Goal: Task Accomplishment & Management: Complete application form

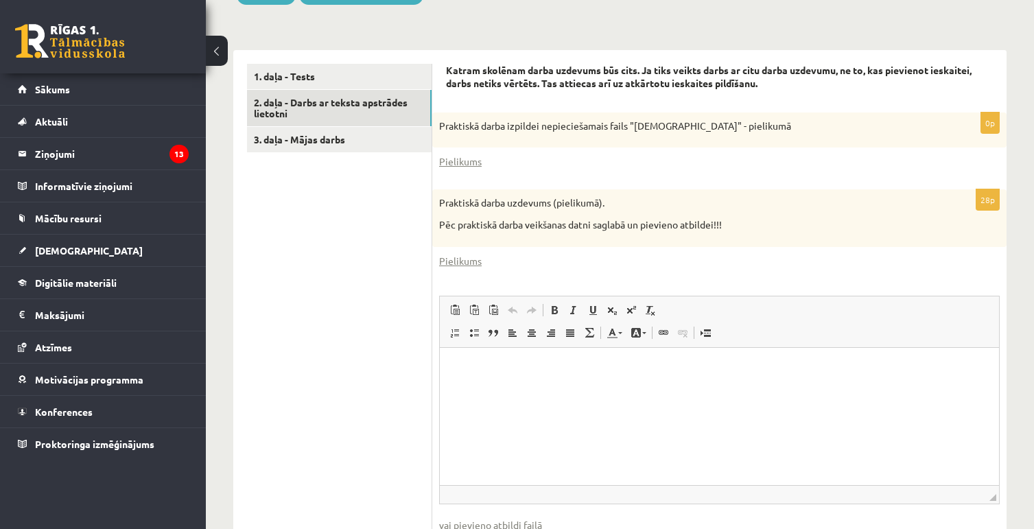
click at [513, 367] on p "Визуальный текстовый редактор, wiswyg-editor-user-answer-47433995856620" at bounding box center [720, 368] width 532 height 14
click at [469, 368] on p "Визуальный текстовый редактор, wiswyg-editor-user-answer-47433995856620" at bounding box center [720, 368] width 532 height 14
click at [457, 305] on span at bounding box center [454, 310] width 11 height 11
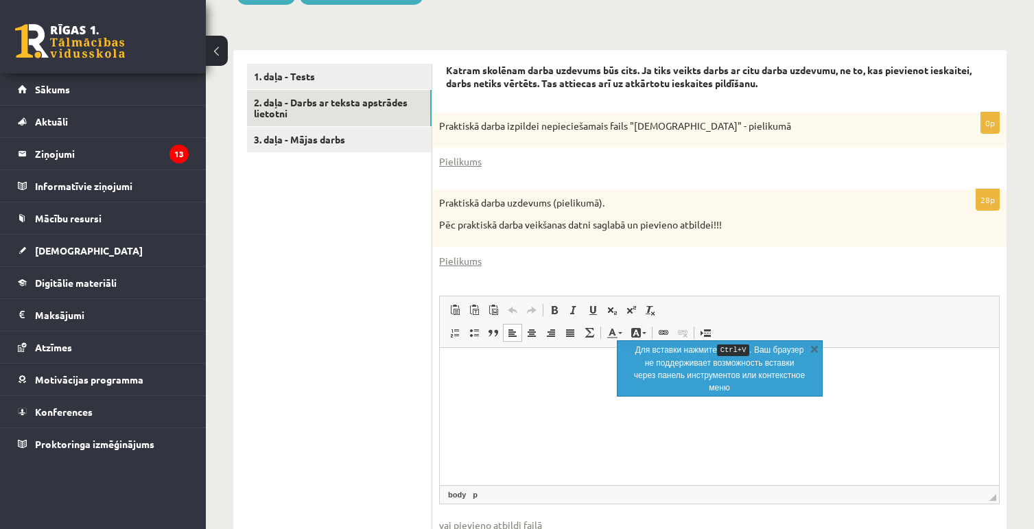
click at [510, 381] on html at bounding box center [719, 368] width 559 height 42
click at [928, 385] on html "**********" at bounding box center [719, 368] width 559 height 42
click at [865, 375] on p "**********" at bounding box center [720, 368] width 532 height 14
click at [815, 346] on link "X" at bounding box center [815, 349] width 14 height 14
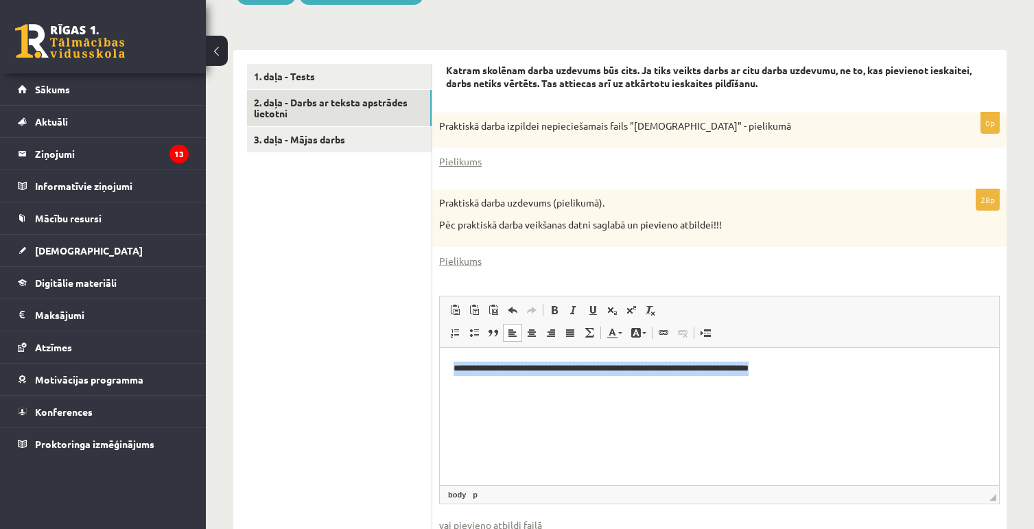
drag, startPoint x: 788, startPoint y: 369, endPoint x: 403, endPoint y: 372, distance: 384.2
click at [440, 372] on html "**********" at bounding box center [719, 368] width 559 height 42
click at [467, 371] on p "Визуальный текстовый редактор, wiswyg-editor-user-answer-47433995856620" at bounding box center [720, 368] width 532 height 14
click at [514, 368] on span "Вставить" at bounding box center [508, 367] width 49 height 20
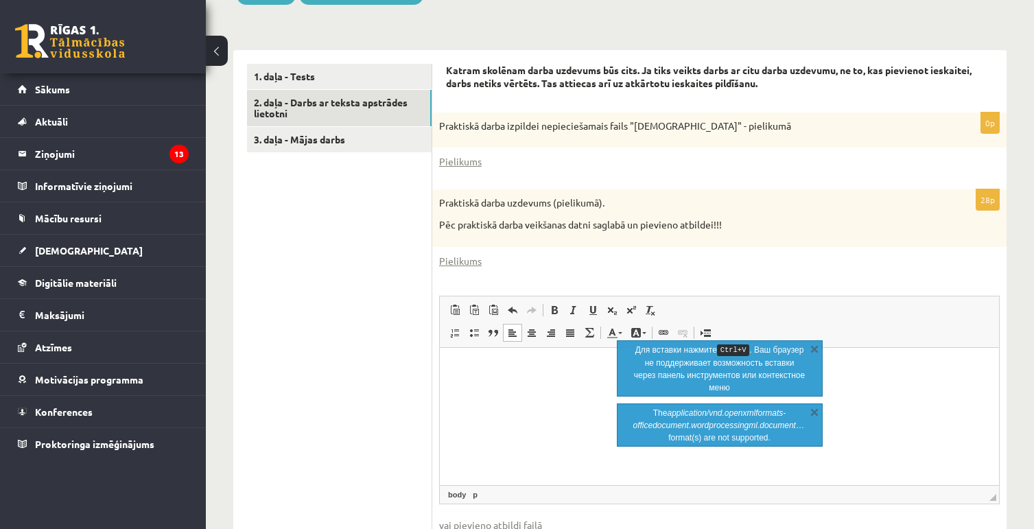
click at [493, 373] on p "Визуальный текстовый редактор, wiswyg-editor-user-answer-47433995856620" at bounding box center [720, 368] width 532 height 14
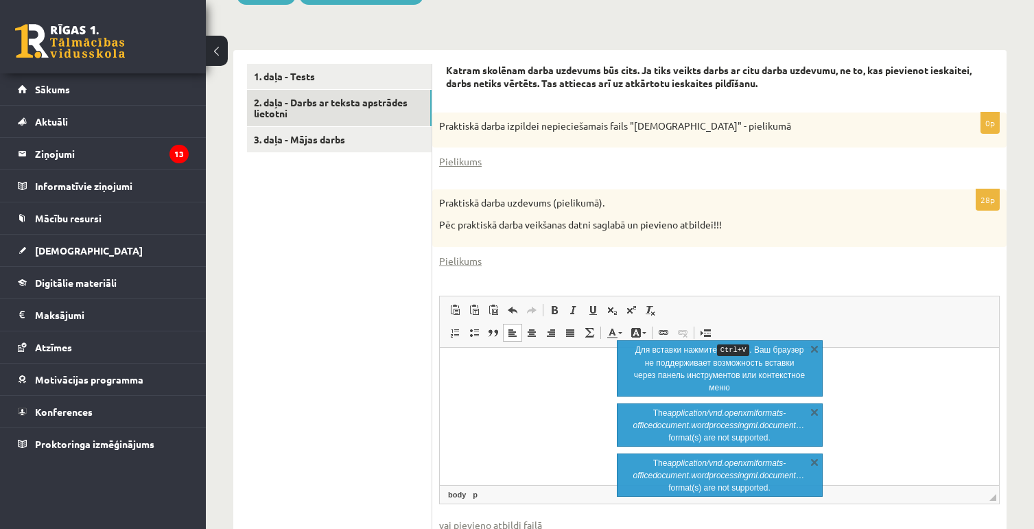
click at [469, 357] on html at bounding box center [719, 368] width 559 height 42
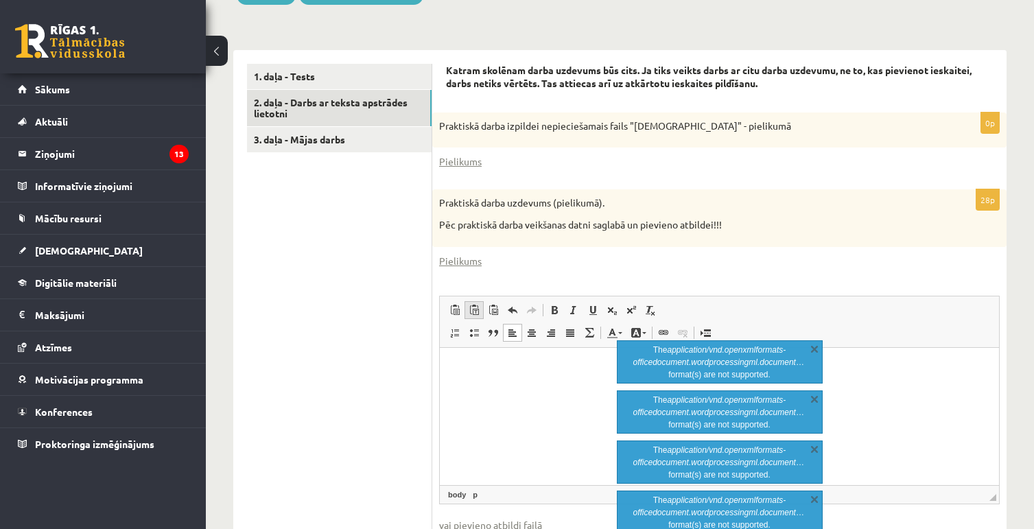
click at [474, 305] on span at bounding box center [474, 310] width 11 height 11
click at [473, 363] on p "Визуальный текстовый редактор, wiswyg-editor-user-answer-47433995856620" at bounding box center [720, 368] width 532 height 14
click at [472, 363] on p "Визуальный текстовый редактор, wiswyg-editor-user-answer-47433995856620" at bounding box center [720, 368] width 532 height 14
click at [501, 301] on link "Вставить из Word" at bounding box center [493, 310] width 19 height 18
click at [480, 368] on p "Визуальный текстовый редактор, wiswyg-editor-user-answer-47433995856620" at bounding box center [720, 368] width 532 height 14
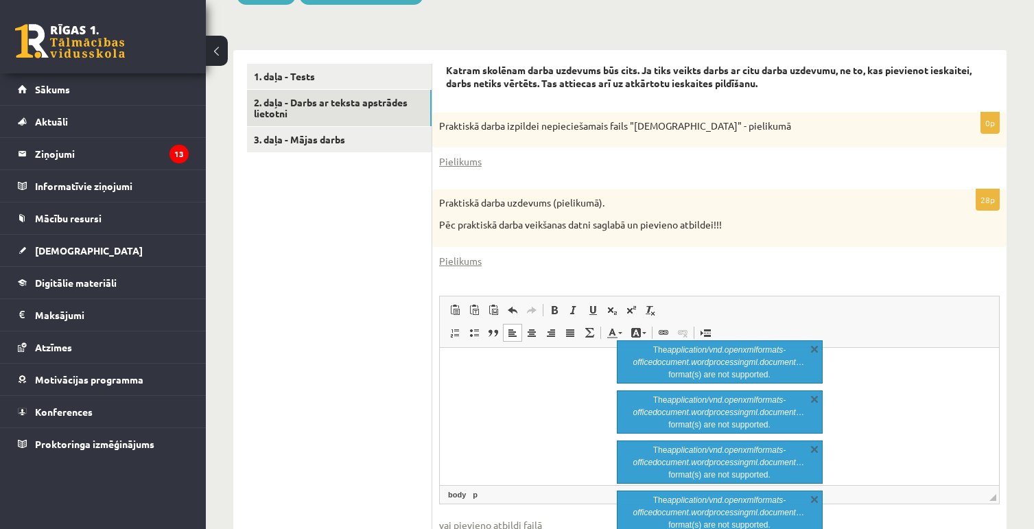
click at [464, 358] on html at bounding box center [719, 368] width 559 height 42
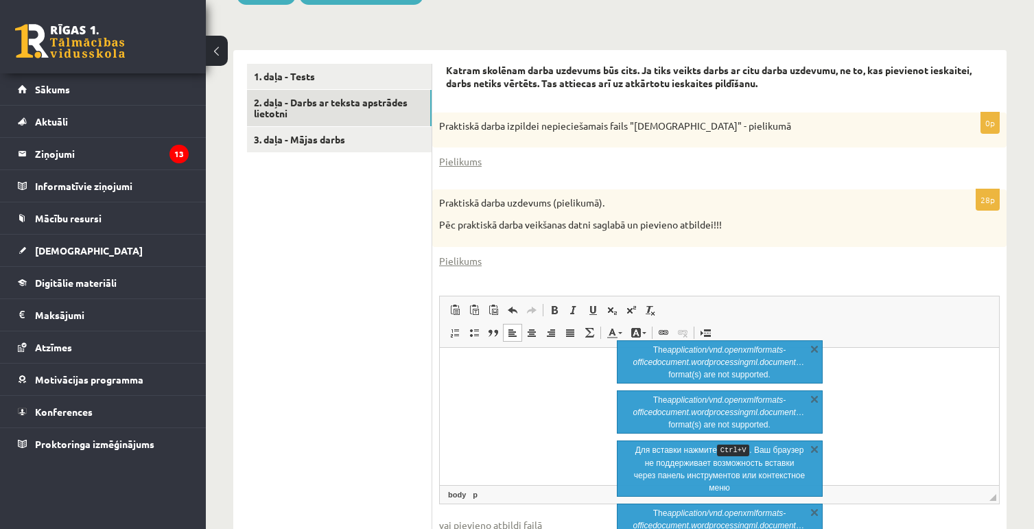
click at [475, 361] on p "Визуальный текстовый редактор, wiswyg-editor-user-answer-47433995856620" at bounding box center [720, 368] width 532 height 14
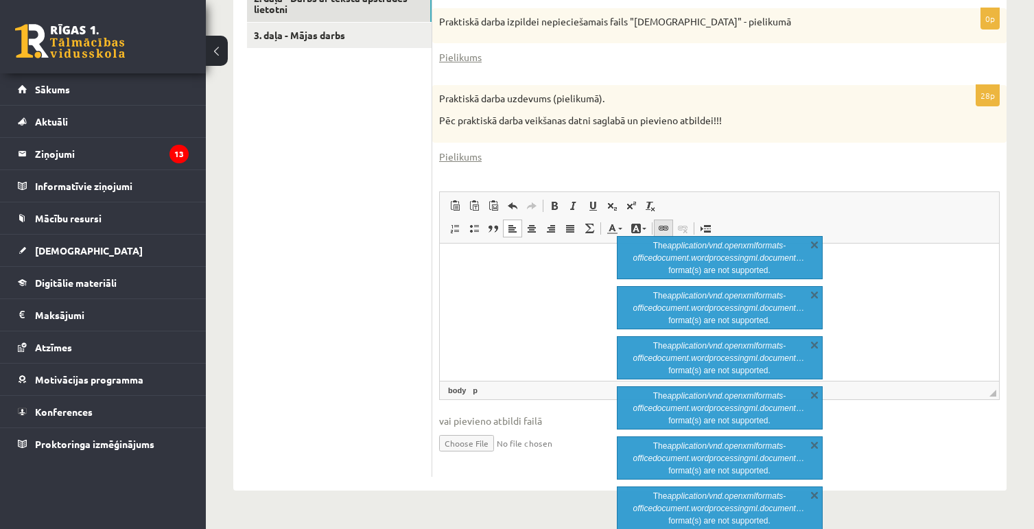
scroll to position [486, 0]
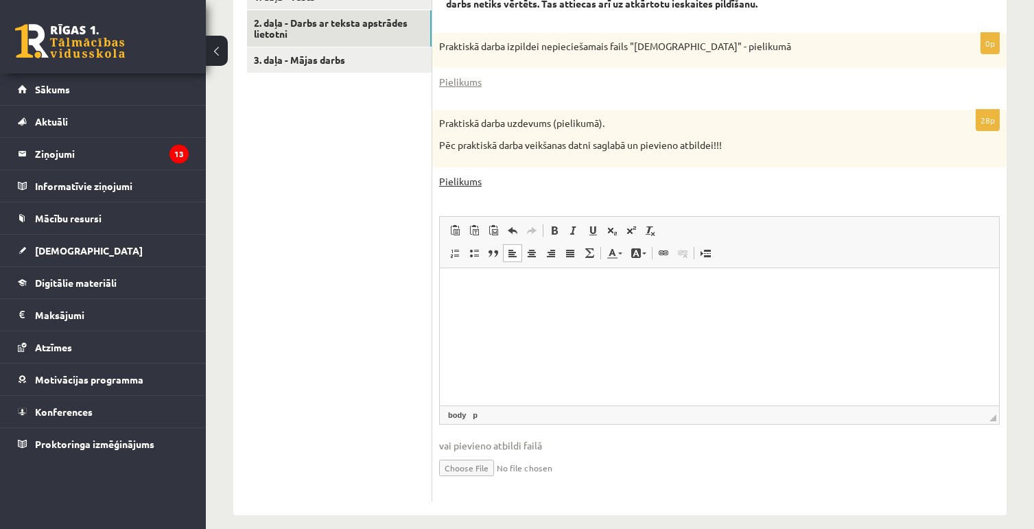
click at [463, 174] on link "Pielikums" at bounding box center [460, 181] width 43 height 14
click at [475, 297] on html at bounding box center [719, 289] width 559 height 42
click at [507, 225] on span at bounding box center [512, 230] width 11 height 11
click at [526, 225] on span at bounding box center [531, 230] width 11 height 11
click at [470, 288] on p "Визуальный текстовый редактор, wiswyg-editor-user-answer-47433995856620" at bounding box center [720, 288] width 532 height 14
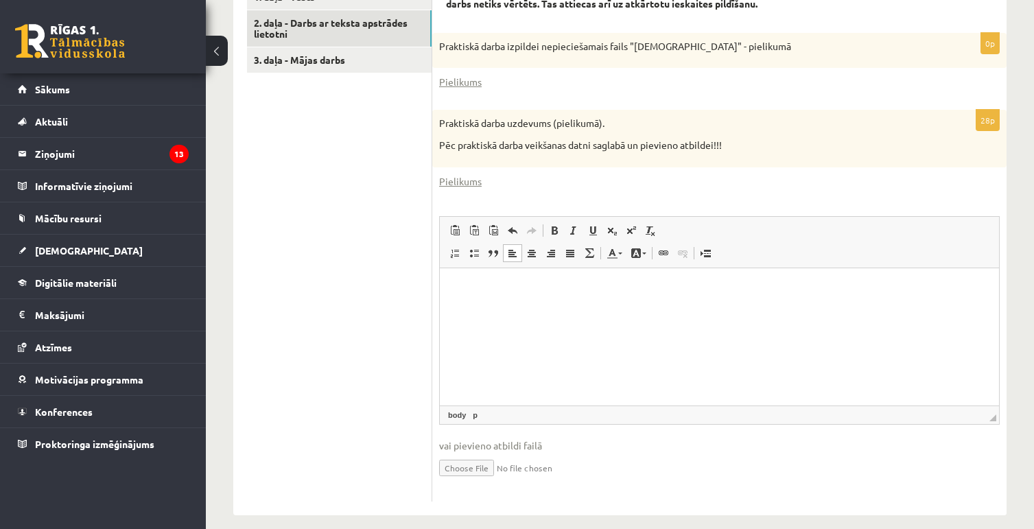
click at [459, 453] on input "file" at bounding box center [719, 467] width 561 height 28
type input "**********"
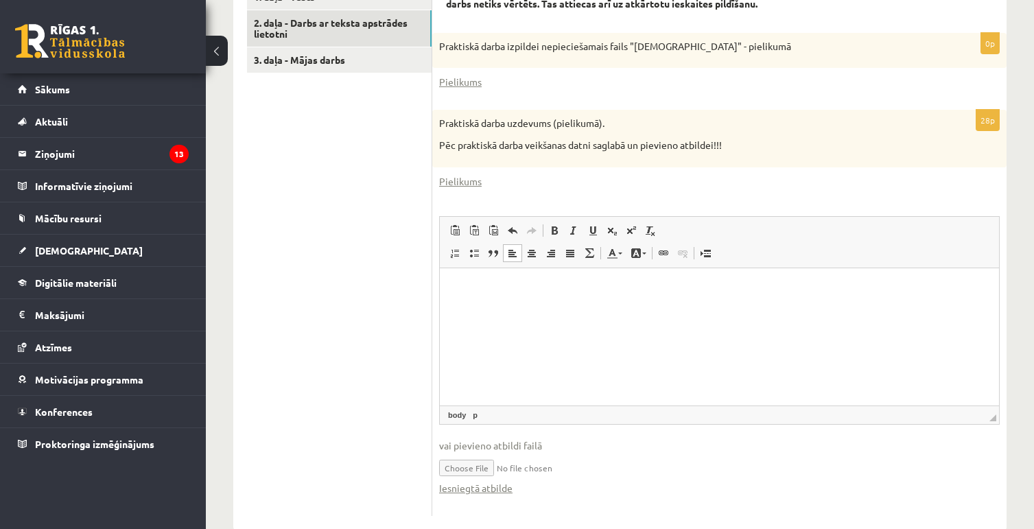
click at [483, 409] on span at bounding box center [486, 415] width 8 height 12
click at [469, 297] on html at bounding box center [719, 289] width 559 height 42
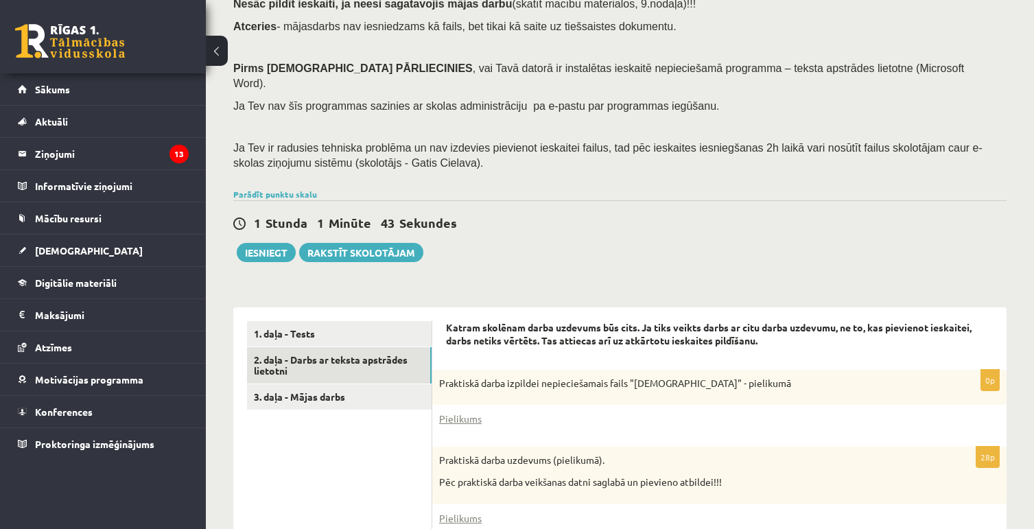
scroll to position [0, 0]
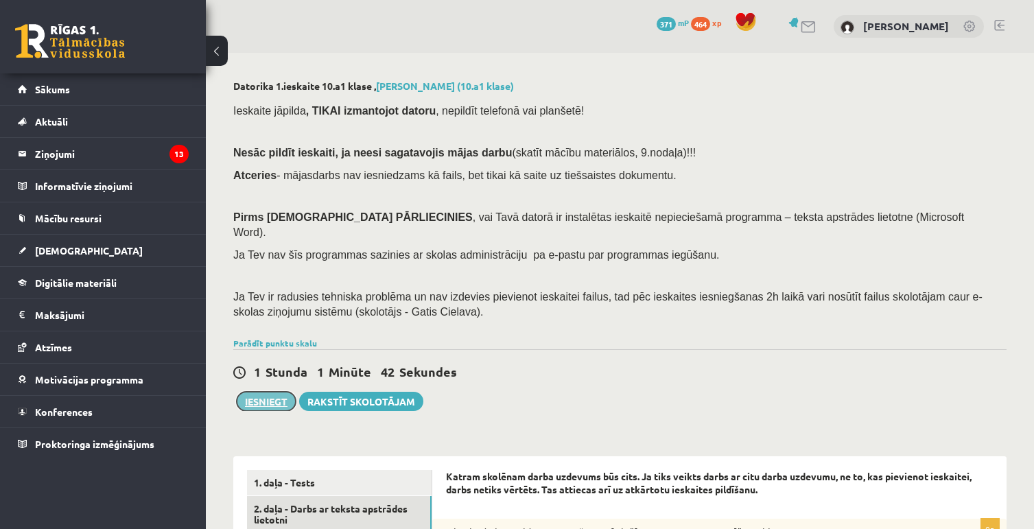
click at [270, 392] on button "Iesniegt" at bounding box center [266, 401] width 59 height 19
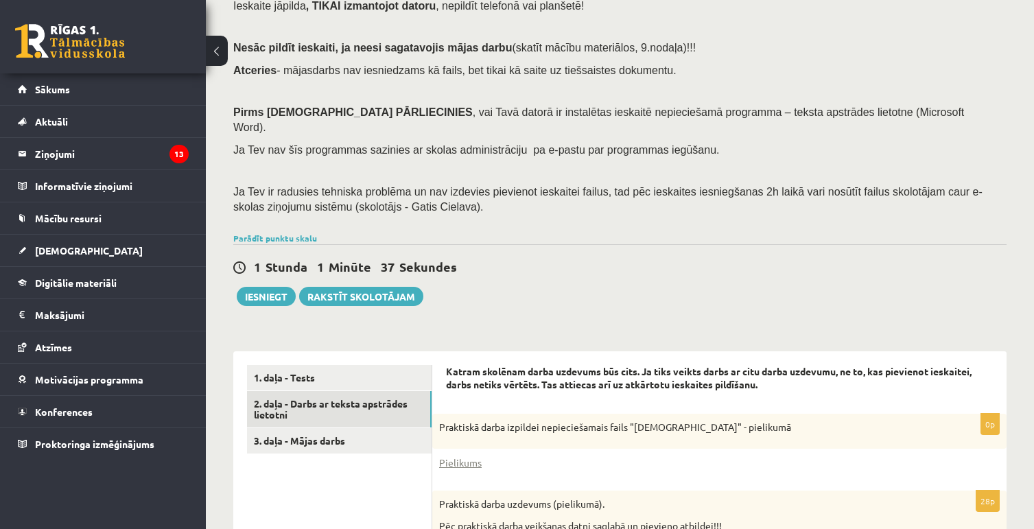
scroll to position [412, 0]
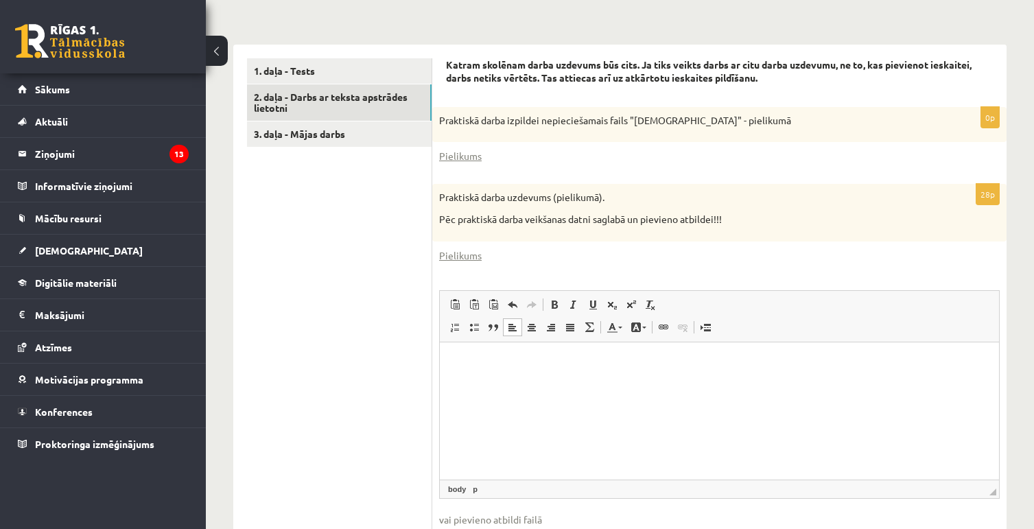
click at [493, 383] on html at bounding box center [719, 363] width 559 height 42
click at [475, 343] on html at bounding box center [719, 363] width 559 height 42
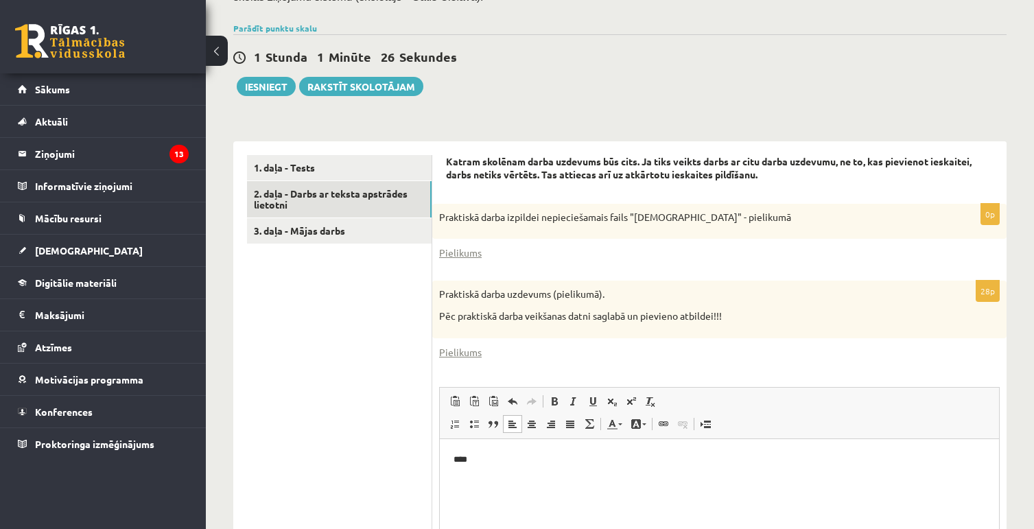
scroll to position [0, 0]
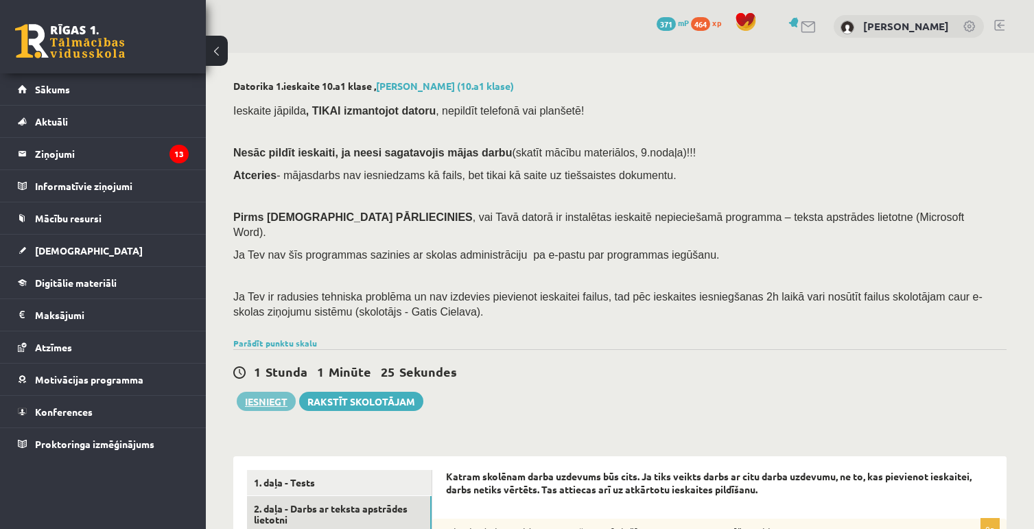
click at [262, 392] on button "Iesniegt" at bounding box center [266, 401] width 59 height 19
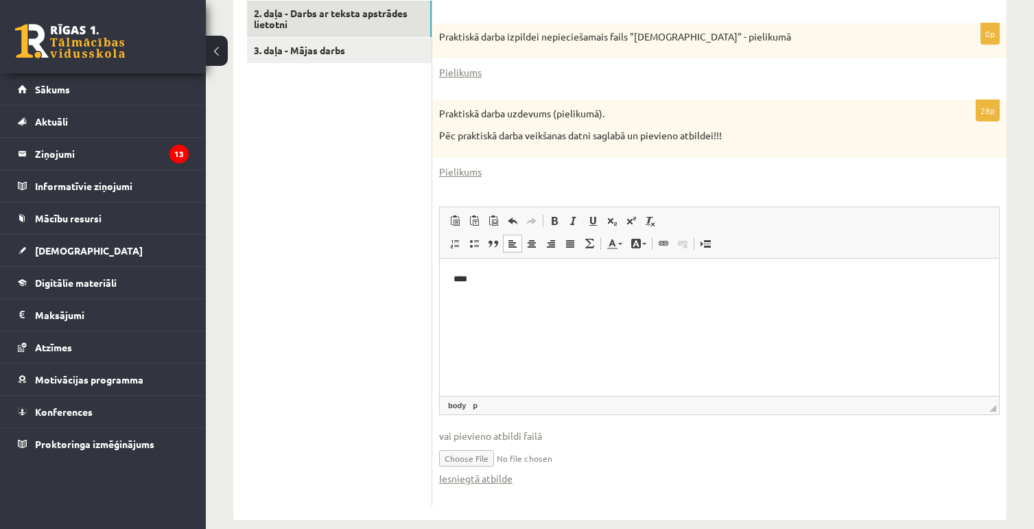
scroll to position [500, 0]
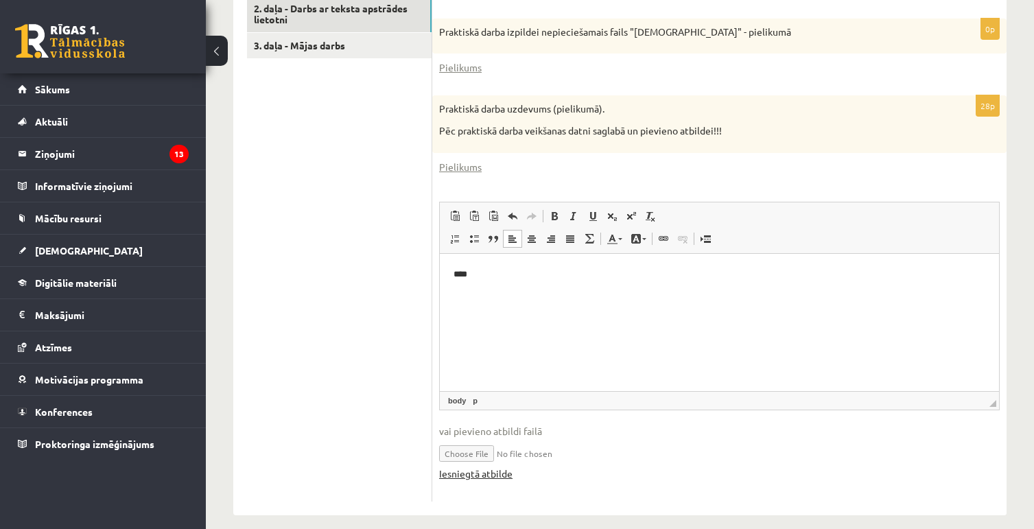
click at [493, 467] on link "Iesniegtā atbilde" at bounding box center [475, 474] width 73 height 14
click at [1024, 519] on div at bounding box center [1024, 519] width 0 height 0
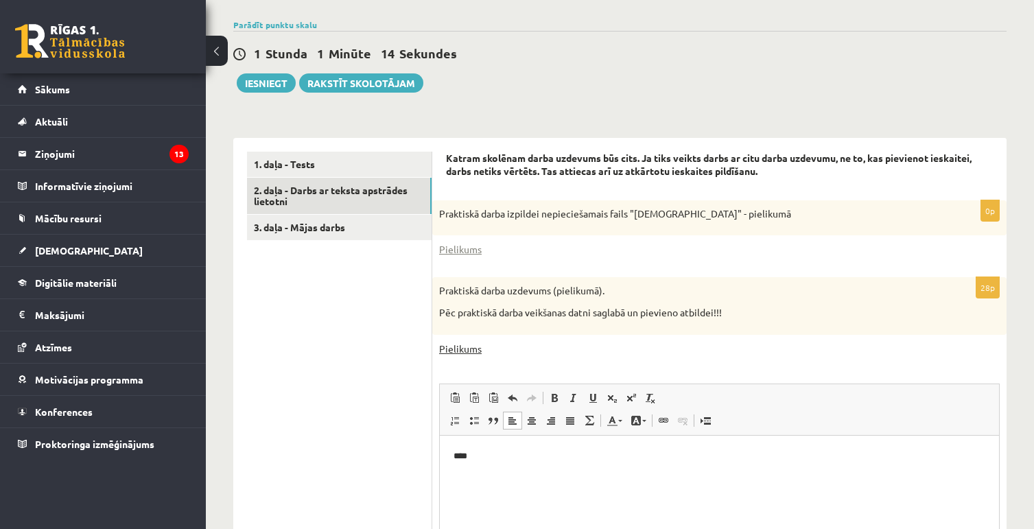
scroll to position [294, 0]
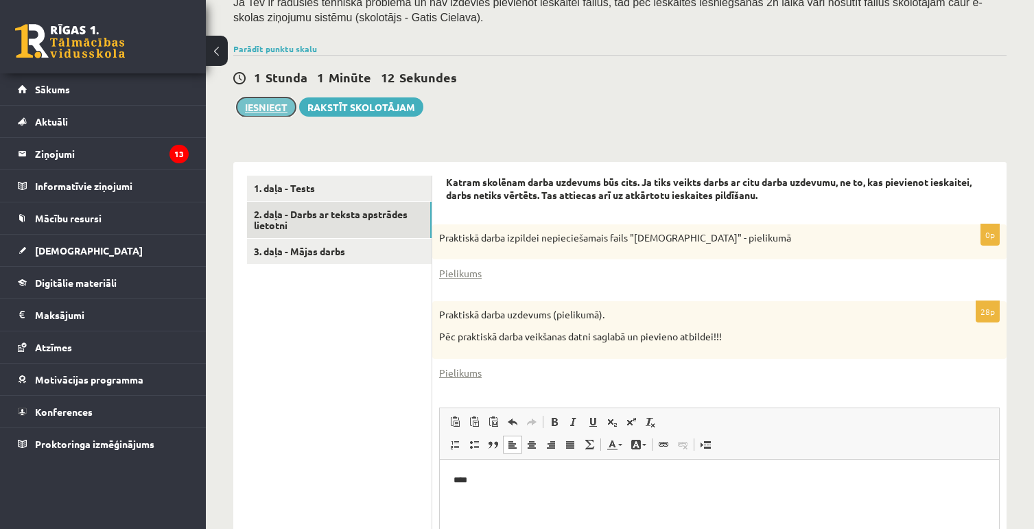
click at [272, 99] on button "Iesniegt" at bounding box center [266, 106] width 59 height 19
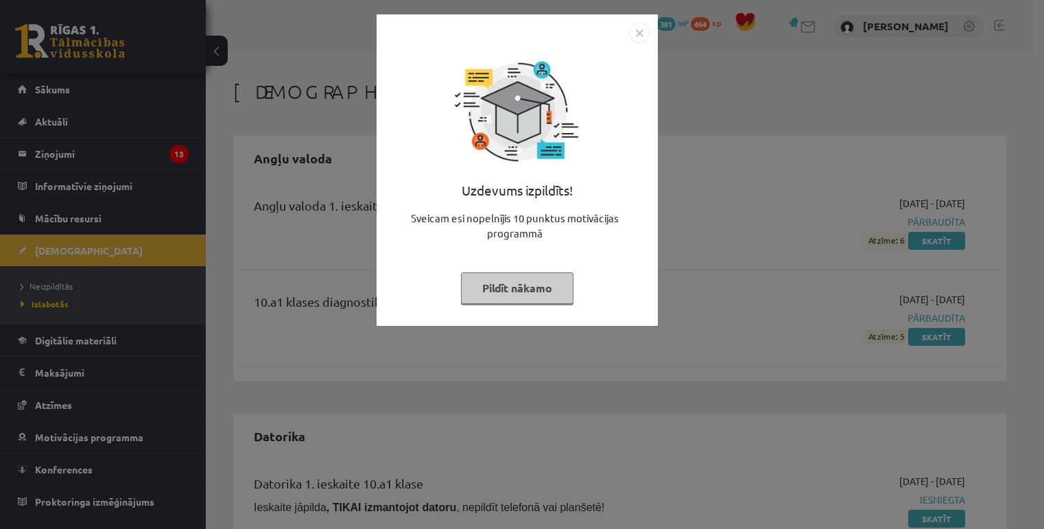
click at [637, 34] on img "Close" at bounding box center [639, 33] width 21 height 21
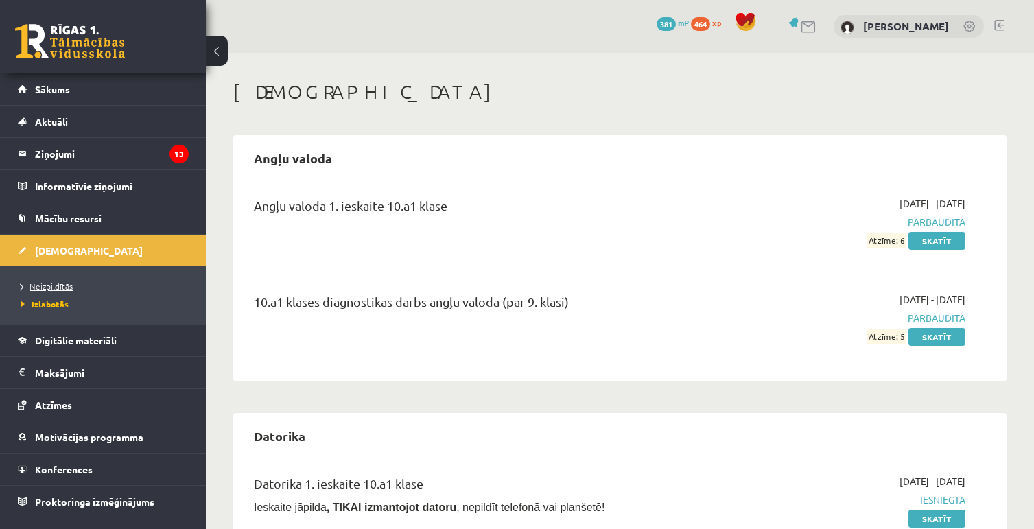
click at [68, 284] on span "Neizpildītās" at bounding box center [47, 286] width 52 height 11
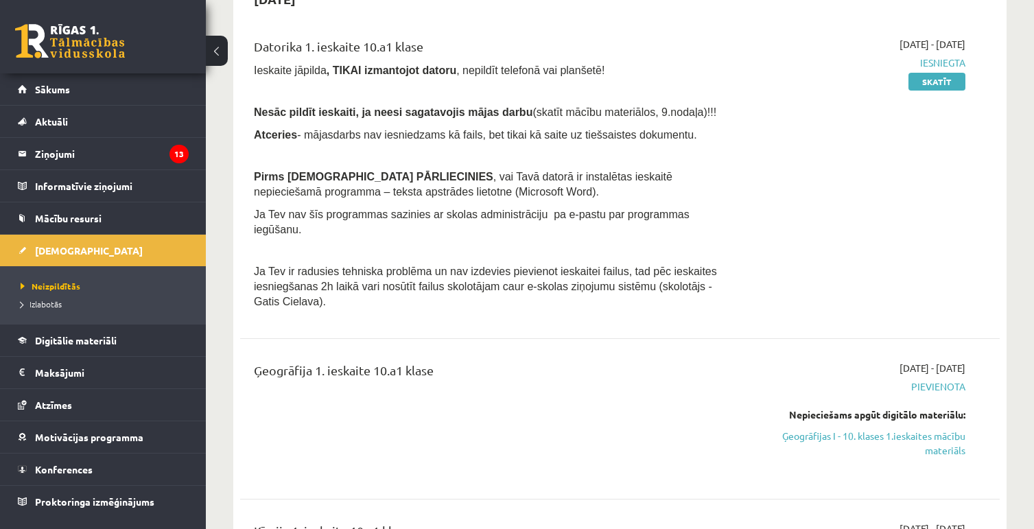
scroll to position [823, 0]
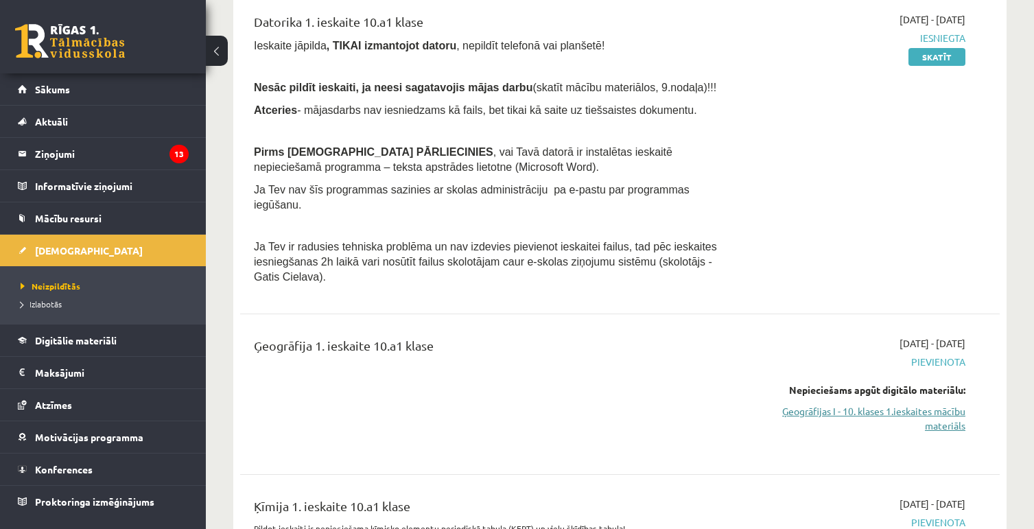
click at [871, 404] on link "Ģeogrāfijas I - 10. klases 1.ieskaites mācību materiāls" at bounding box center [854, 418] width 224 height 29
click at [932, 404] on link "Ģeogrāfijas I - 10. klases 1.ieskaites mācību materiāls" at bounding box center [854, 418] width 224 height 29
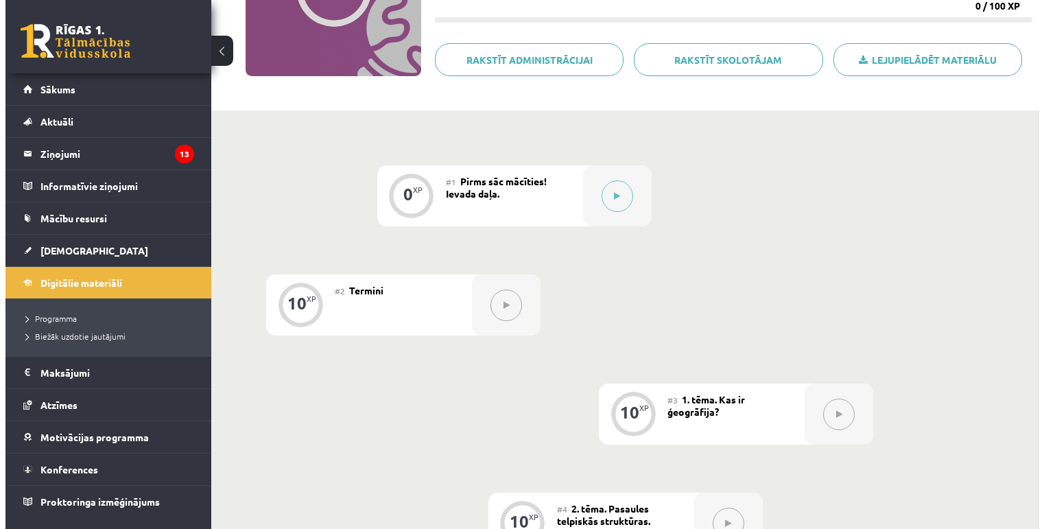
scroll to position [206, 0]
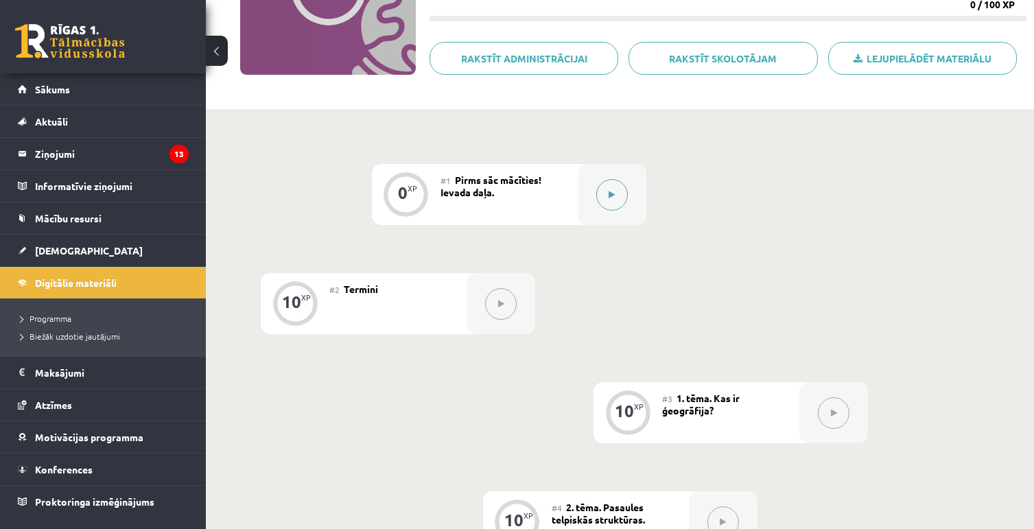
click at [596, 196] on button at bounding box center [612, 195] width 32 height 32
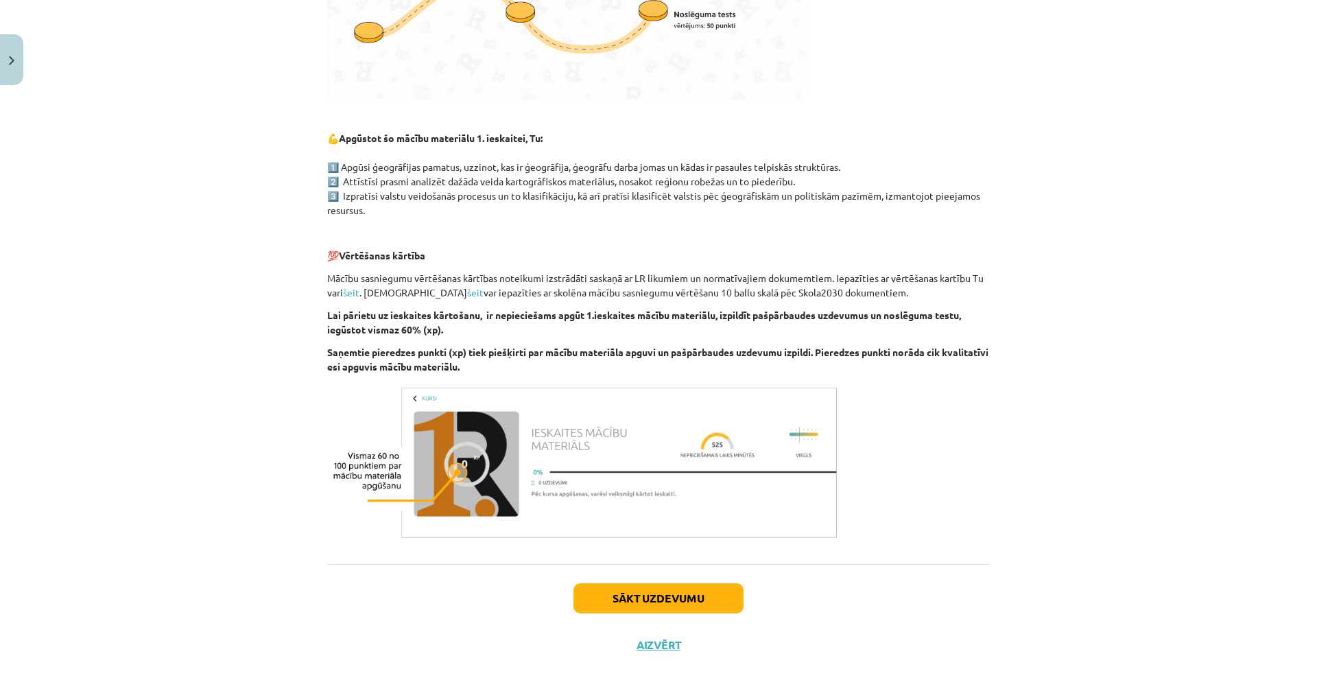
scroll to position [612, 0]
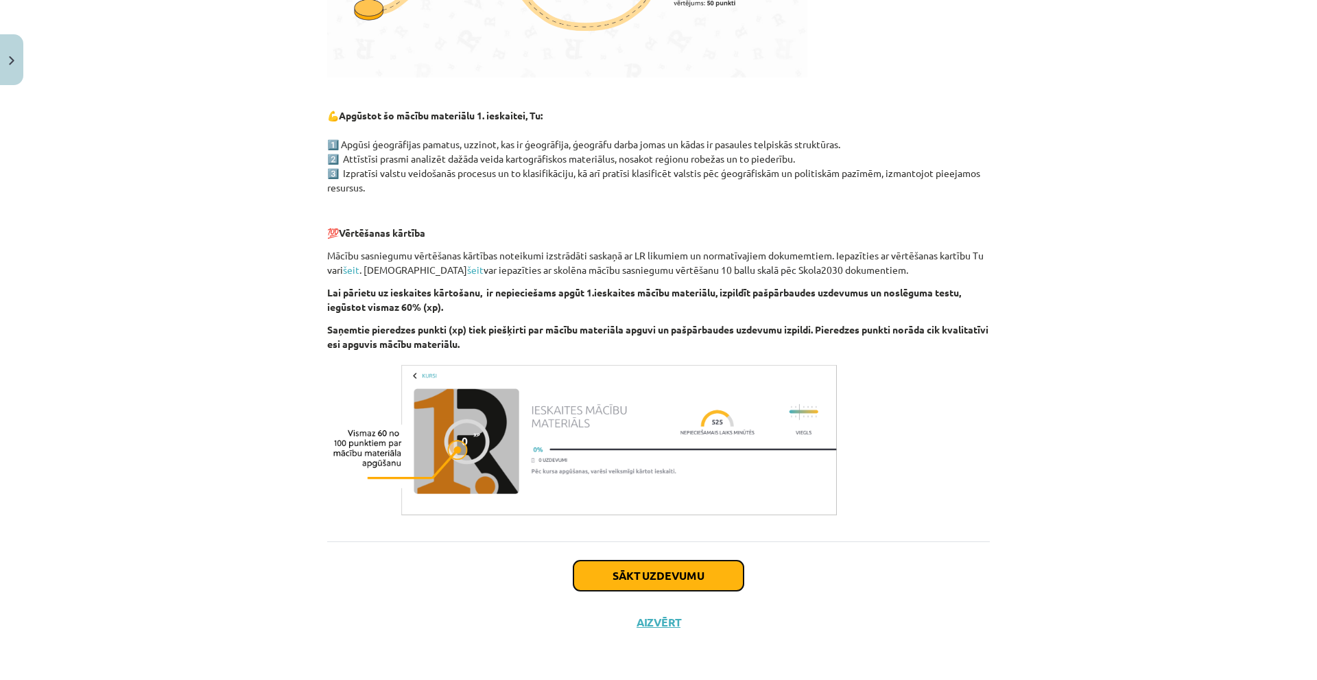
click at [644, 528] on button "Sākt uzdevumu" at bounding box center [659, 576] width 170 height 30
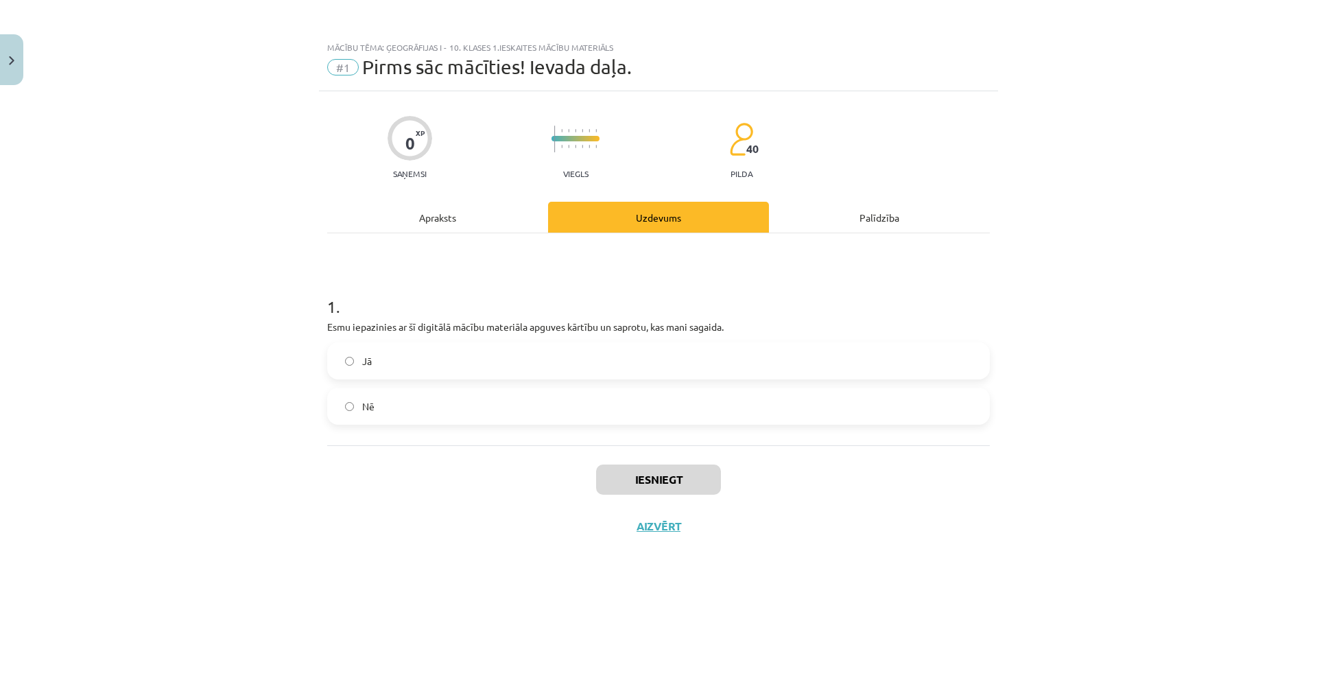
scroll to position [0, 0]
click at [354, 357] on label "Jā" at bounding box center [659, 361] width 660 height 34
click at [646, 480] on button "Iesniegt" at bounding box center [658, 479] width 125 height 30
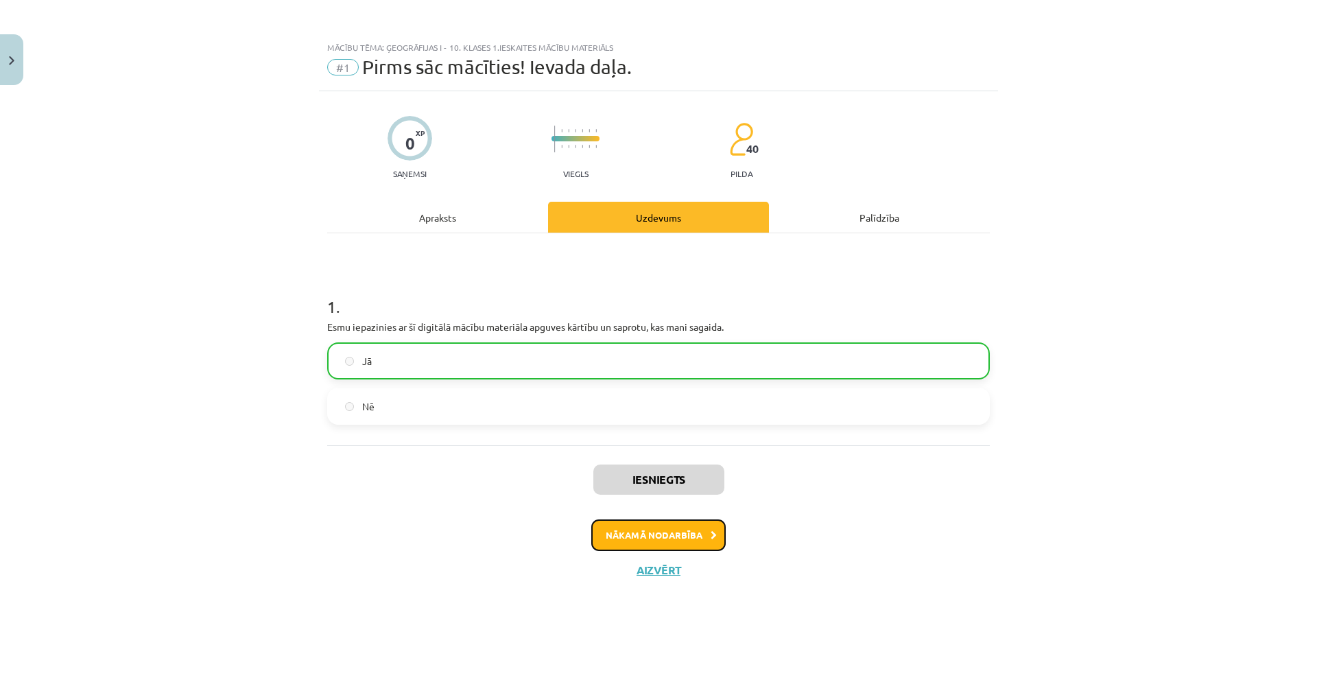
click at [661, 528] on button "Nākamā nodarbība" at bounding box center [658, 535] width 134 height 32
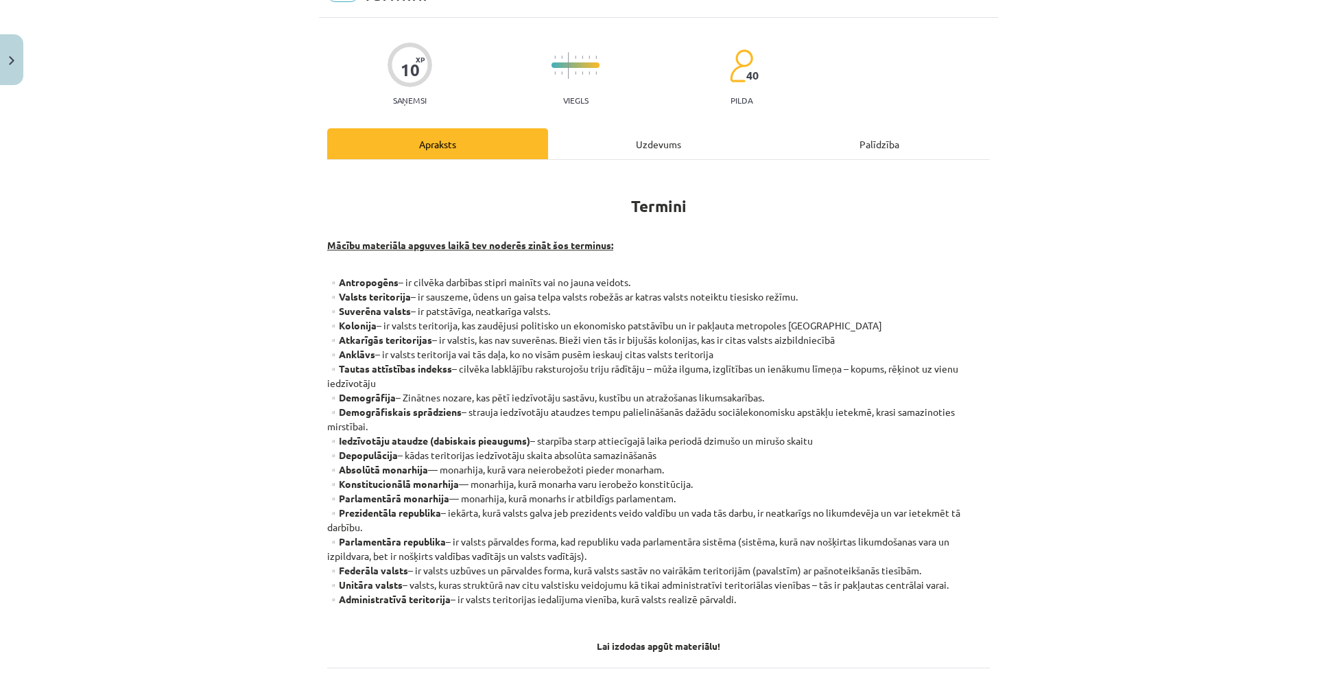
scroll to position [199, 0]
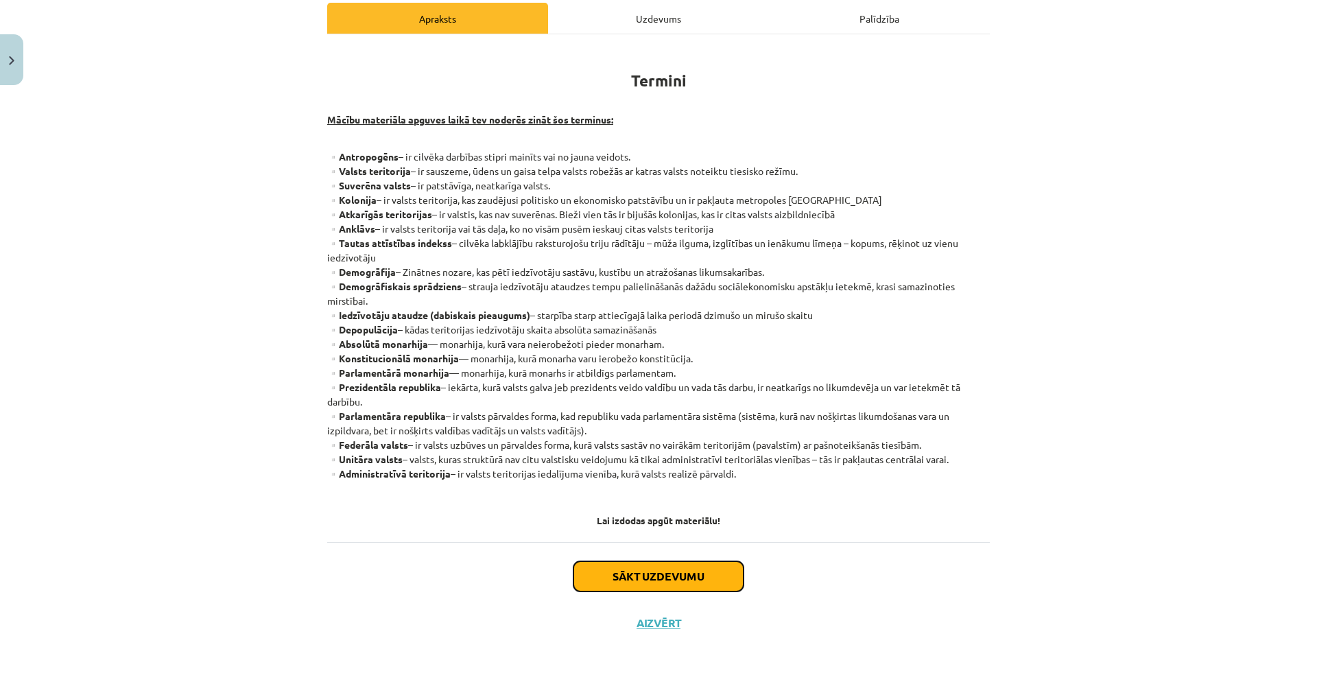
click at [621, 528] on button "Sākt uzdevumu" at bounding box center [659, 576] width 170 height 30
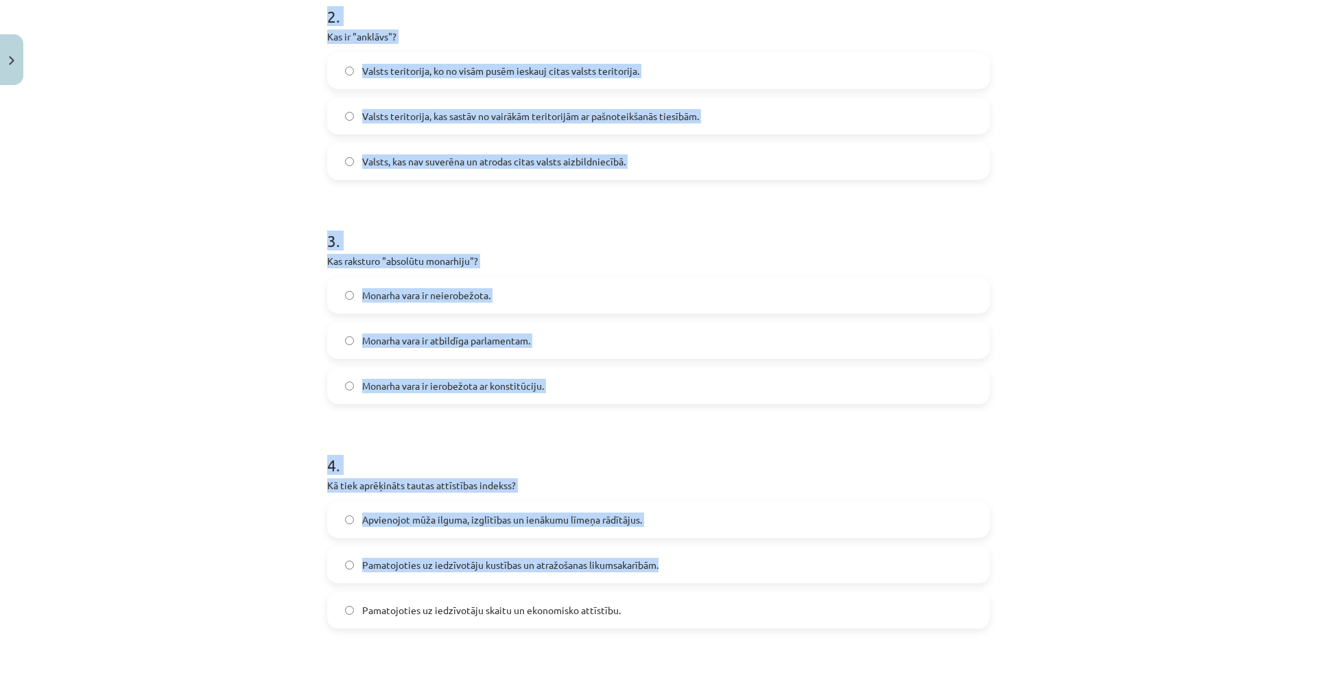
scroll to position [847, 0]
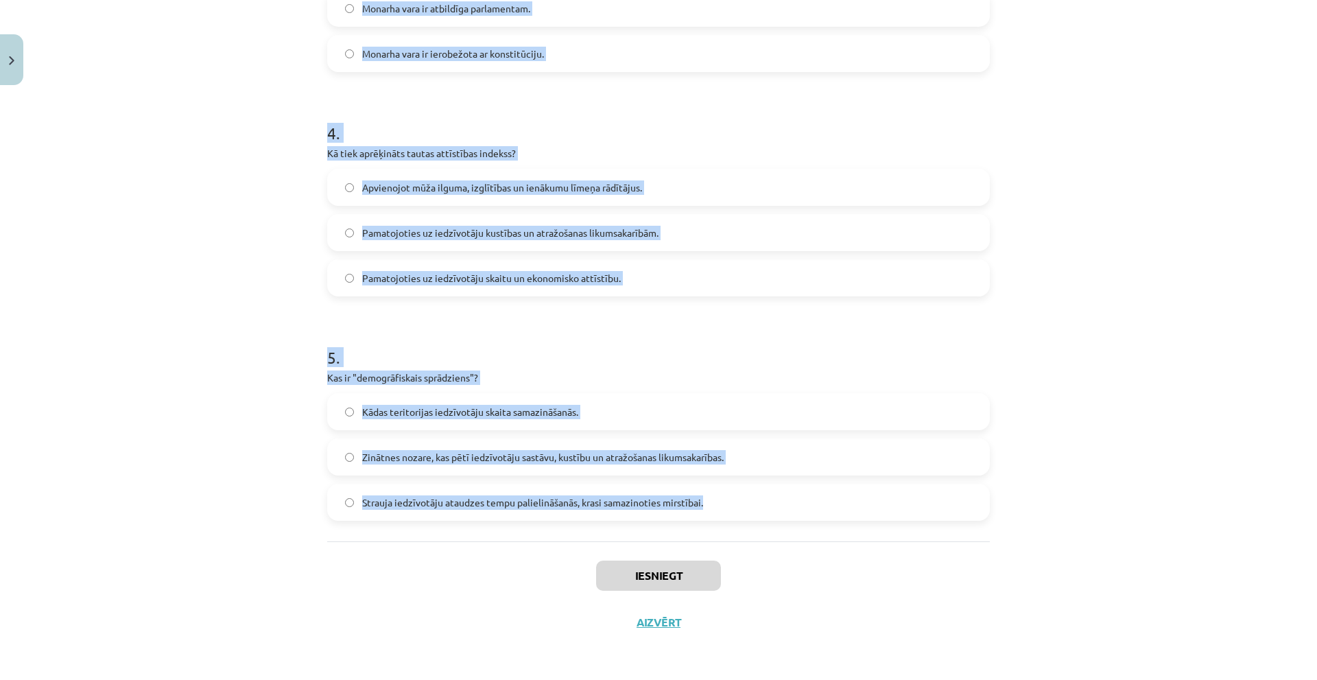
drag, startPoint x: 311, startPoint y: 268, endPoint x: 708, endPoint y: 535, distance: 479.0
click at [708, 528] on div "Mācību tēma: Ģeogrāfijas i - 10. klases 1.ieskaites mācību materiāls #2 Termini…" at bounding box center [658, 340] width 1317 height 680
copy form "1 . Kas ir "suverēna valsts"? Valsts, kas ir citas valsts aizbildniecībā. Valst…"
click at [215, 176] on div "Mācību tēma: Ģeogrāfijas i - 10. klases 1.ieskaites mācību materiāls #2 Termini…" at bounding box center [658, 340] width 1317 height 680
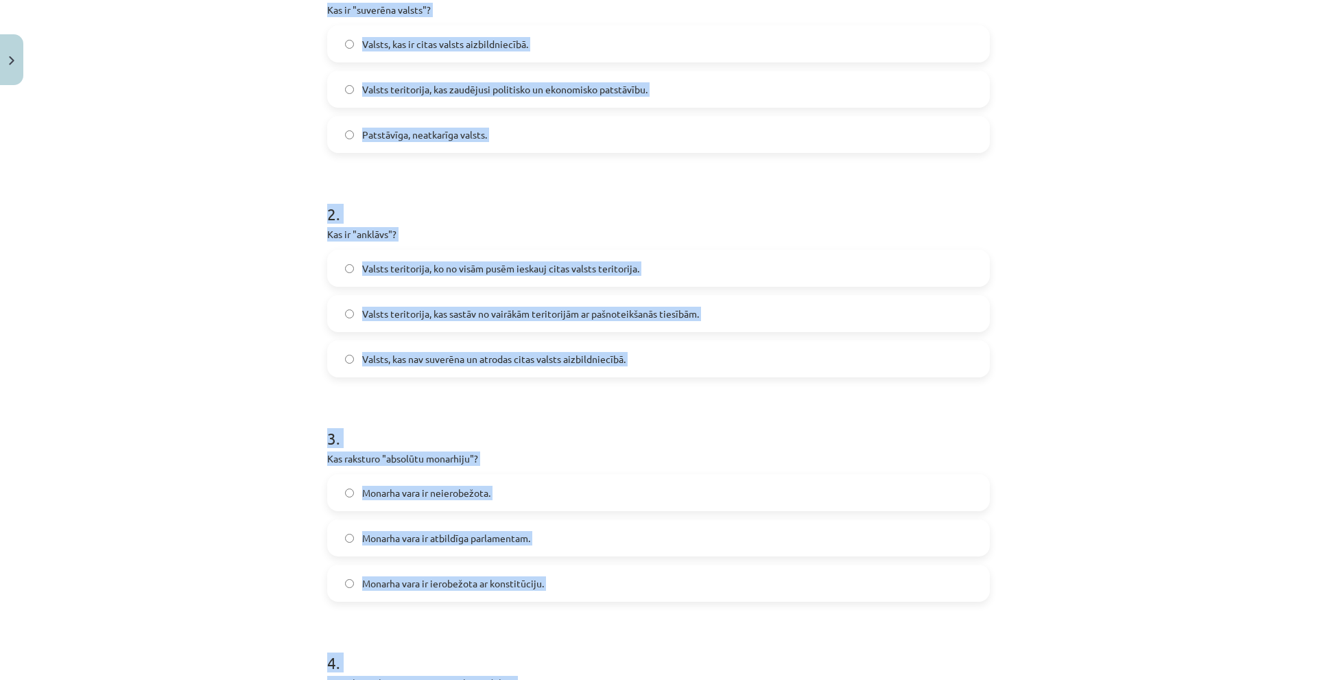
scroll to position [92, 0]
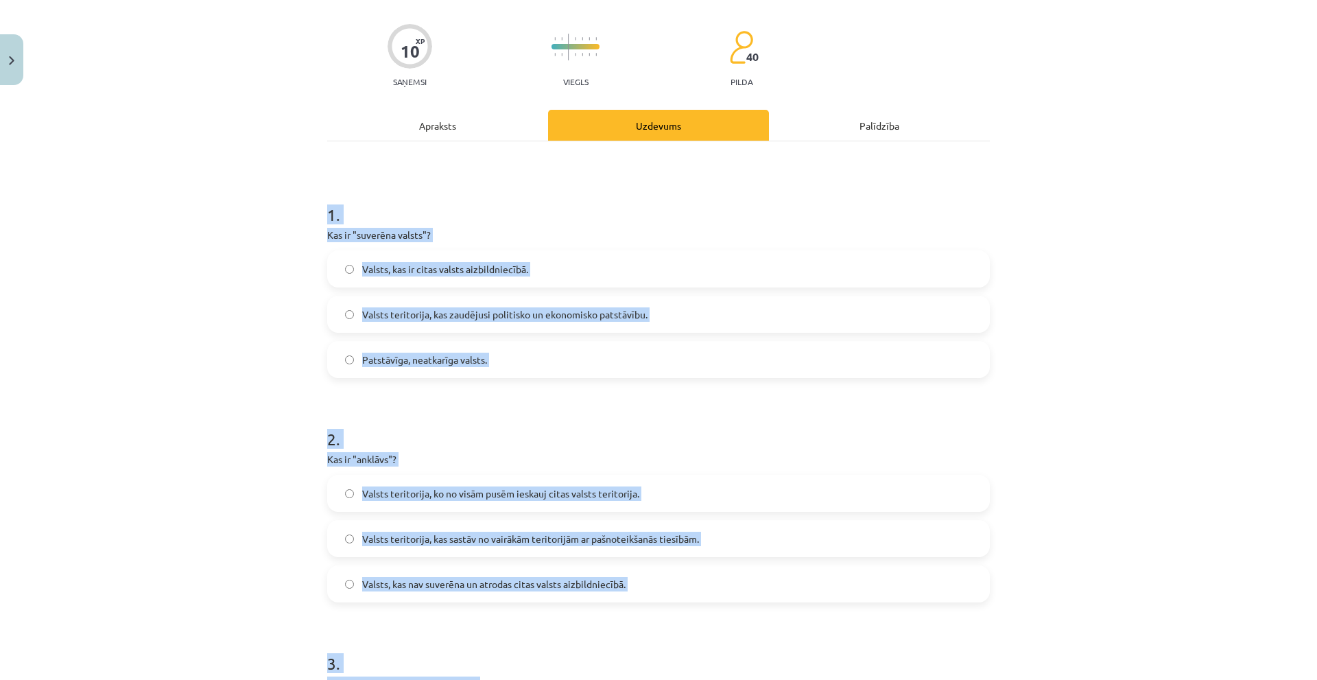
click at [441, 365] on span "Patstāvīga, neatkarīga valsts." at bounding box center [424, 360] width 125 height 14
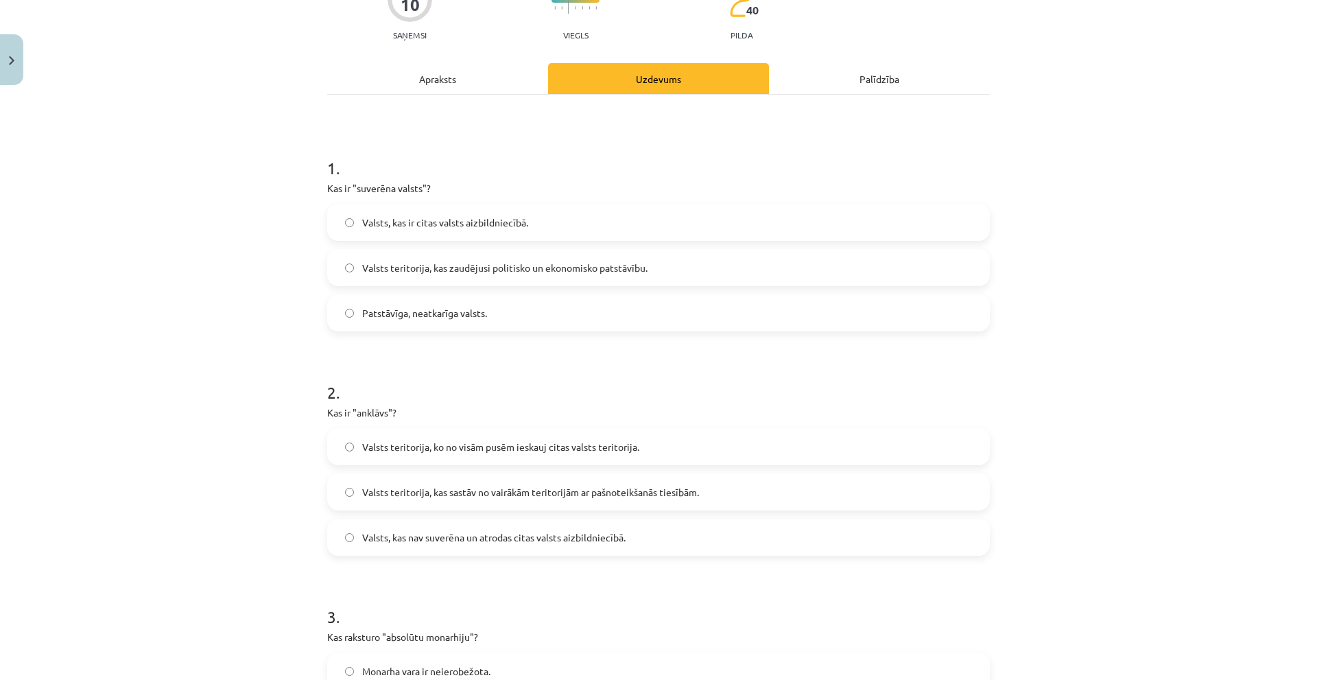
scroll to position [161, 0]
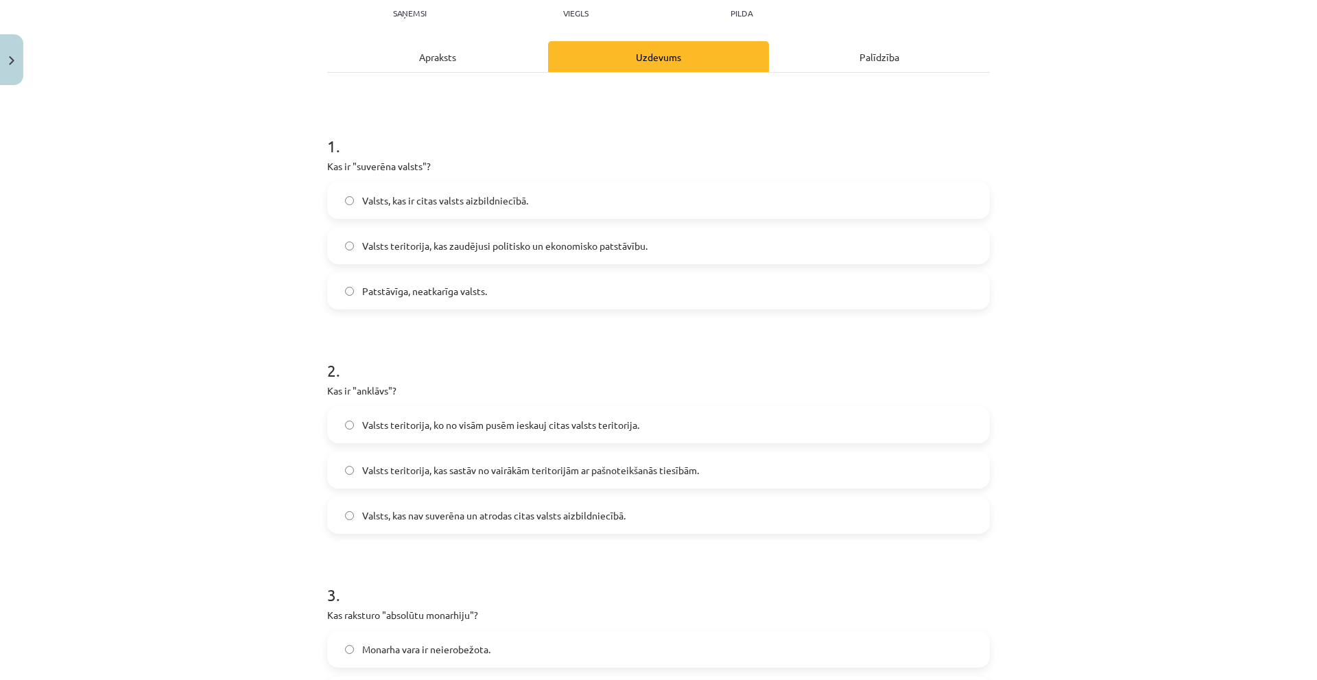
click at [480, 430] on span "Valsts teritorija, ko no visām pusēm ieskauj citas valsts teritorija." at bounding box center [500, 425] width 277 height 14
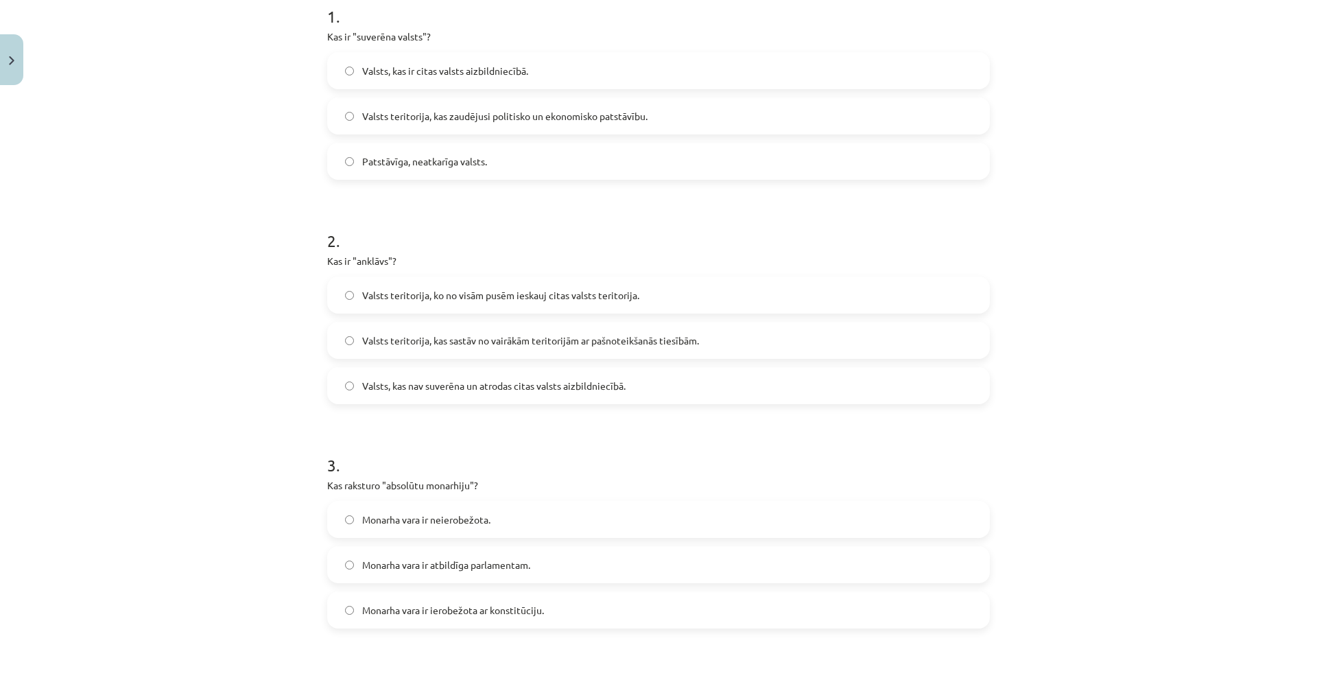
scroll to position [298, 0]
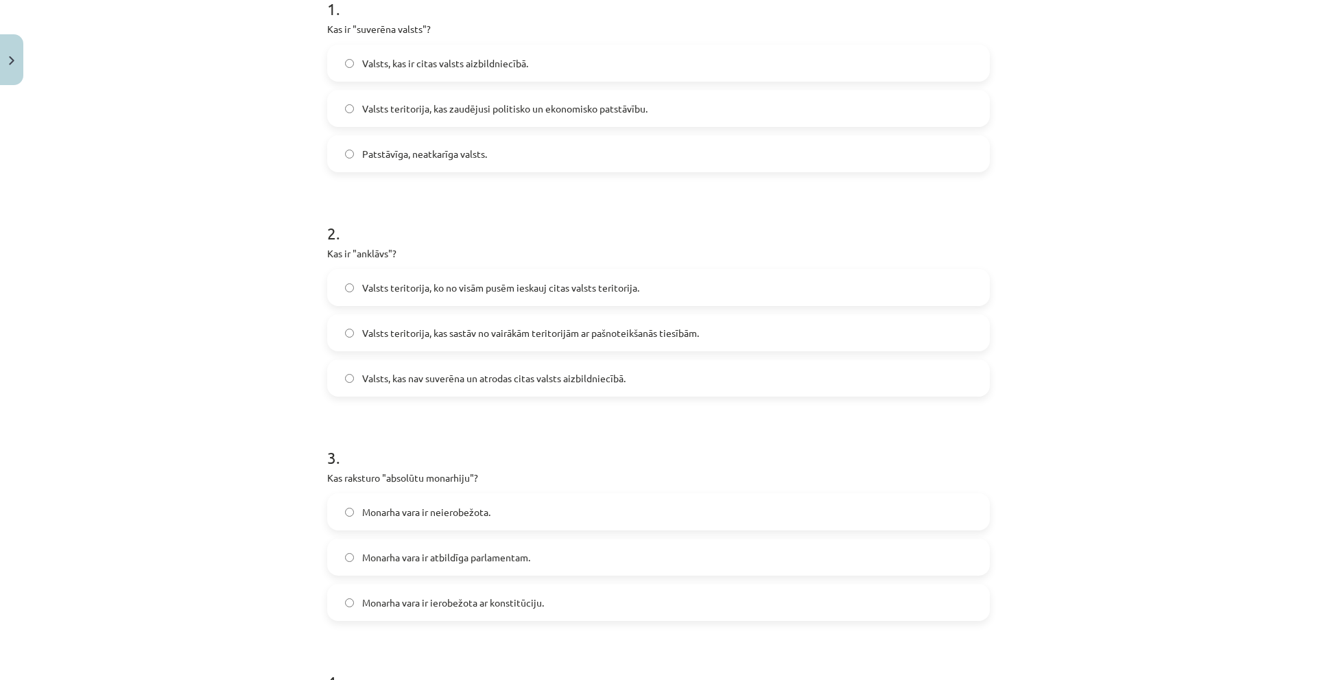
click at [454, 508] on span "Monarha vara ir neierobežota." at bounding box center [426, 512] width 128 height 14
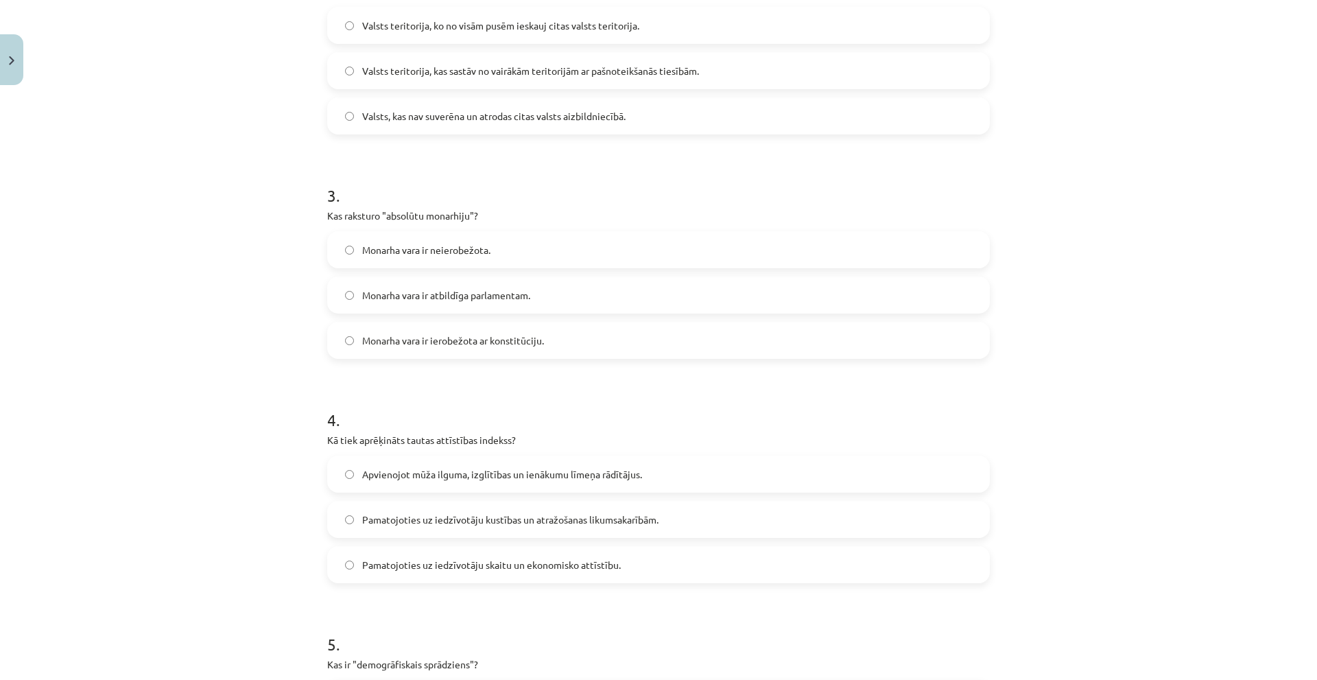
scroll to position [572, 0]
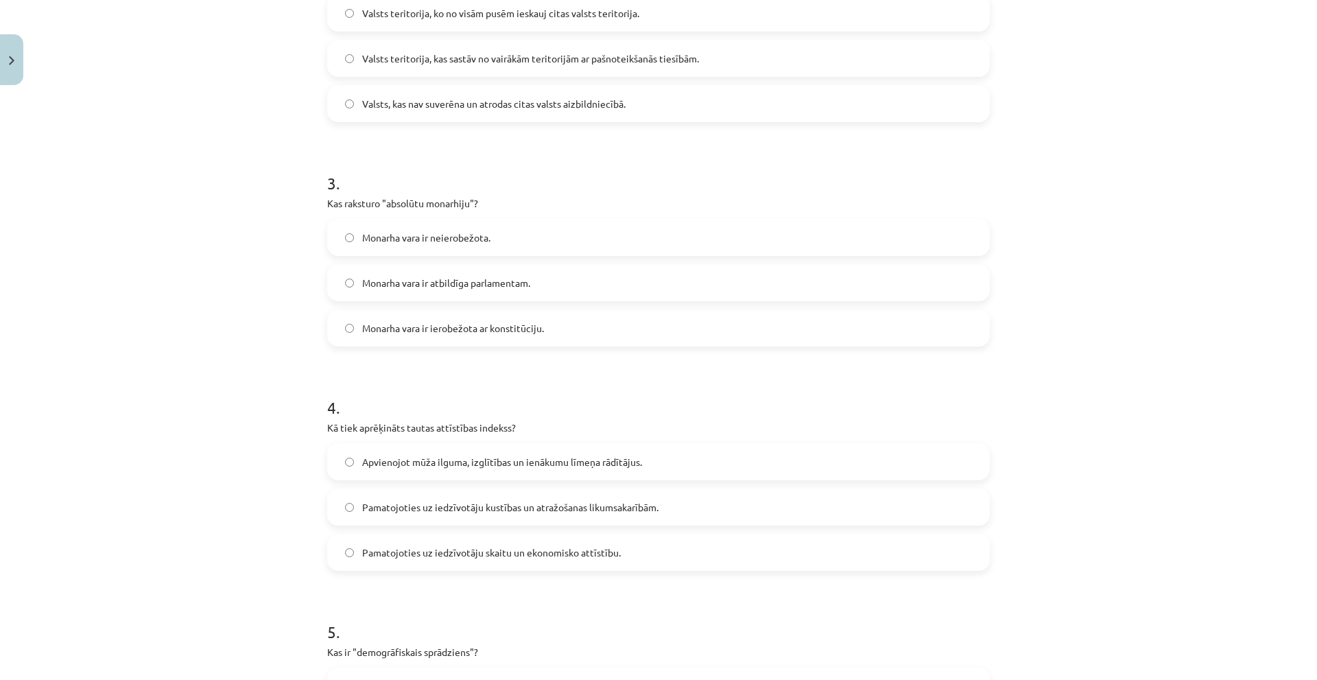
click at [480, 471] on label "Apvienojot mūža ilguma, izglītības un ienākumu līmeņa rādītājus." at bounding box center [659, 462] width 660 height 34
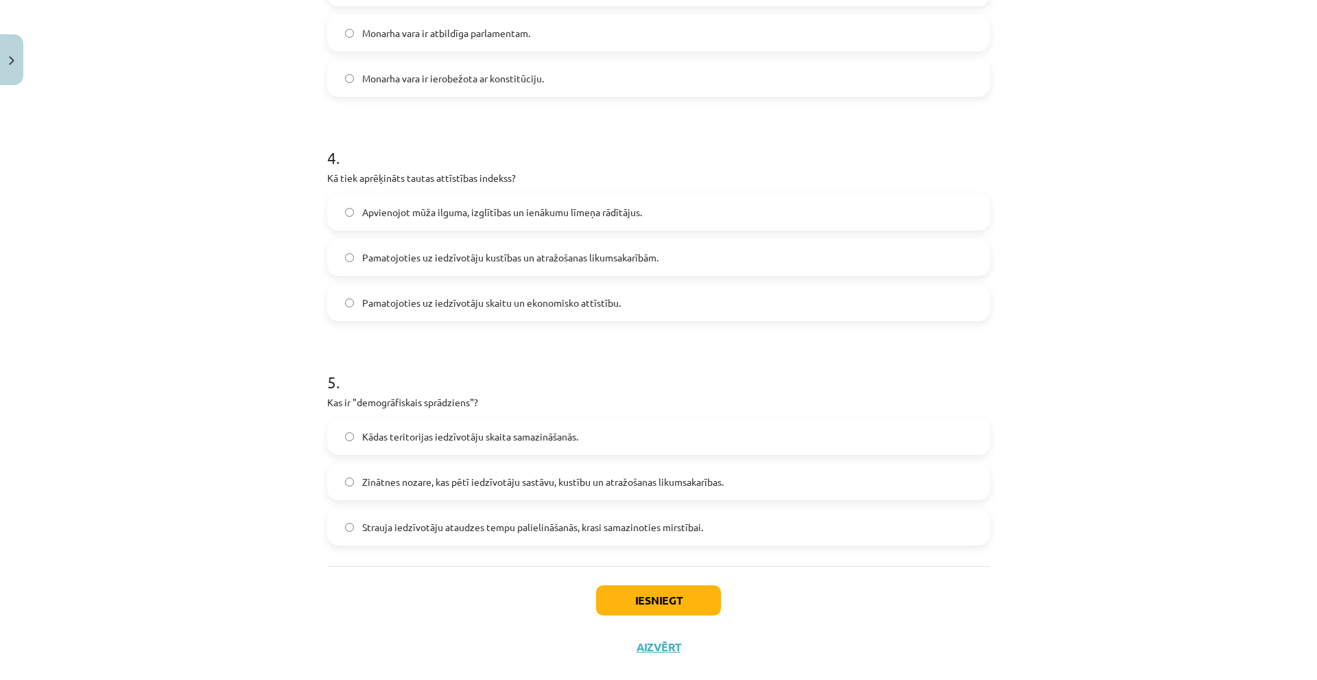
scroll to position [847, 0]
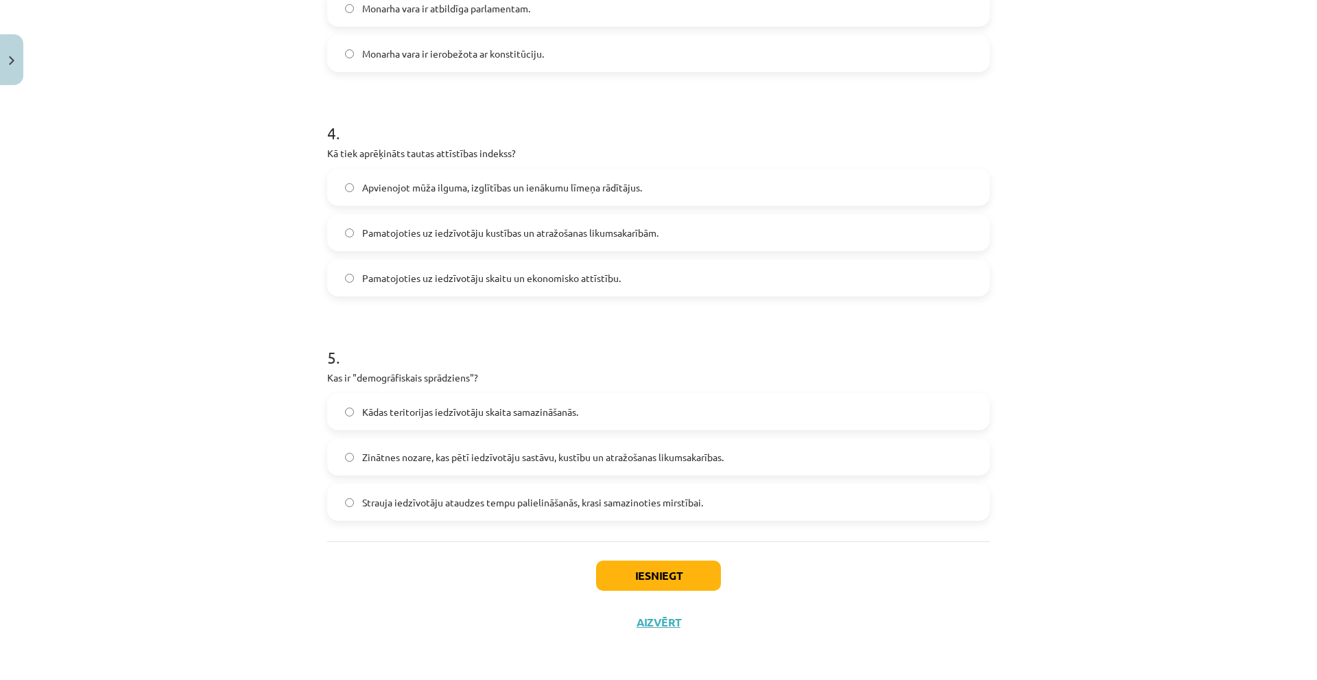
click at [422, 495] on span "Strauja iedzīvotāju ataudzes tempu palielināšanās, krasi samazinoties mirstībai." at bounding box center [532, 502] width 341 height 14
click at [352, 504] on label "Strauja iedzīvotāju ataudzes tempu palielināšanās, krasi samazinoties mirstībai." at bounding box center [659, 502] width 660 height 34
click at [648, 528] on button "Iesniegt" at bounding box center [658, 576] width 125 height 30
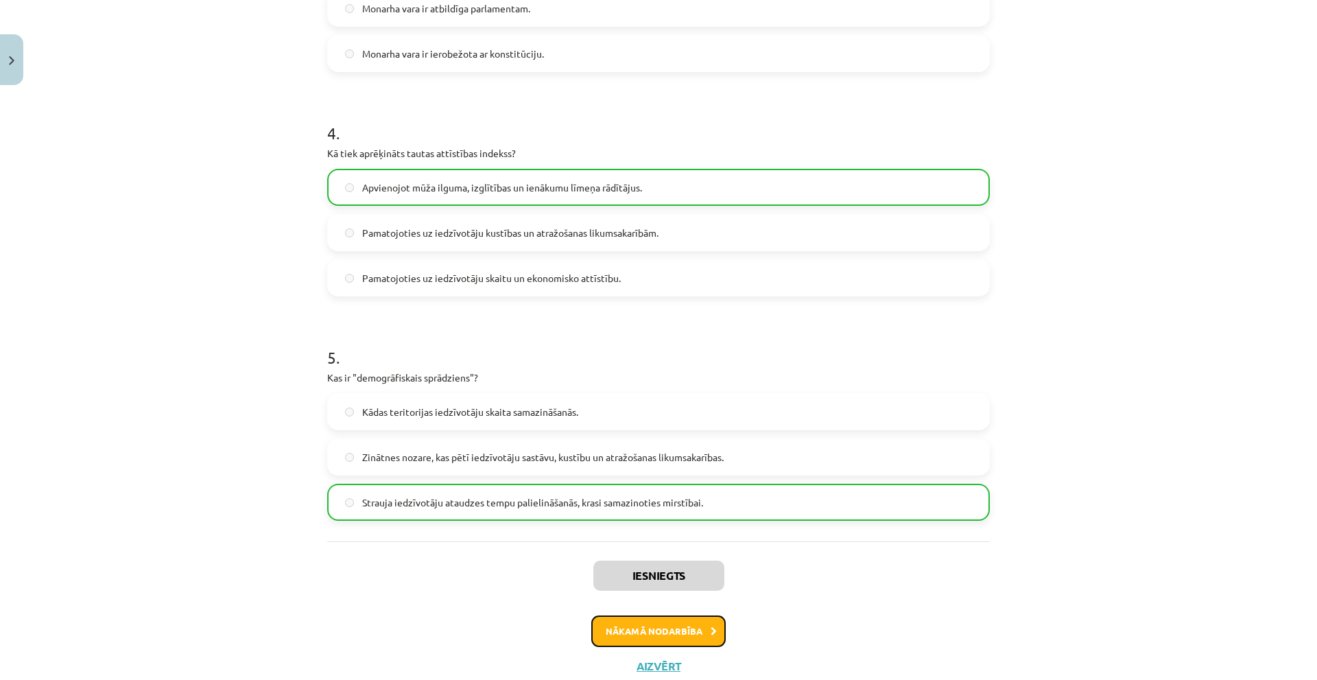
click at [631, 528] on button "Nākamā nodarbība" at bounding box center [658, 631] width 134 height 32
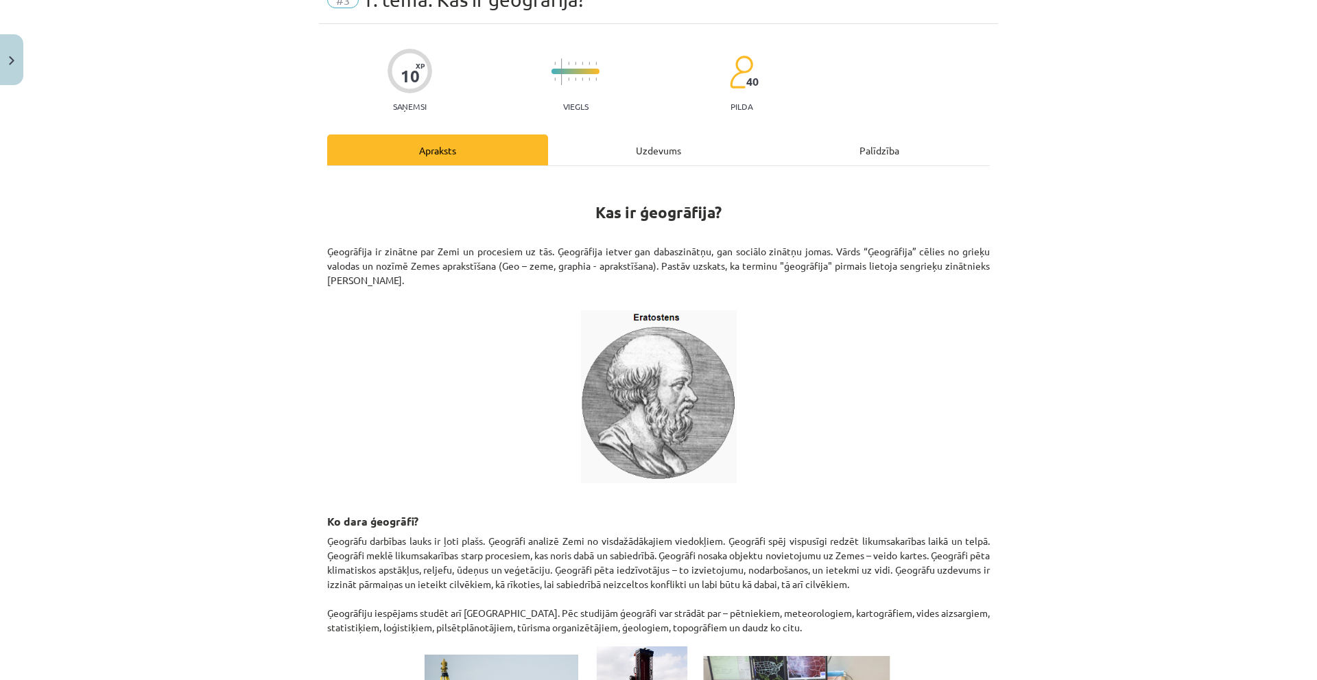
scroll to position [34, 0]
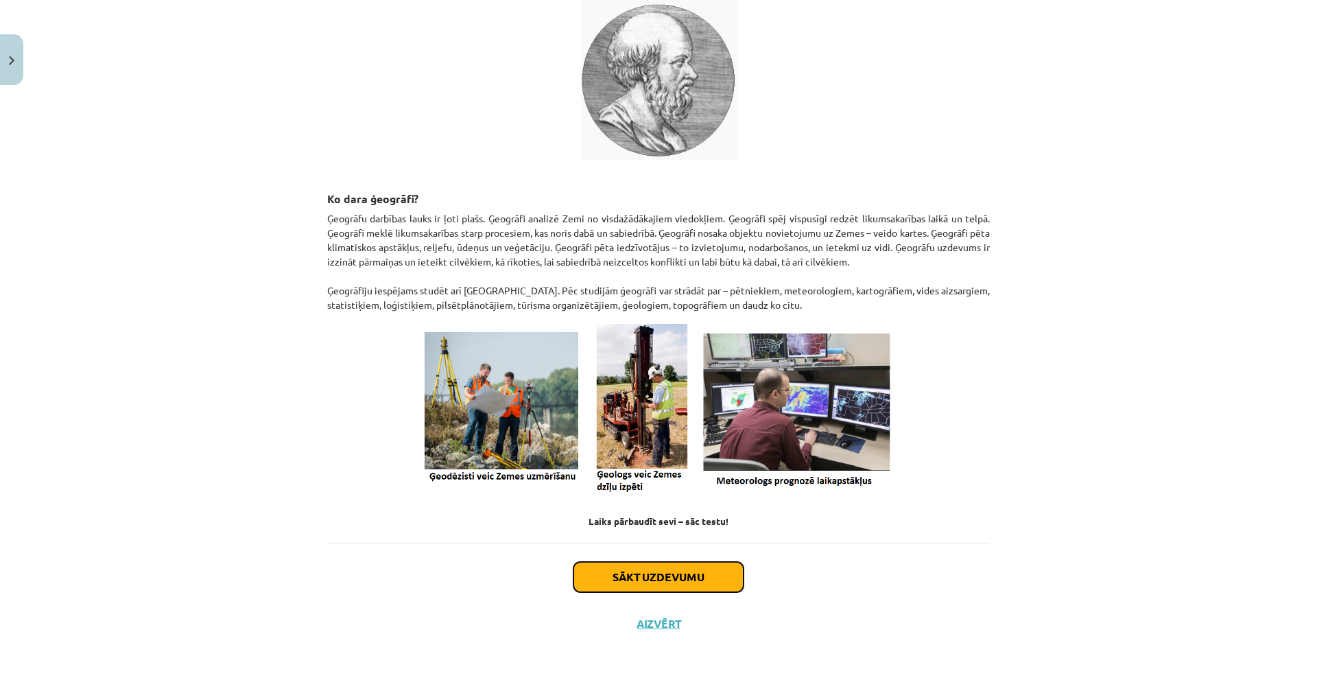
click at [624, 528] on button "Sākt uzdevumu" at bounding box center [659, 577] width 170 height 30
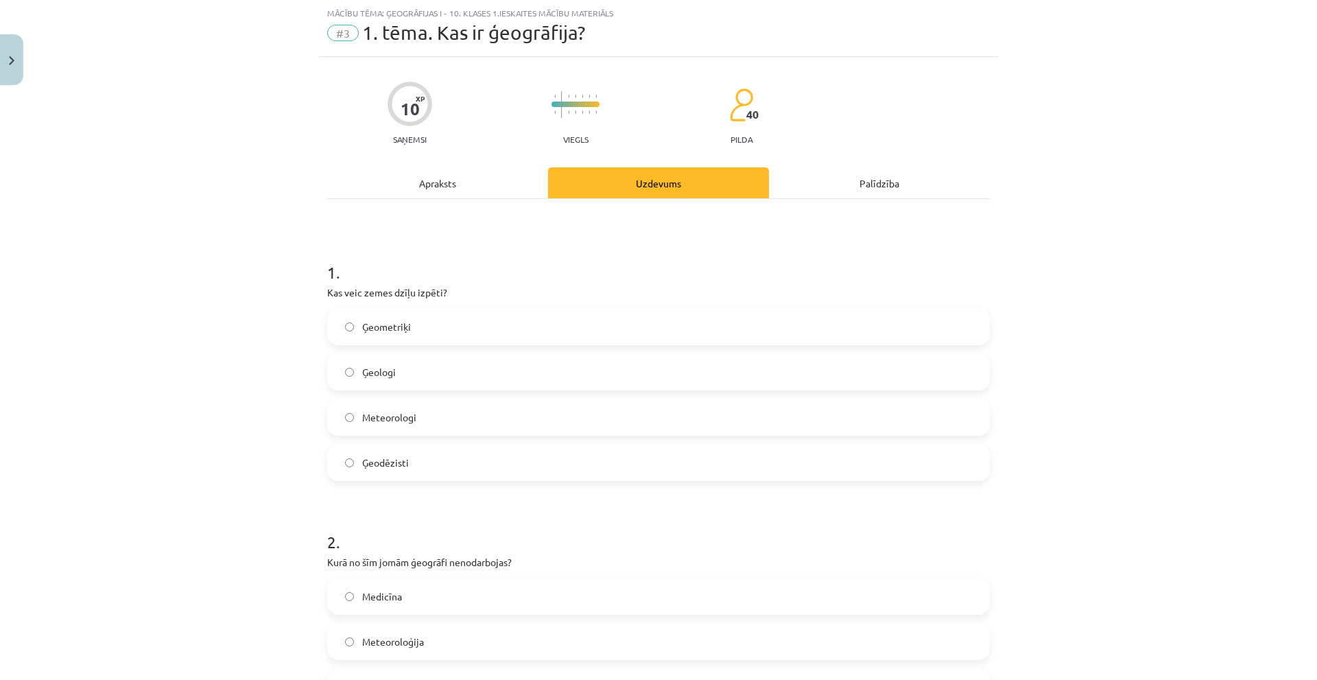
click at [329, 309] on label "Ģeometriķi" at bounding box center [659, 326] width 660 height 34
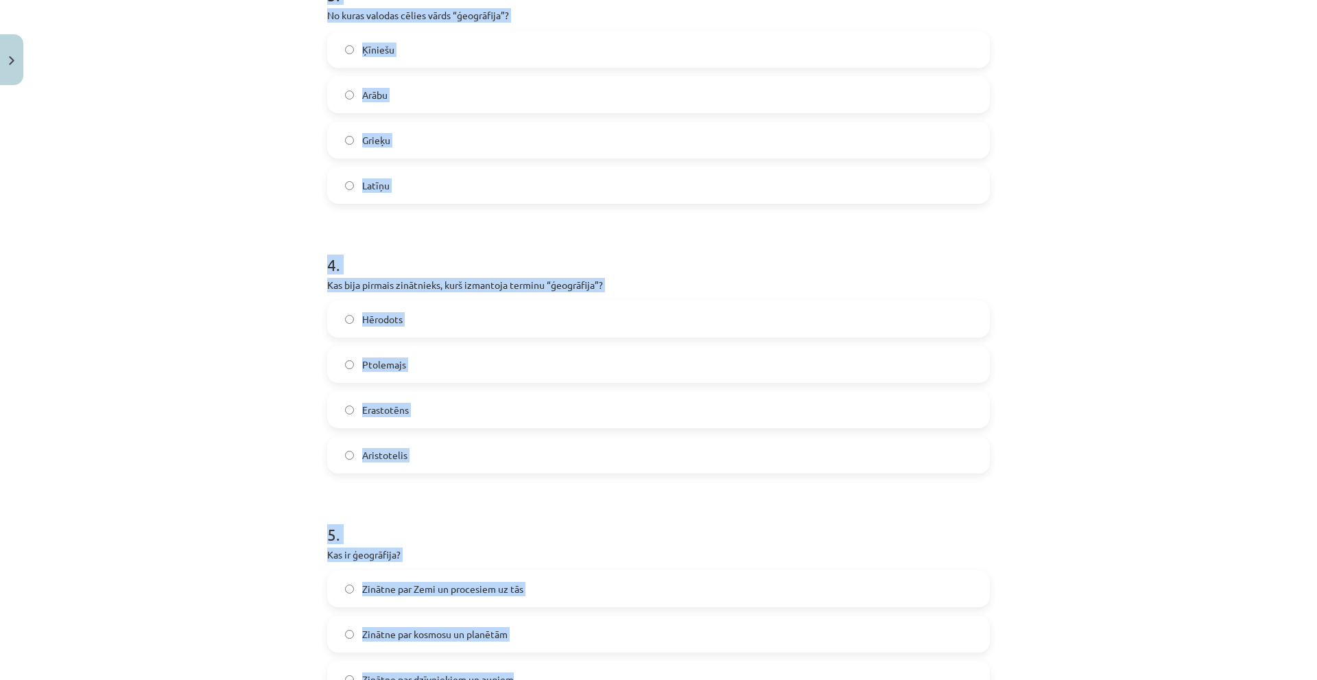
scroll to position [1063, 0]
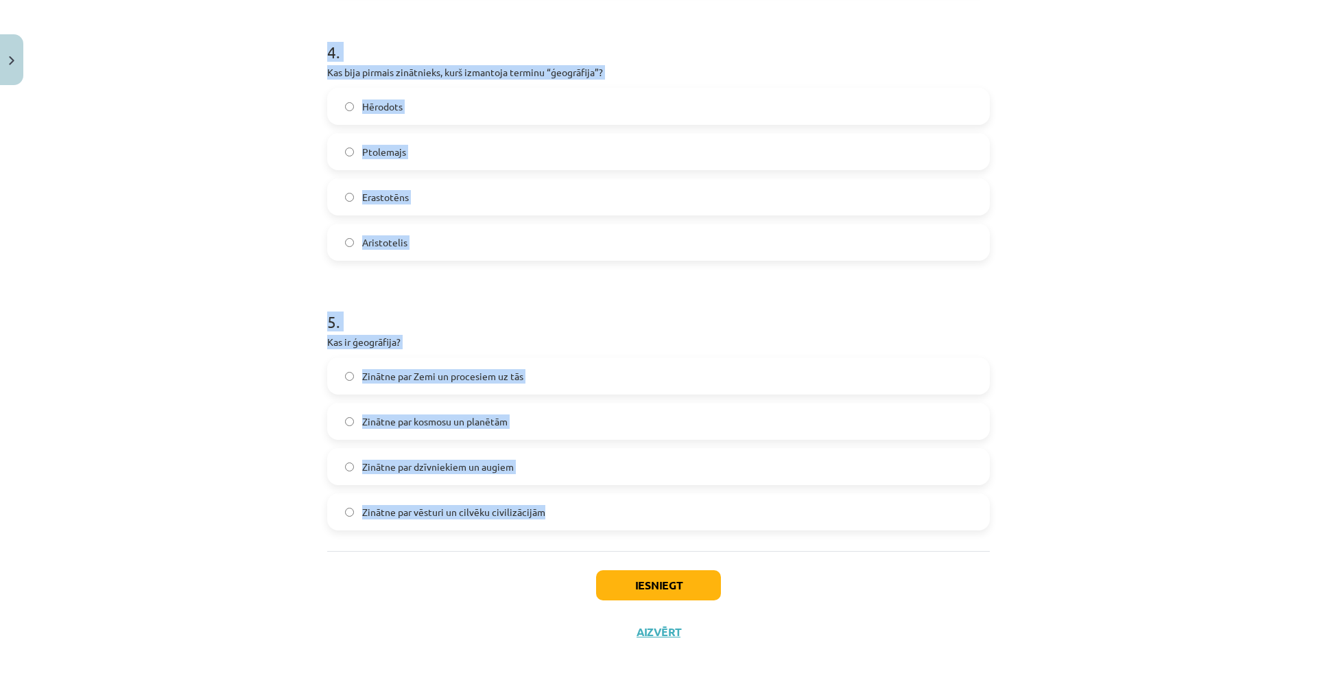
drag, startPoint x: 317, startPoint y: 294, endPoint x: 836, endPoint y: 512, distance: 562.5
copy form "Kas veic zemes dzīļu izpēti? Ģeometriķi Ģeologi Meteorologi Ģeodēzisti 2 . Kurā…"
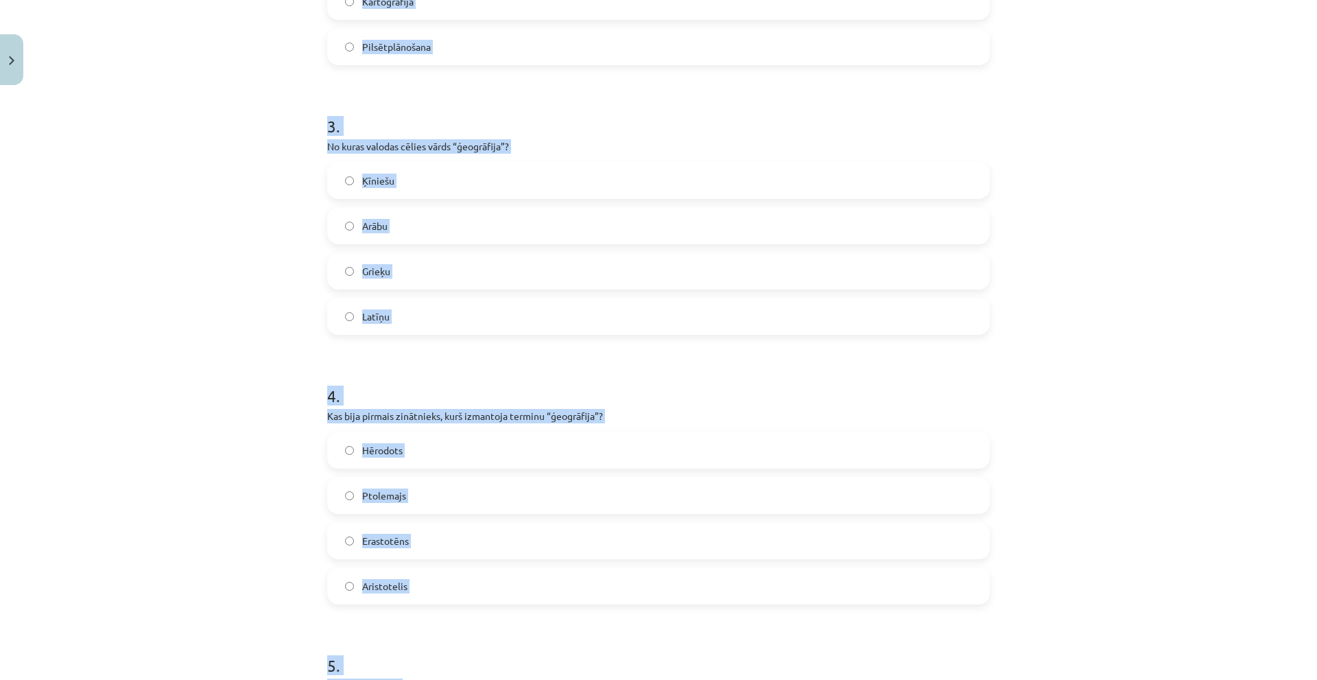
scroll to position [172, 0]
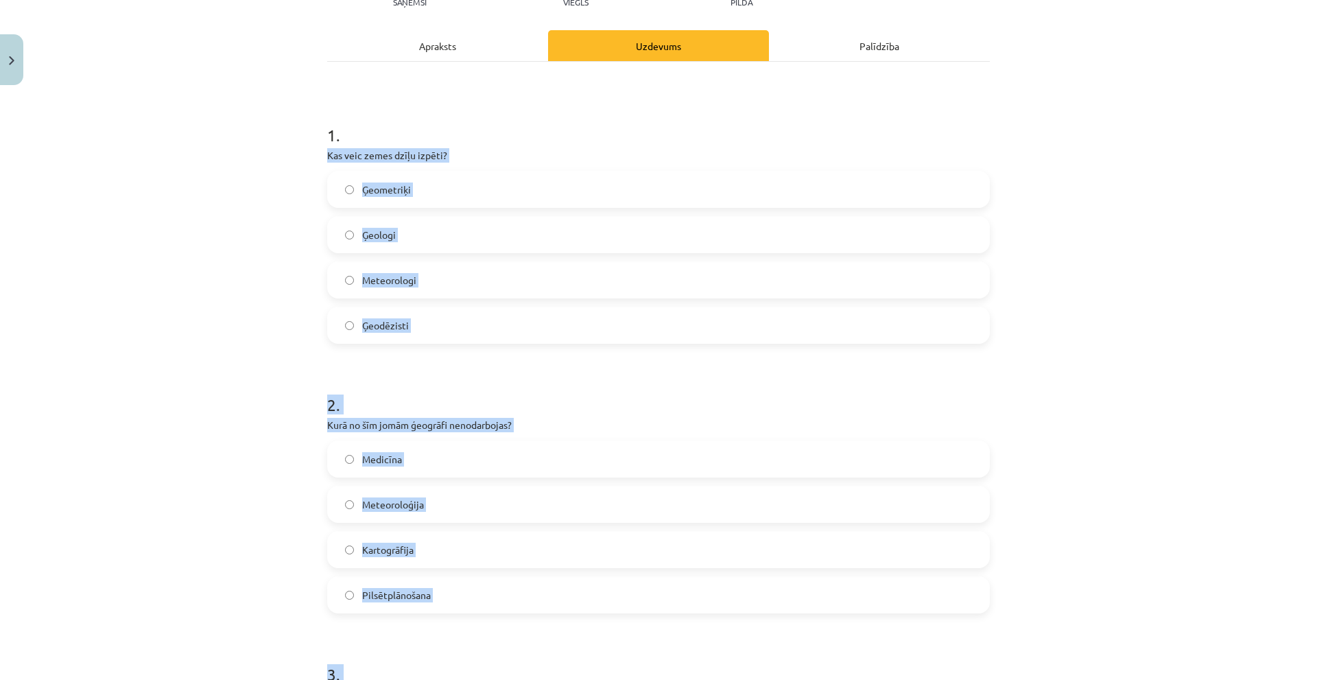
click at [389, 234] on span "Ģeologi" at bounding box center [379, 235] width 34 height 14
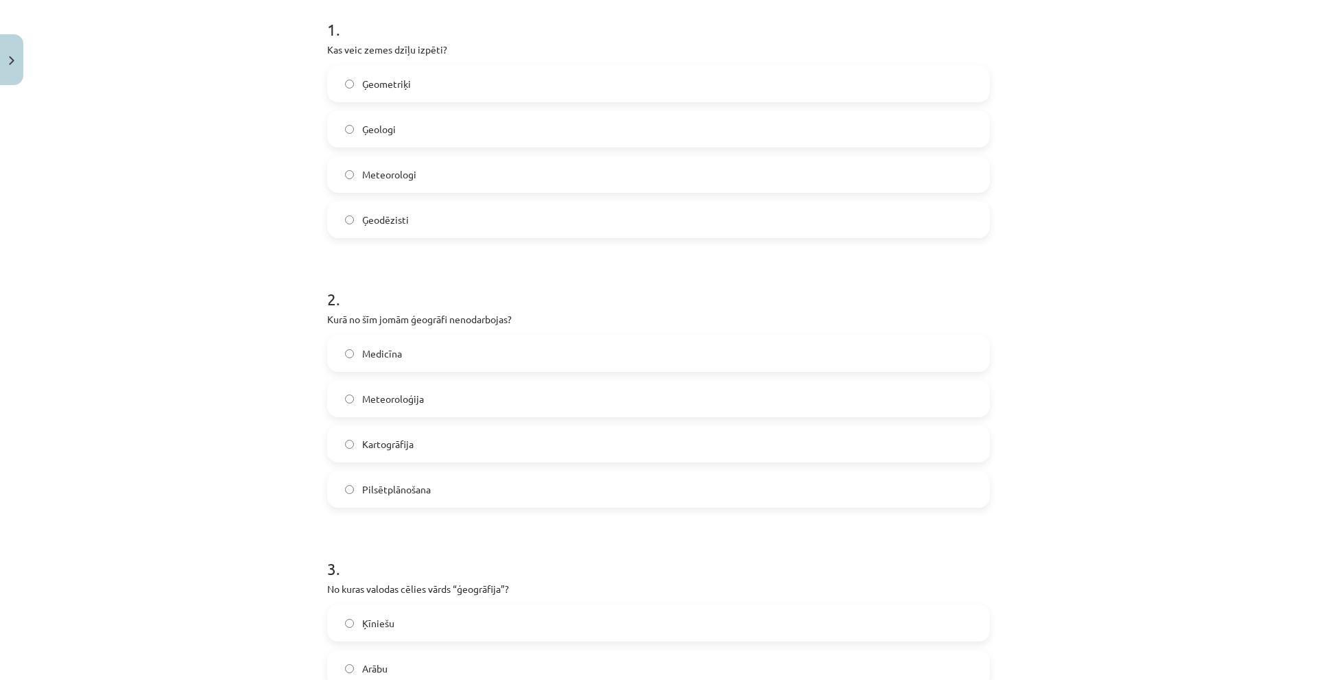
scroll to position [377, 0]
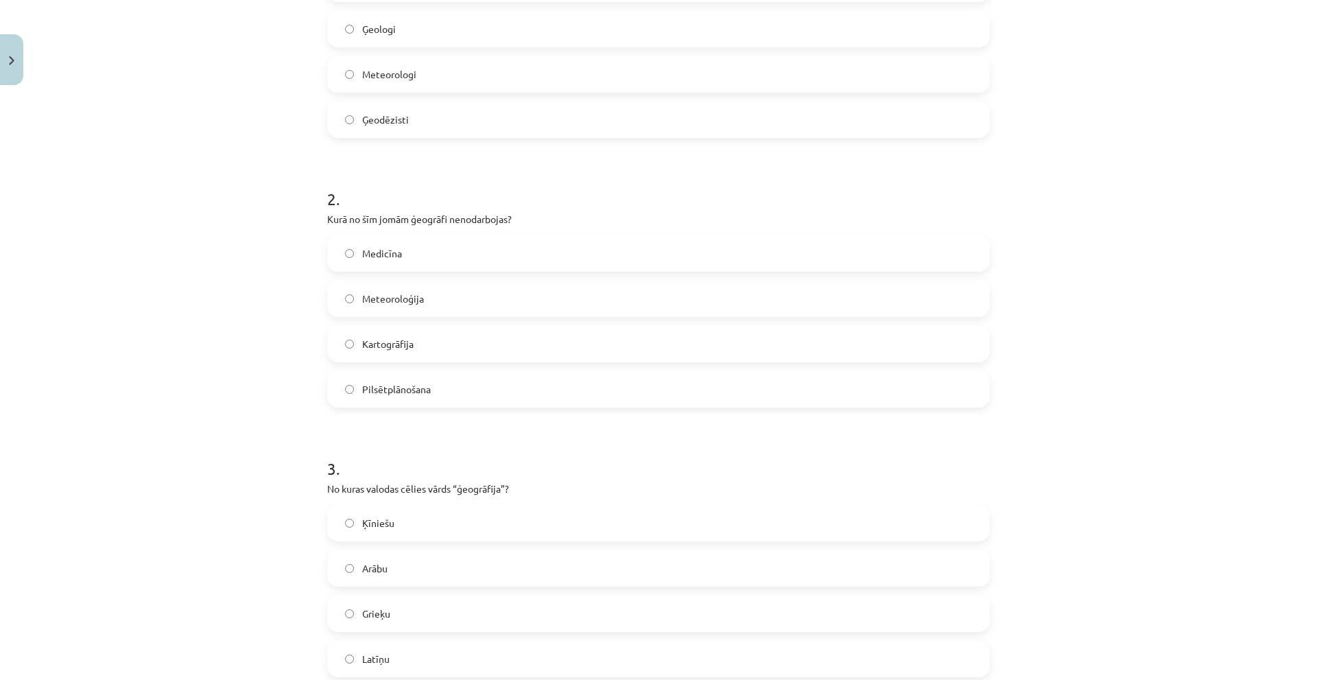
click at [388, 255] on span "Medicīna" at bounding box center [382, 253] width 40 height 14
click at [397, 528] on label "Grieķu" at bounding box center [659, 613] width 660 height 34
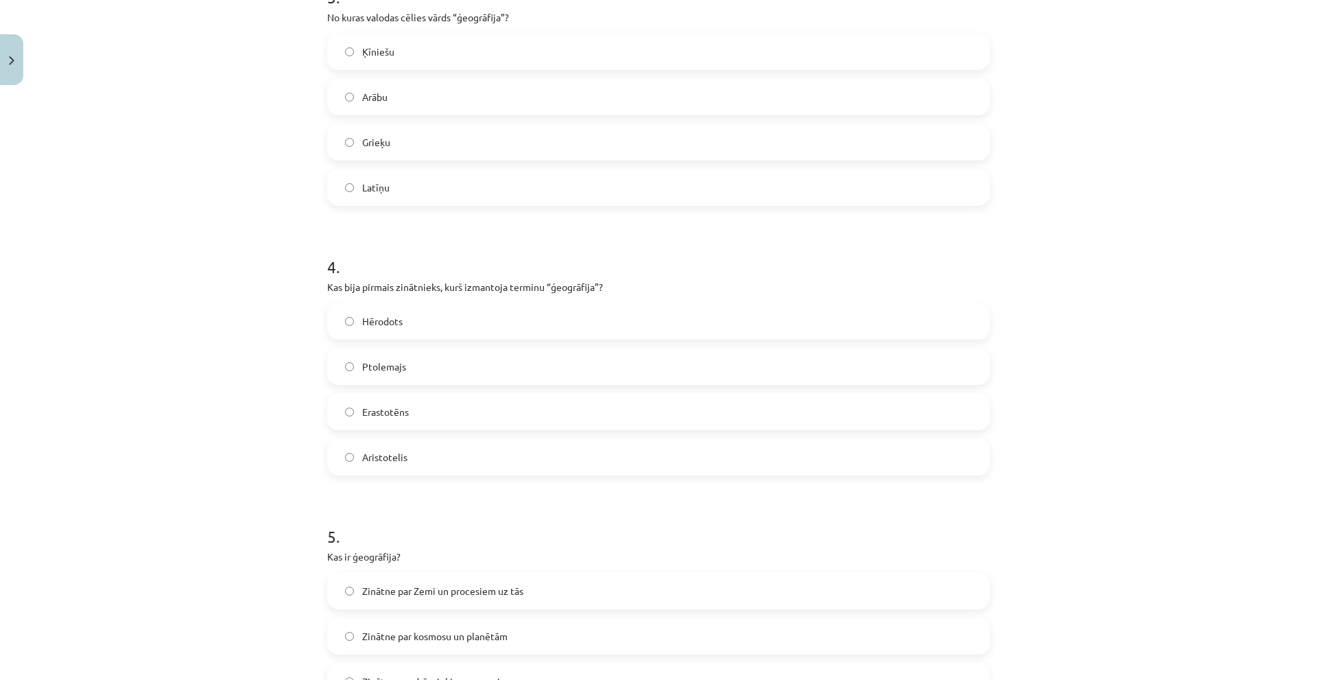
scroll to position [858, 0]
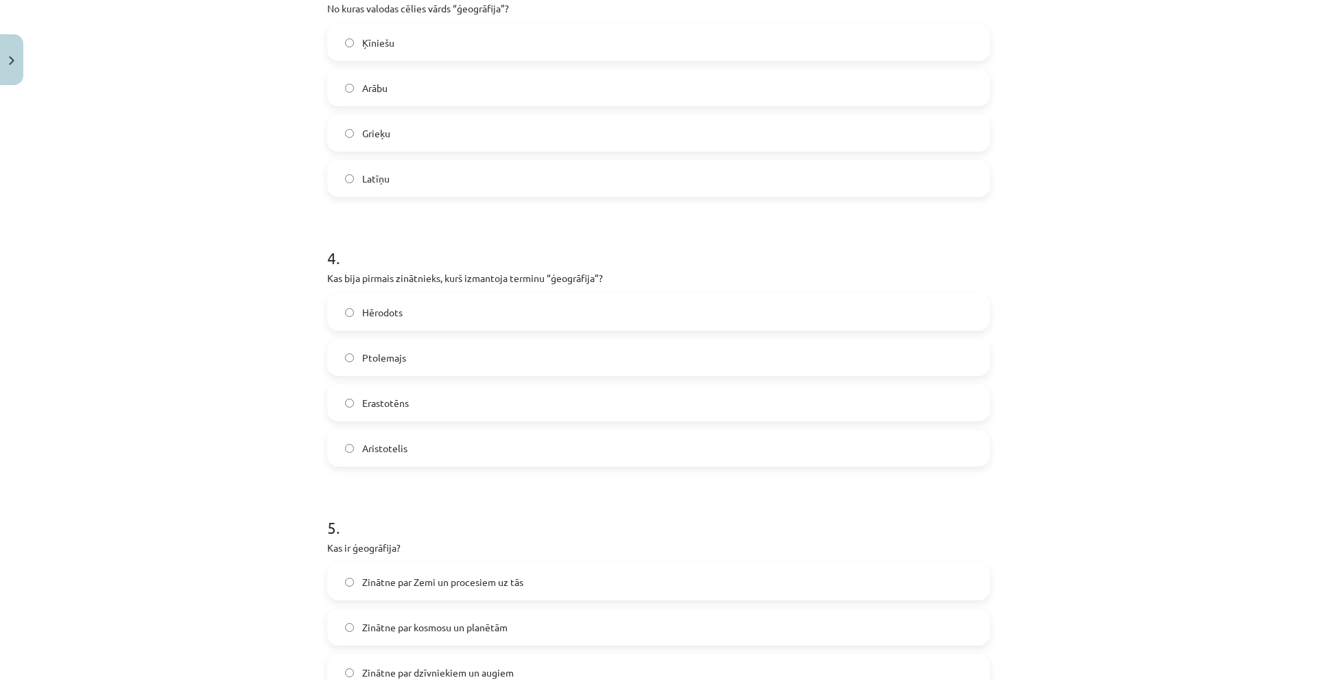
click at [399, 406] on span "Erastotēns" at bounding box center [385, 403] width 47 height 14
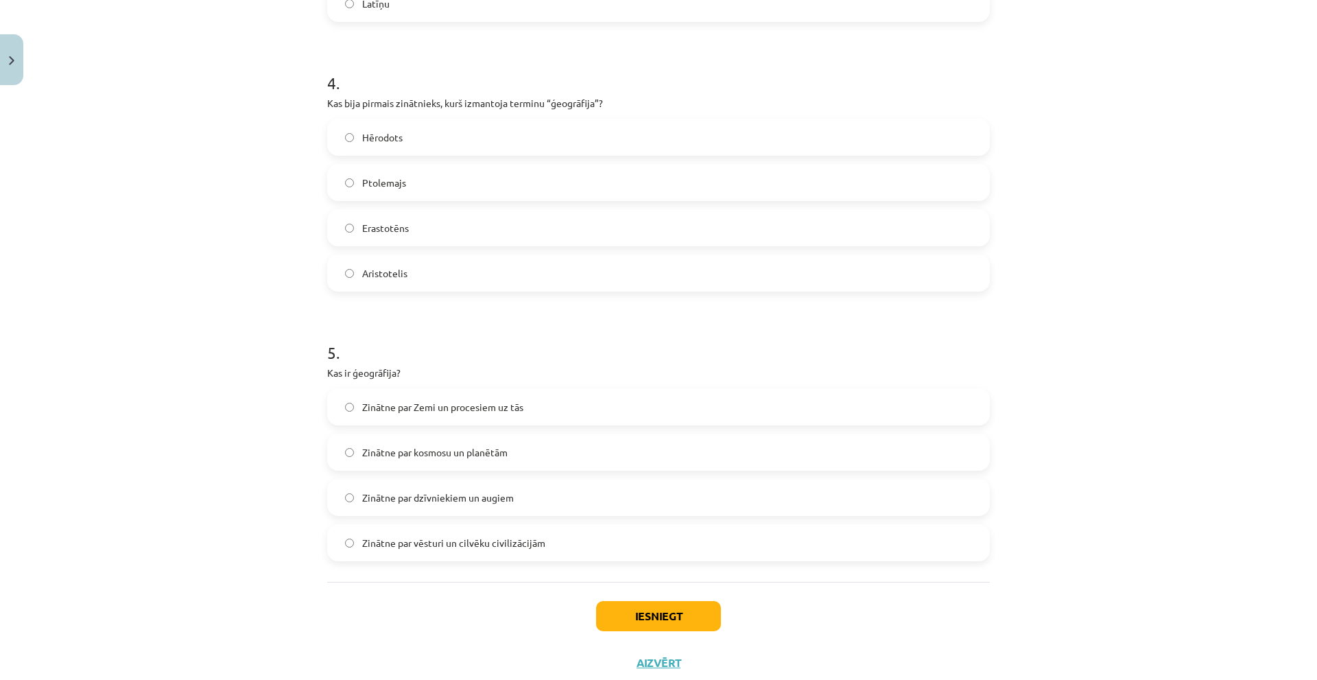
scroll to position [1063, 0]
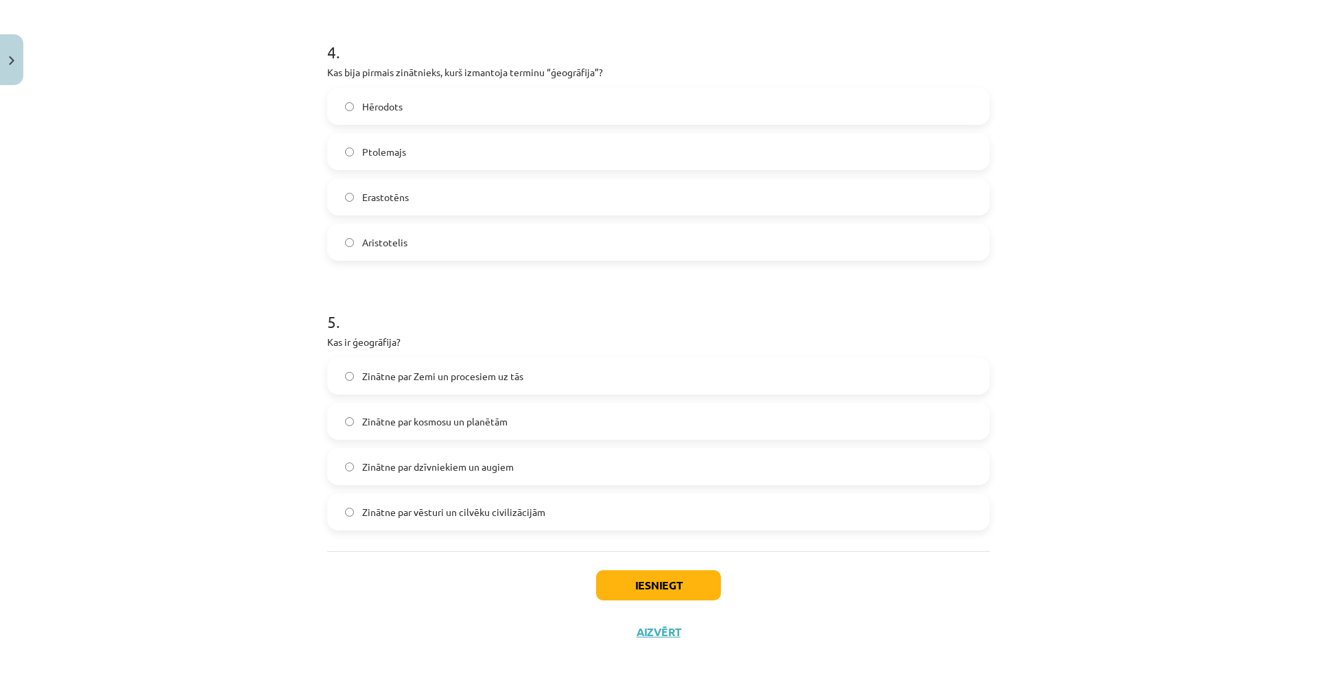
drag, startPoint x: 408, startPoint y: 380, endPoint x: 504, endPoint y: 443, distance: 114.6
click at [410, 380] on span "Zinātne par Zemi un procesiem uz tās" at bounding box center [442, 376] width 161 height 14
click at [670, 528] on button "Iesniegt" at bounding box center [658, 585] width 125 height 30
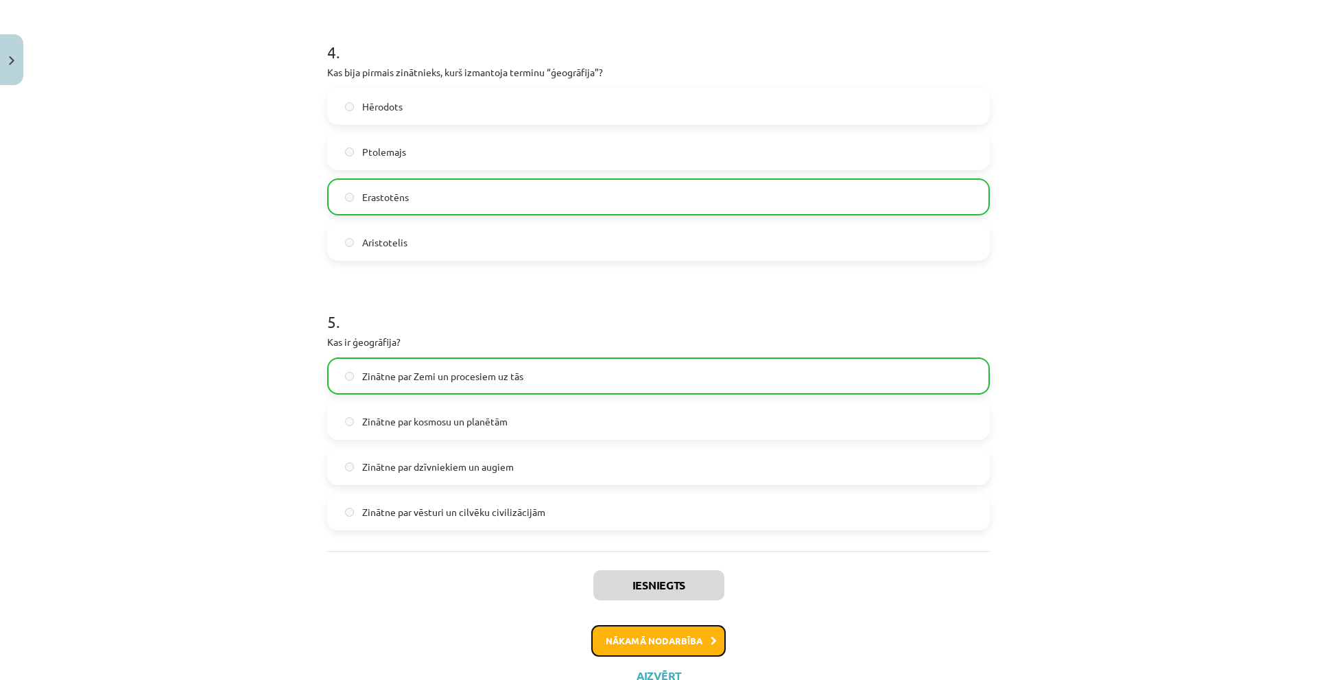
click at [624, 528] on button "Nākamā nodarbība" at bounding box center [658, 641] width 134 height 32
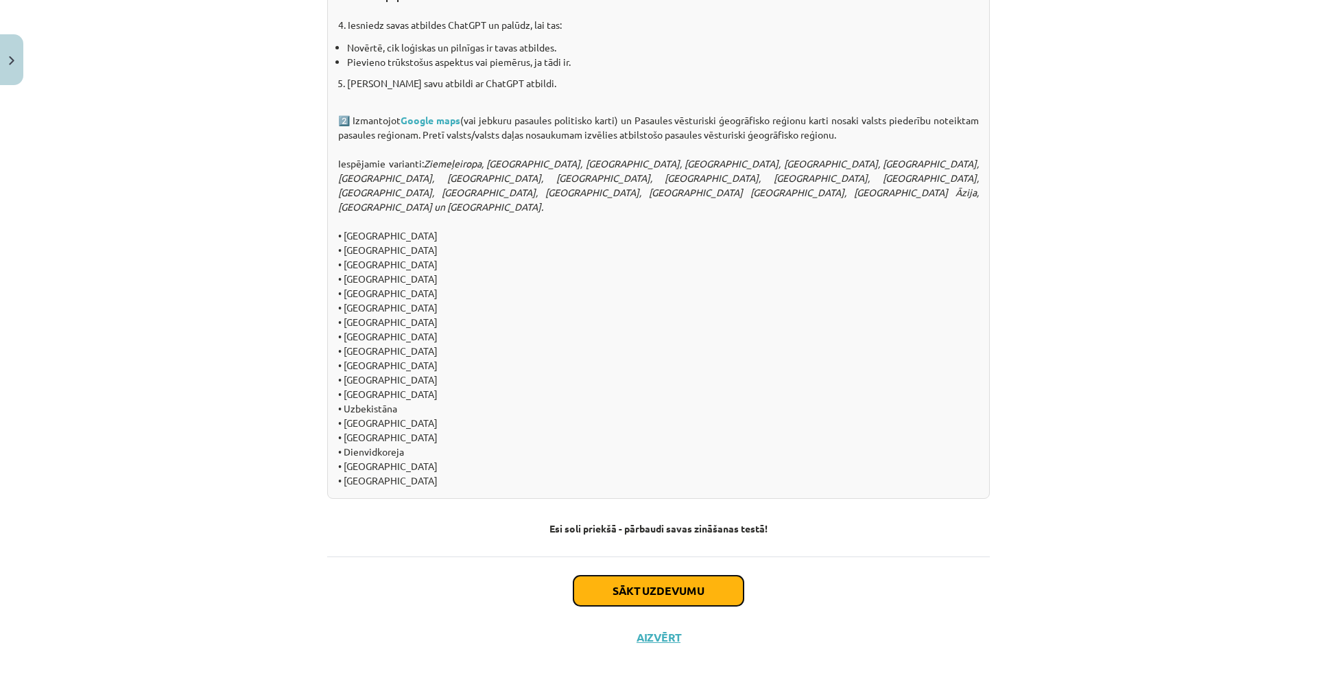
click at [620, 528] on button "Sākt uzdevumu" at bounding box center [659, 591] width 170 height 30
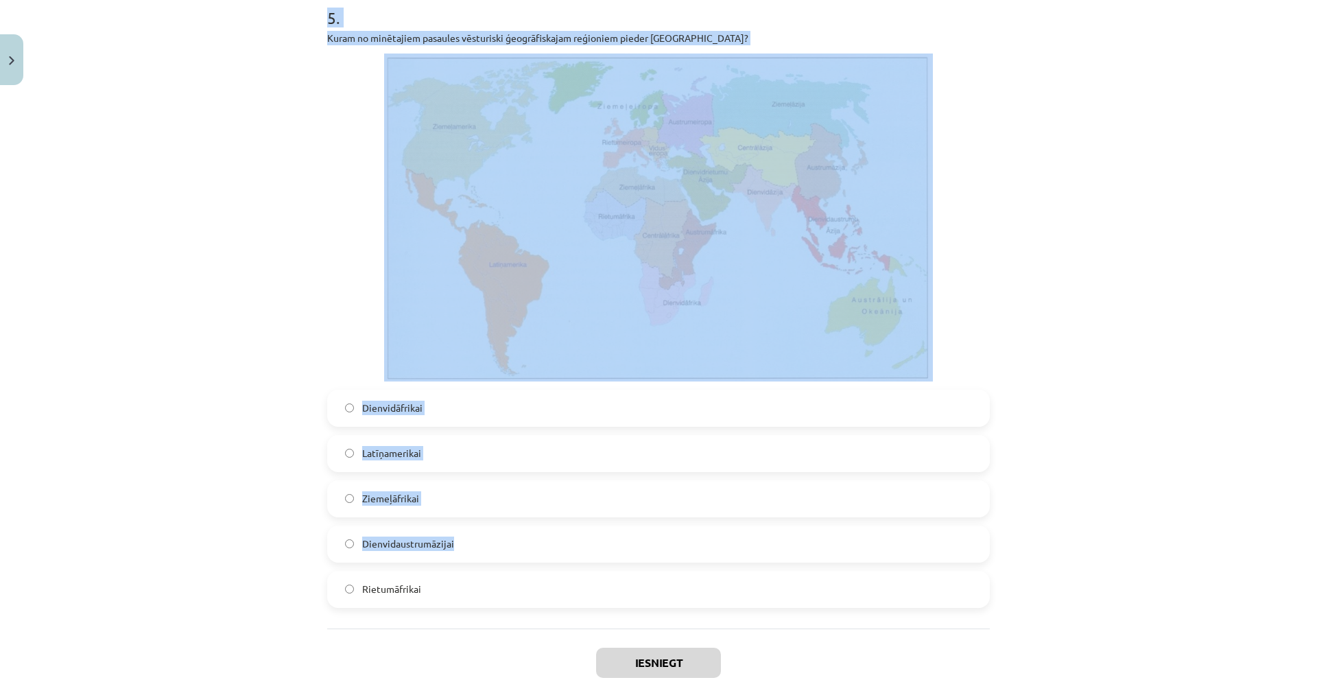
scroll to position [3072, 0]
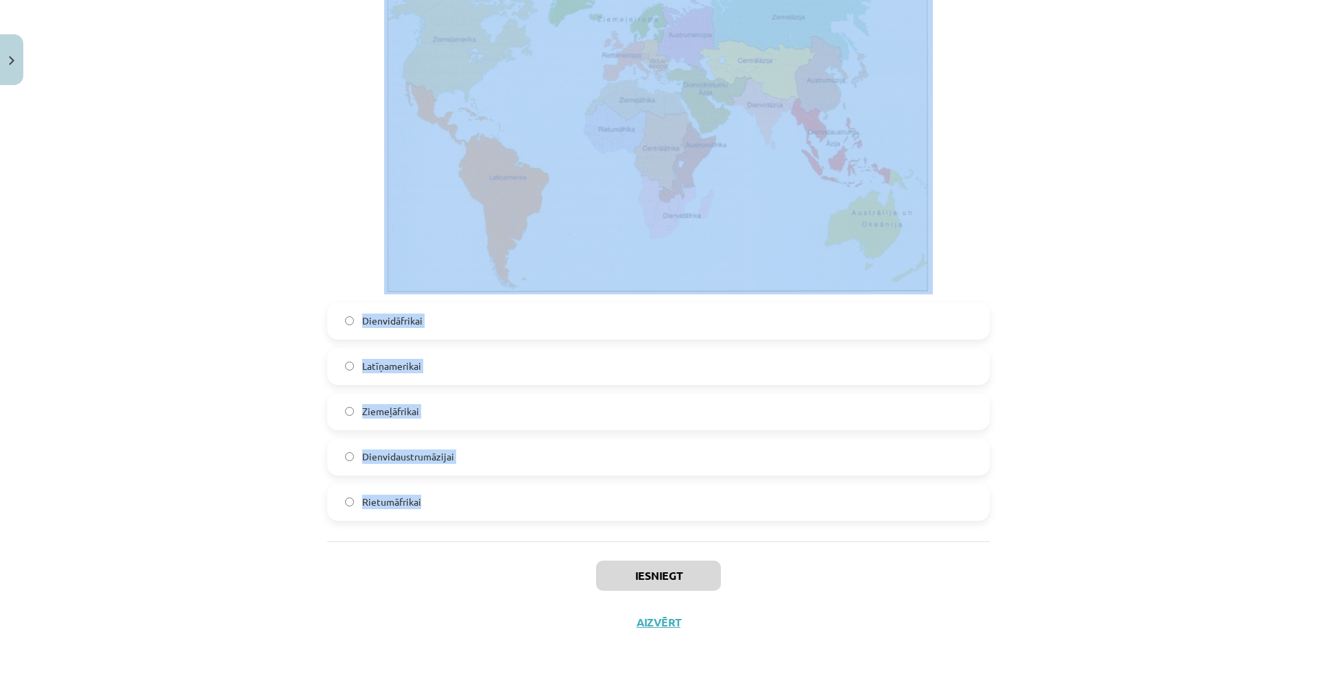
drag, startPoint x: 308, startPoint y: 152, endPoint x: 1002, endPoint y: 529, distance: 789.9
click at [1002, 528] on div "Mācību tēma: Ģeogrāfijas i - 10. klases 1.ieskaites mācību materiāls #4 2. tēma…" at bounding box center [658, 340] width 1317 height 680
copy form "Kuram no minētajiem pasaules vēsturiski ģeogrāfiskajam reģioniem pieder Peru? C…"
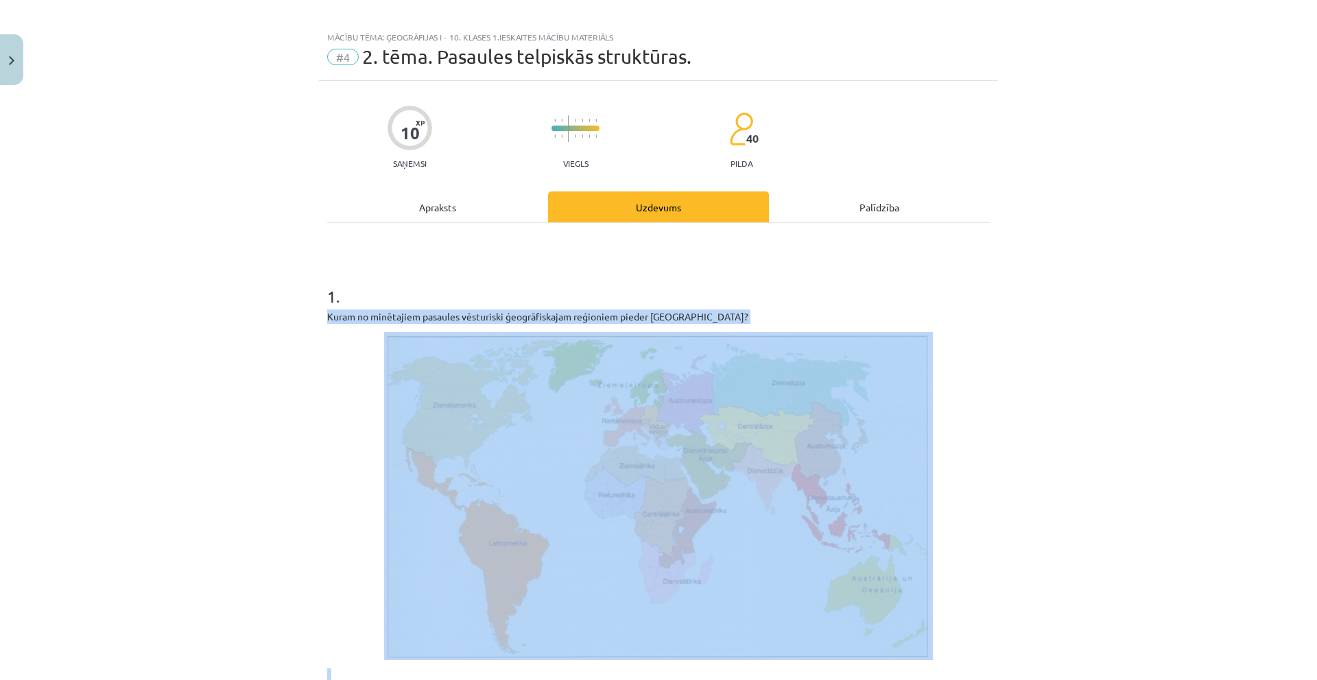
scroll to position [0, 0]
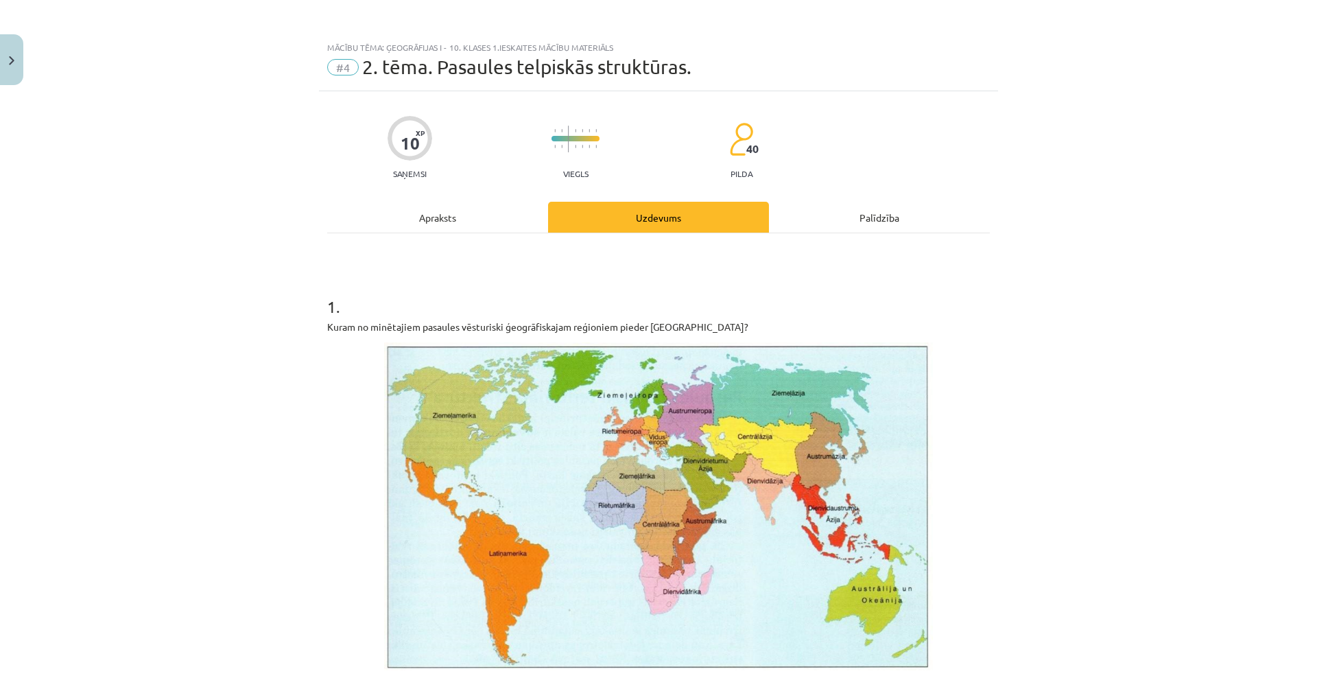
drag, startPoint x: 188, startPoint y: 306, endPoint x: 205, endPoint y: 320, distance: 22.4
click at [188, 309] on div "Mācību tēma: Ģeogrāfijas i - 10. klases 1.ieskaites mācību materiāls #4 2. tēma…" at bounding box center [658, 340] width 1317 height 680
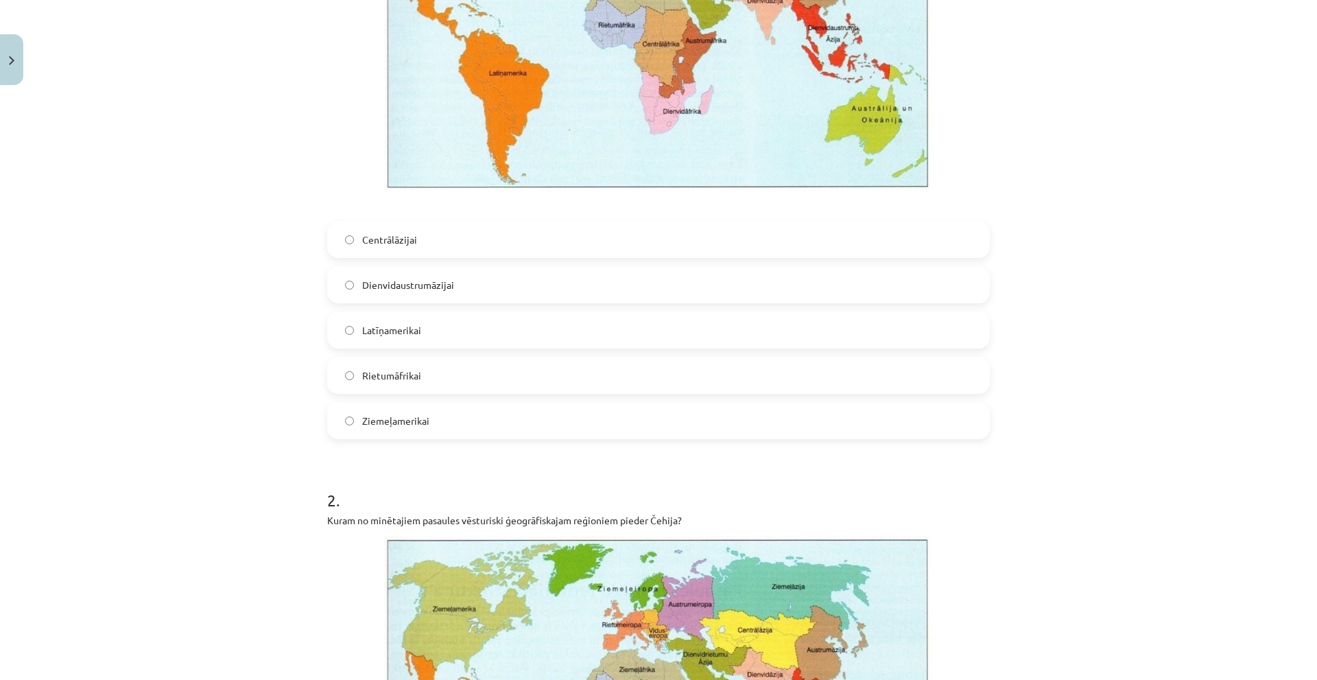
scroll to position [412, 0]
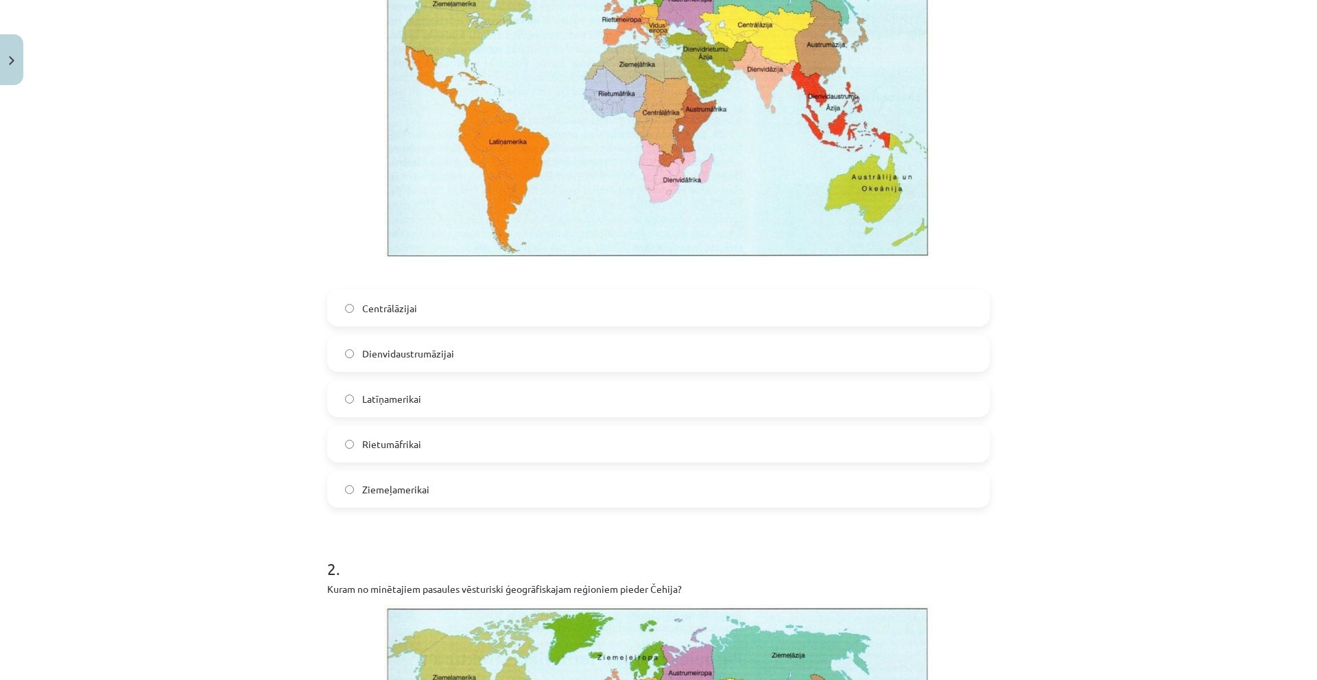
click at [412, 407] on label "Latīņamerikai" at bounding box center [659, 398] width 660 height 34
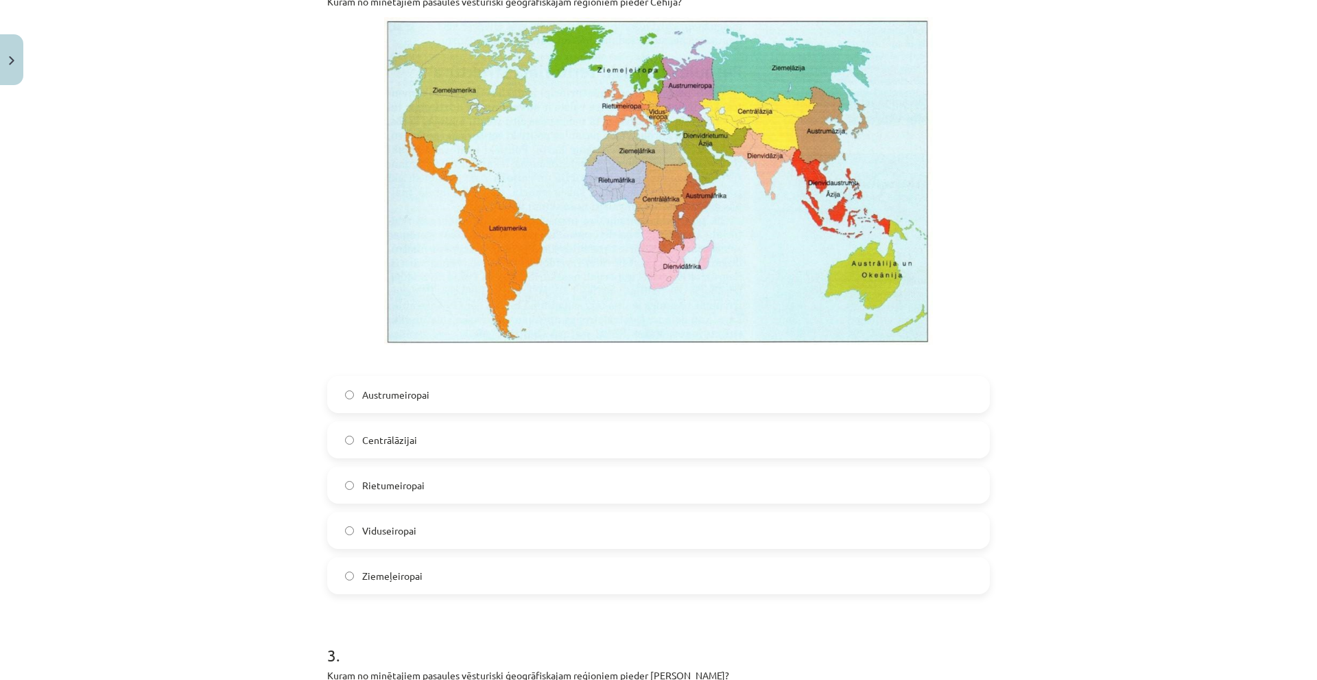
scroll to position [1098, 0]
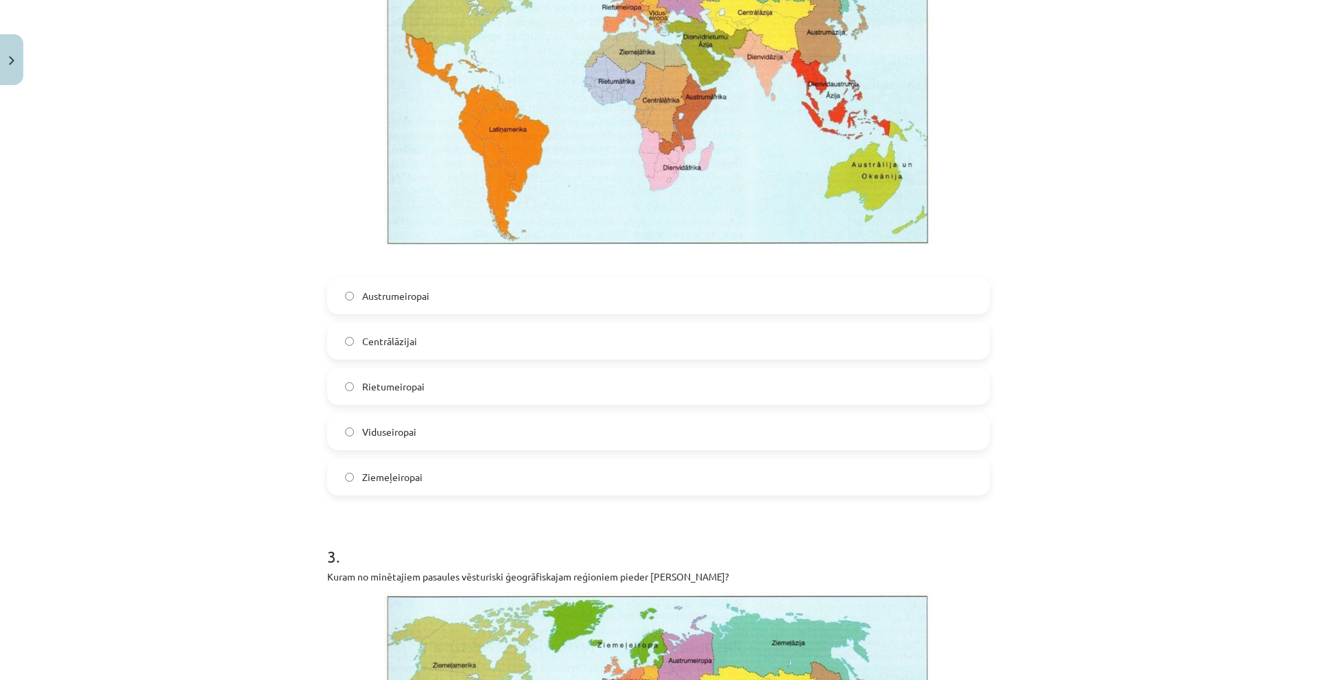
click at [391, 438] on span "Viduseiropai" at bounding box center [389, 432] width 54 height 14
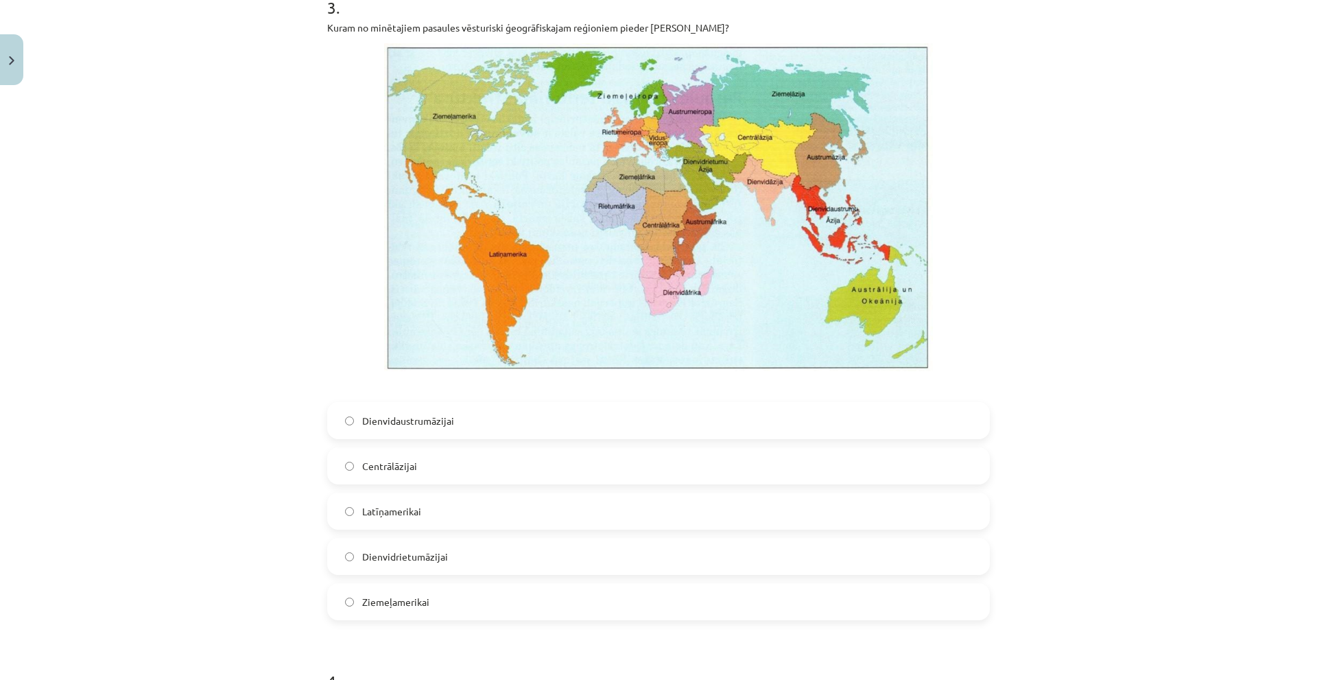
scroll to position [1715, 0]
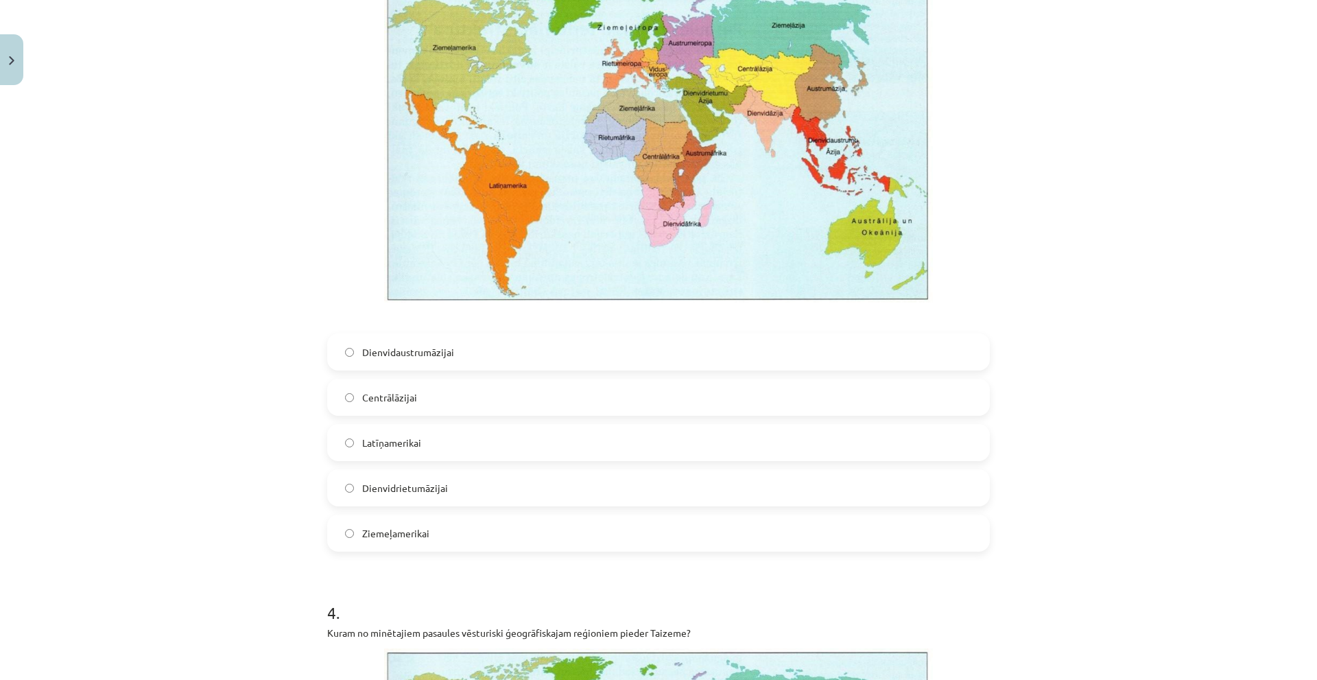
click at [393, 494] on span "Dienvidrietumāzijai" at bounding box center [405, 488] width 86 height 14
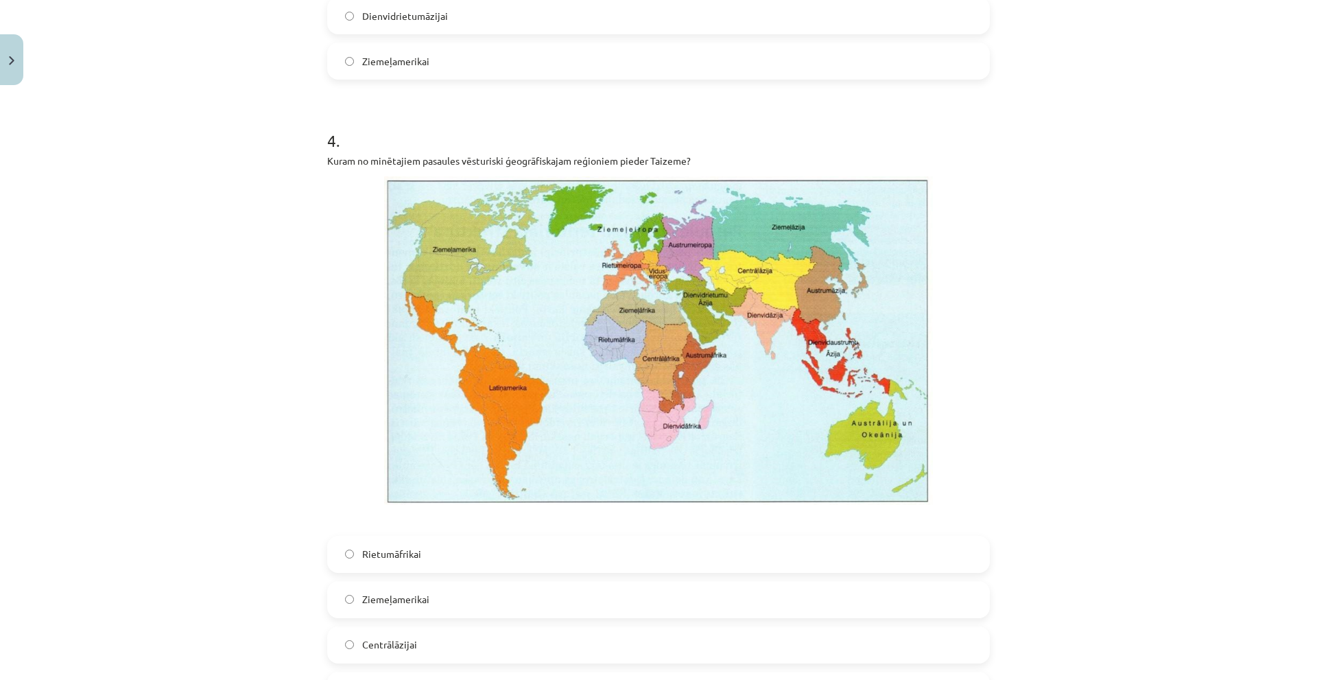
scroll to position [2333, 0]
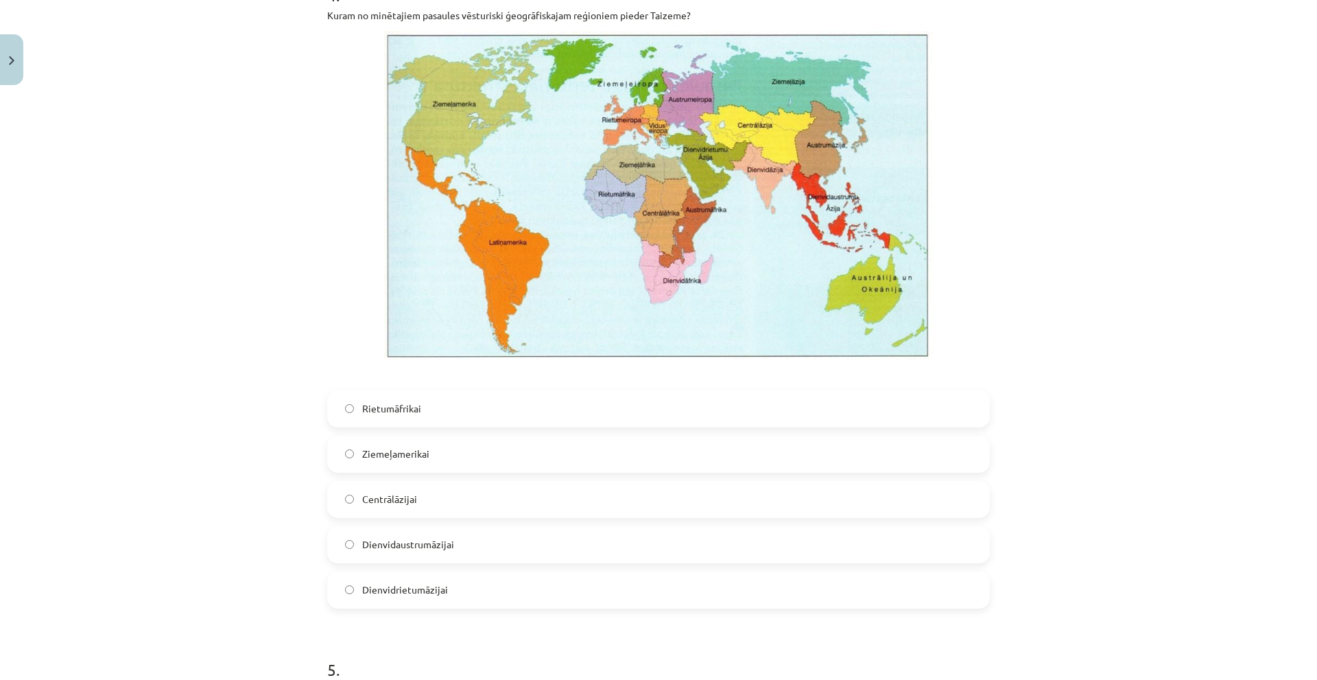
click at [412, 528] on span "Dienvidaustrumāzijai" at bounding box center [408, 544] width 92 height 14
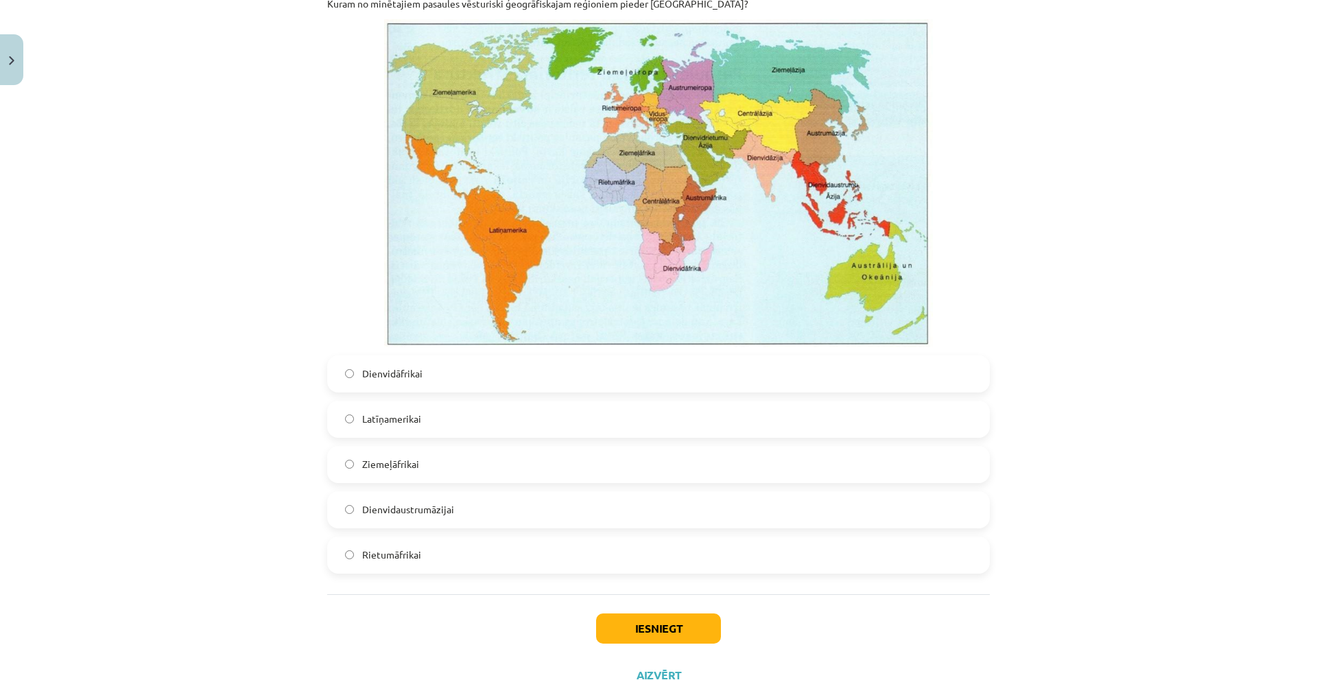
scroll to position [3072, 0]
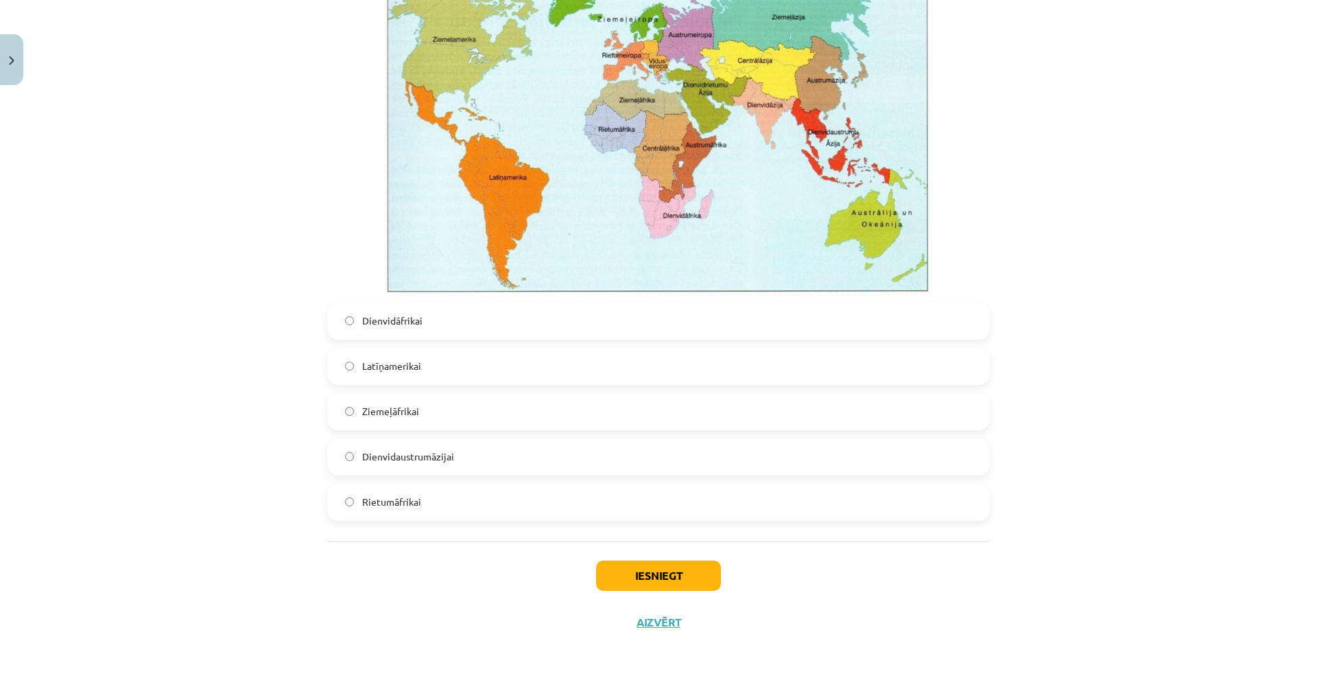
click at [395, 327] on span "Dienvidāfrikai" at bounding box center [392, 321] width 60 height 14
click at [648, 528] on button "Iesniegt" at bounding box center [658, 576] width 125 height 30
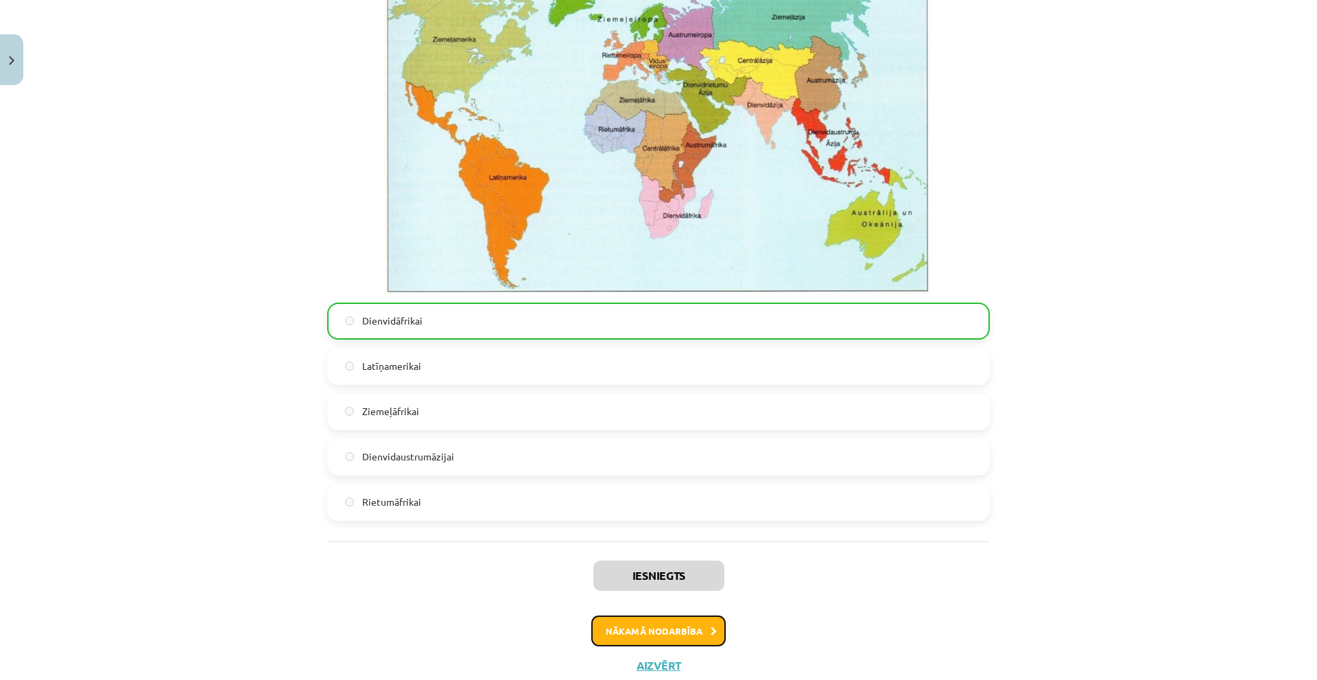
click at [627, 528] on button "Nākamā nodarbība" at bounding box center [658, 631] width 134 height 32
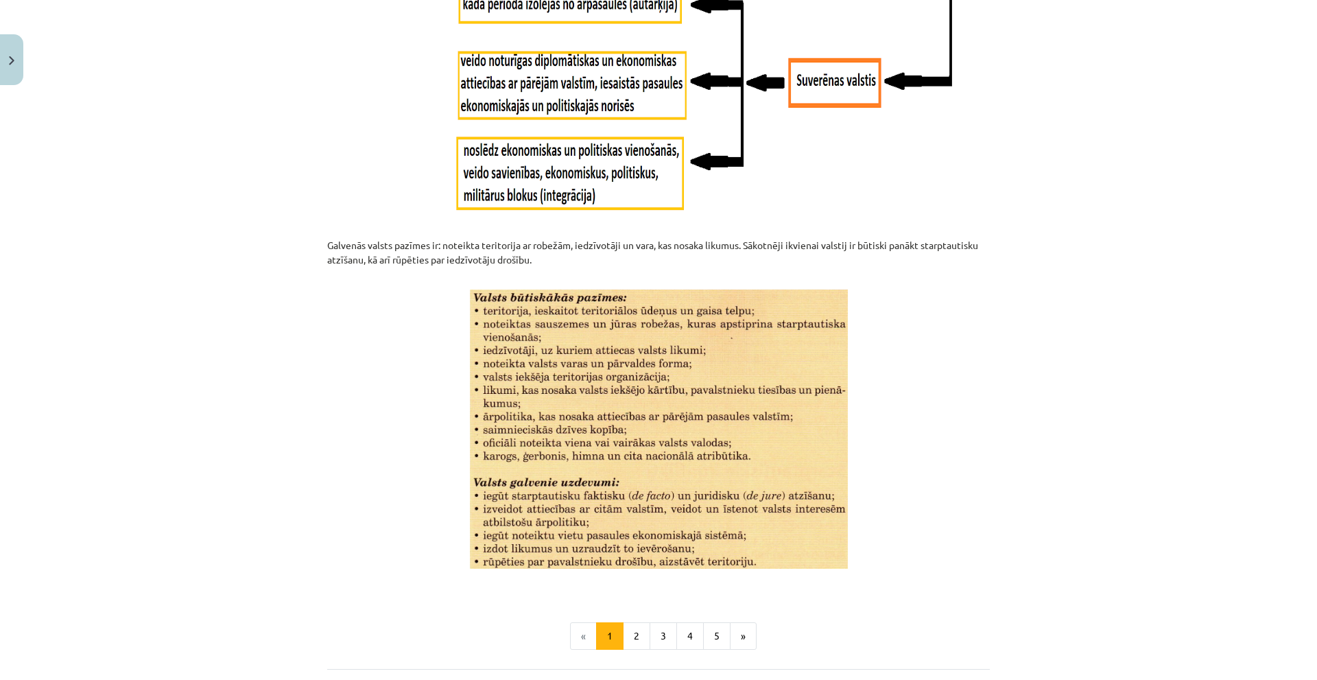
scroll to position [1625, 0]
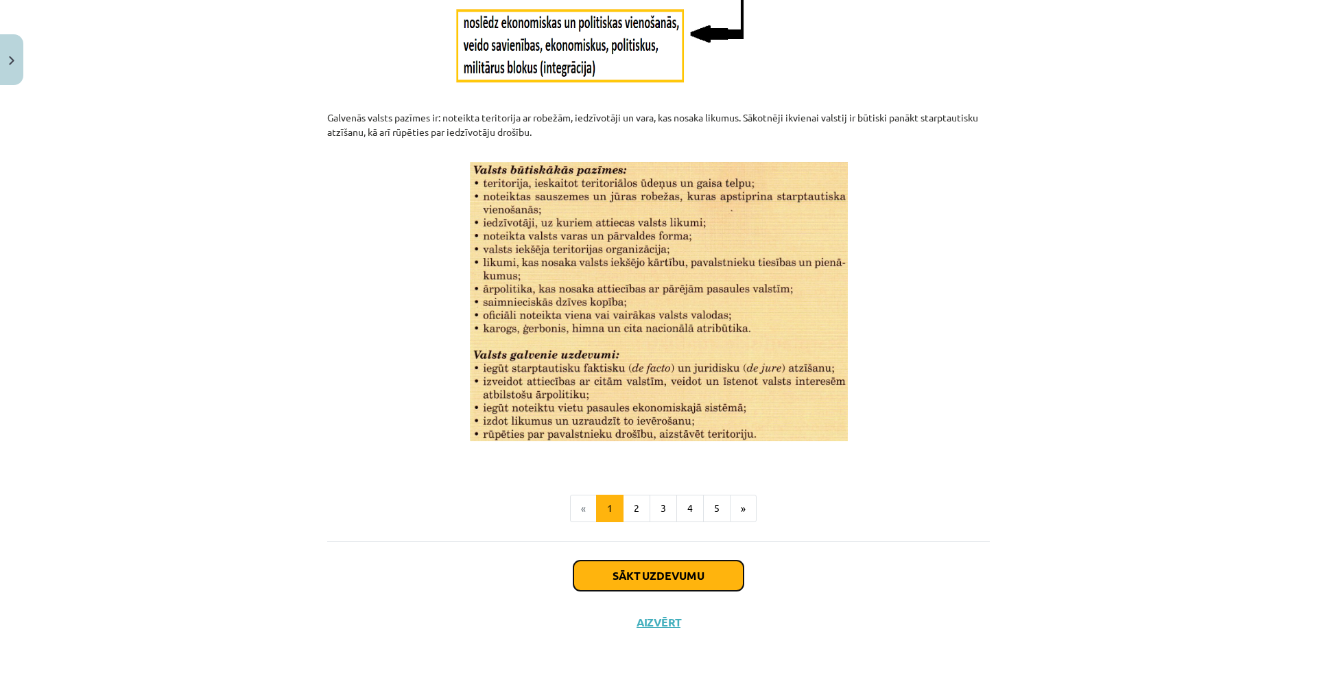
click at [615, 528] on button "Sākt uzdevumu" at bounding box center [659, 576] width 170 height 30
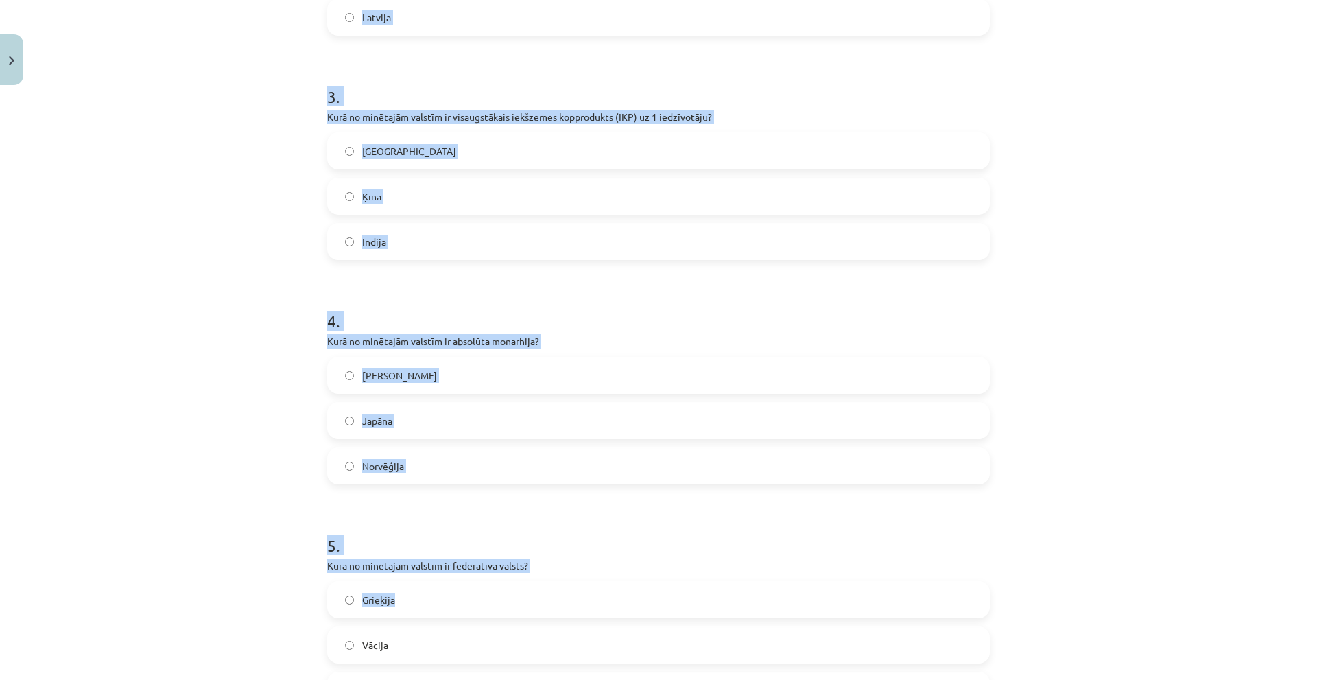
scroll to position [847, 0]
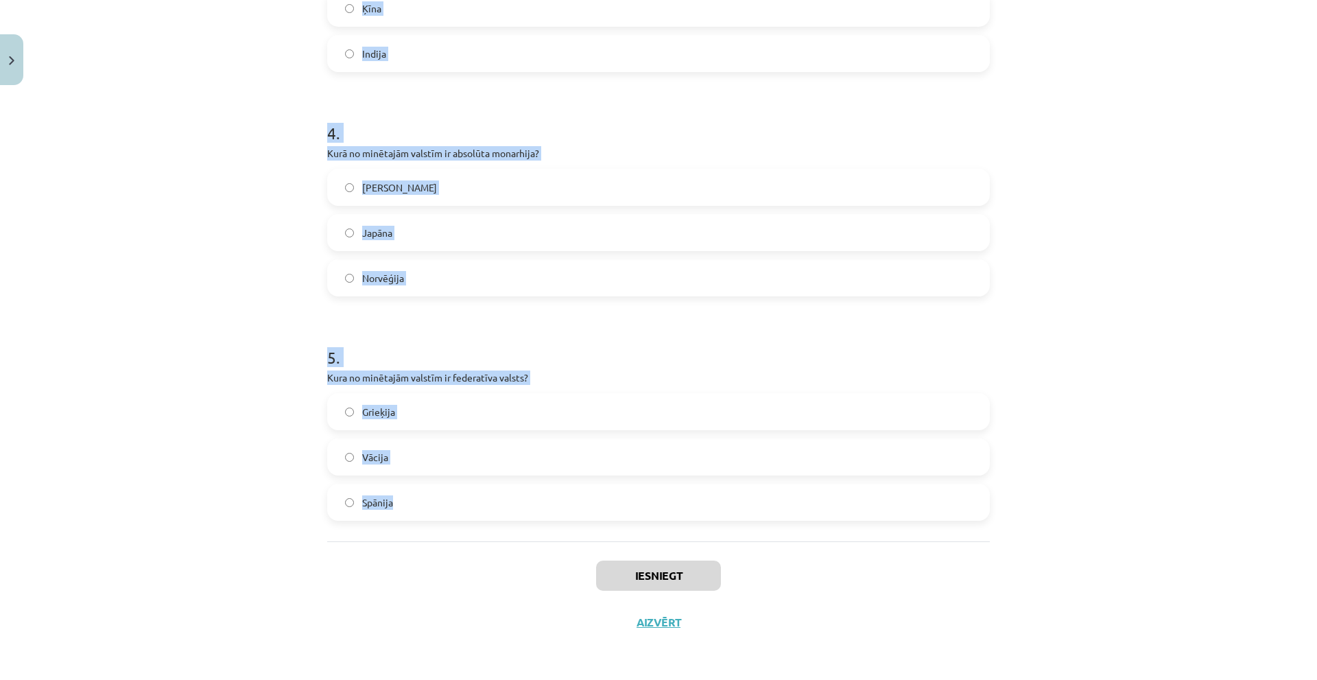
drag, startPoint x: 312, startPoint y: 273, endPoint x: 461, endPoint y: 491, distance: 263.6
click at [705, 501] on div "Mācību tēma: Ģeogrāfijas i - 10. klases 1.ieskaites mācību materiāls #5 3. tēma…" at bounding box center [658, 340] width 1317 height 680
copy form "1 . Kura valsts ir pilnībā ieskauta citas valsts teritorijā (anklāvs)? Vatikāns…"
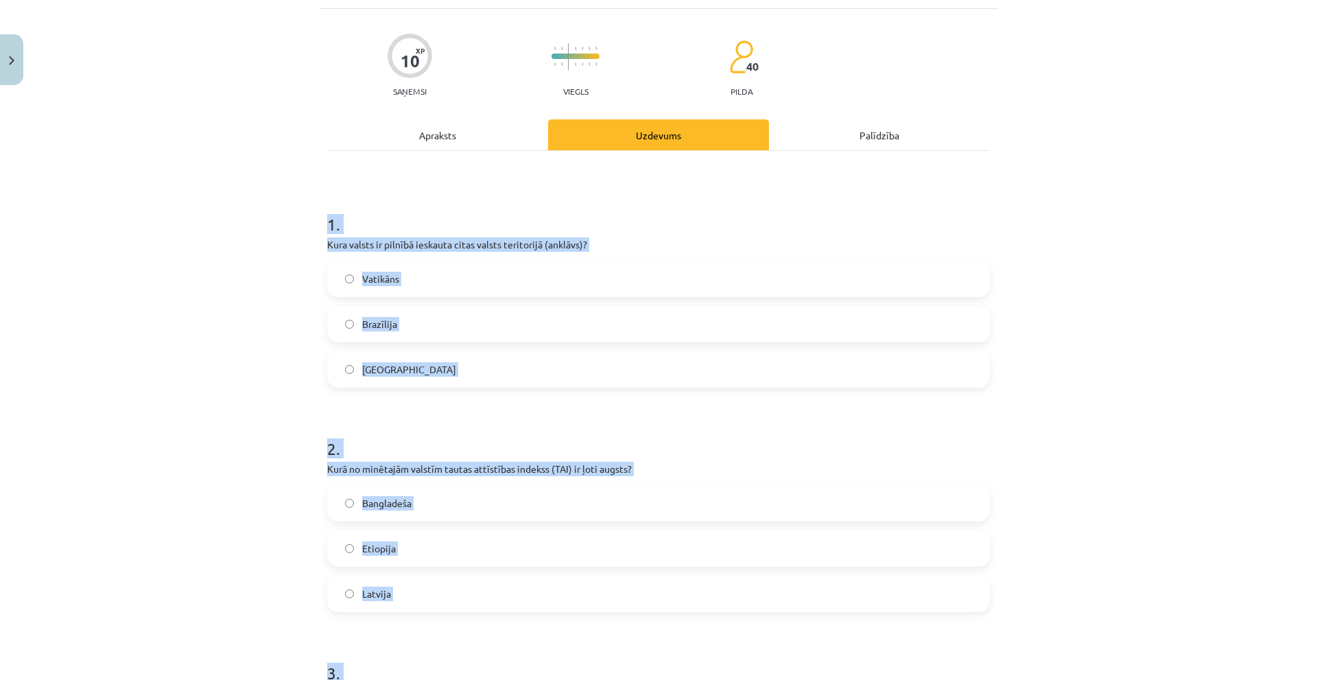
scroll to position [0, 0]
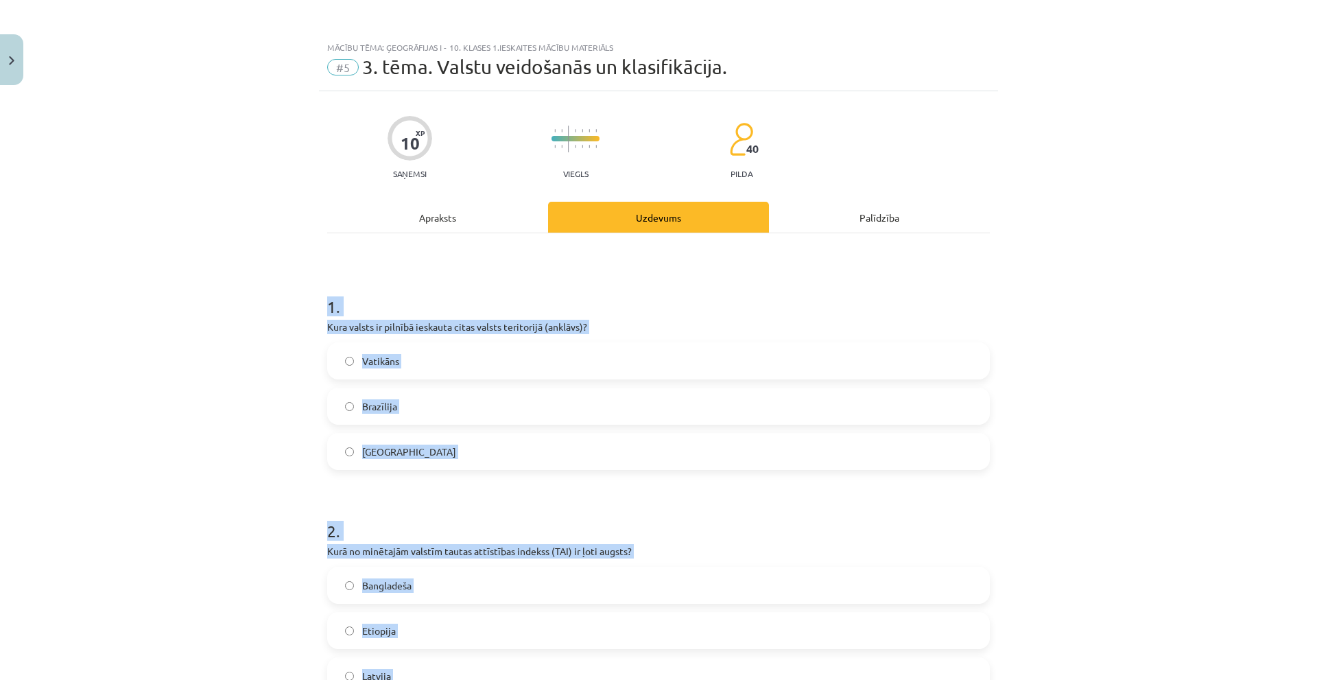
click at [208, 312] on div "Mācību tēma: Ģeogrāfijas i - 10. klases 1.ieskaites mācību materiāls #5 3. tēma…" at bounding box center [658, 340] width 1317 height 680
click at [343, 366] on label "Vatikāns" at bounding box center [659, 361] width 660 height 34
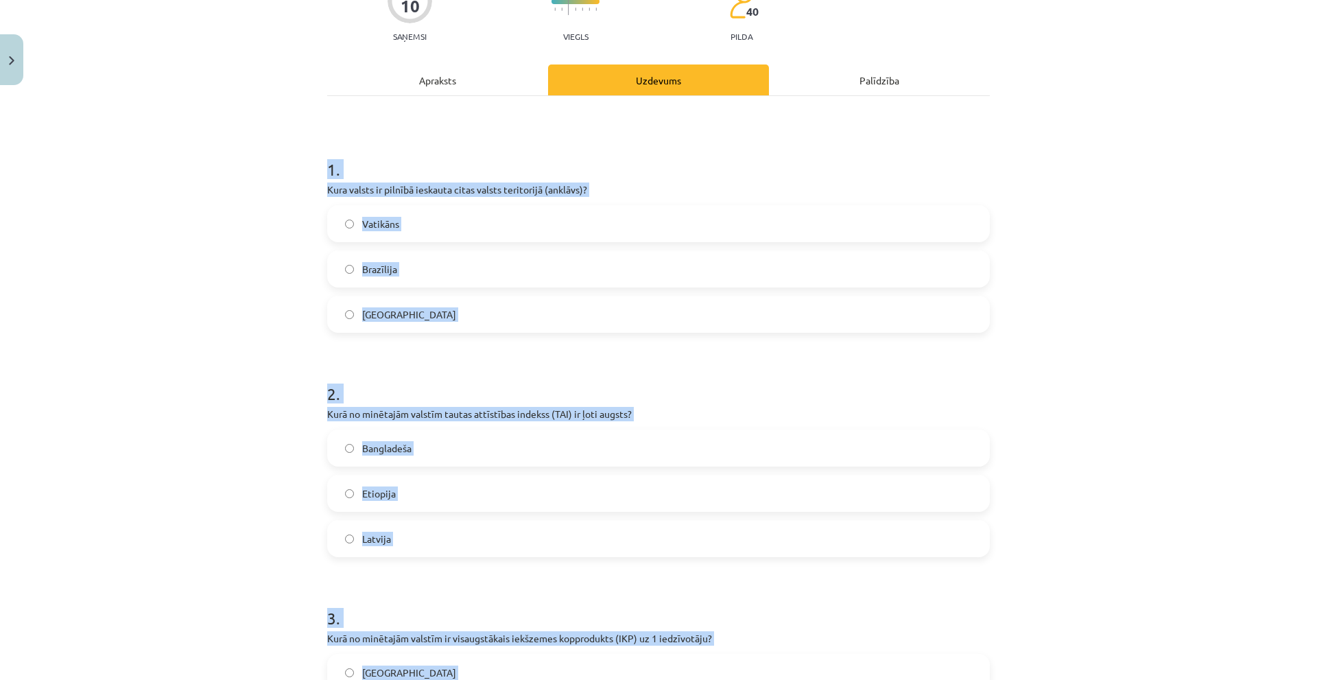
click at [230, 331] on div "Mācību tēma: Ģeogrāfijas i - 10. klases 1.ieskaites mācību materiāls #5 3. tēma…" at bounding box center [658, 340] width 1317 height 680
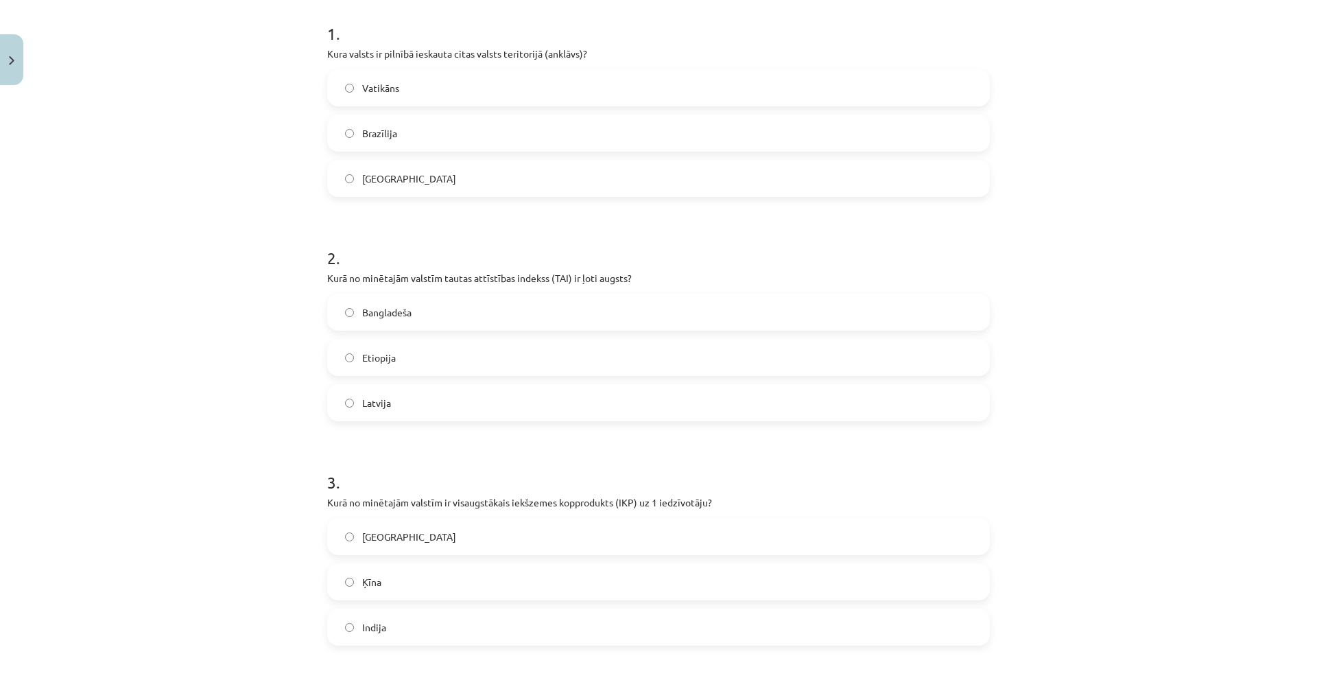
scroll to position [274, 0]
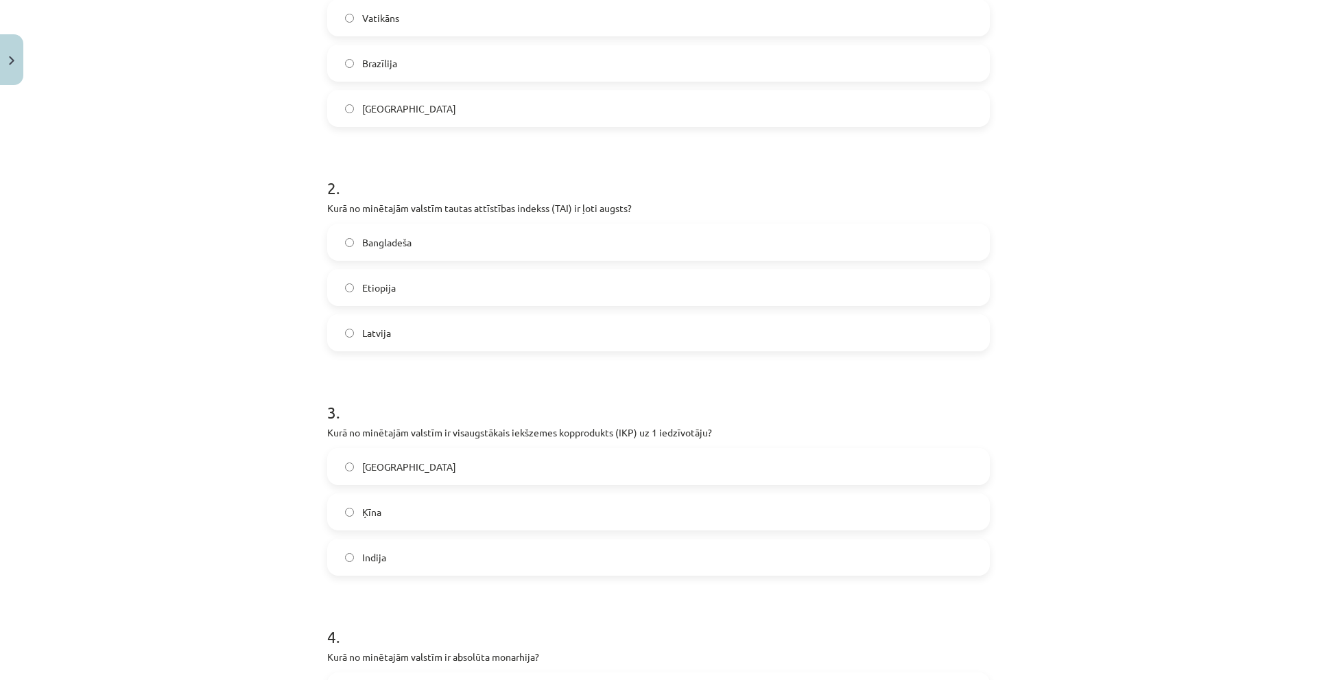
drag, startPoint x: 392, startPoint y: 318, endPoint x: 392, endPoint y: 330, distance: 11.7
click at [392, 328] on label "Latvija" at bounding box center [659, 333] width 660 height 34
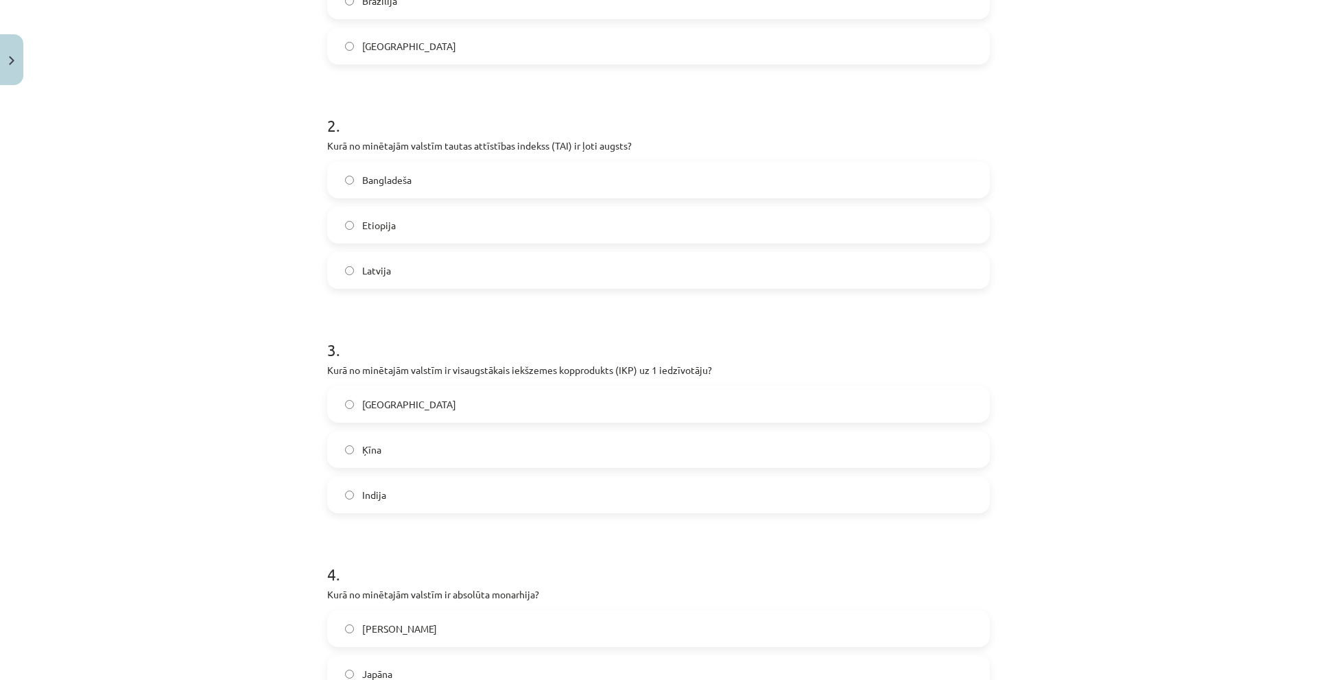
scroll to position [480, 0]
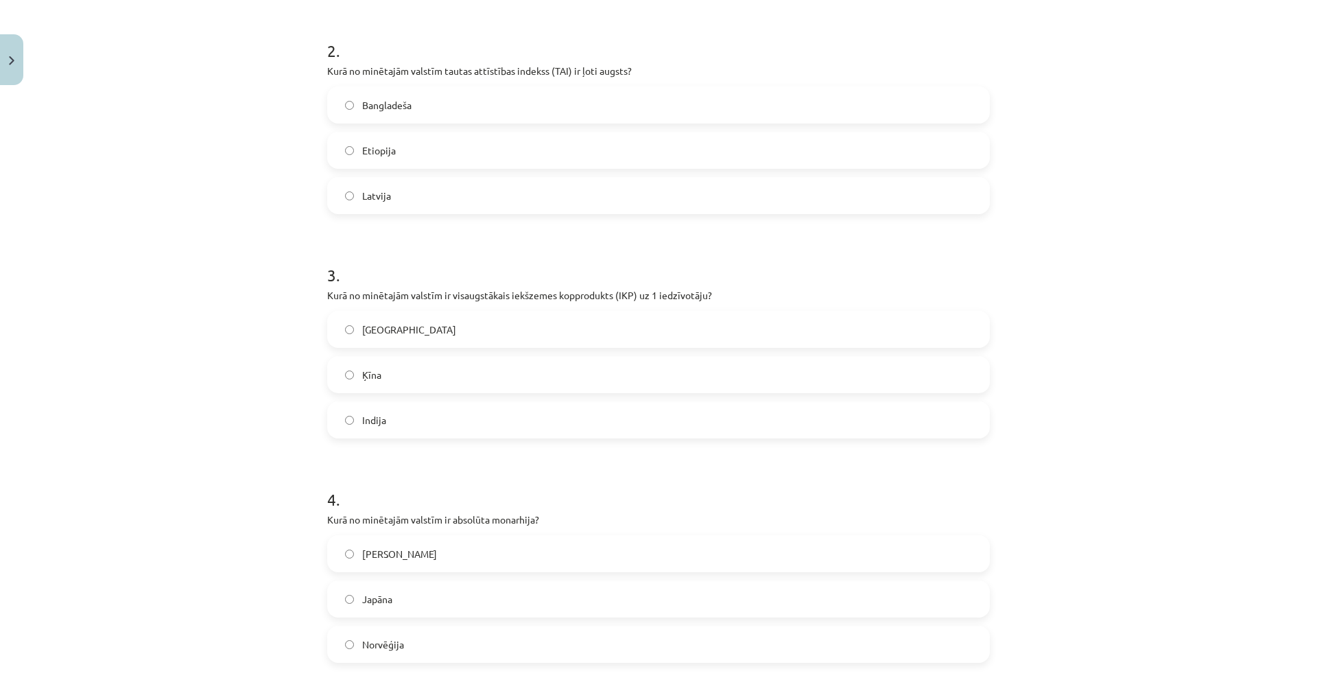
click at [371, 331] on span "ASV" at bounding box center [409, 329] width 94 height 14
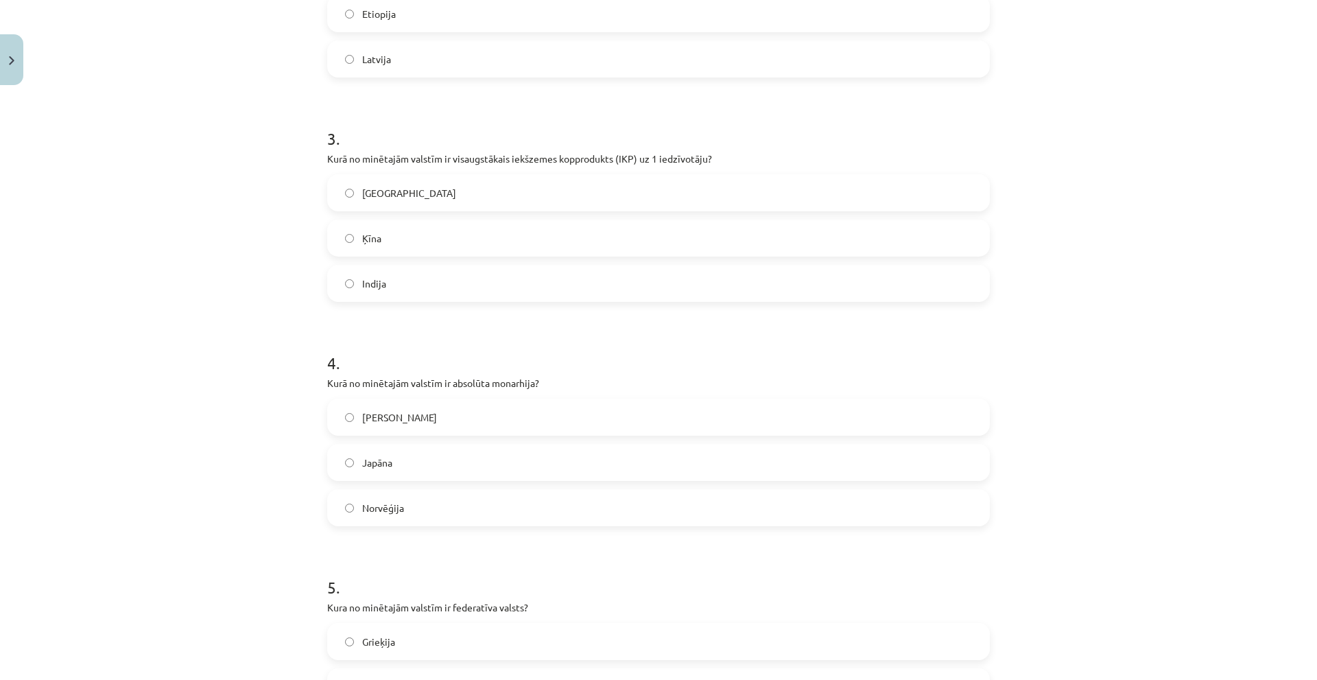
scroll to position [618, 0]
click at [386, 416] on span "Saūda Arābija" at bounding box center [399, 417] width 75 height 14
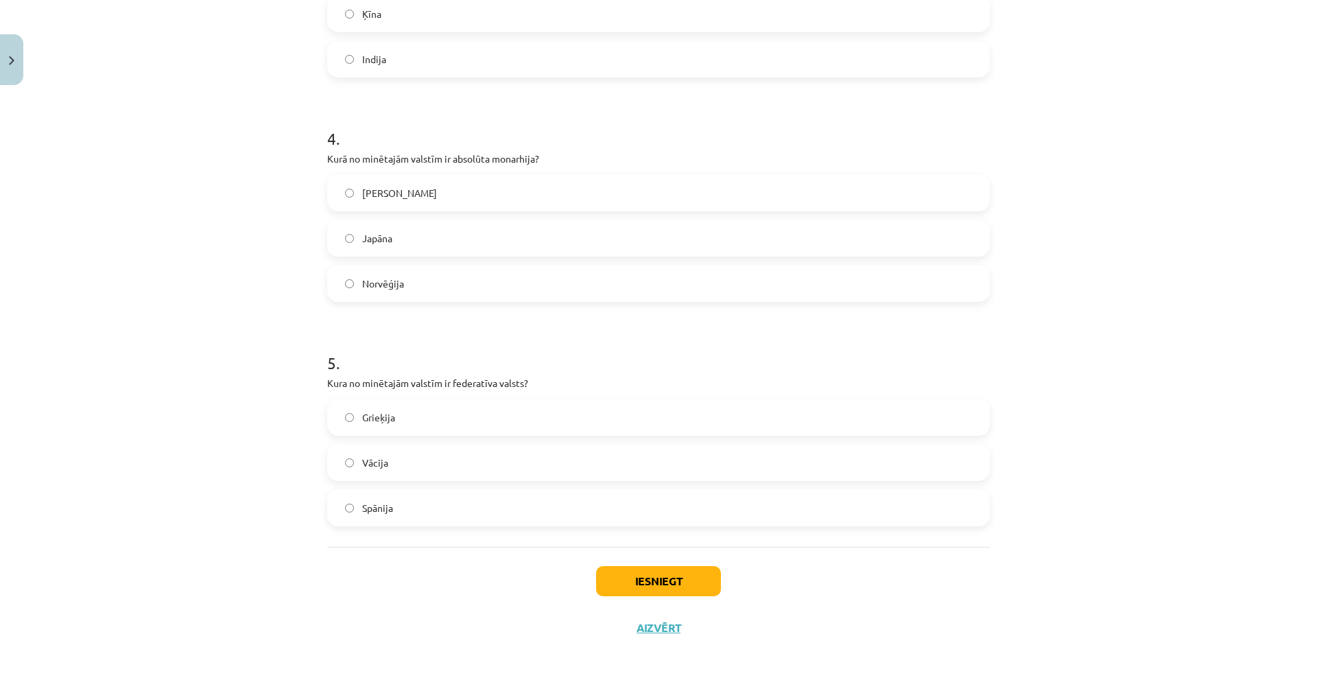
scroll to position [847, 0]
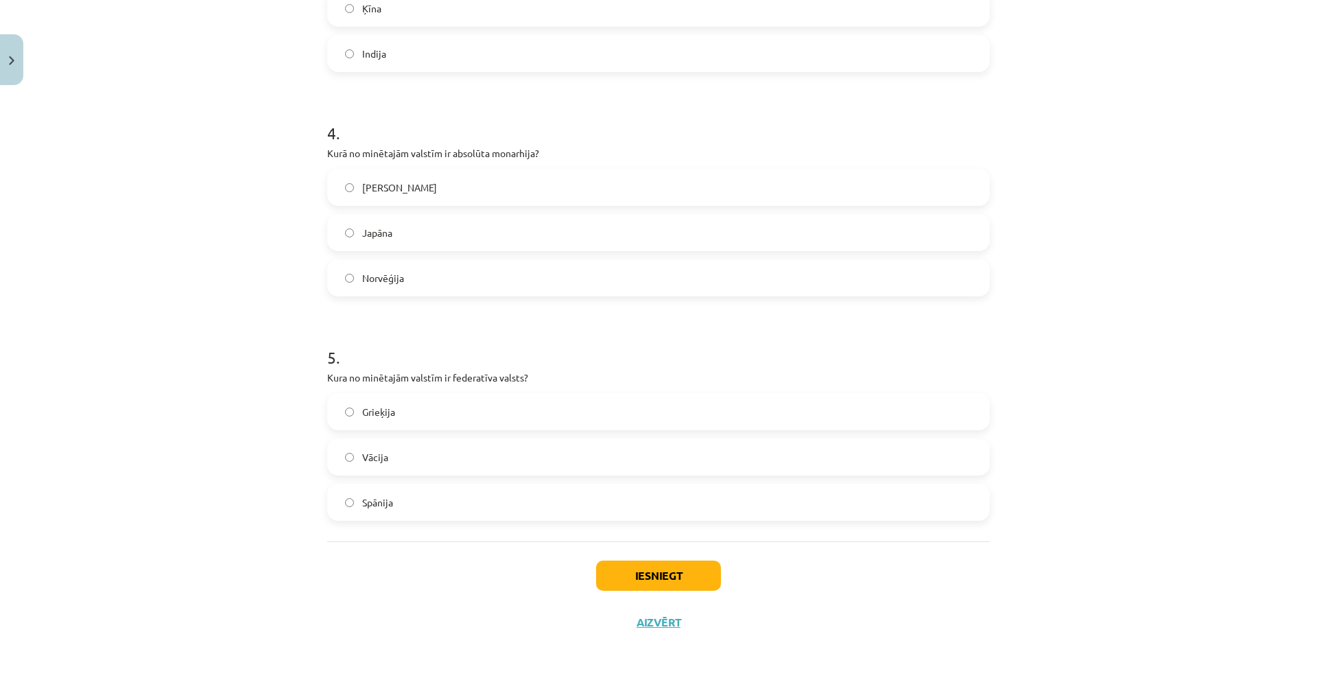
click at [406, 466] on label "Vācija" at bounding box center [659, 457] width 660 height 34
click at [656, 528] on button "Iesniegt" at bounding box center [658, 576] width 125 height 30
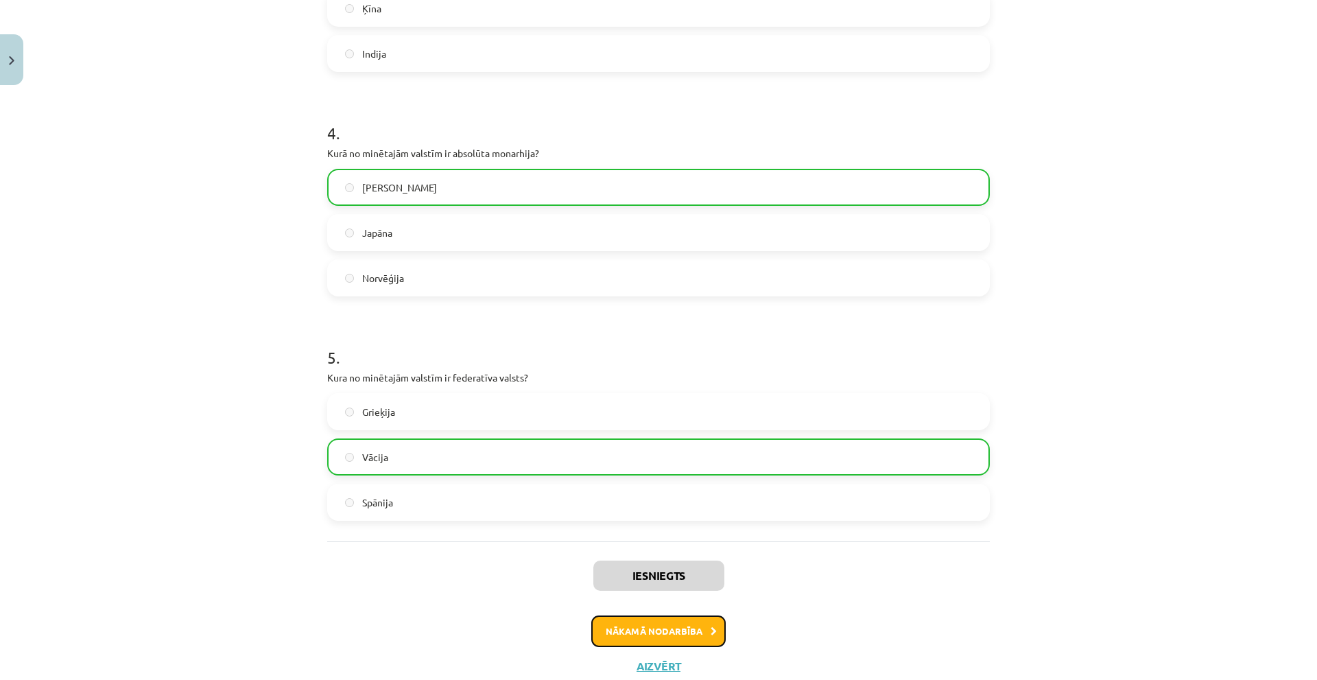
click at [650, 528] on button "Nākamā nodarbība" at bounding box center [658, 631] width 134 height 32
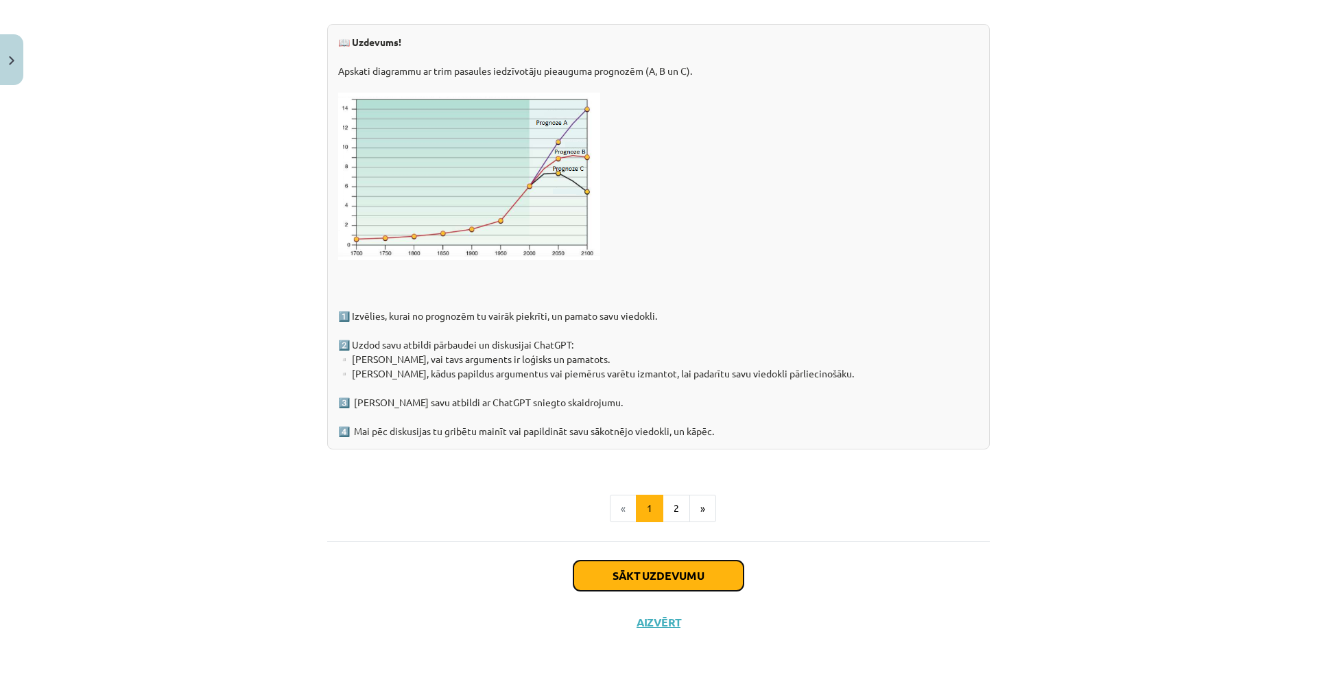
click at [658, 528] on button "Sākt uzdevumu" at bounding box center [659, 576] width 170 height 30
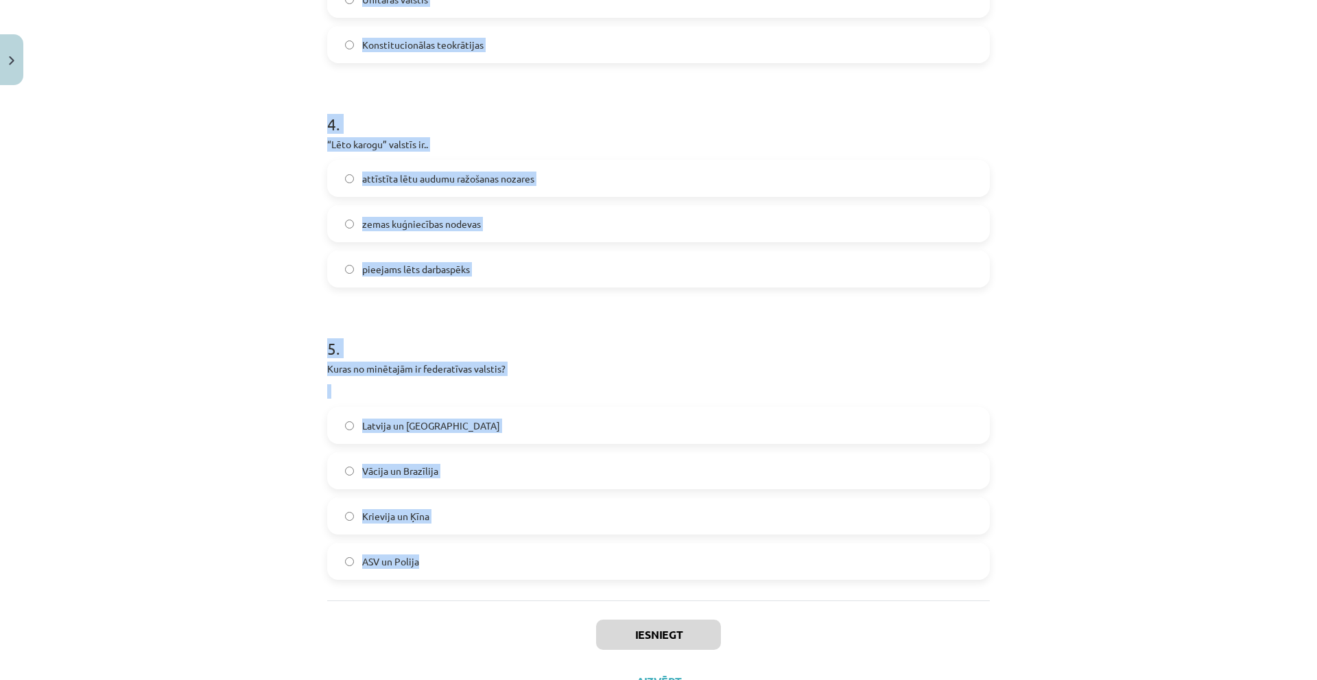
scroll to position [1096, 0]
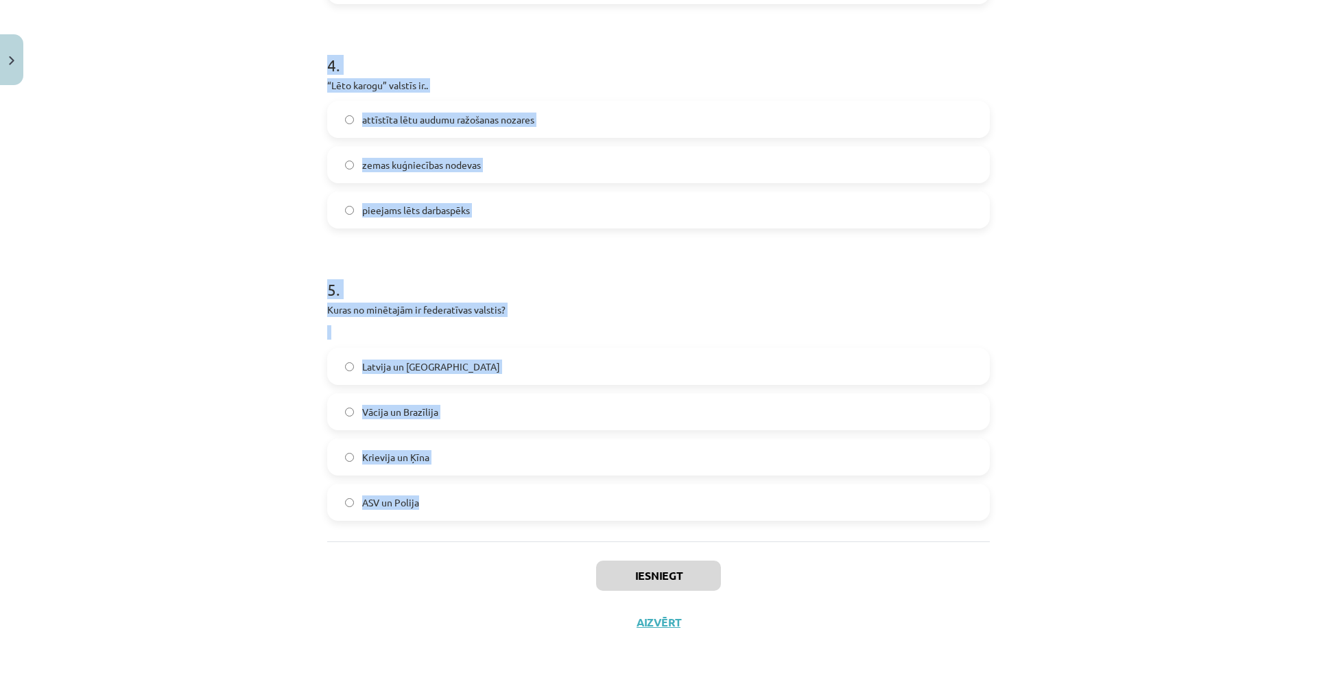
drag, startPoint x: 307, startPoint y: 269, endPoint x: 739, endPoint y: 497, distance: 488.3
click at [744, 493] on div "Mācību tēma: Ģeogrāfijas i - 10. klases 1.ieskaites mācību materiāls #6 4. tēma…" at bounding box center [658, 340] width 1317 height 680
click at [739, 497] on label "ASV un Polija" at bounding box center [659, 502] width 660 height 34
drag, startPoint x: 534, startPoint y: 338, endPoint x: 515, endPoint y: 484, distance: 146.6
click at [707, 528] on div "Mācību tēma: Ģeogrāfijas i - 10. klases 1.ieskaites mācību materiāls #6 4. tēma…" at bounding box center [658, 340] width 1317 height 680
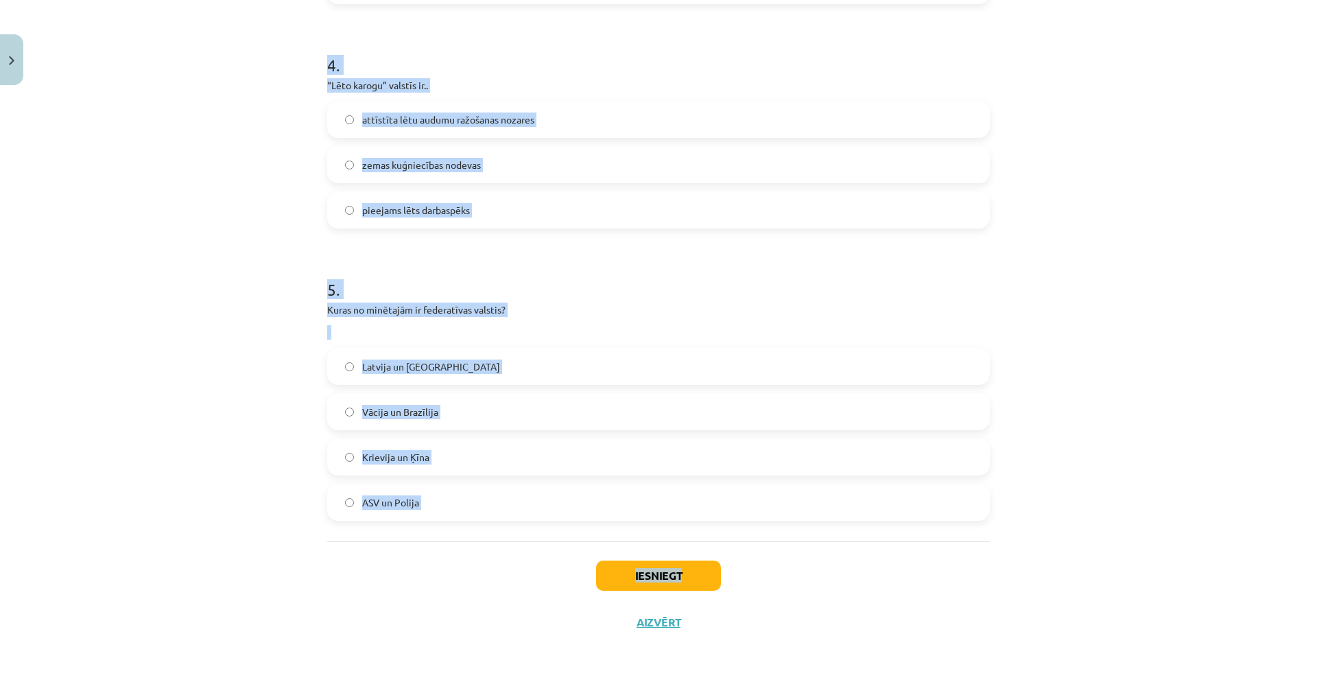
copy div "Cik neatkarīgu valstu pasaulē pastāv? 101 196 58 298 2 . Kuras no minētajām ir …"
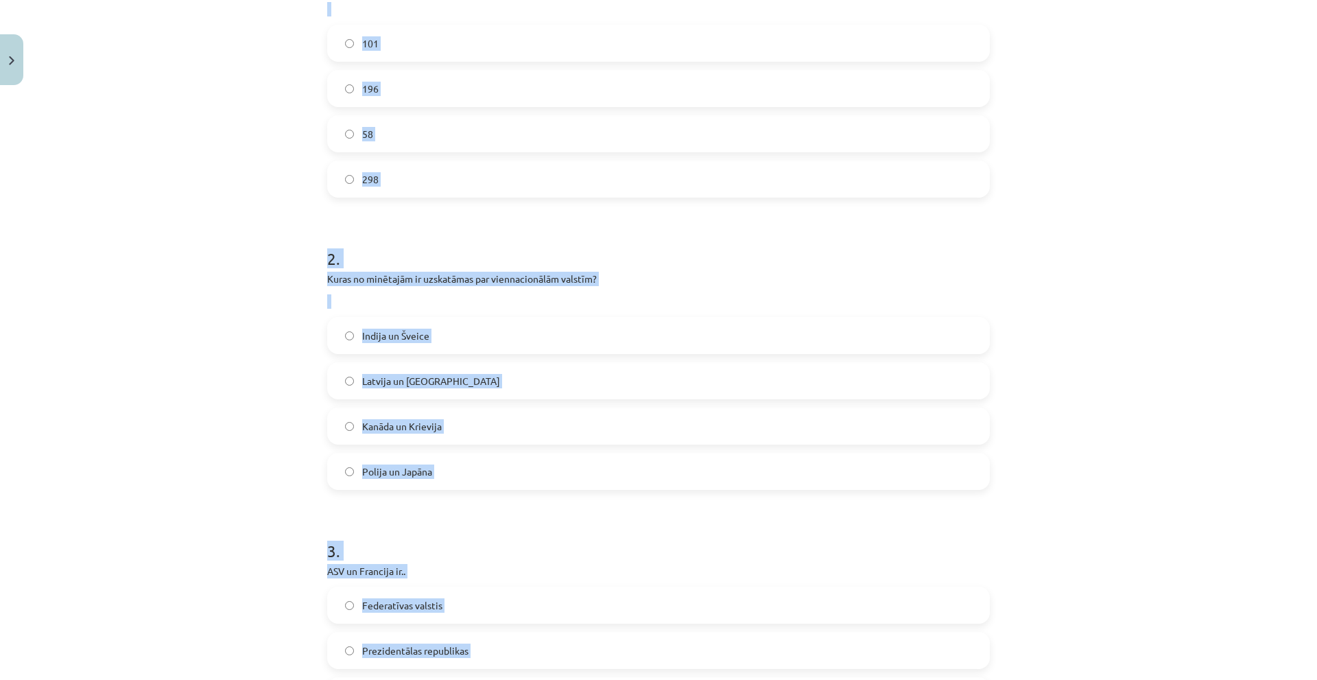
scroll to position [204, 0]
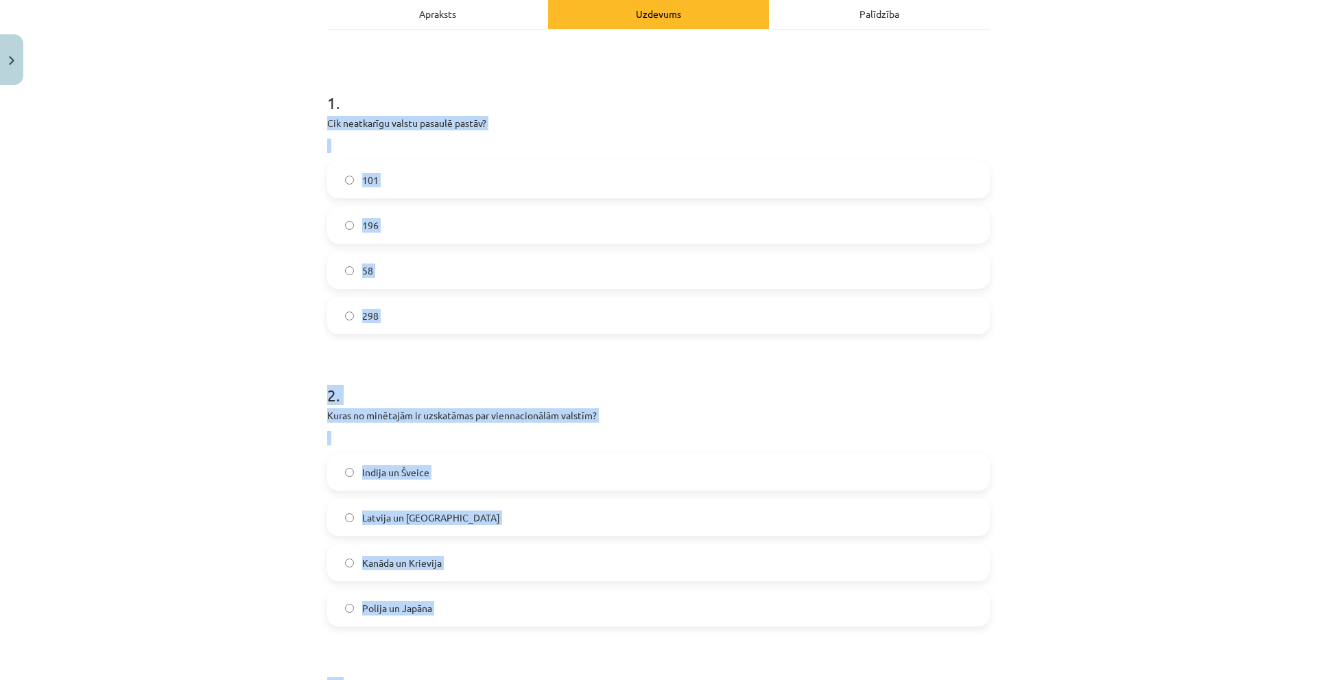
click at [337, 224] on label "196" at bounding box center [659, 225] width 660 height 34
drag, startPoint x: 234, startPoint y: 211, endPoint x: 246, endPoint y: 217, distance: 12.9
click at [235, 212] on div "Mācību tēma: Ģeogrāfijas i - 10. klases 1.ieskaites mācību materiāls #6 4. tēma…" at bounding box center [658, 340] width 1317 height 680
click at [198, 211] on div "Mācību tēma: Ģeogrāfijas i - 10. klases 1.ieskaites mācību materiāls #6 4. tēma…" at bounding box center [658, 340] width 1317 height 680
click at [409, 186] on label "101" at bounding box center [659, 180] width 660 height 34
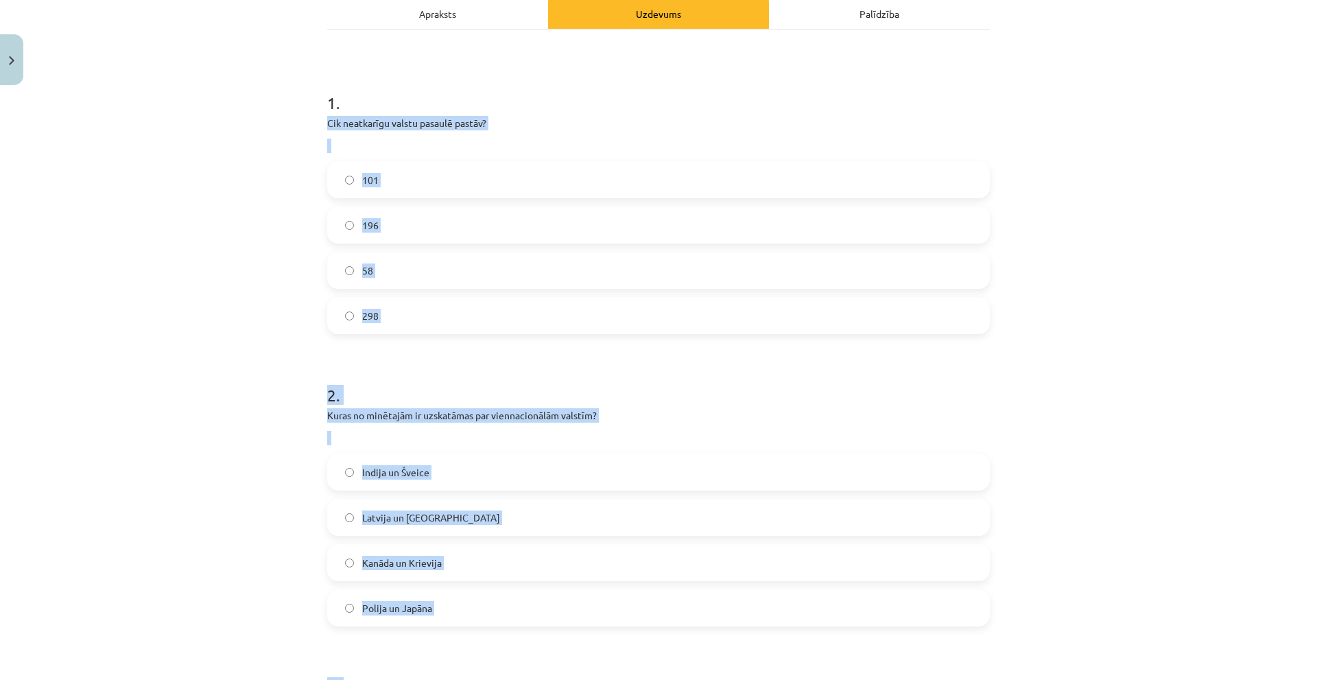
click at [355, 226] on label "196" at bounding box center [659, 225] width 660 height 34
click at [367, 224] on span "196" at bounding box center [370, 225] width 16 height 14
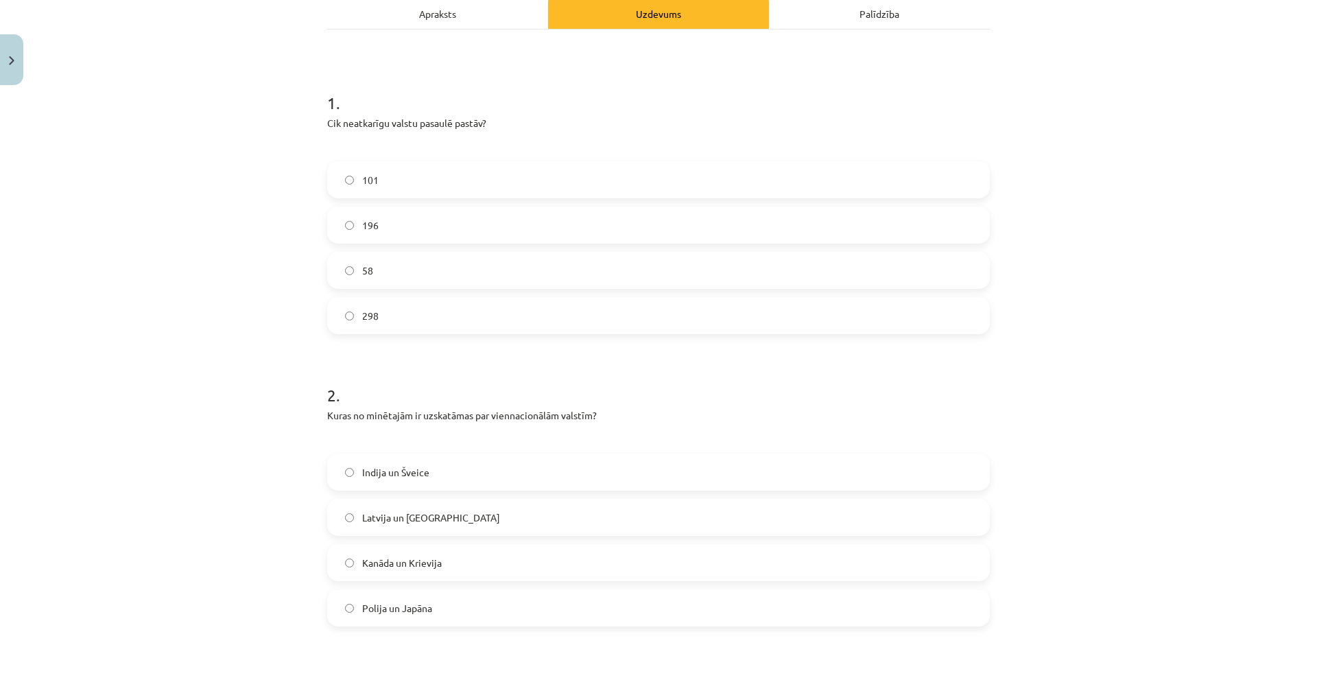
scroll to position [410, 0]
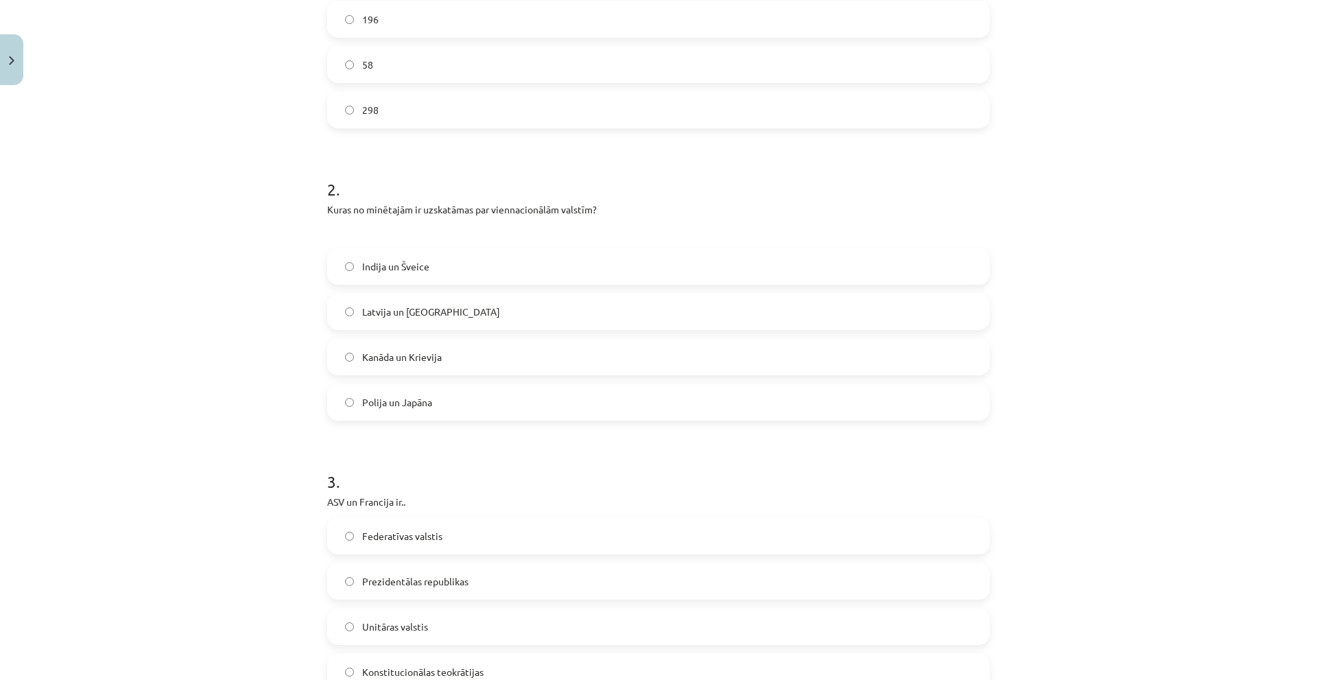
click at [414, 404] on span "Polija un Japāna" at bounding box center [397, 402] width 70 height 14
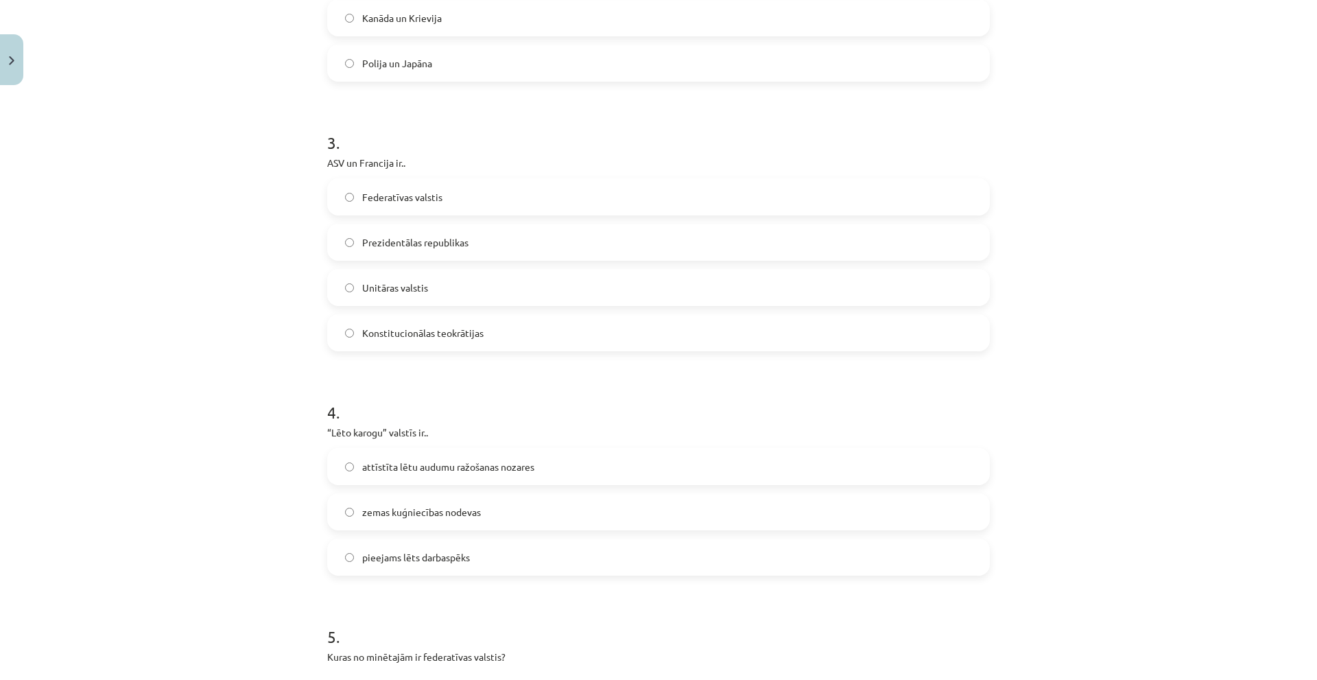
scroll to position [821, 0]
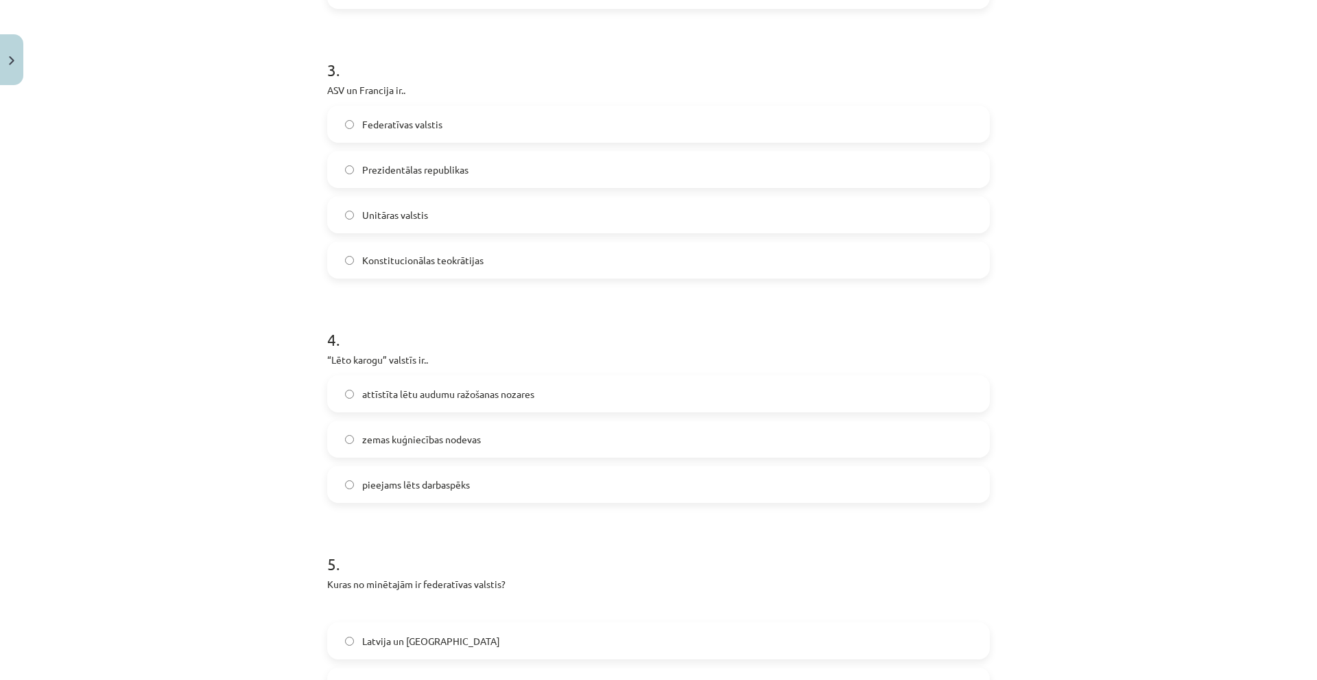
click at [398, 165] on span "Prezidentālas republikas" at bounding box center [415, 170] width 106 height 14
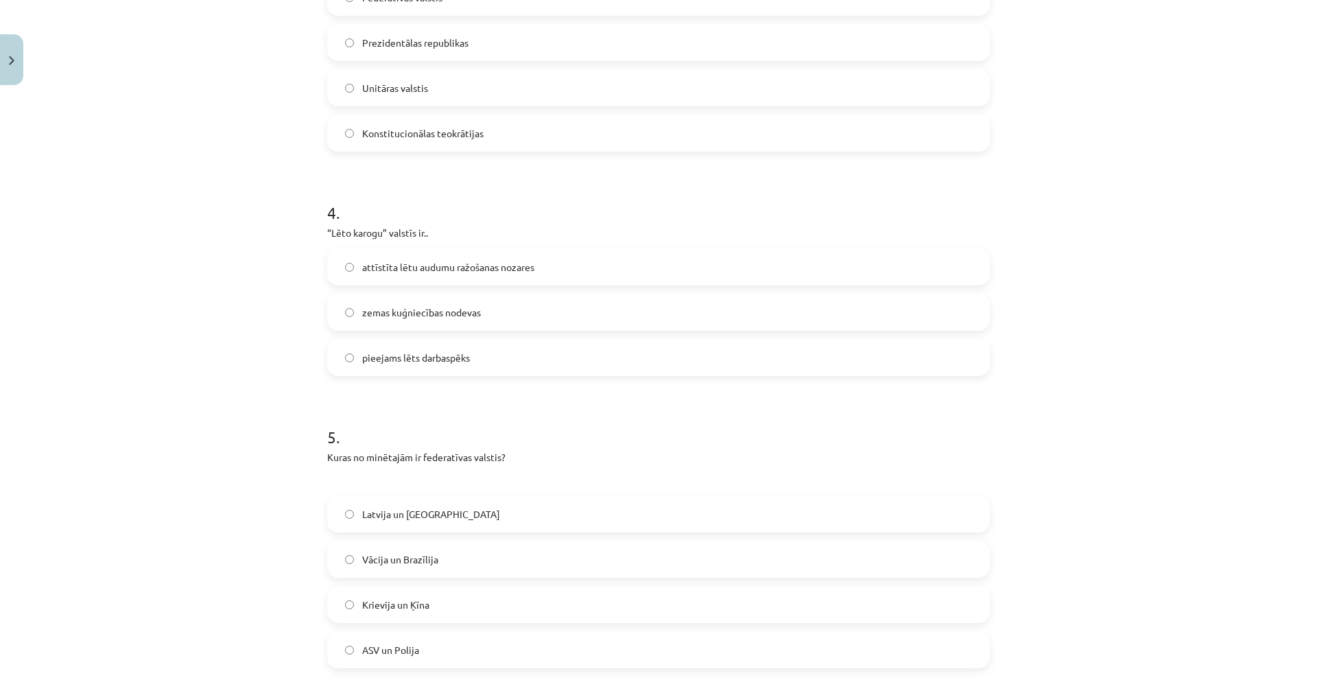
scroll to position [959, 0]
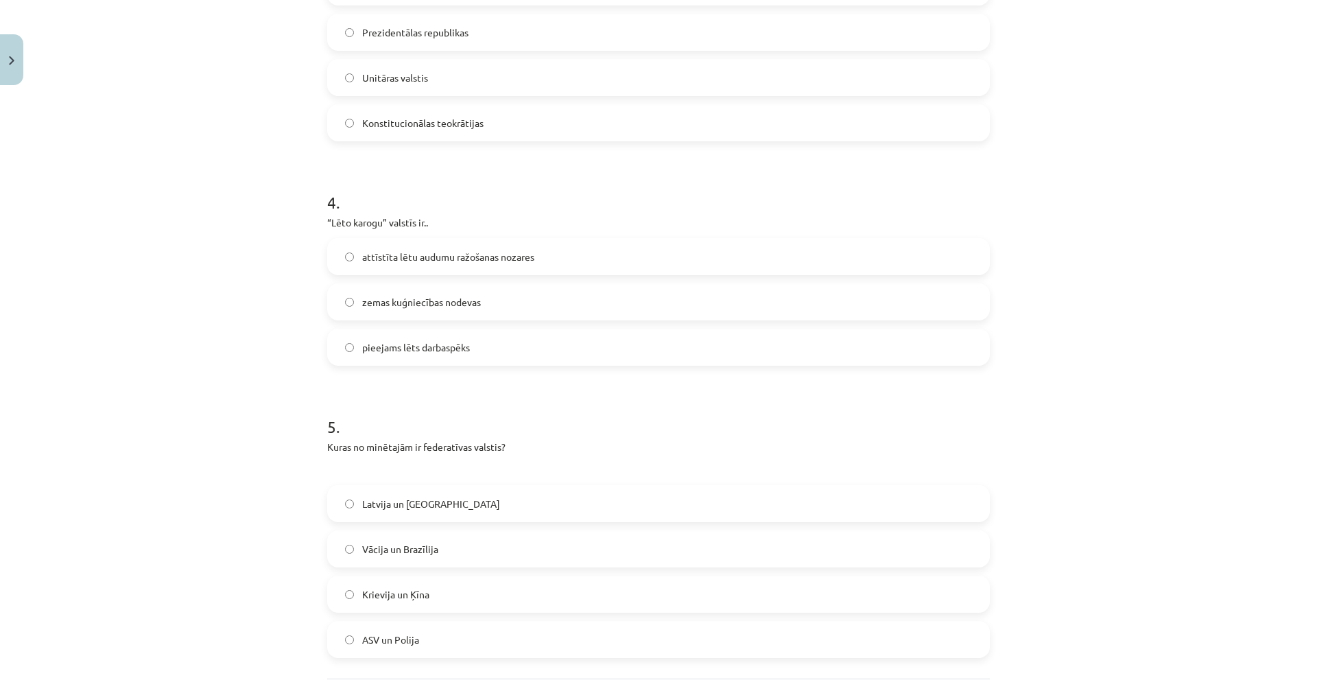
click at [392, 307] on span "zemas kuģniecības nodevas" at bounding box center [421, 302] width 119 height 14
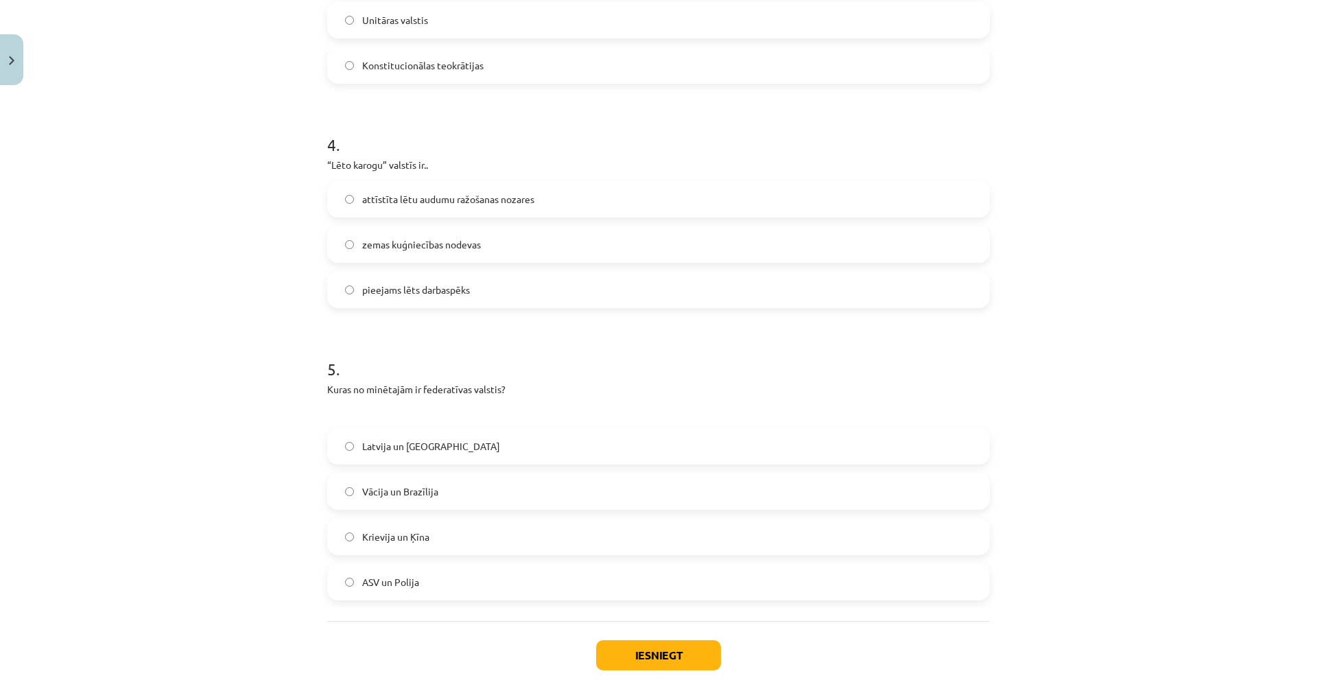
scroll to position [1096, 0]
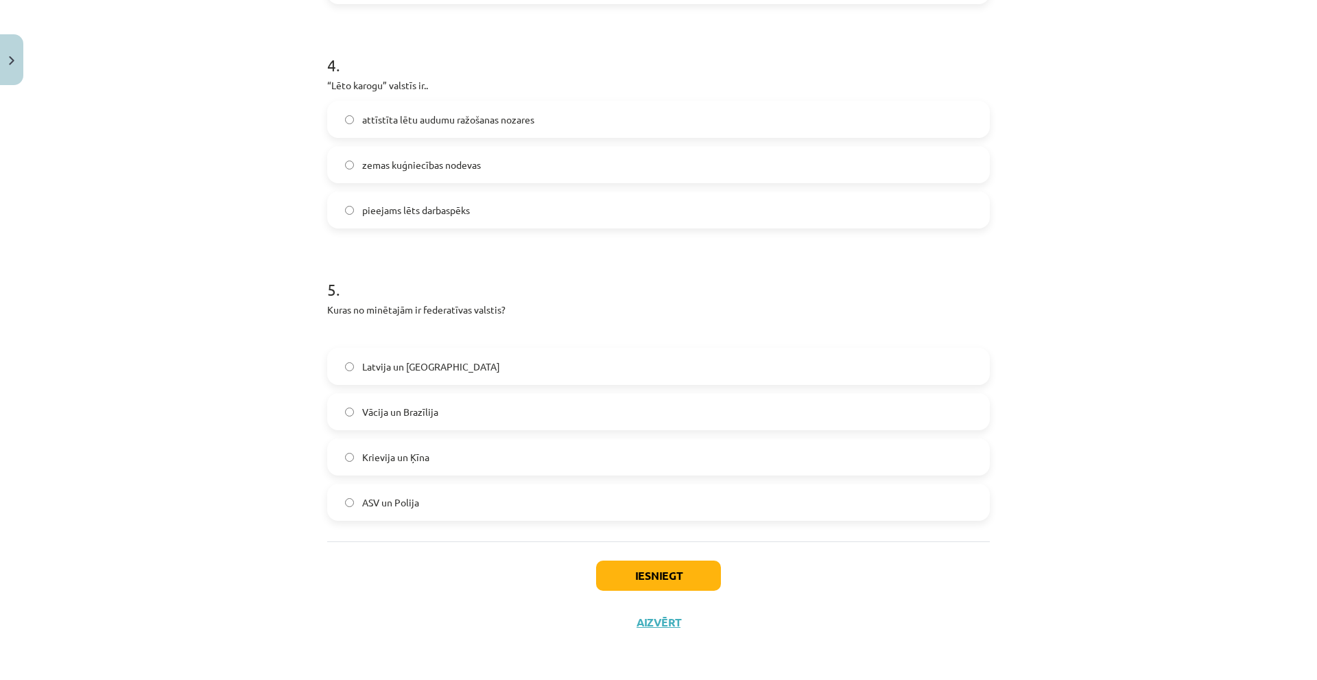
click at [425, 409] on span "Vācija un Brazīlija" at bounding box center [400, 412] width 76 height 14
click at [637, 528] on button "Iesniegt" at bounding box center [658, 576] width 125 height 30
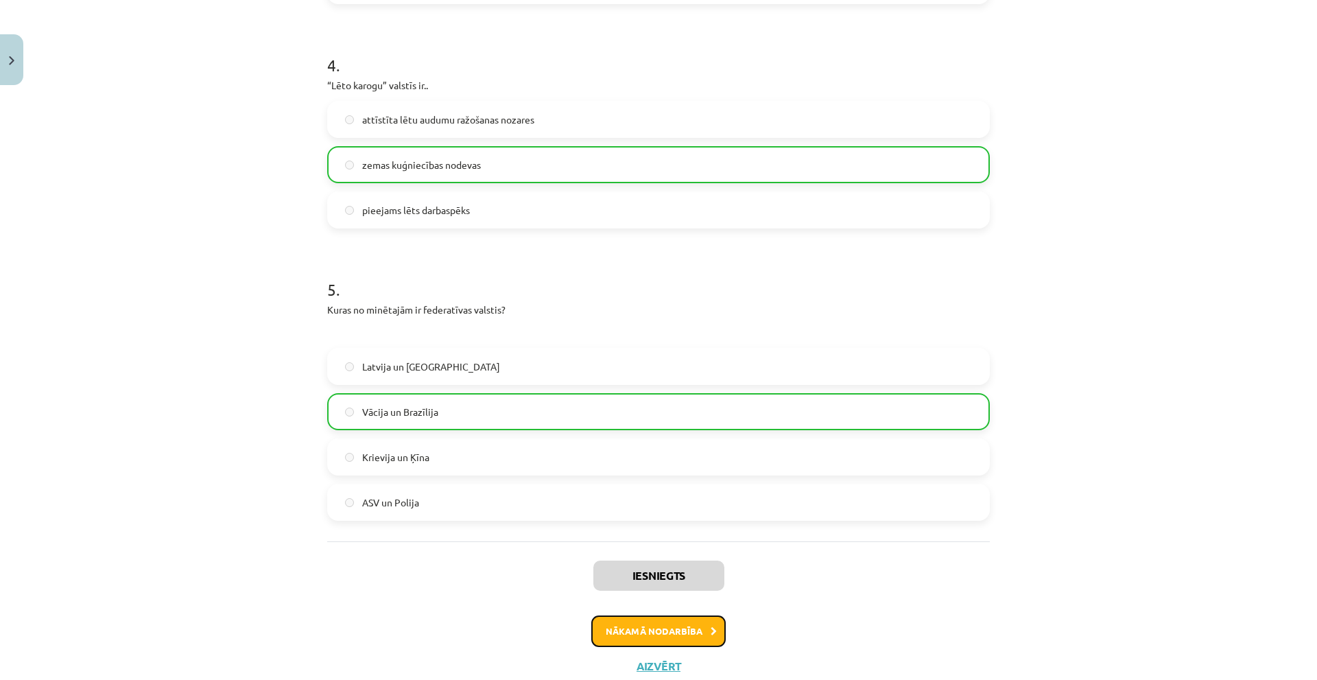
click at [632, 528] on button "Nākamā nodarbība" at bounding box center [658, 631] width 134 height 32
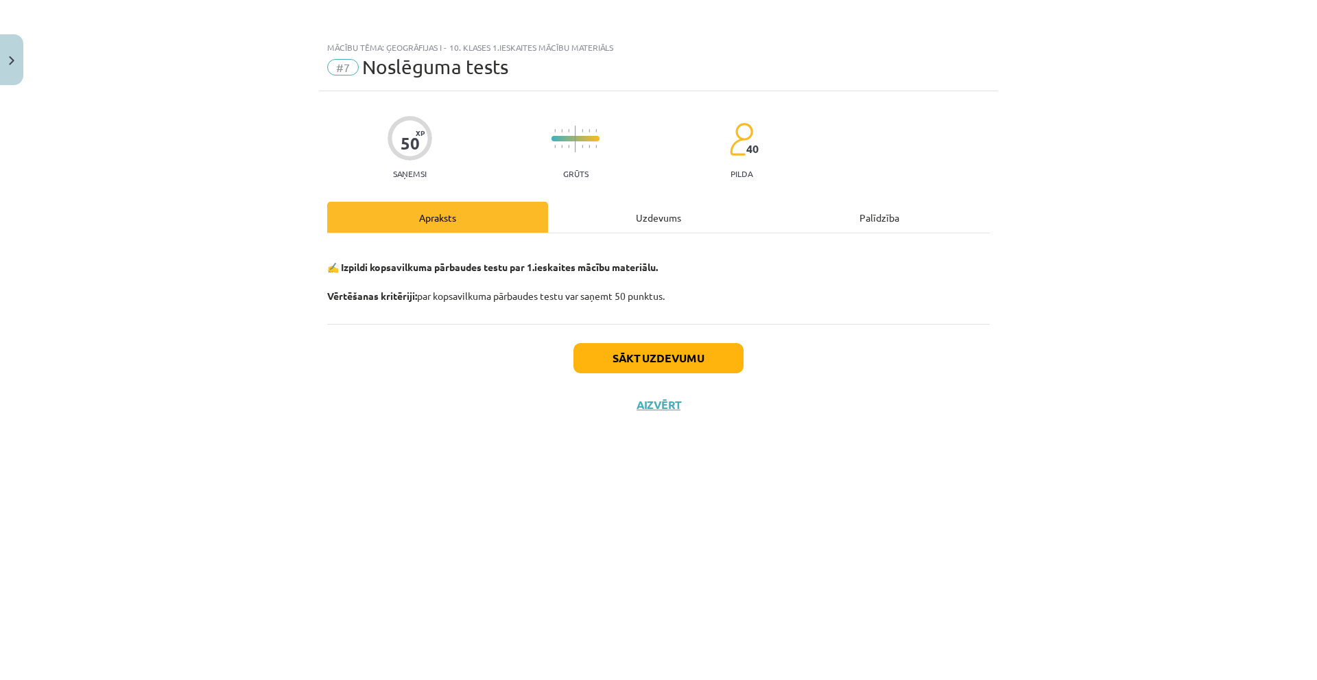
scroll to position [0, 0]
click at [613, 363] on button "Sākt uzdevumu" at bounding box center [659, 358] width 170 height 30
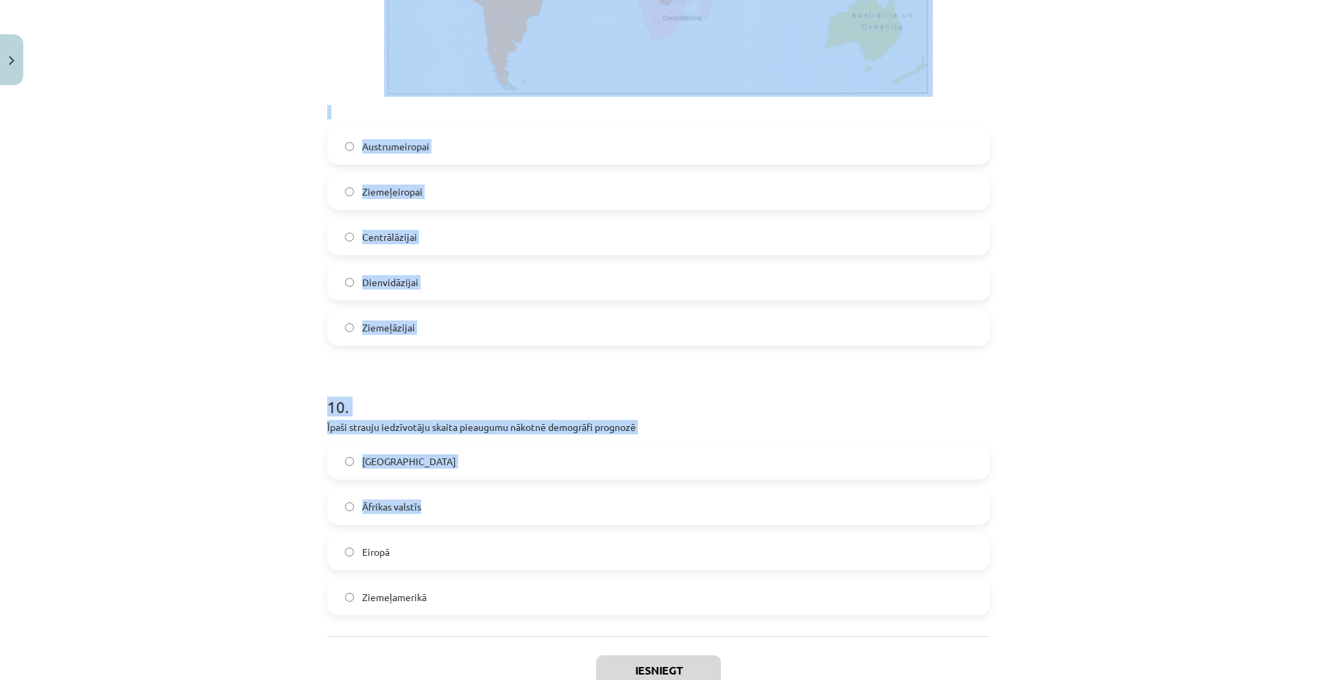
scroll to position [2735, 0]
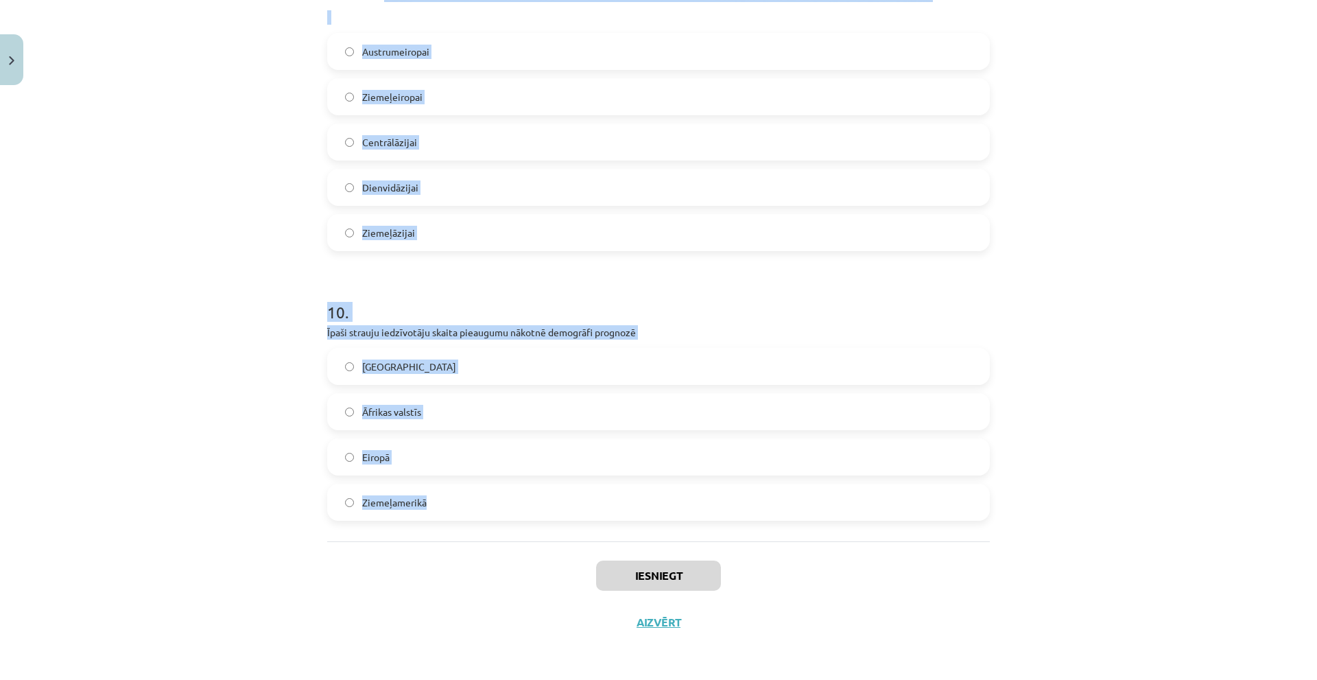
drag, startPoint x: 310, startPoint y: 302, endPoint x: 729, endPoint y: 511, distance: 468.5
click at [729, 511] on div "Mācību tēma: Ģeogrāfijas i - 10. klases 1.ieskaites mācību materiāls #7 Noslēgu…" at bounding box center [658, 340] width 1317 height 680
copy form "1 . Lielākā daļa pasaules valstis ir … jūras valstis iekškontinentālas valstis …"
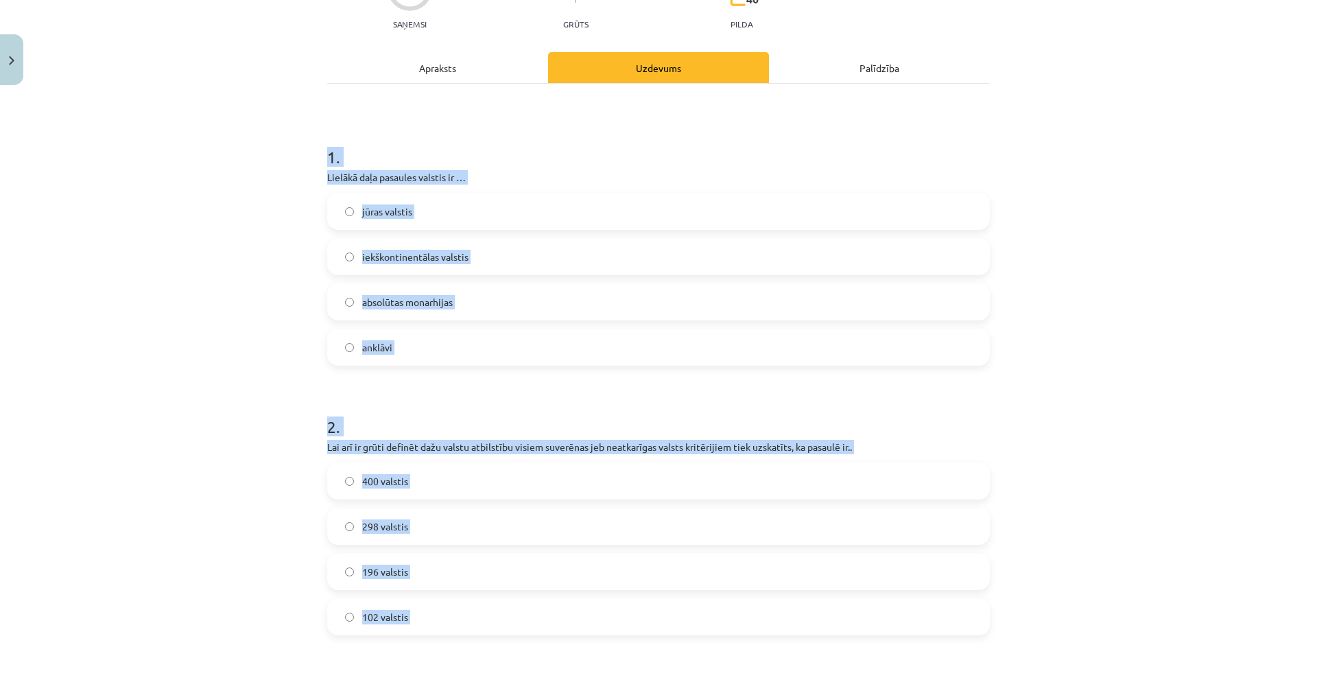
scroll to position [0, 0]
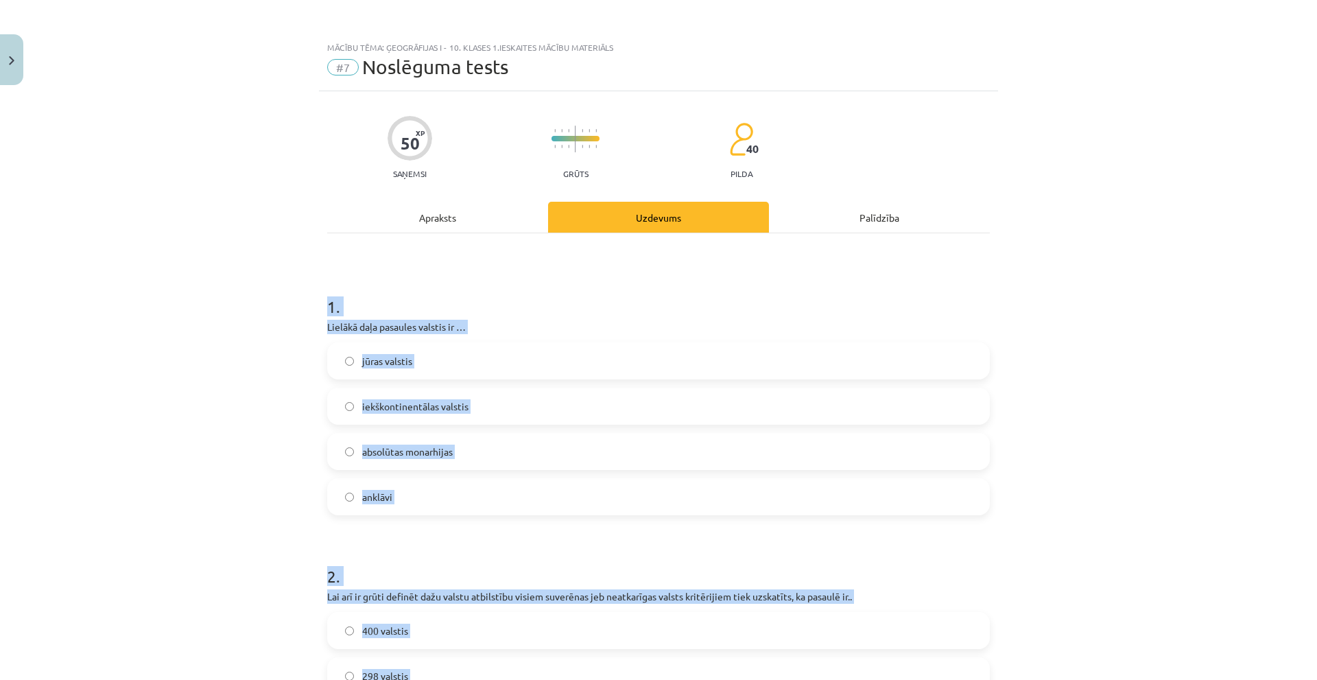
click at [460, 370] on label "jūras valstis" at bounding box center [659, 361] width 660 height 34
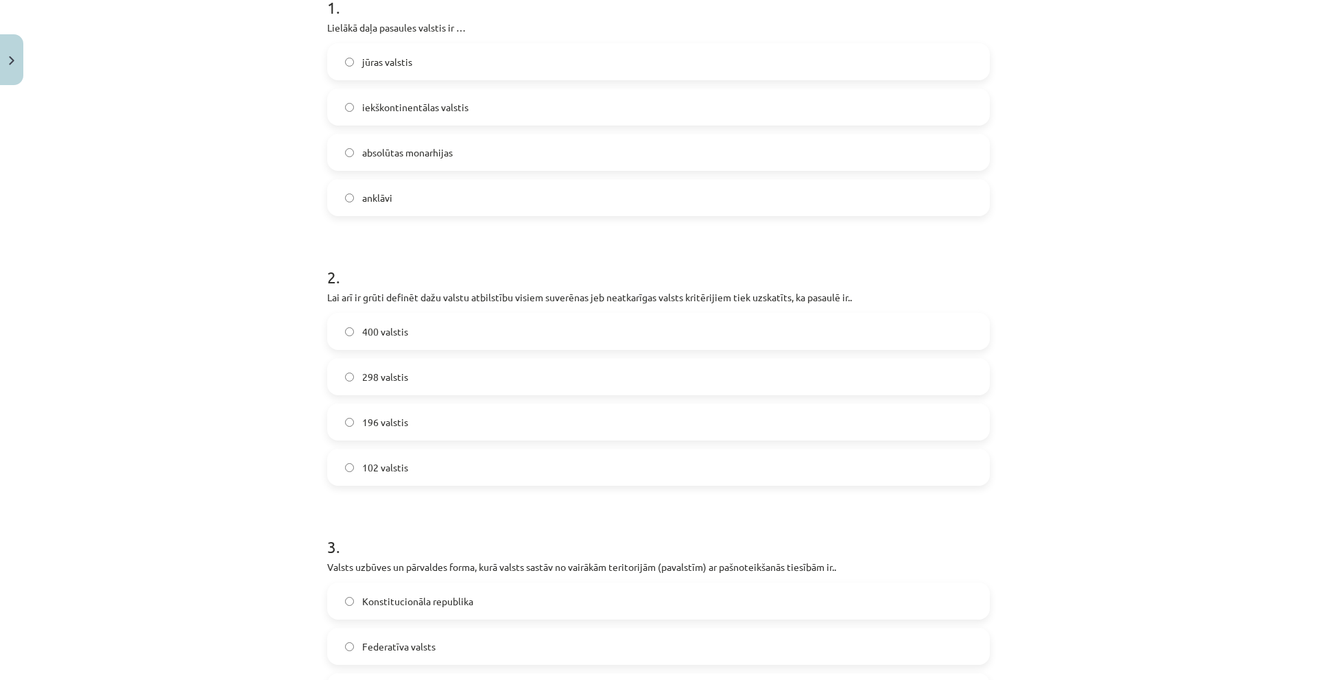
scroll to position [274, 0]
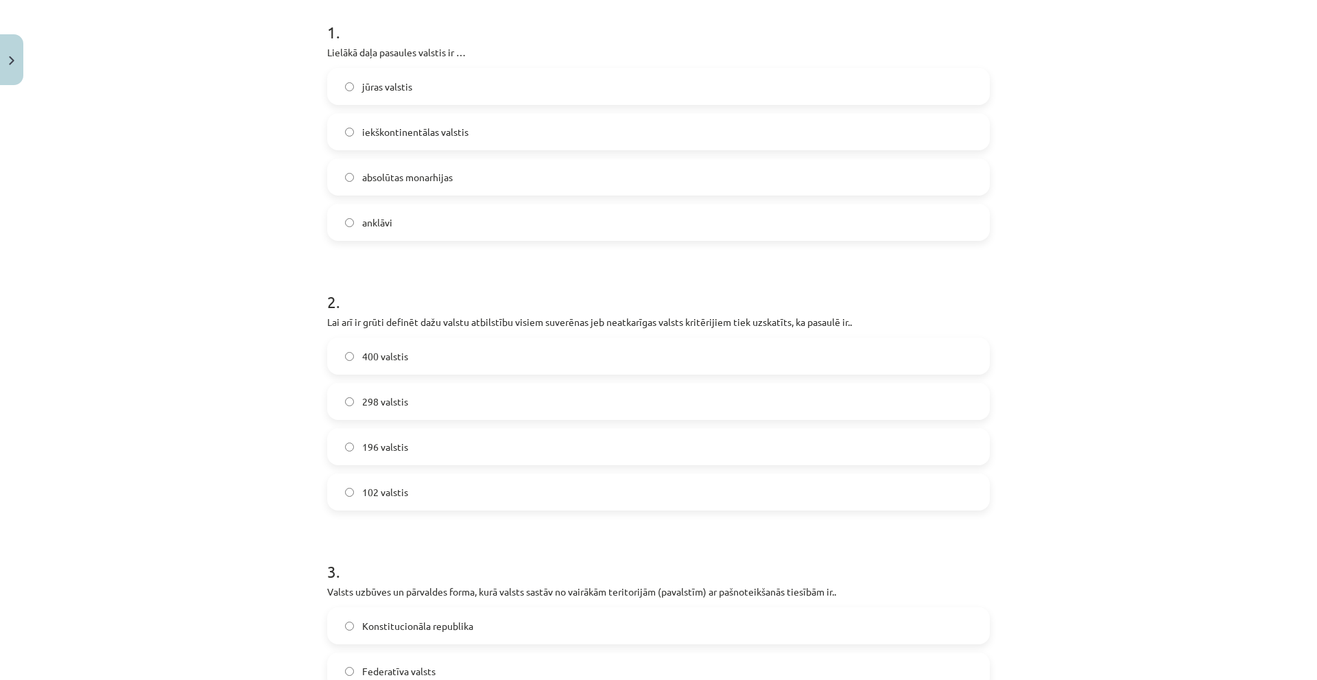
click at [347, 456] on label "196 valstis" at bounding box center [659, 447] width 660 height 34
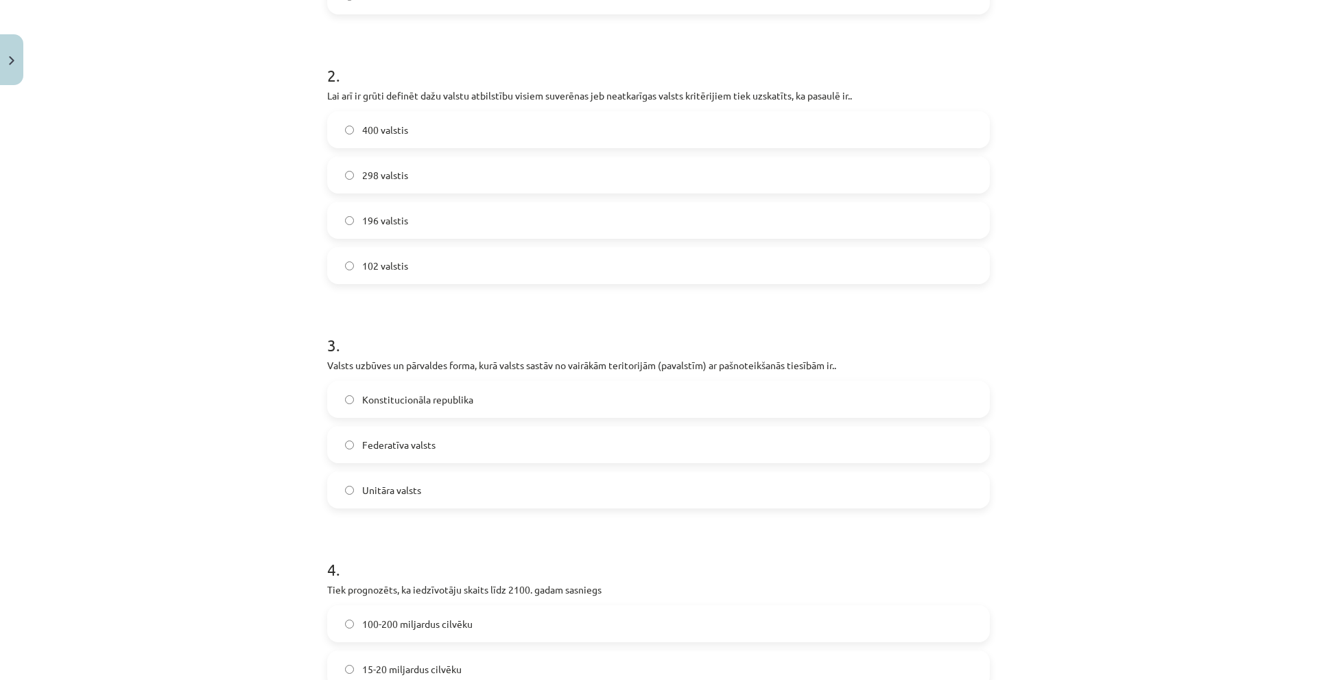
scroll to position [549, 0]
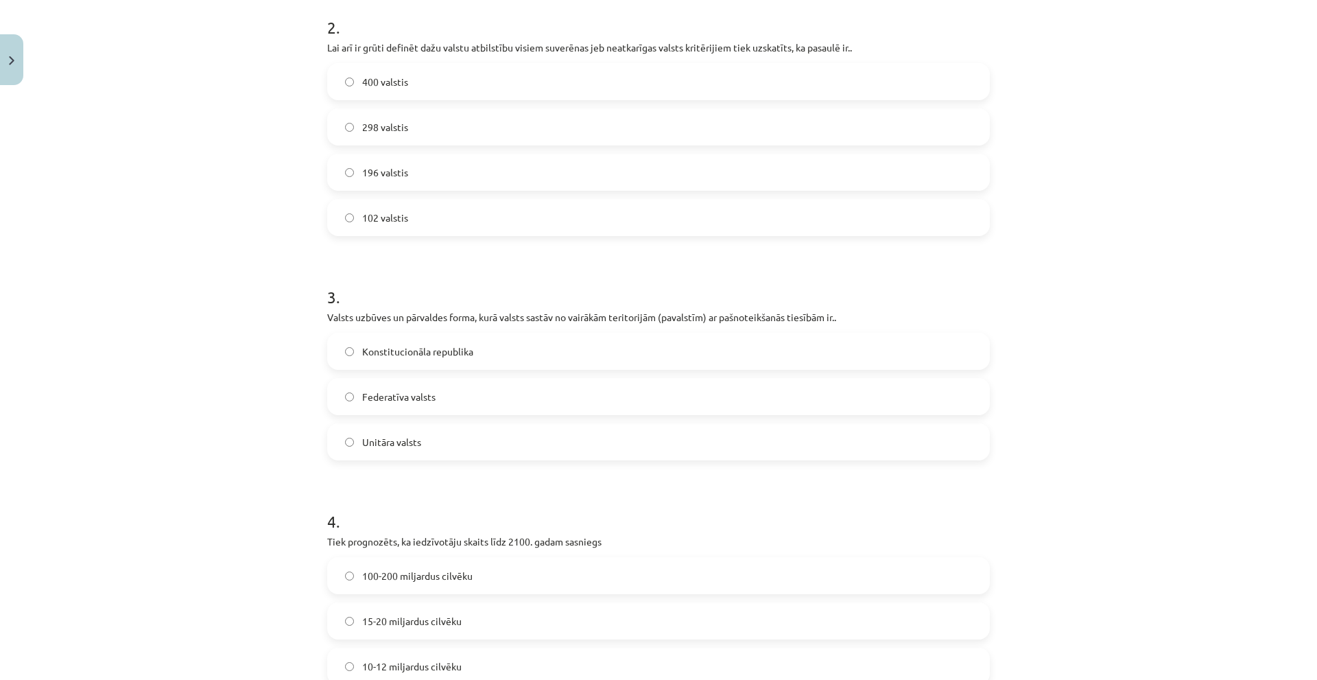
click at [420, 401] on span "Federatīva valsts" at bounding box center [398, 397] width 73 height 14
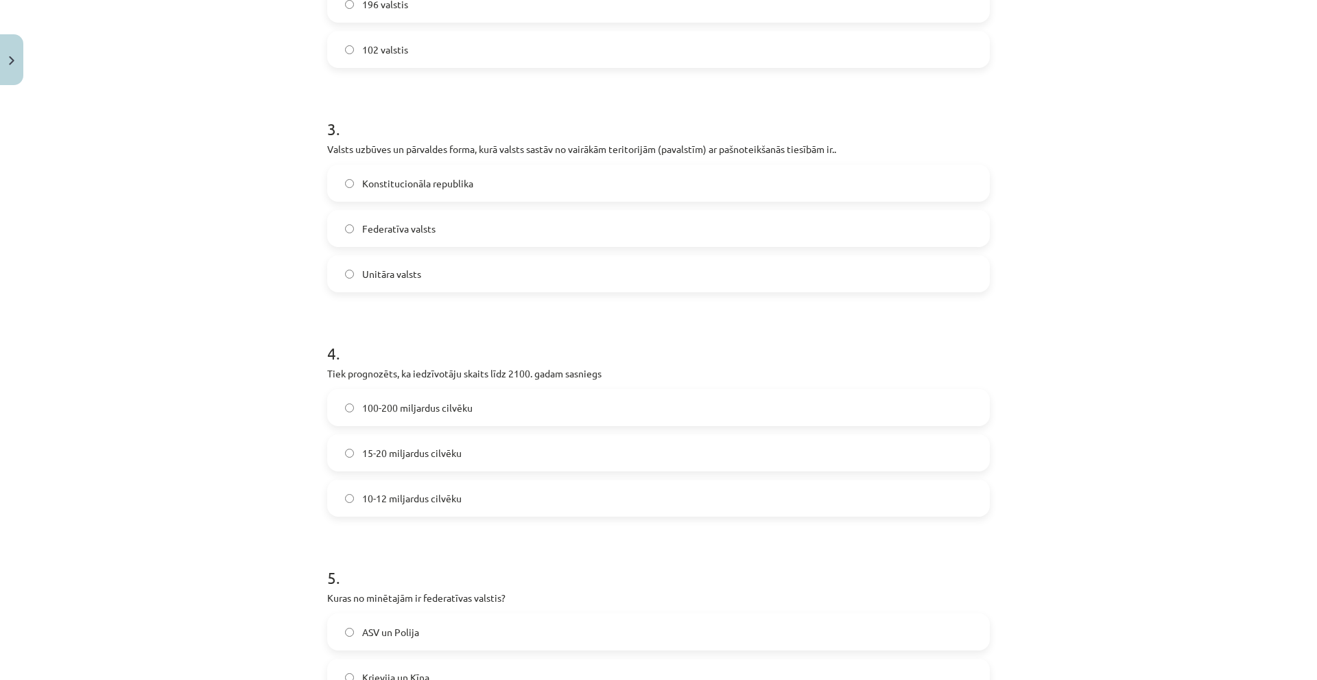
scroll to position [755, 0]
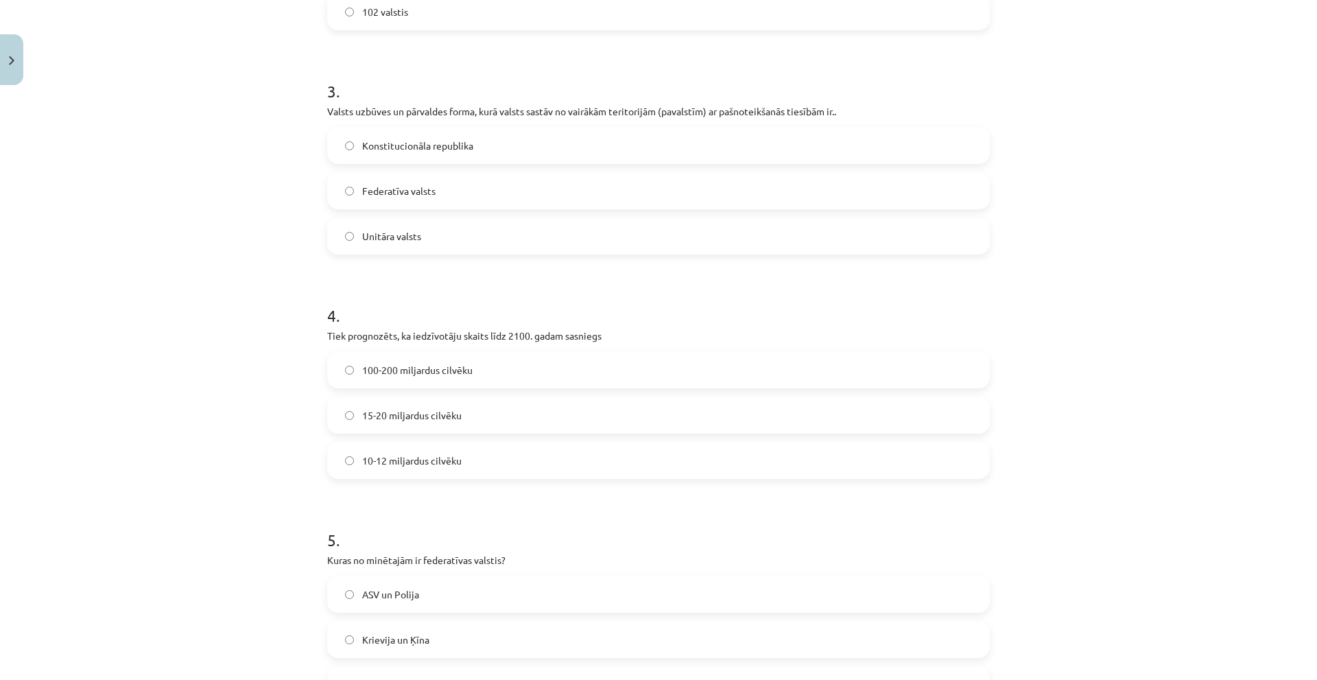
click at [412, 380] on label "100-200 miljardus cilvēku" at bounding box center [659, 370] width 660 height 34
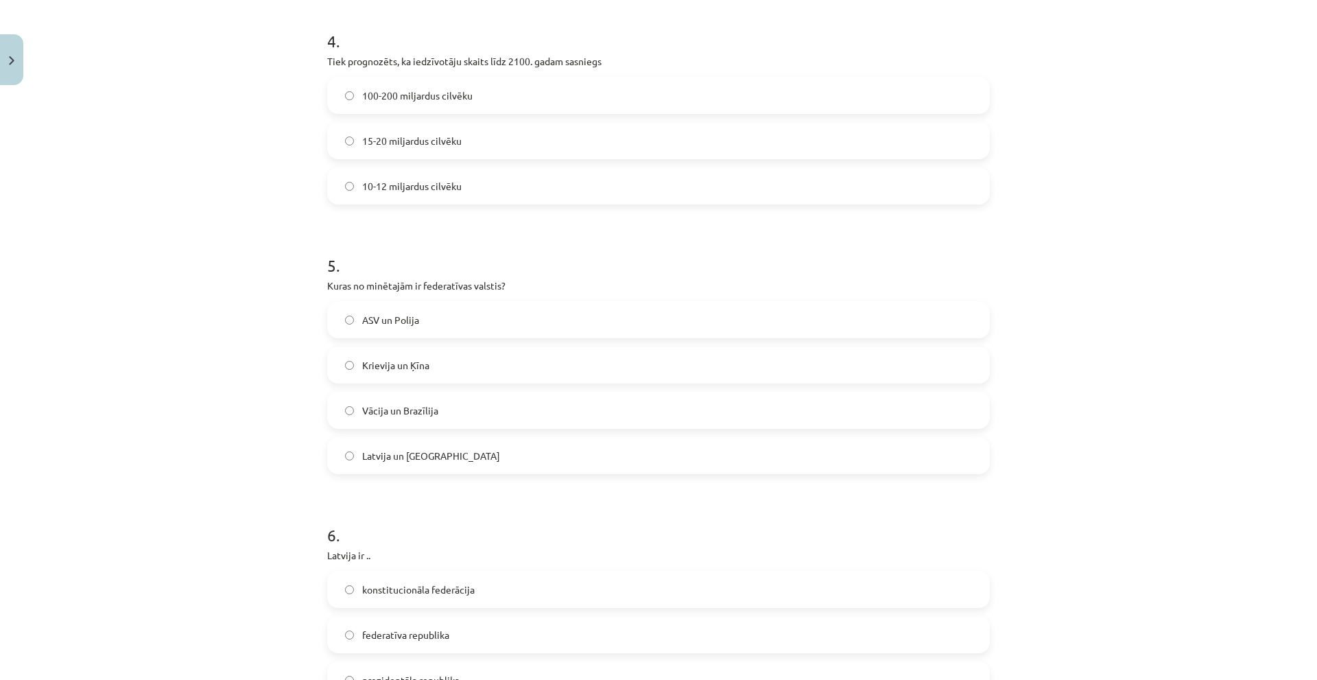
drag, startPoint x: 425, startPoint y: 445, endPoint x: 434, endPoint y: 457, distance: 14.8
click at [427, 447] on label "Latvija un Lietuva" at bounding box center [659, 455] width 660 height 34
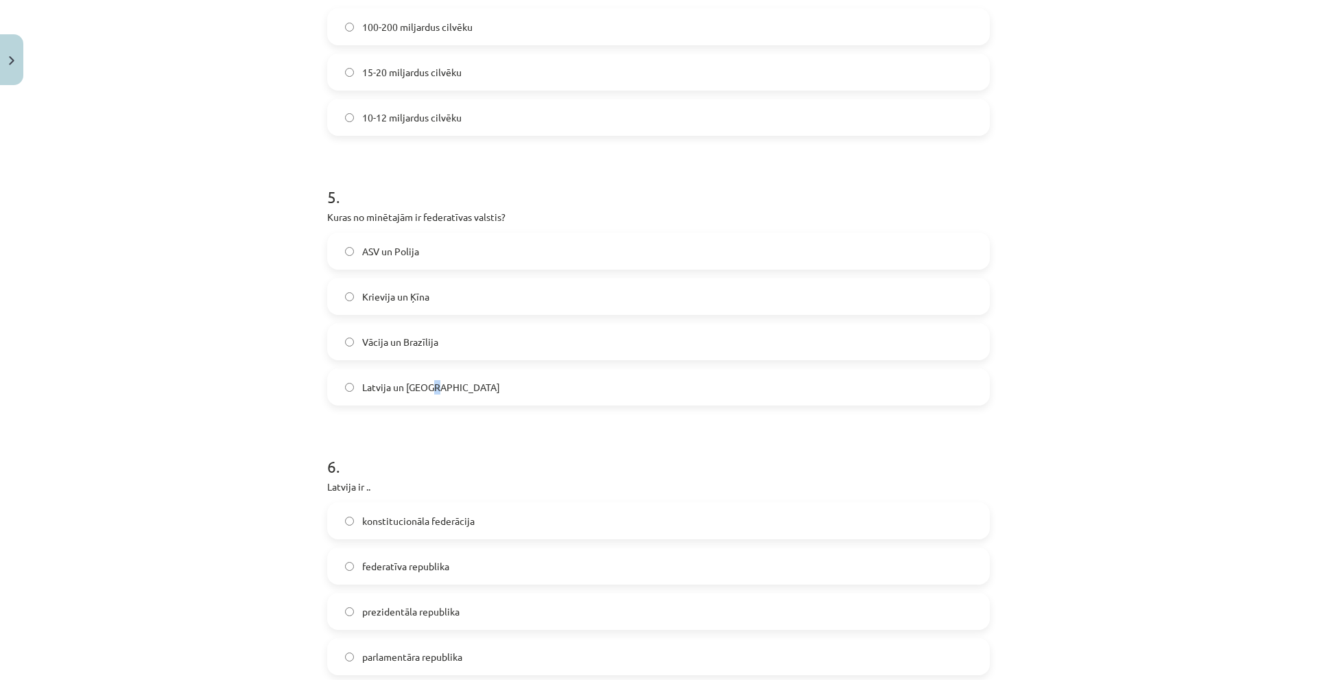
click at [342, 396] on label "Latvija un Lietuva" at bounding box center [659, 387] width 660 height 34
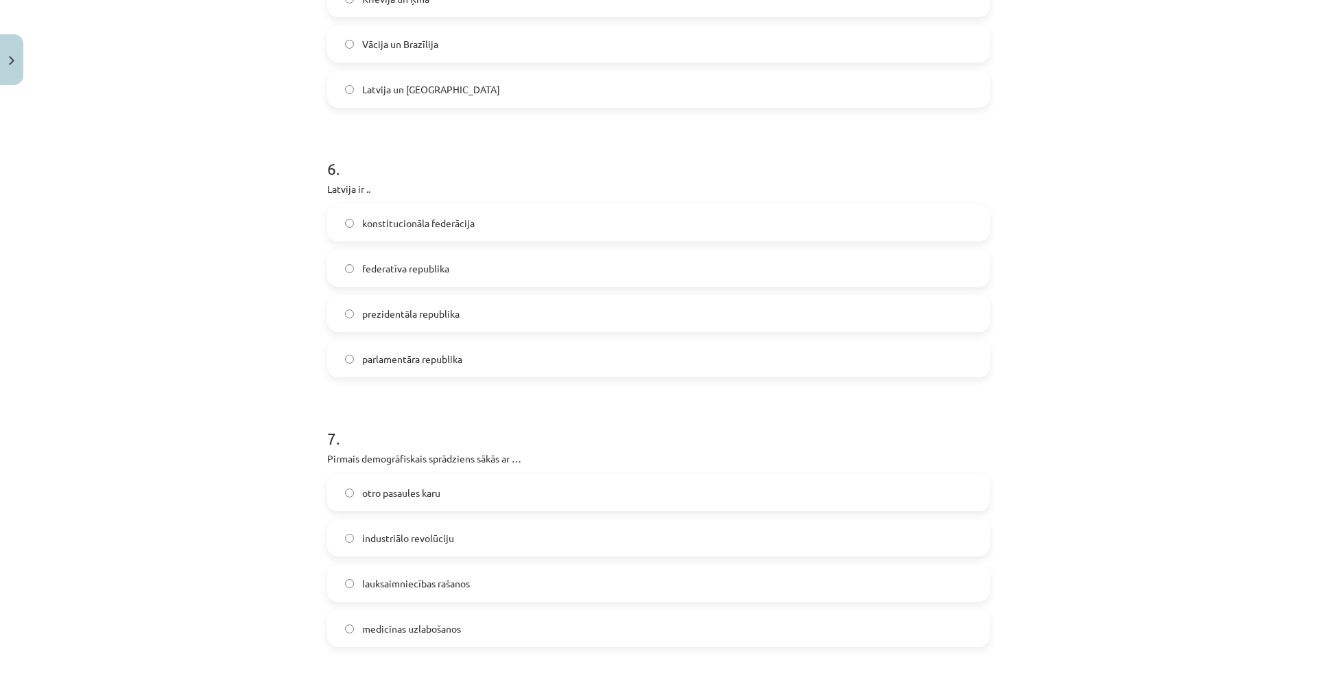
scroll to position [1441, 0]
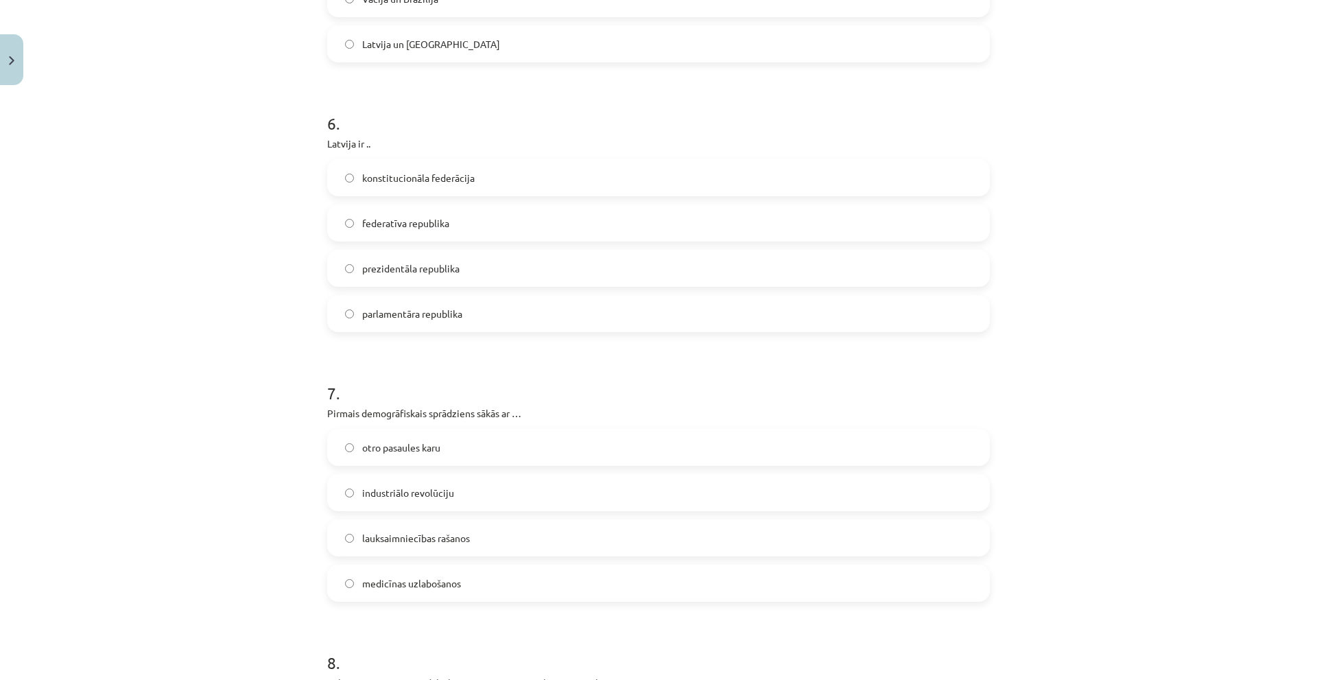
click at [362, 270] on span "prezidentāla republika" at bounding box center [410, 268] width 97 height 14
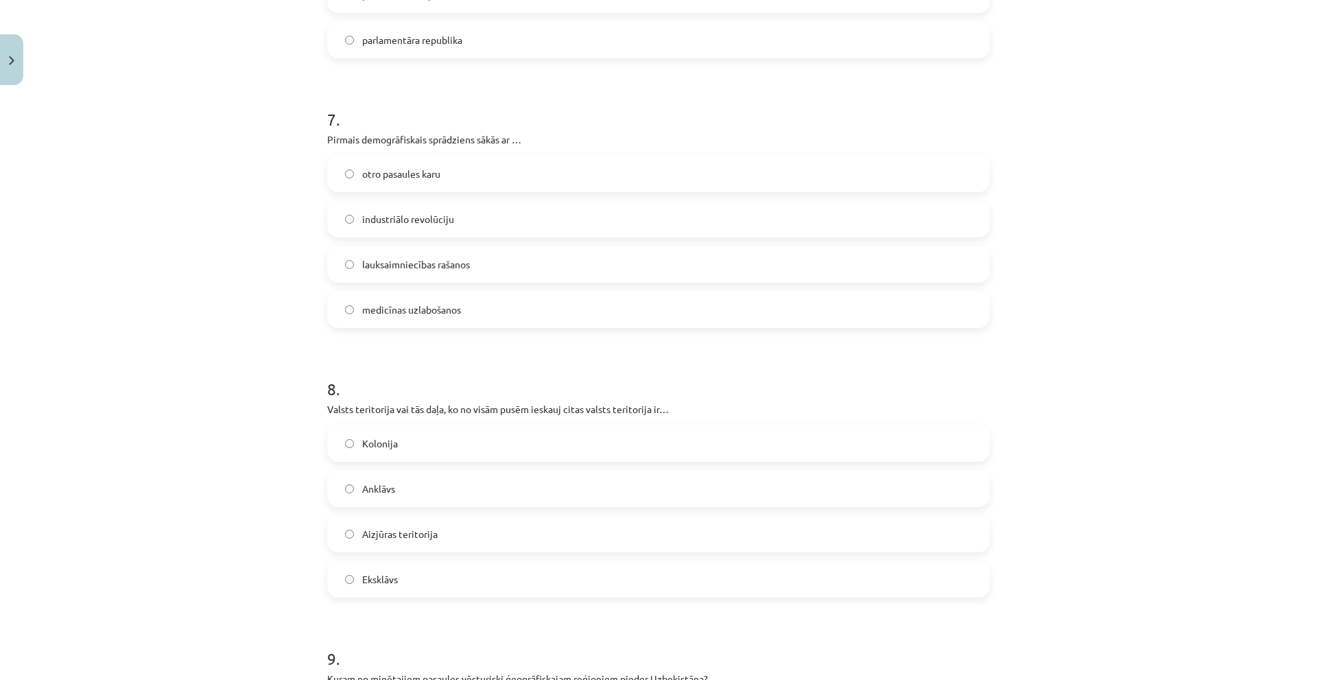
scroll to position [1715, 0]
click at [399, 228] on label "industriālo revolūciju" at bounding box center [659, 218] width 660 height 34
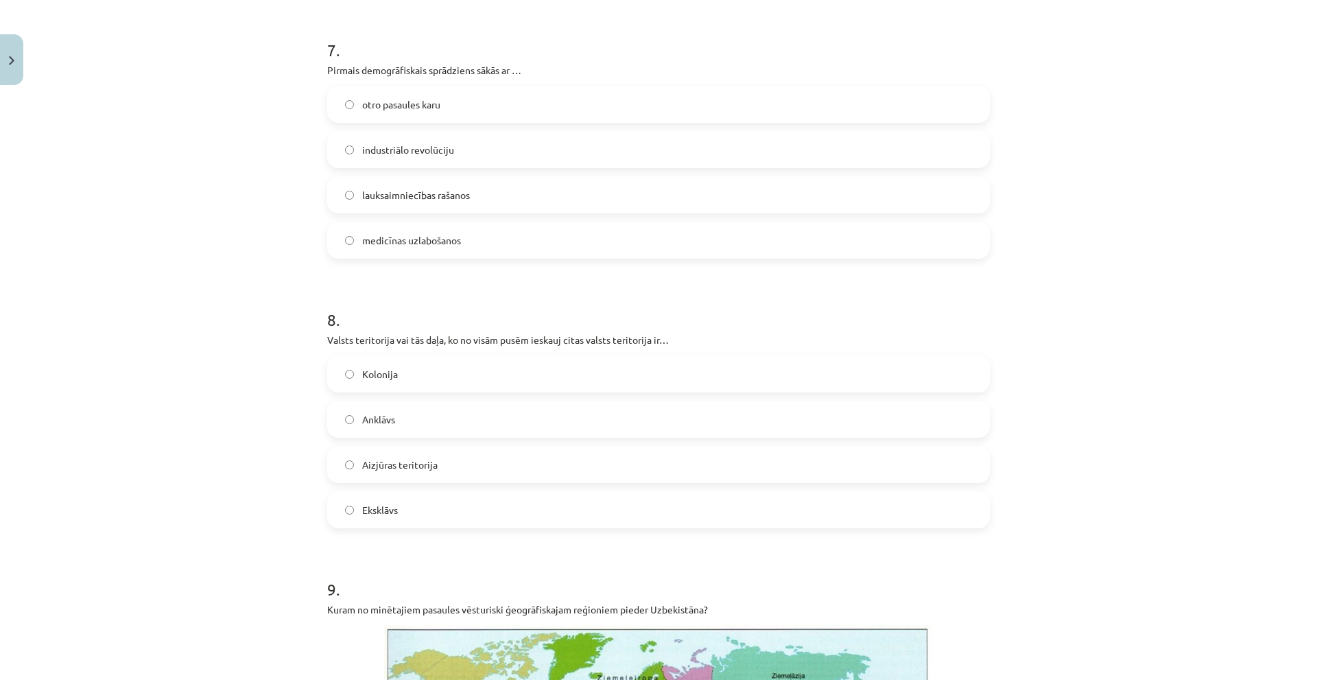
scroll to position [1853, 0]
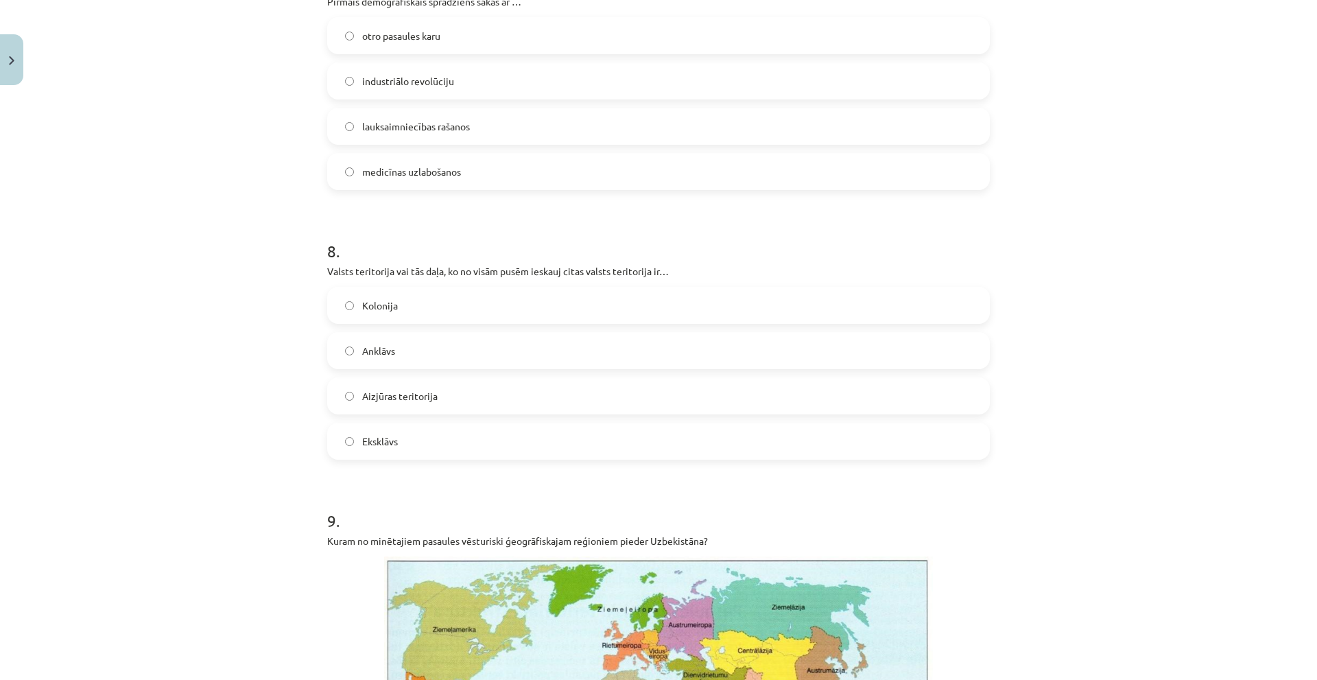
click at [381, 356] on span "Anklāvs" at bounding box center [378, 351] width 33 height 14
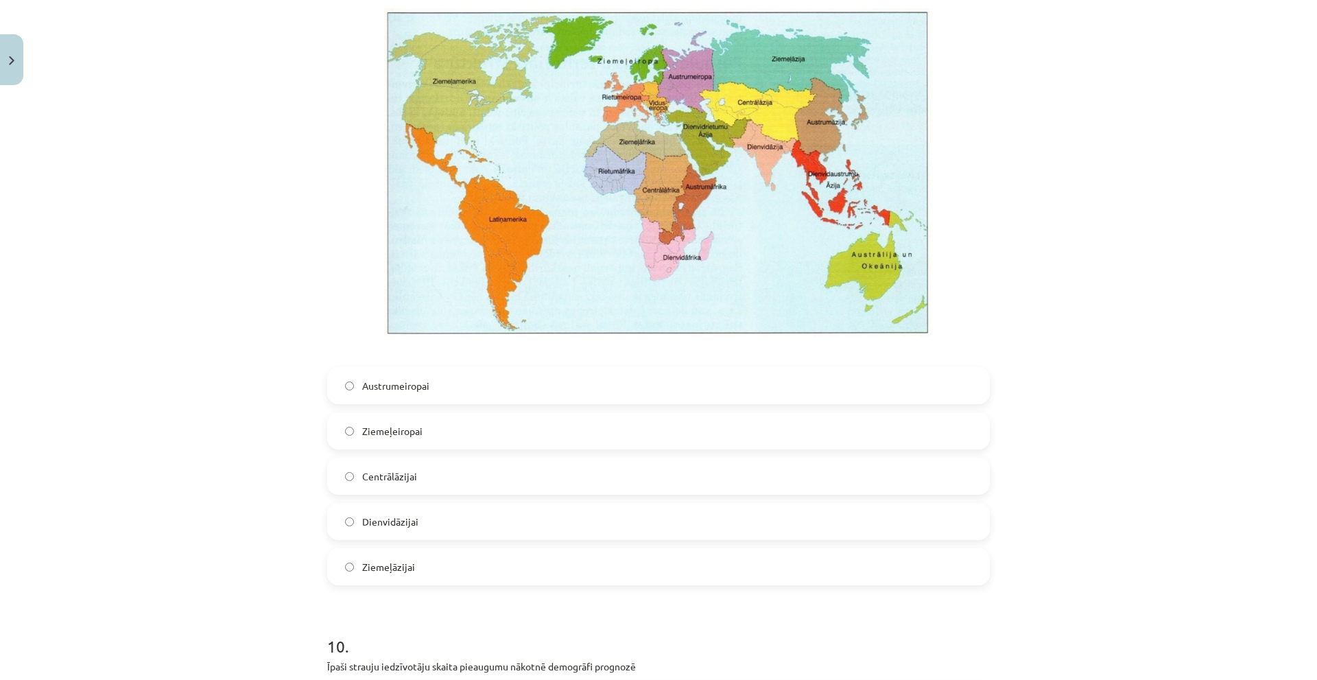
scroll to position [2401, 0]
click at [377, 475] on span "Centrālāzijai" at bounding box center [389, 476] width 55 height 14
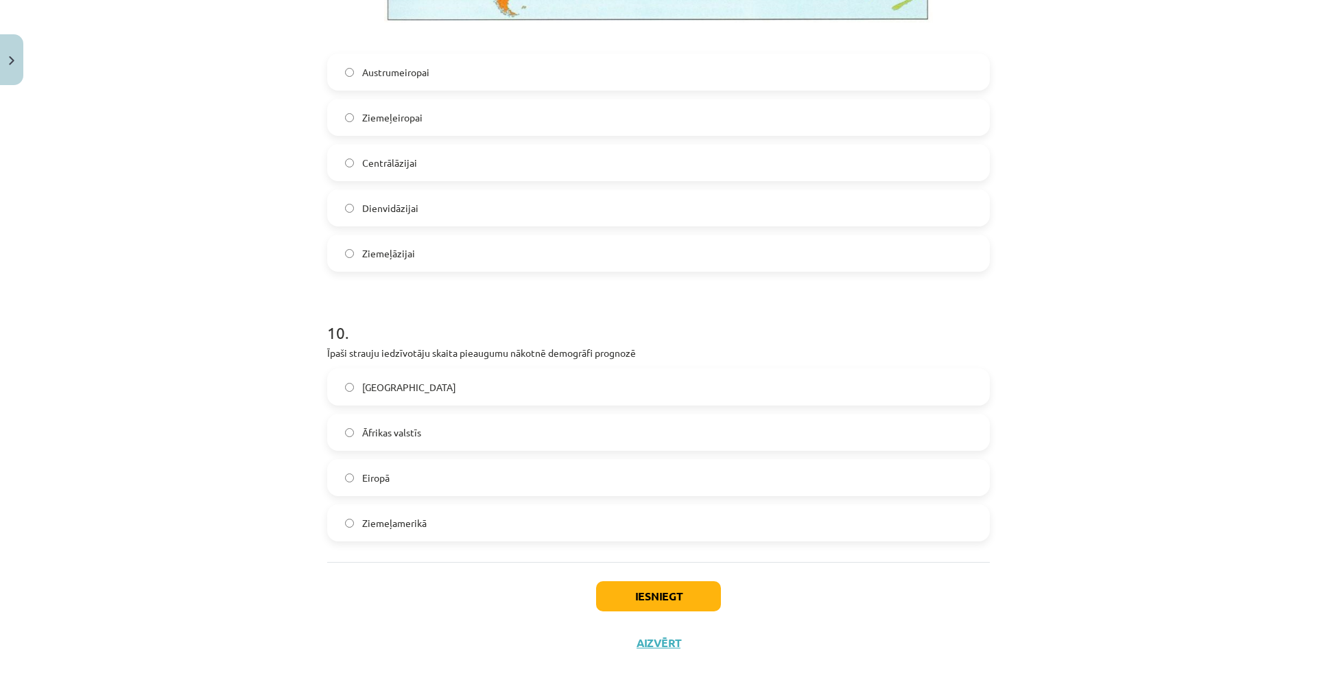
scroll to position [2735, 0]
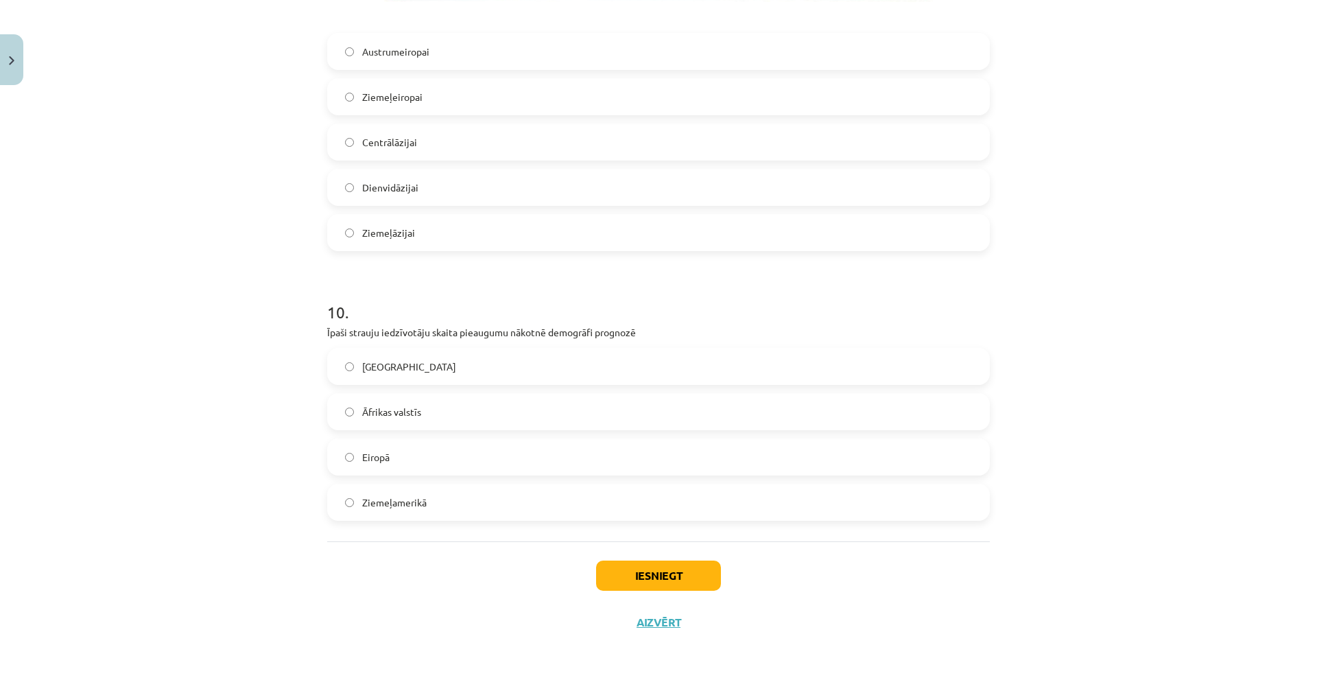
click at [434, 414] on label "Āfrikas valstīs" at bounding box center [659, 412] width 660 height 34
click at [655, 528] on button "Iesniegt" at bounding box center [658, 576] width 125 height 30
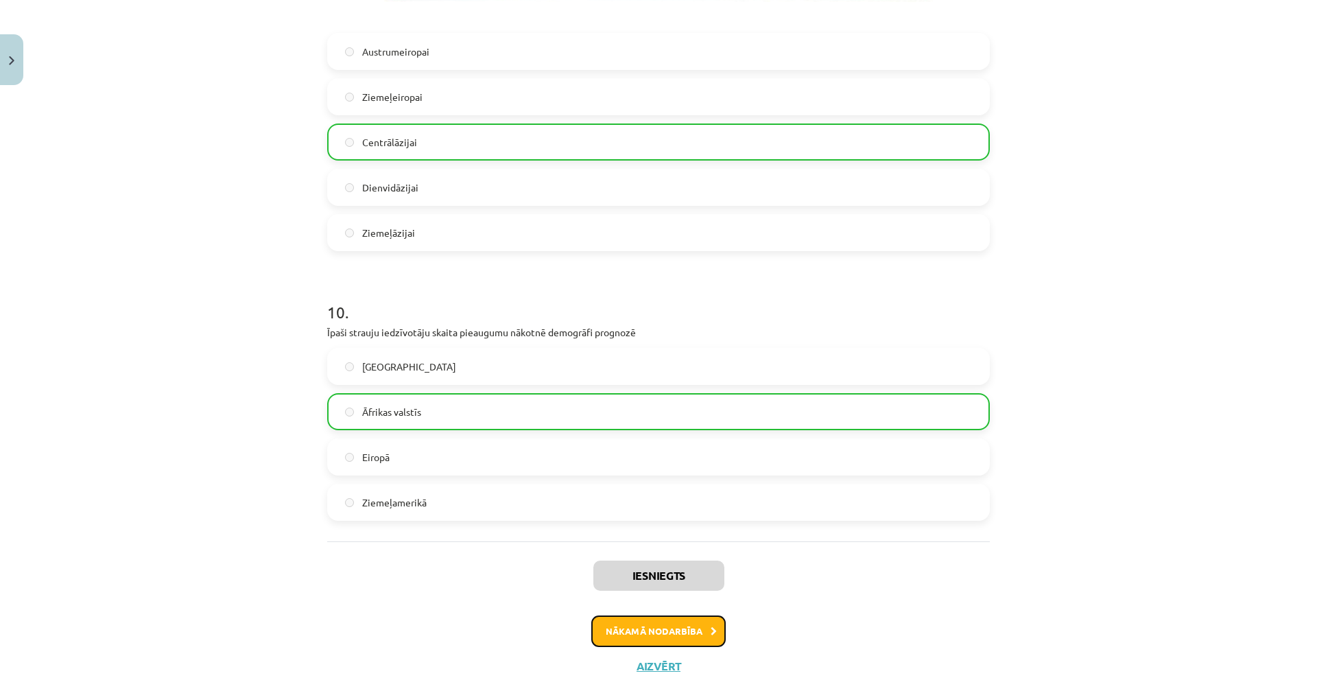
click at [694, 528] on button "Nākamā nodarbība" at bounding box center [658, 631] width 134 height 32
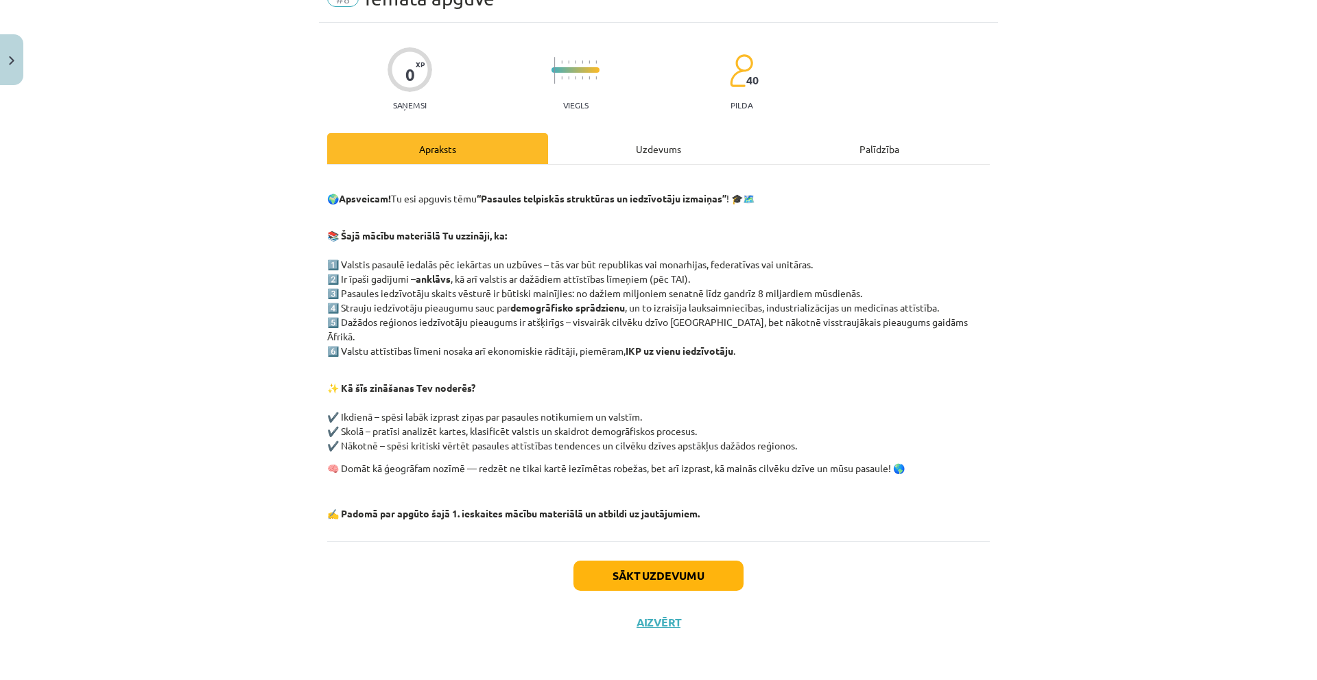
scroll to position [34, 0]
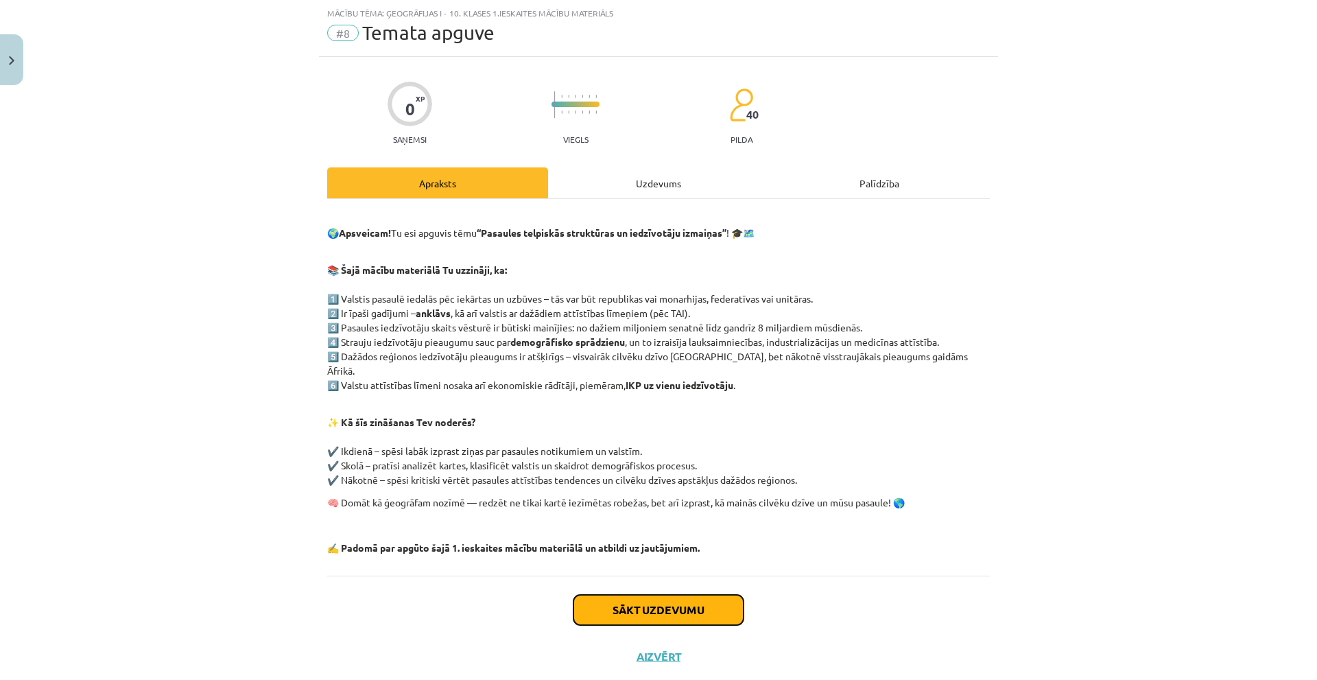
click at [685, 528] on button "Sākt uzdevumu" at bounding box center [659, 610] width 170 height 30
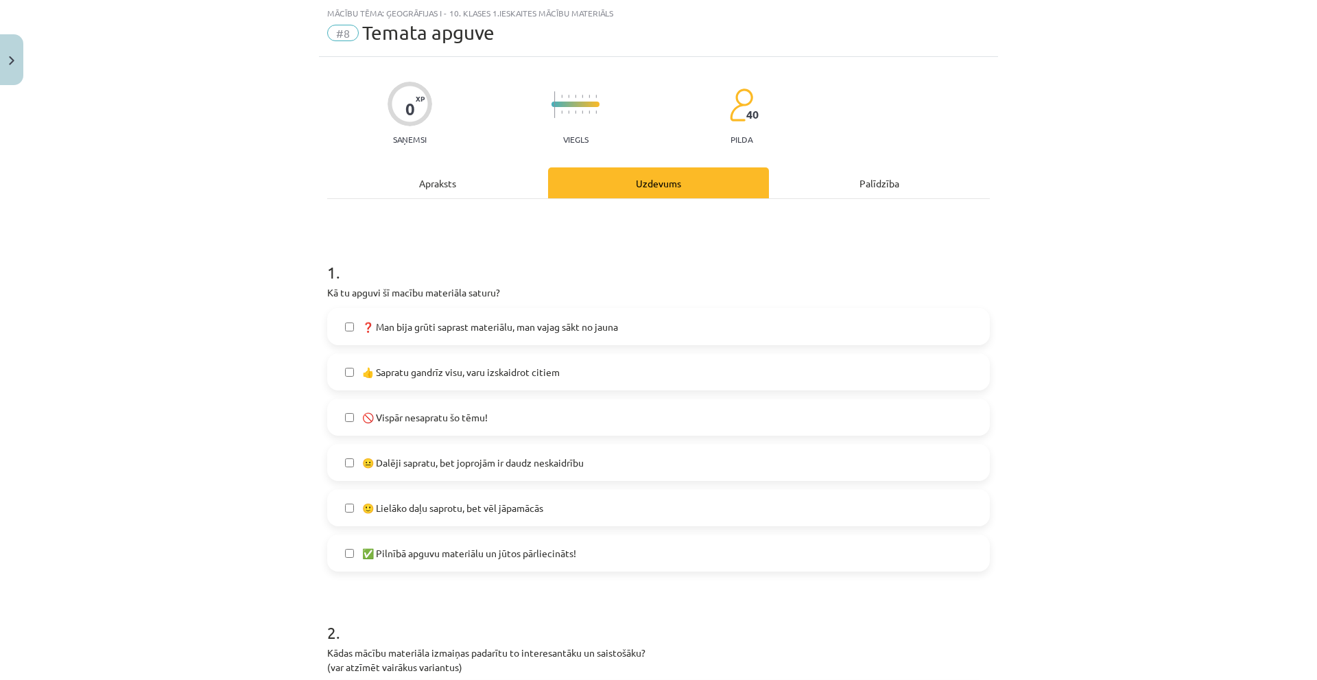
click at [413, 528] on span "✅ Pilnībā apguvu materiālu un jūtos pārliecināts!" at bounding box center [469, 553] width 214 height 14
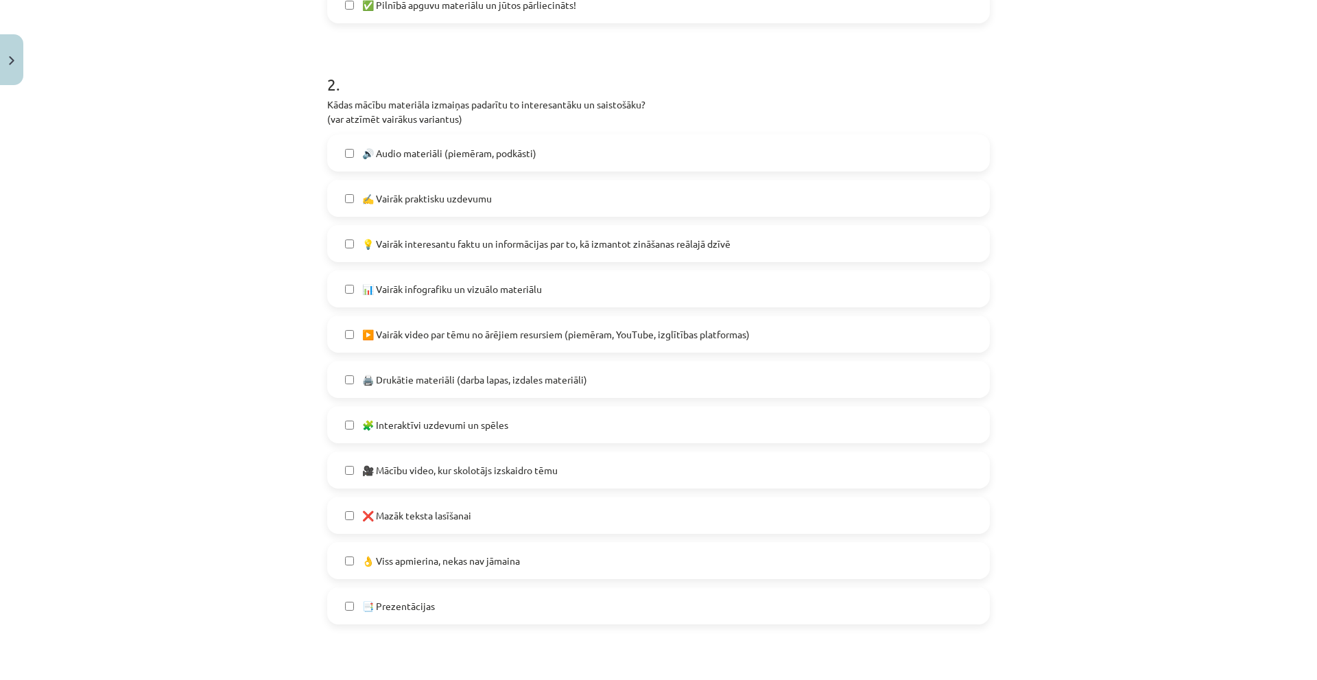
scroll to position [583, 0]
click at [408, 381] on span "🖨️ Drukātie materiāli (darba lapas, izdales materiāli)" at bounding box center [474, 379] width 225 height 14
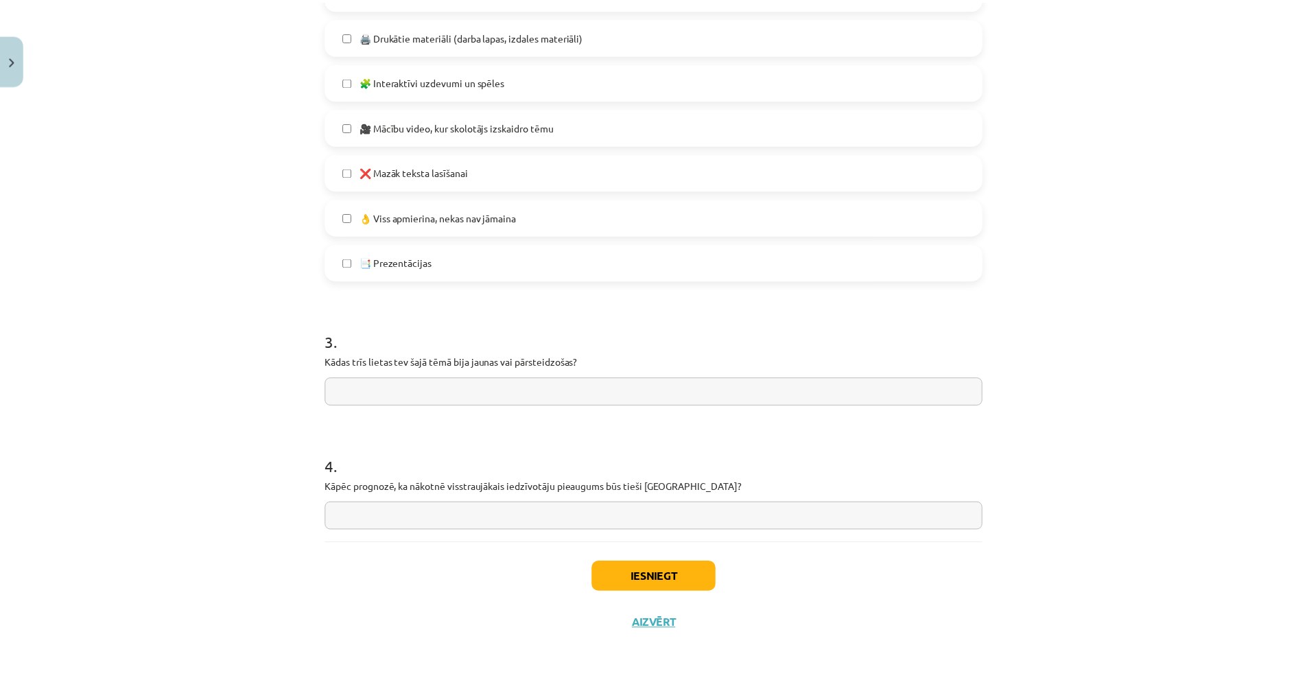
scroll to position [928, 0]
click at [346, 378] on input "text" at bounding box center [658, 390] width 663 height 28
type input "*"
click at [485, 510] on input "text" at bounding box center [658, 515] width 663 height 28
type input "**"
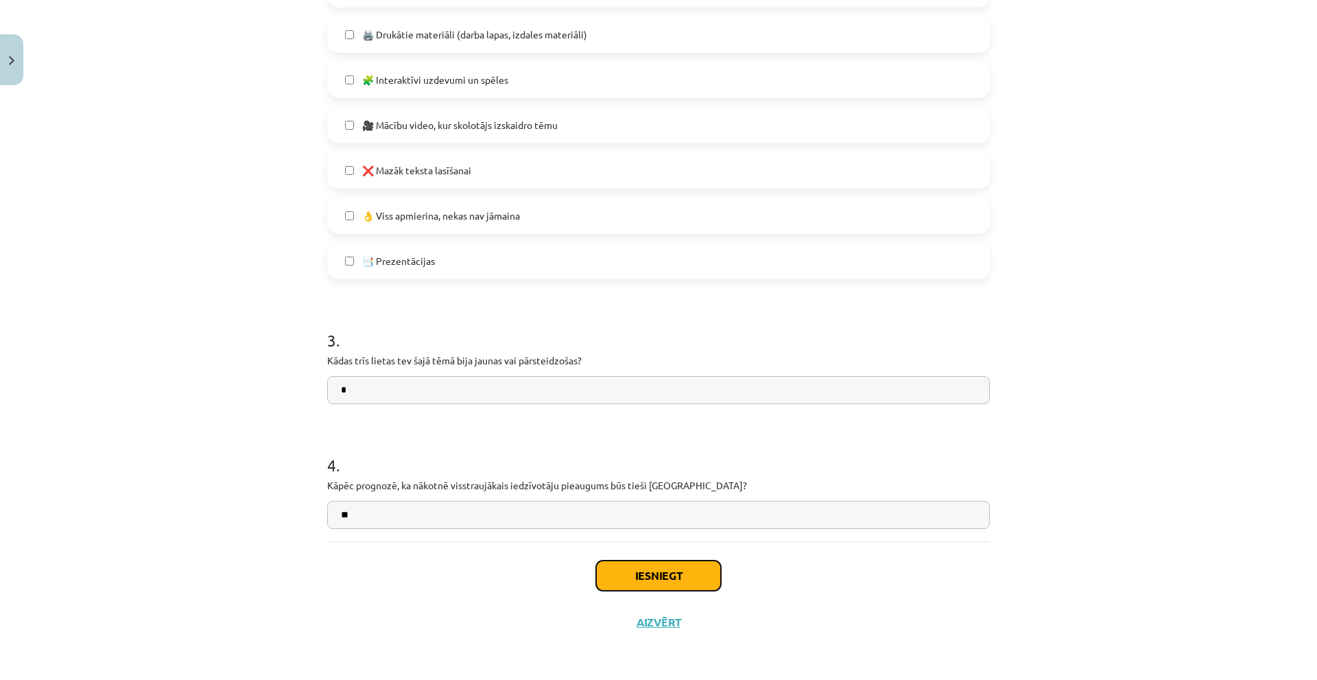
click at [625, 528] on button "Iesniegt" at bounding box center [658, 576] width 125 height 30
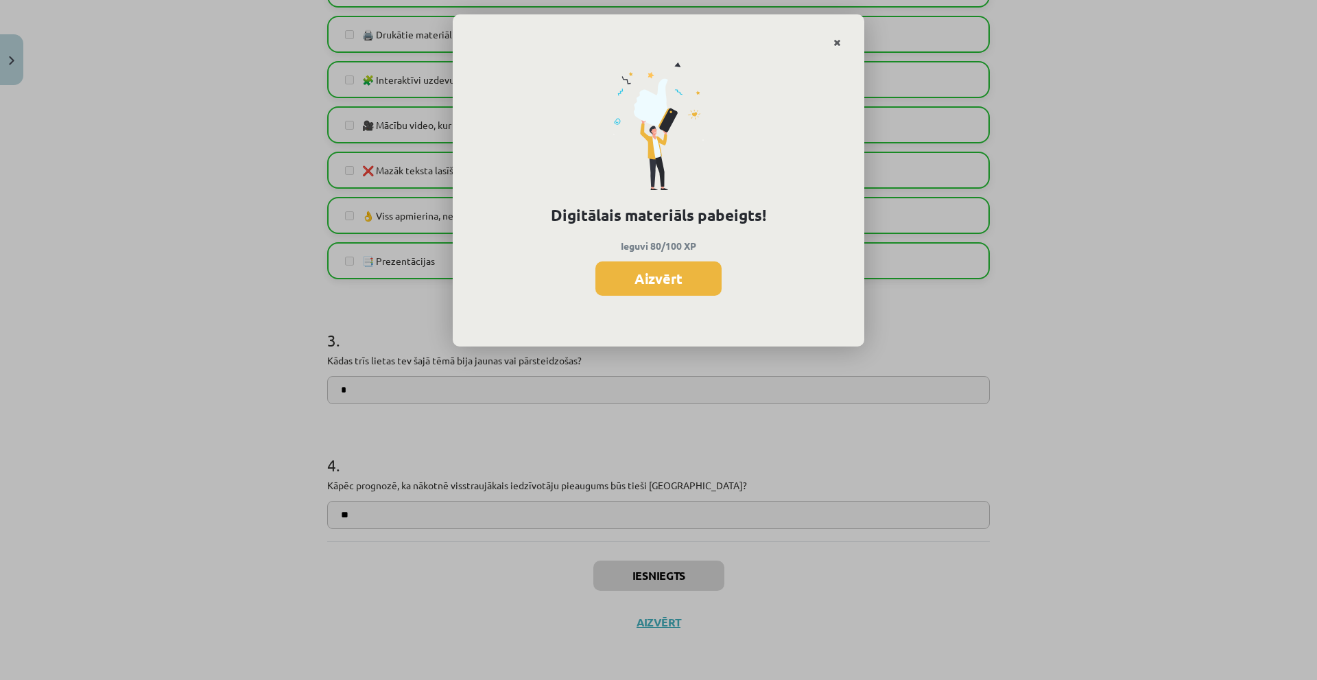
click at [836, 45] on icon "Close" at bounding box center [838, 43] width 8 height 10
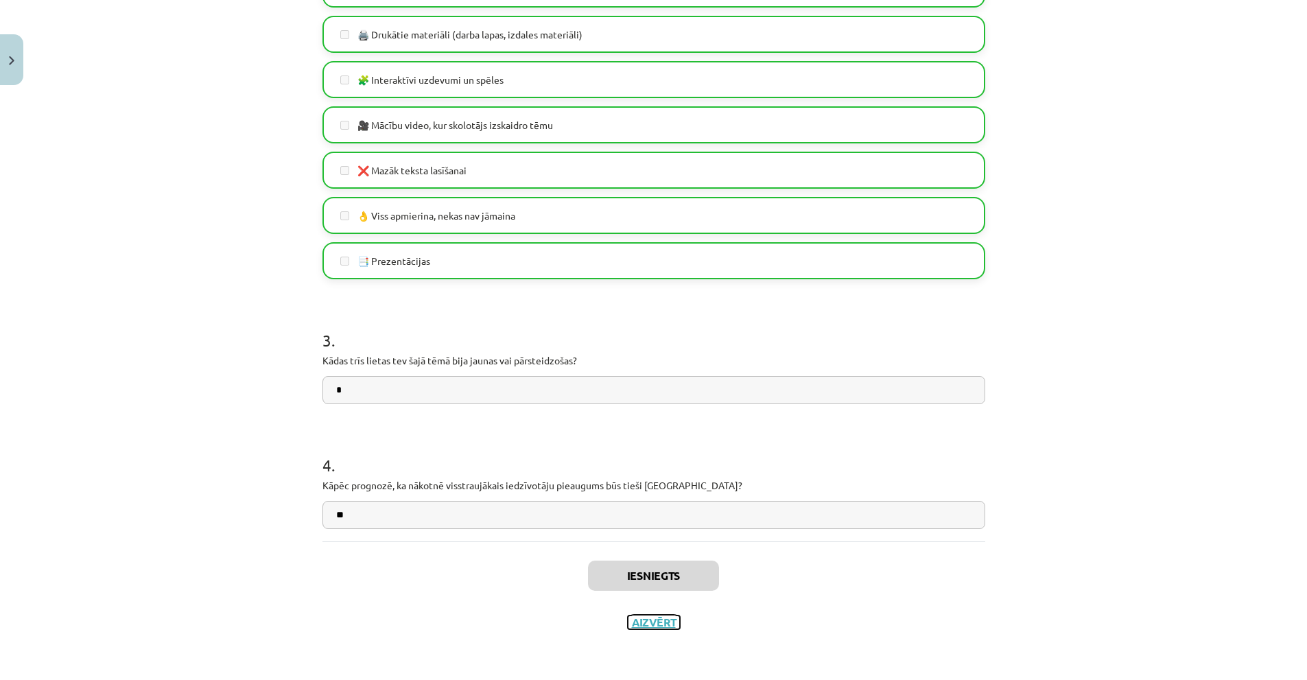
click at [644, 528] on button "Aizvērt" at bounding box center [654, 622] width 52 height 14
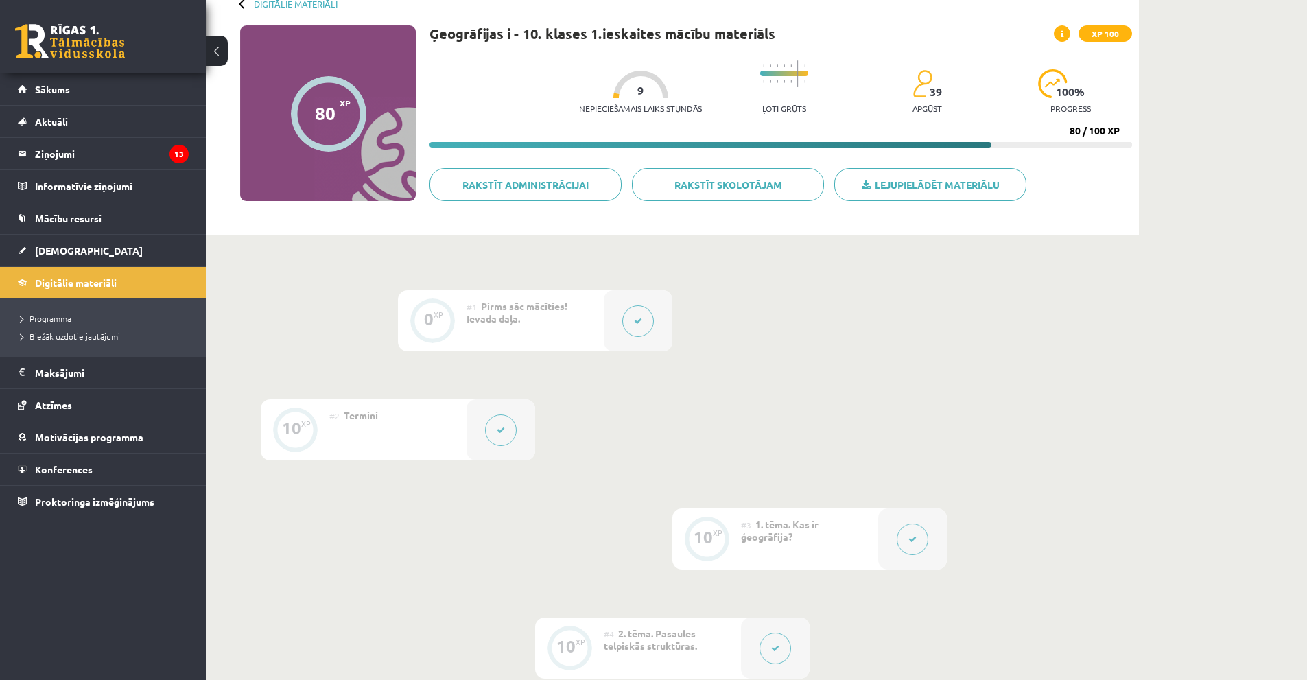
scroll to position [0, 0]
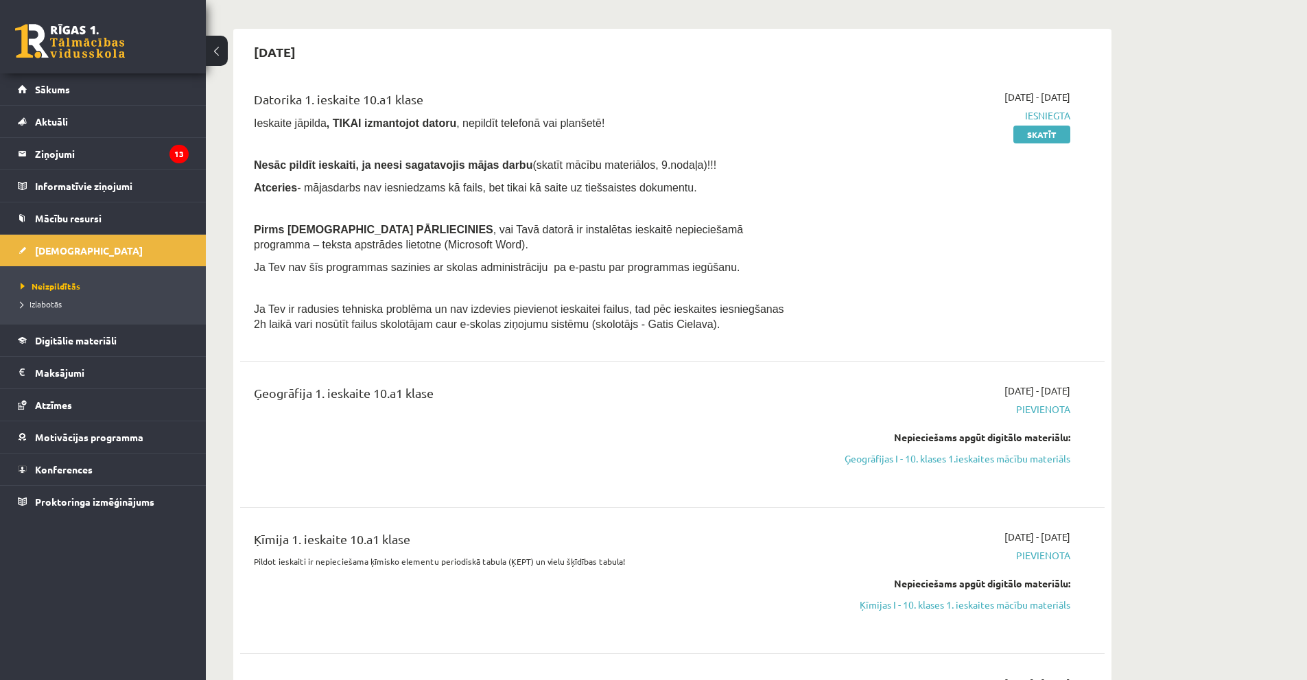
scroll to position [725, 0]
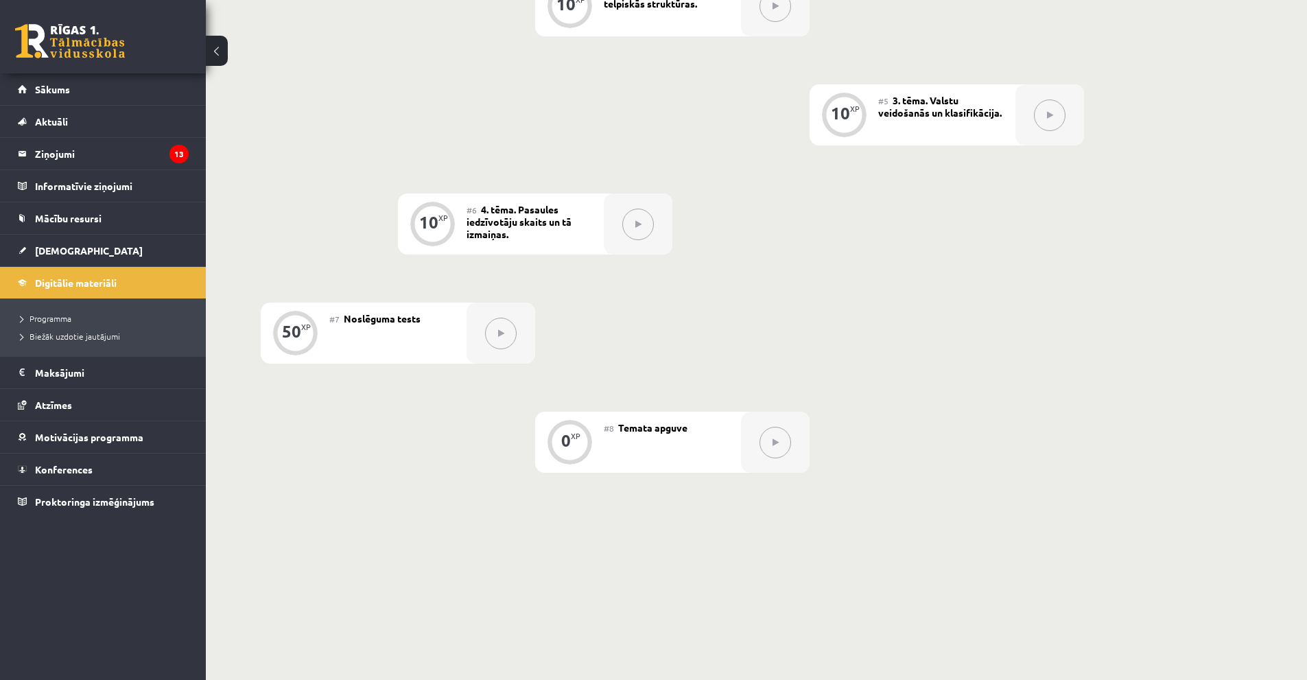
scroll to position [755, 0]
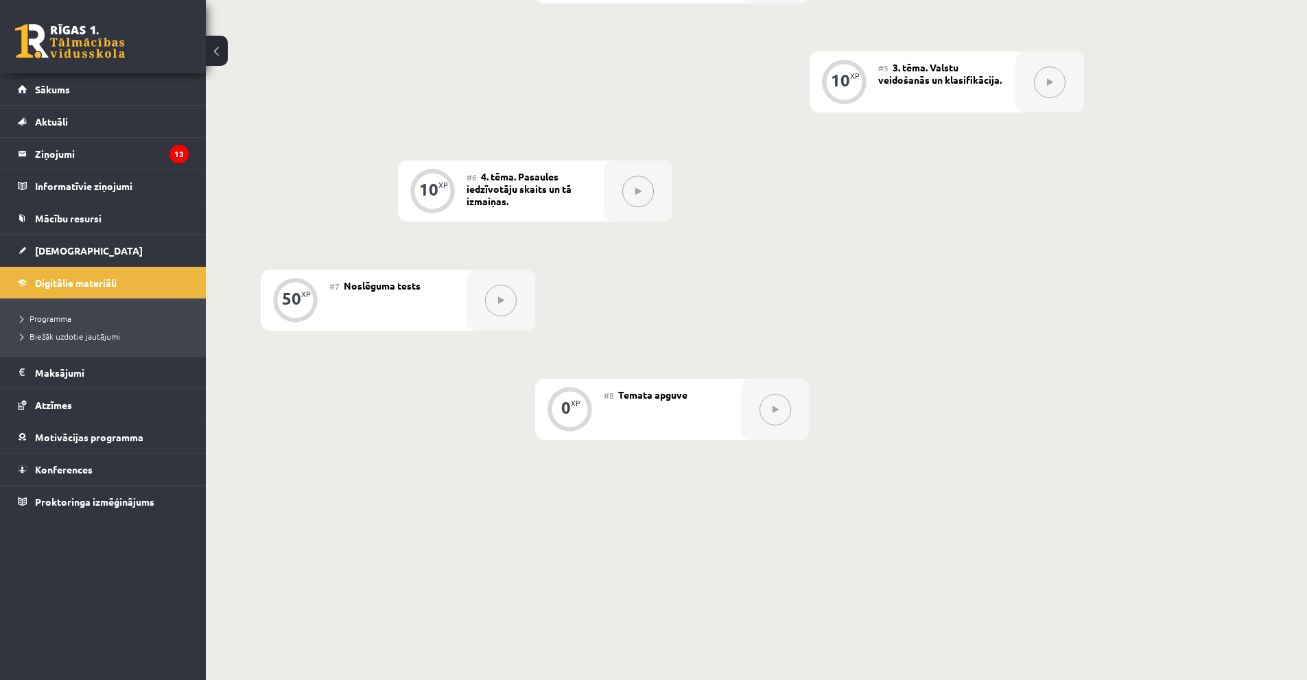
drag, startPoint x: 556, startPoint y: 425, endPoint x: 605, endPoint y: 425, distance: 48.7
click at [561, 426] on div "0 XP" at bounding box center [569, 407] width 41 height 41
drag, startPoint x: 751, startPoint y: 407, endPoint x: 745, endPoint y: 386, distance: 21.5
click at [753, 407] on div at bounding box center [775, 409] width 69 height 61
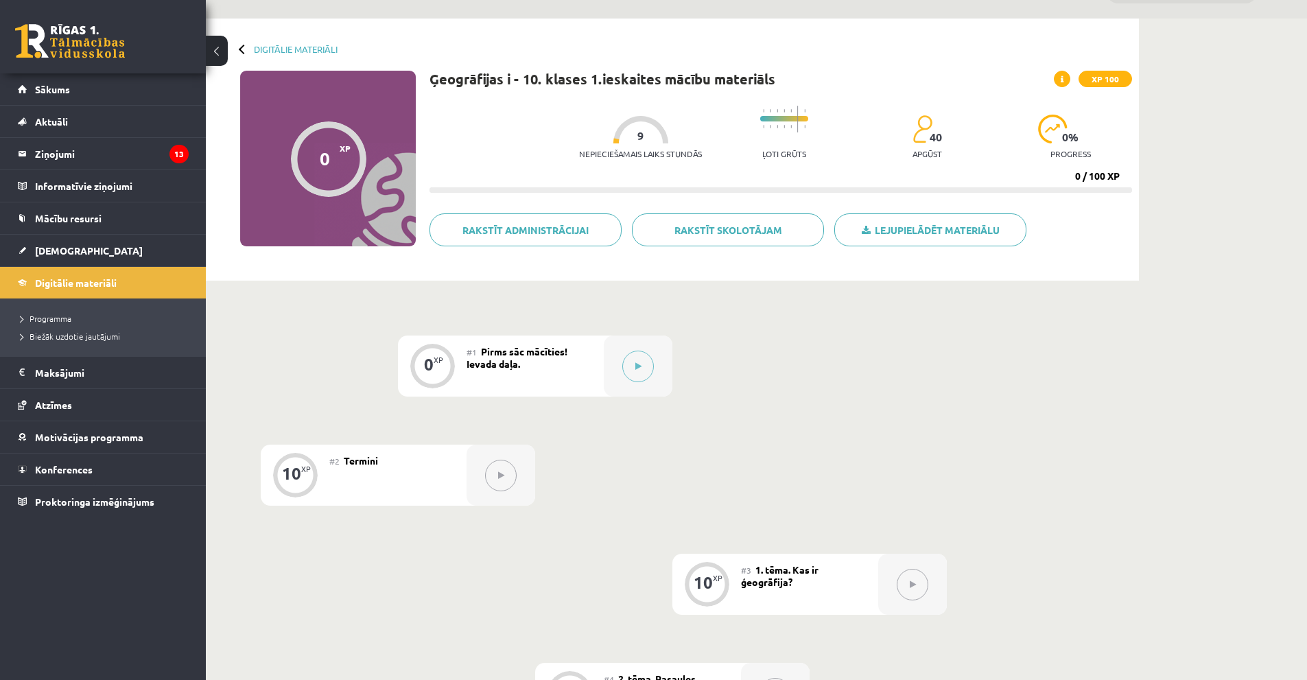
scroll to position [0, 0]
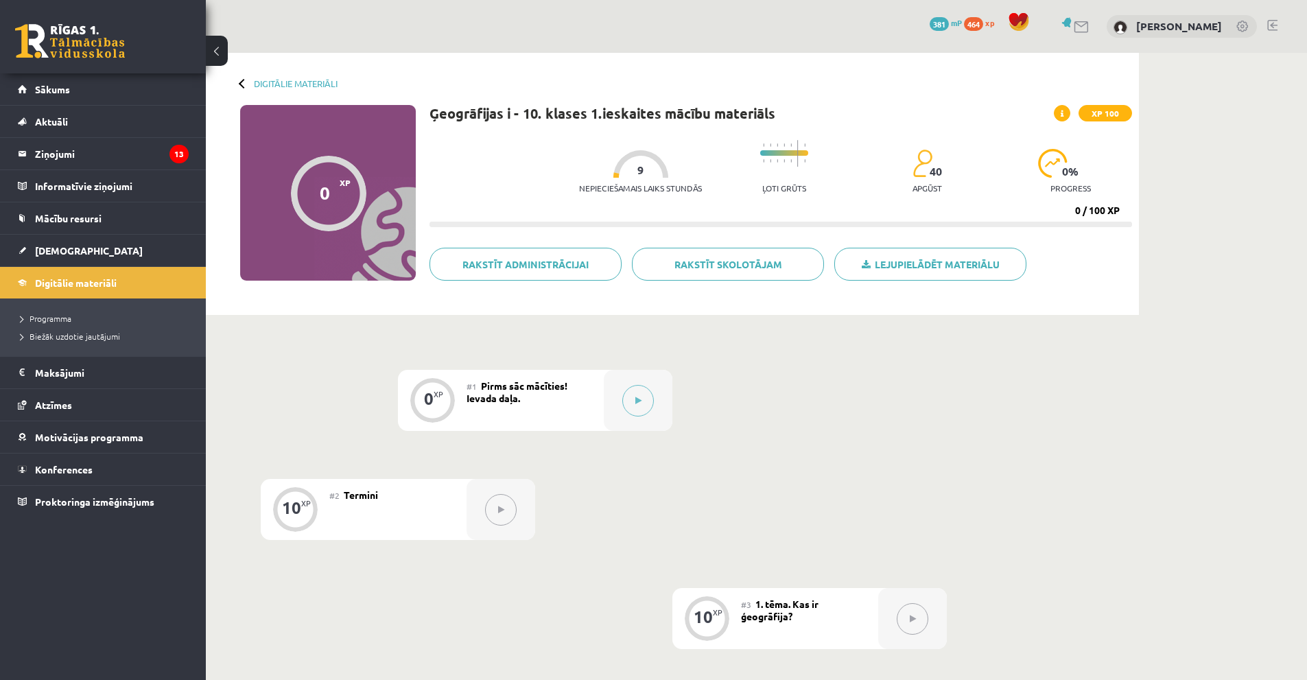
click at [582, 395] on div "#1 Pirms sāc mācīties! Ievada daļa." at bounding box center [535, 400] width 137 height 61
click at [60, 286] on span "Digitālie materiāli" at bounding box center [76, 283] width 82 height 12
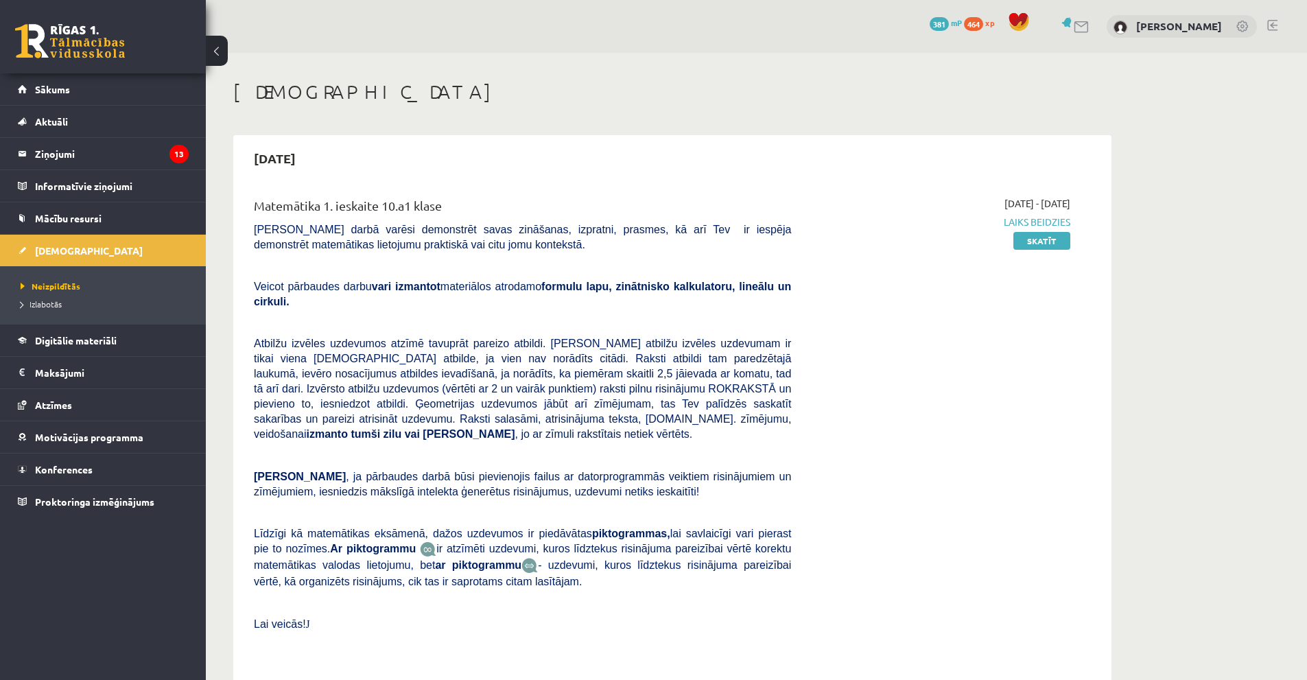
scroll to position [716, 0]
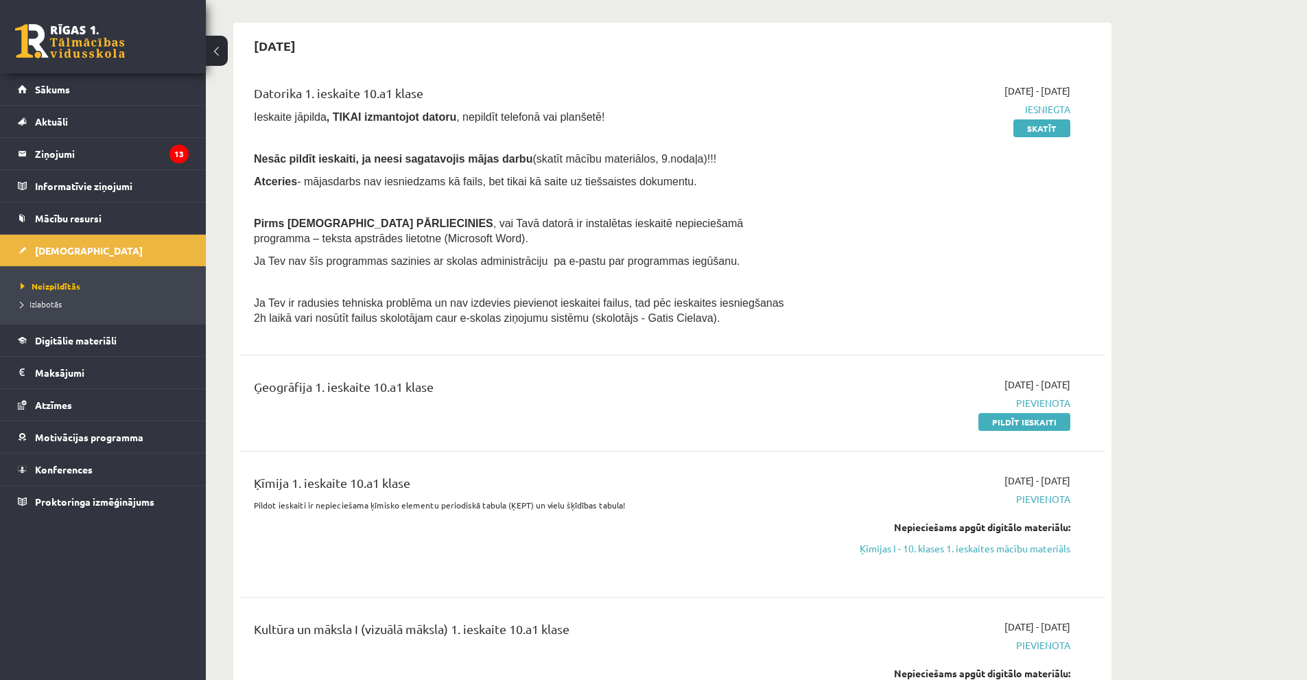
drag, startPoint x: 1005, startPoint y: 398, endPoint x: 714, endPoint y: 68, distance: 439.9
click at [1006, 413] on link "Pildīt ieskaiti" at bounding box center [1024, 422] width 92 height 18
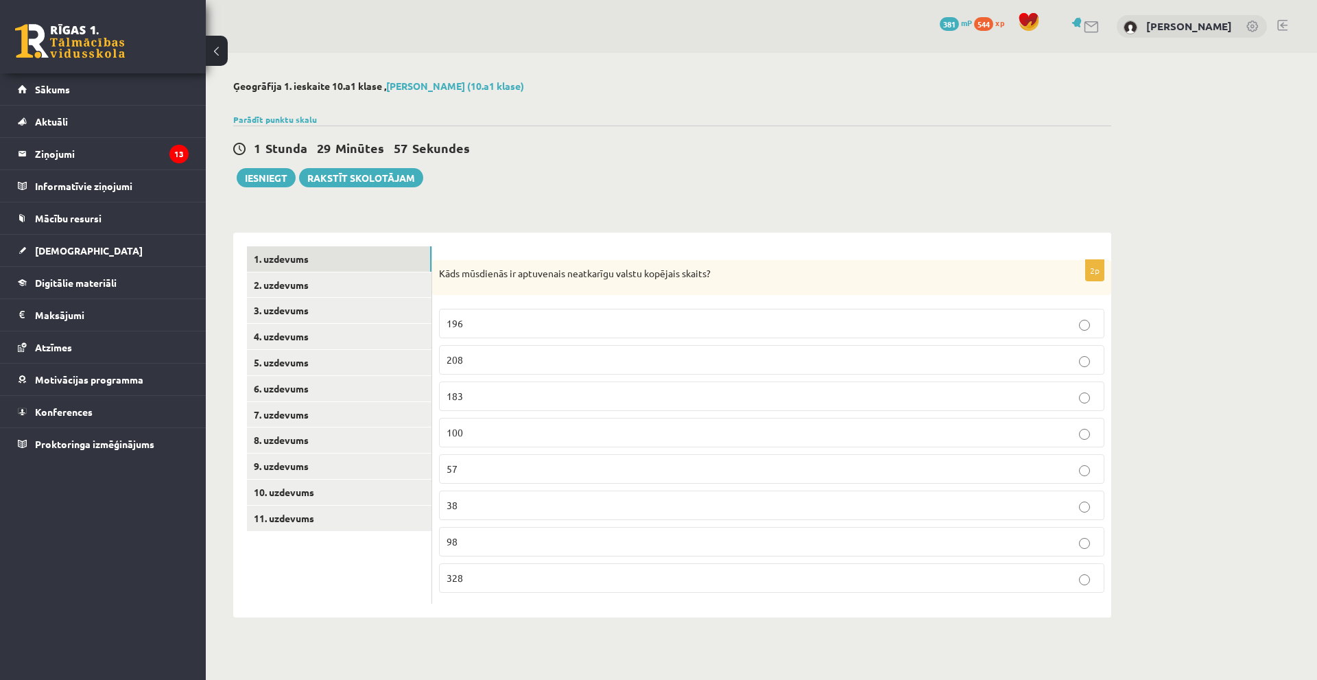
click at [537, 330] on p "196" at bounding box center [772, 323] width 650 height 14
click at [303, 289] on link "2. uzdevums" at bounding box center [339, 284] width 185 height 25
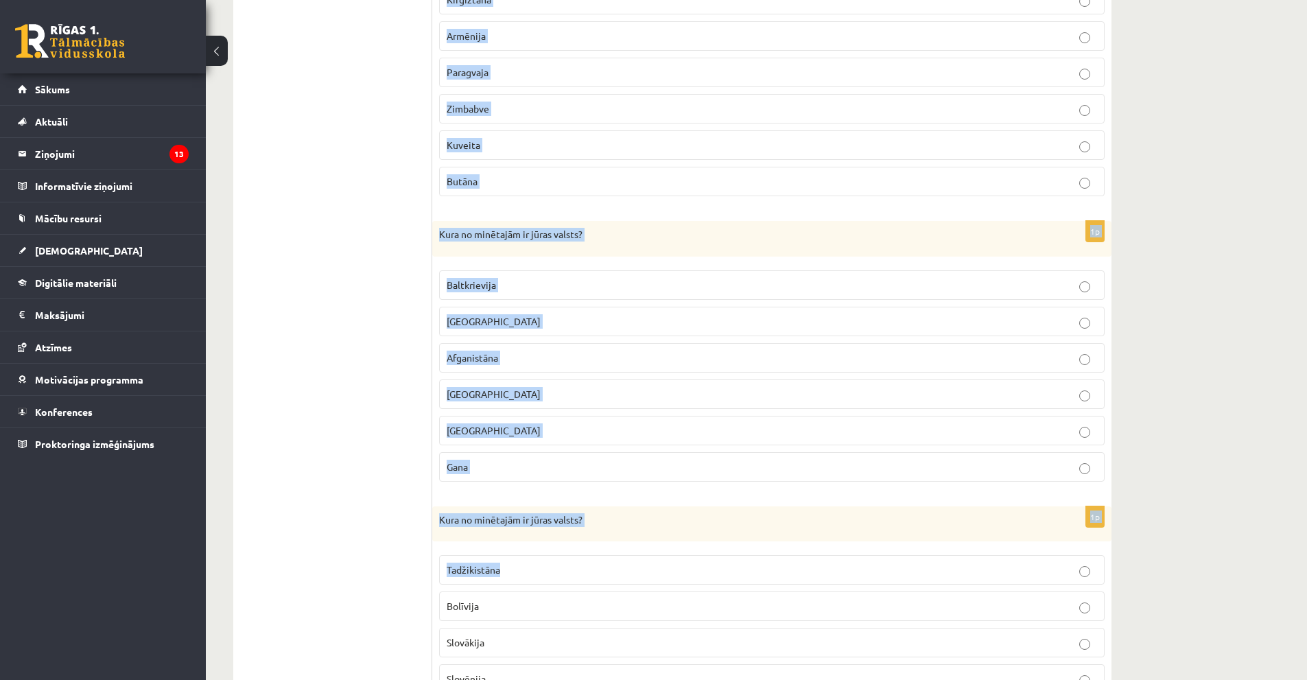
scroll to position [1319, 0]
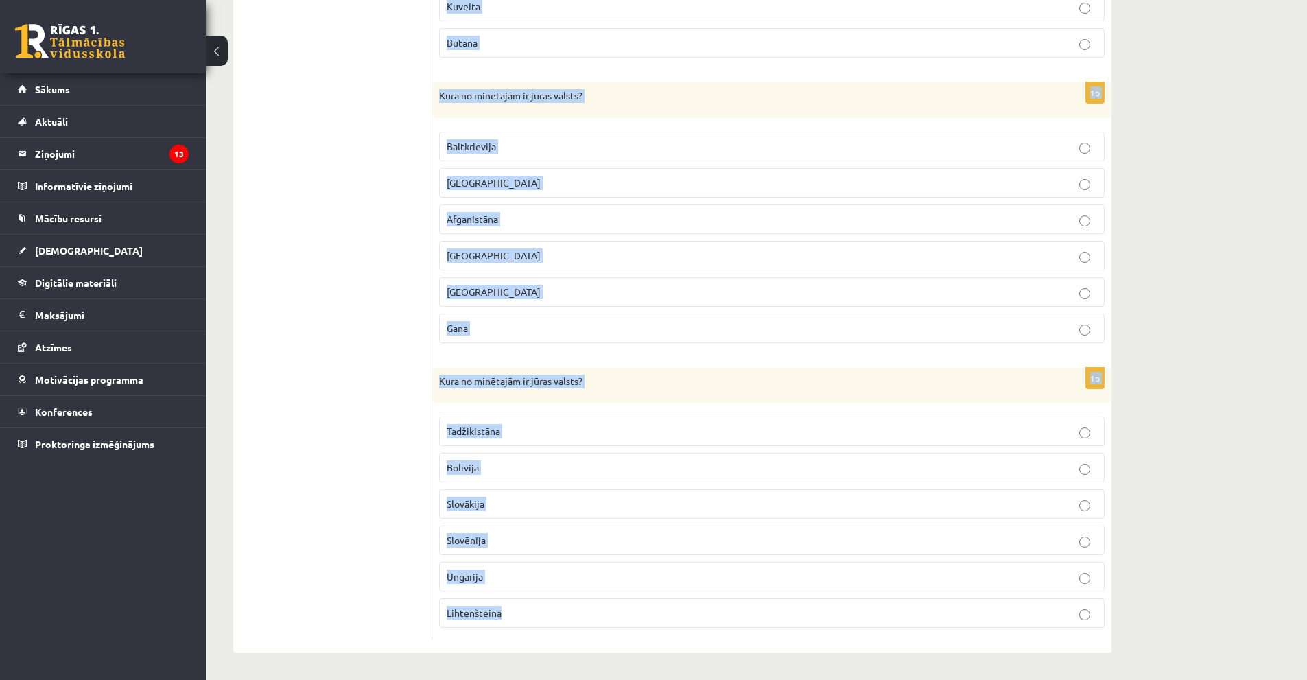
drag, startPoint x: 449, startPoint y: 277, endPoint x: 784, endPoint y: 627, distance: 485.3
copy form "Kura no minētajām ir jūras valsts? Luksemburga Baltkrievija Tadžikistāna Sanmar…"
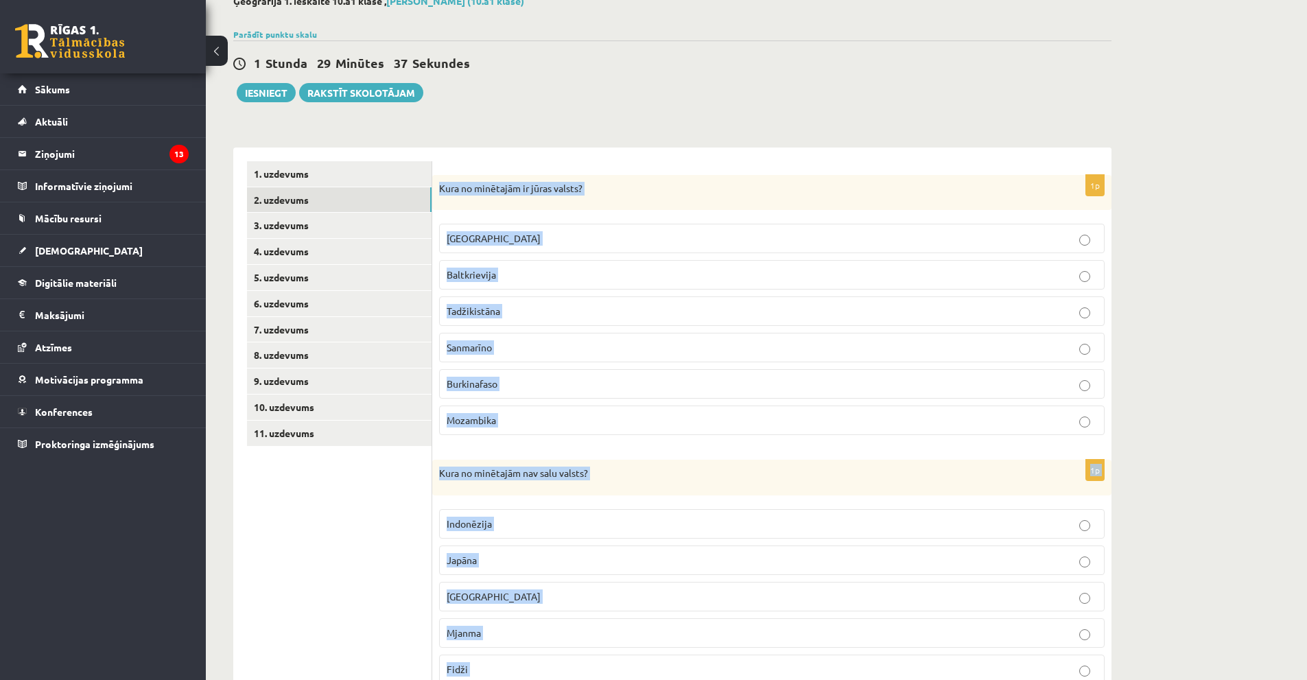
scroll to position [84, 0]
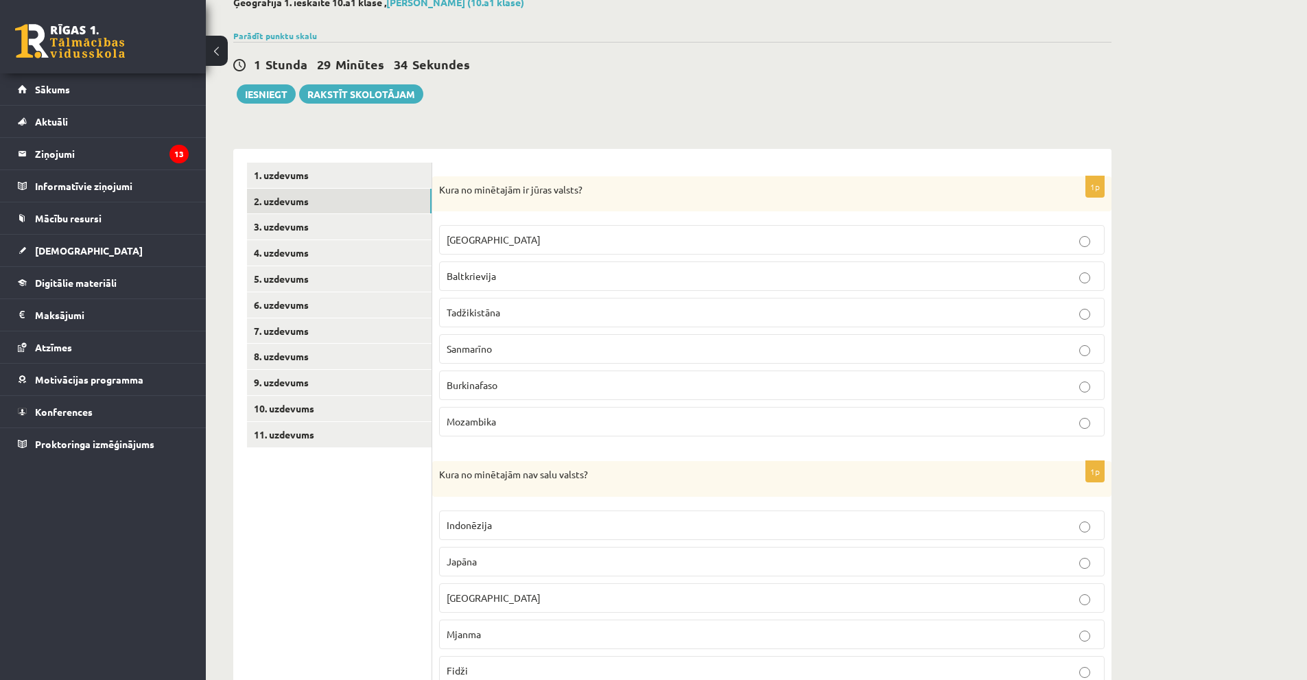
click at [497, 425] on p "Mozambika" at bounding box center [772, 421] width 650 height 14
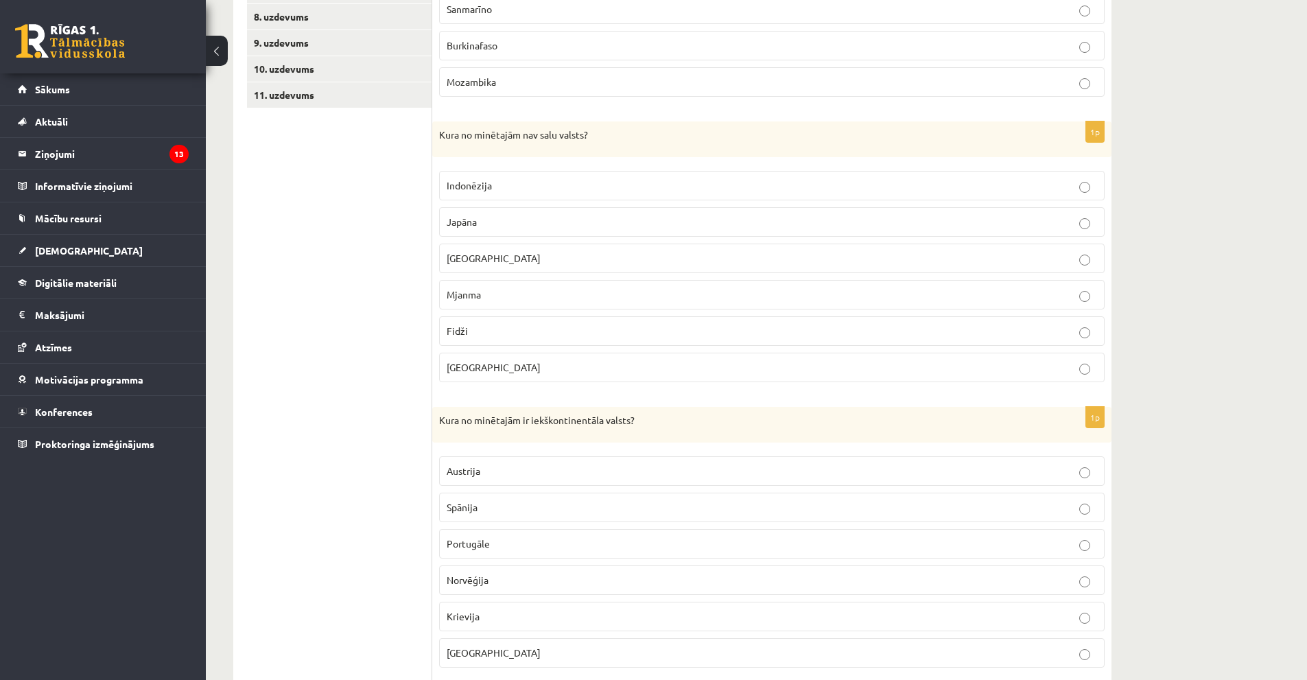
scroll to position [427, 0]
click at [509, 297] on p "Mjanma" at bounding box center [772, 291] width 650 height 14
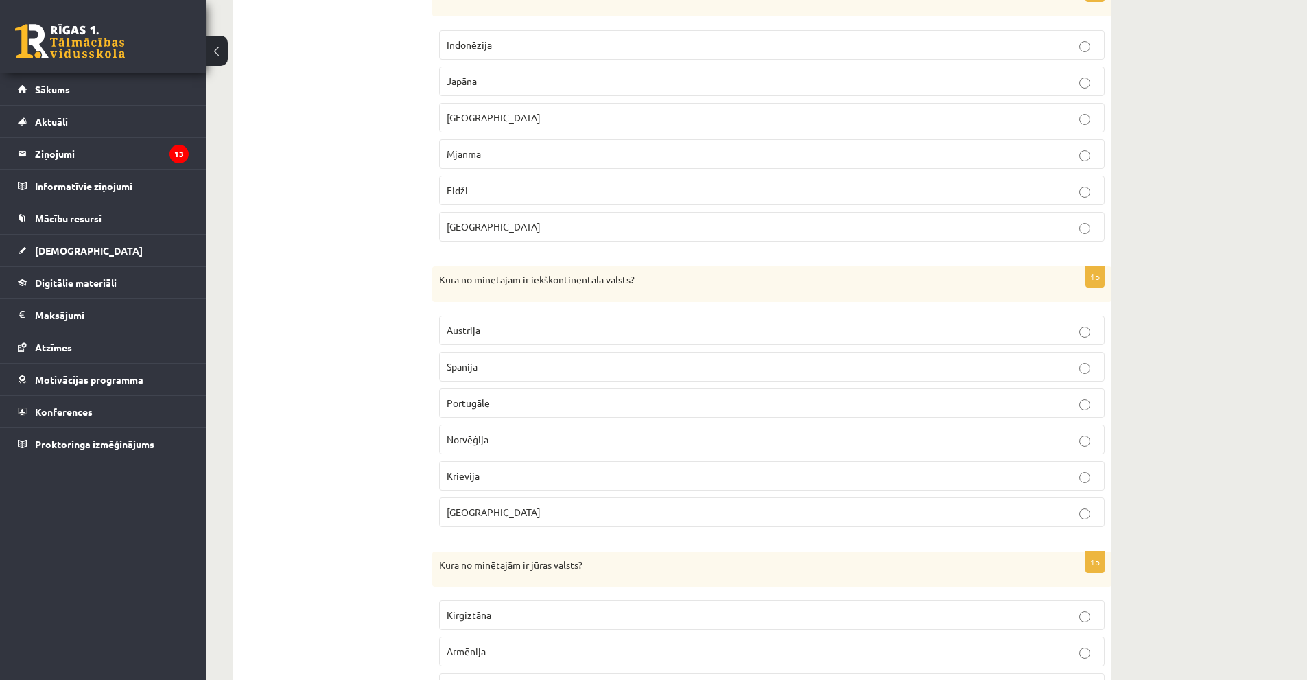
scroll to position [633, 0]
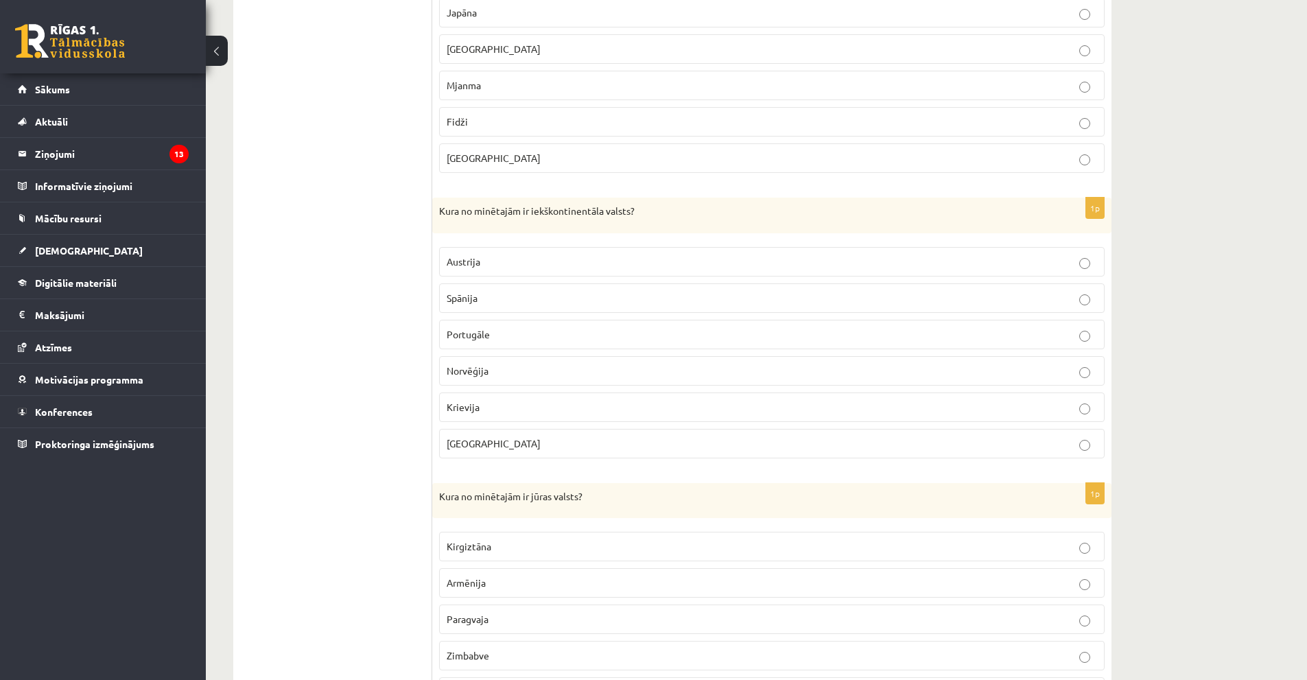
click at [486, 269] on p "Austrija" at bounding box center [772, 262] width 650 height 14
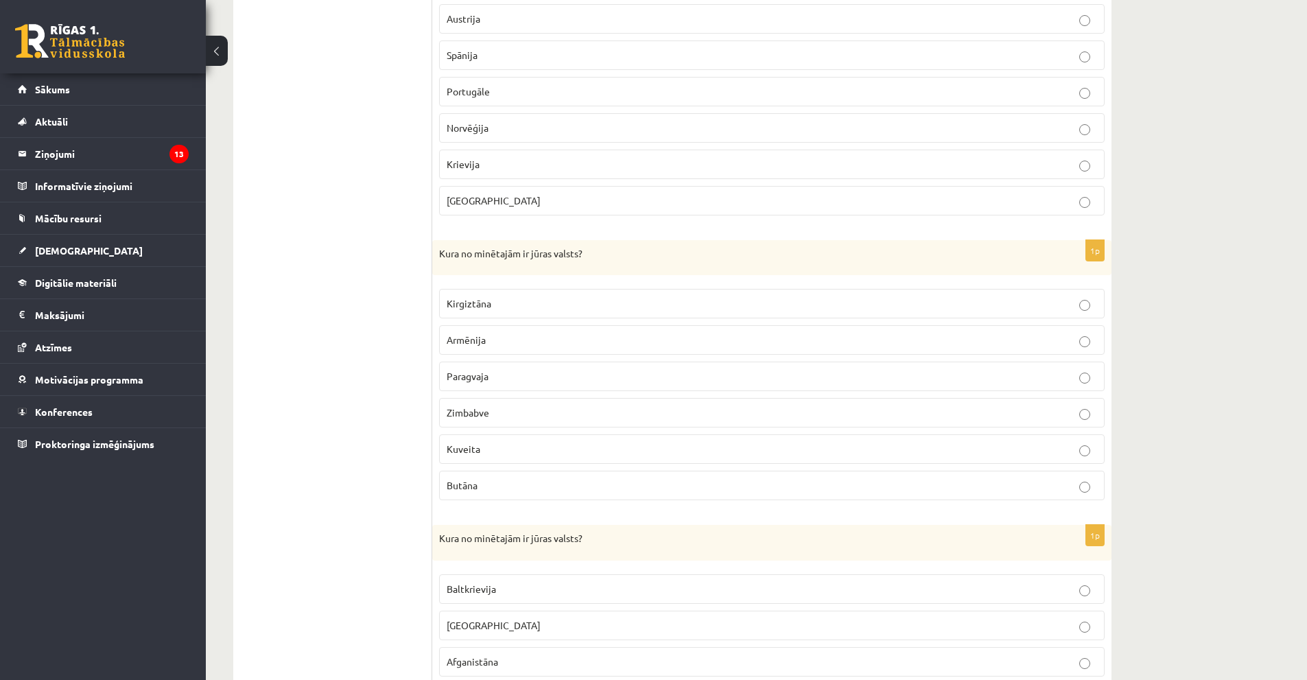
scroll to position [838, 0]
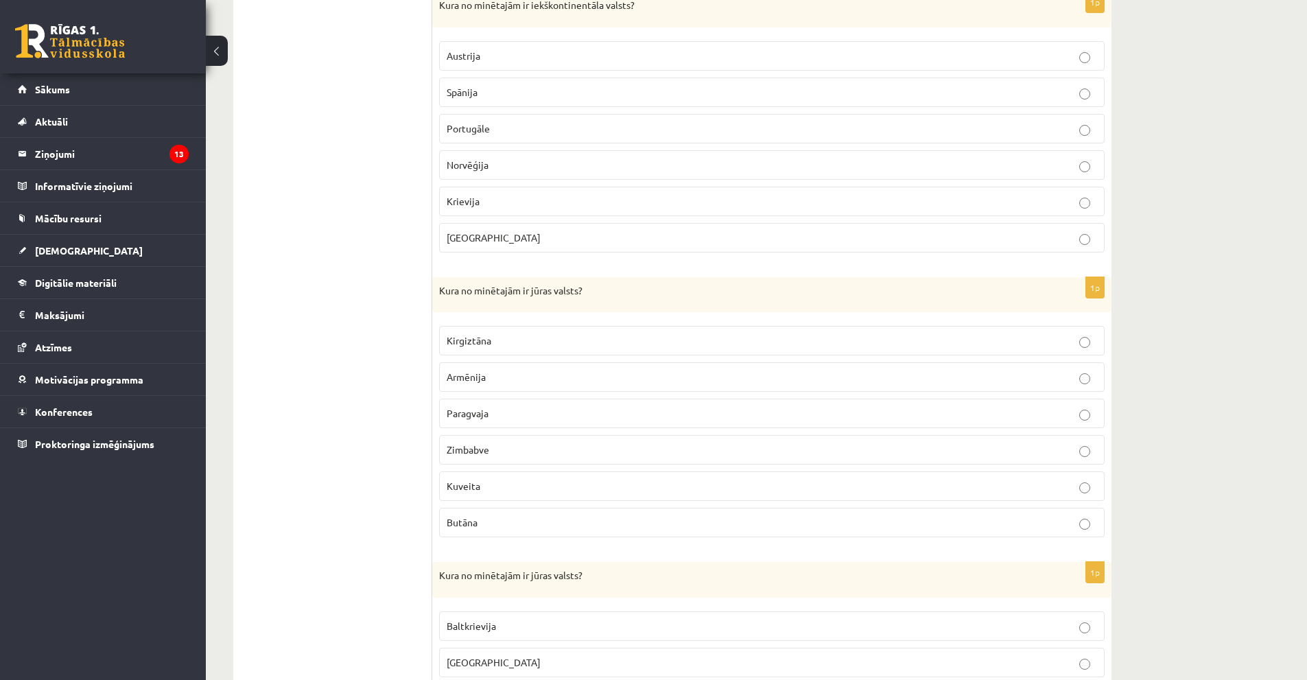
click at [534, 487] on p "Kuveita" at bounding box center [772, 486] width 650 height 14
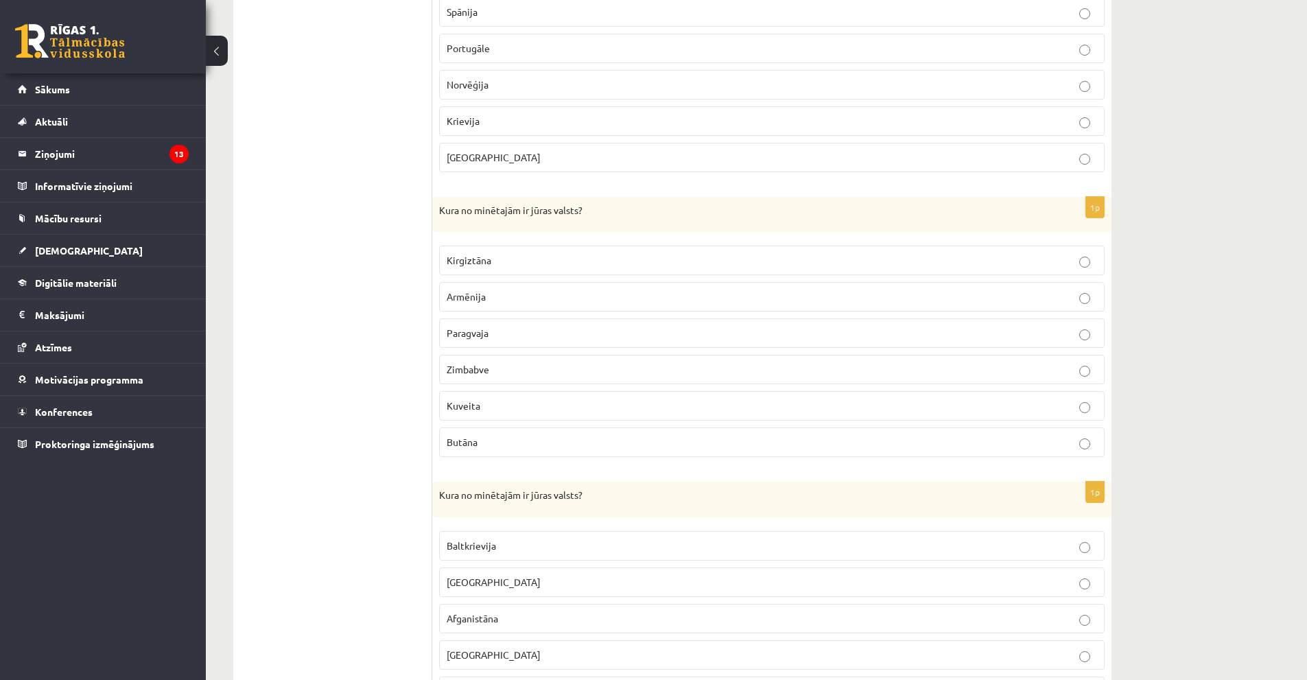
scroll to position [1044, 0]
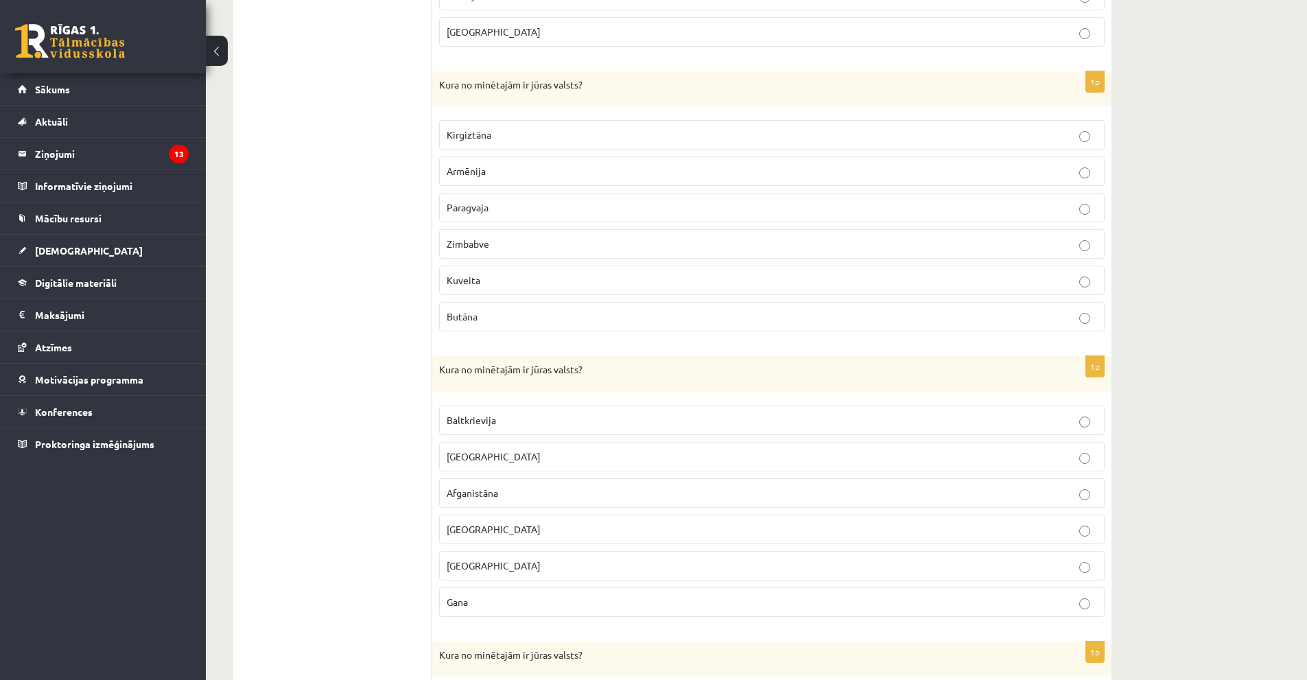
click at [539, 610] on label "Gana" at bounding box center [772, 602] width 666 height 30
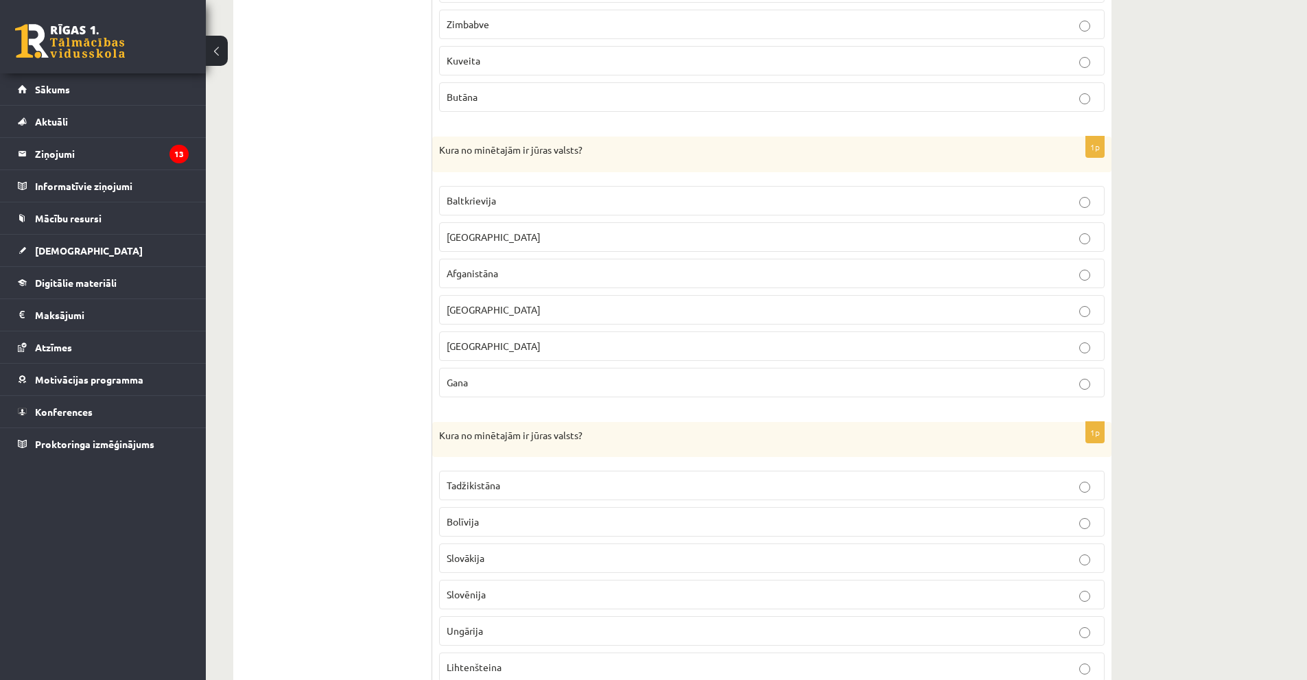
scroll to position [1319, 0]
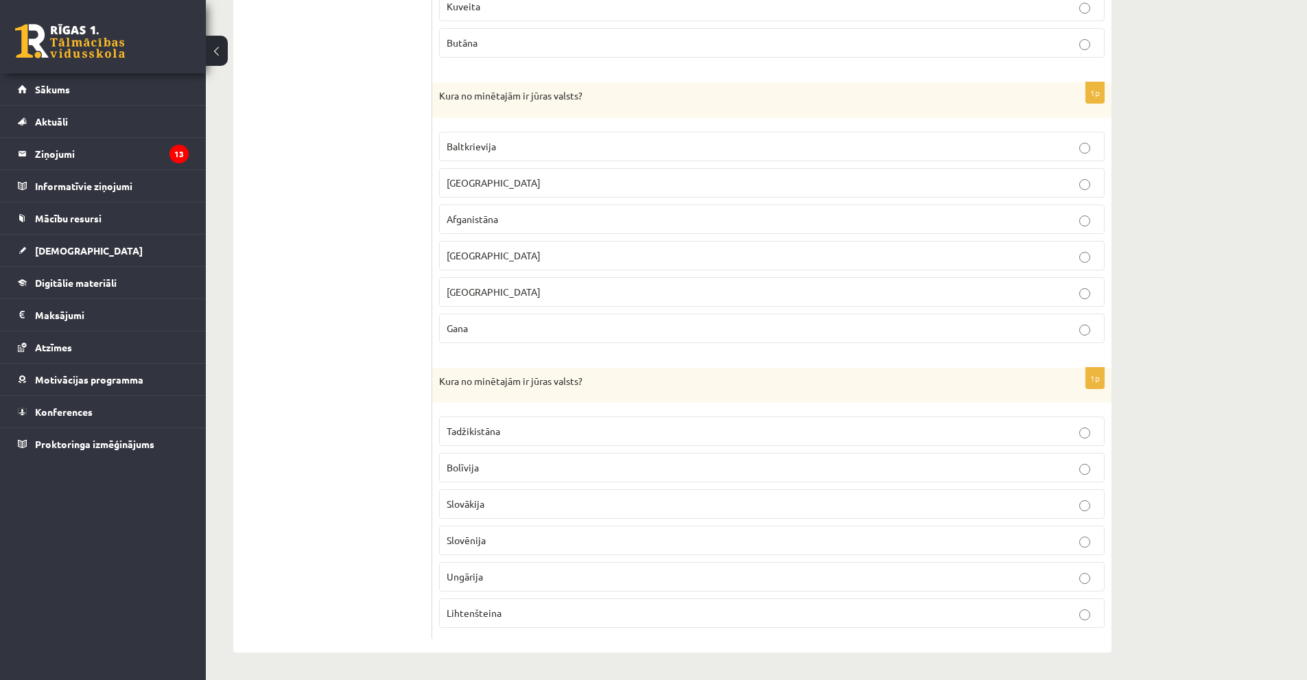
click at [496, 537] on p "Slovēnija" at bounding box center [772, 540] width 650 height 14
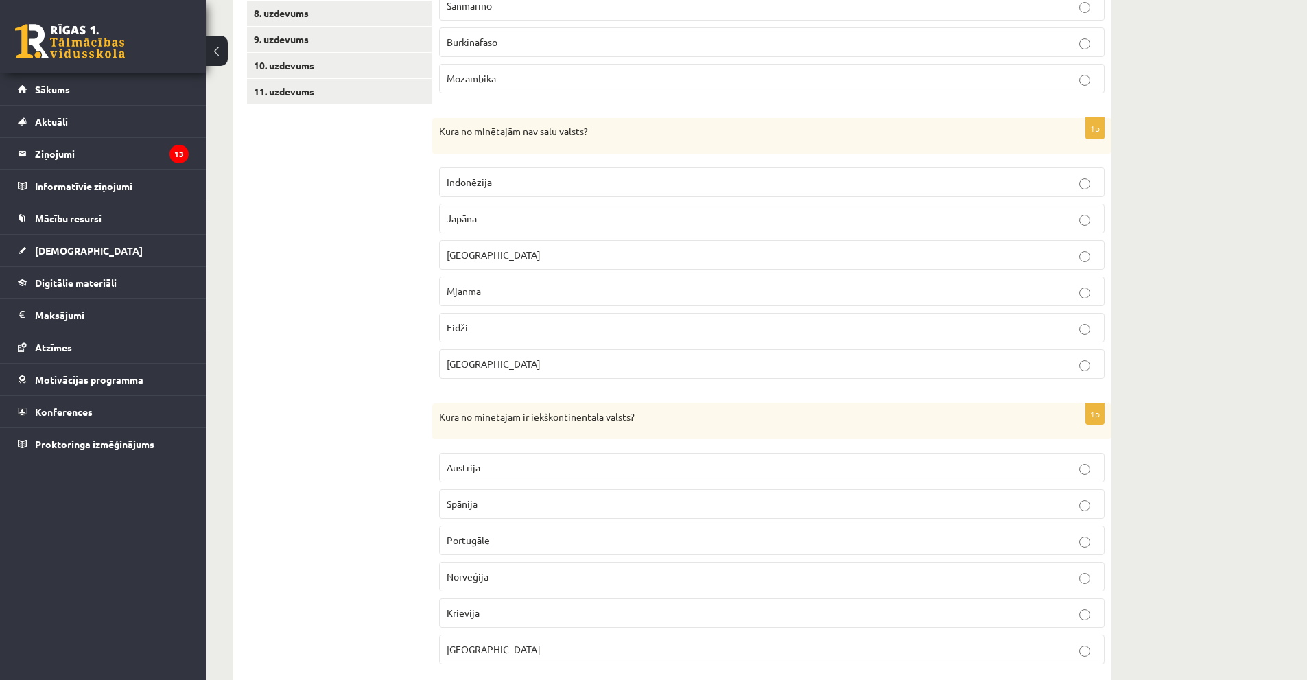
scroll to position [84, 0]
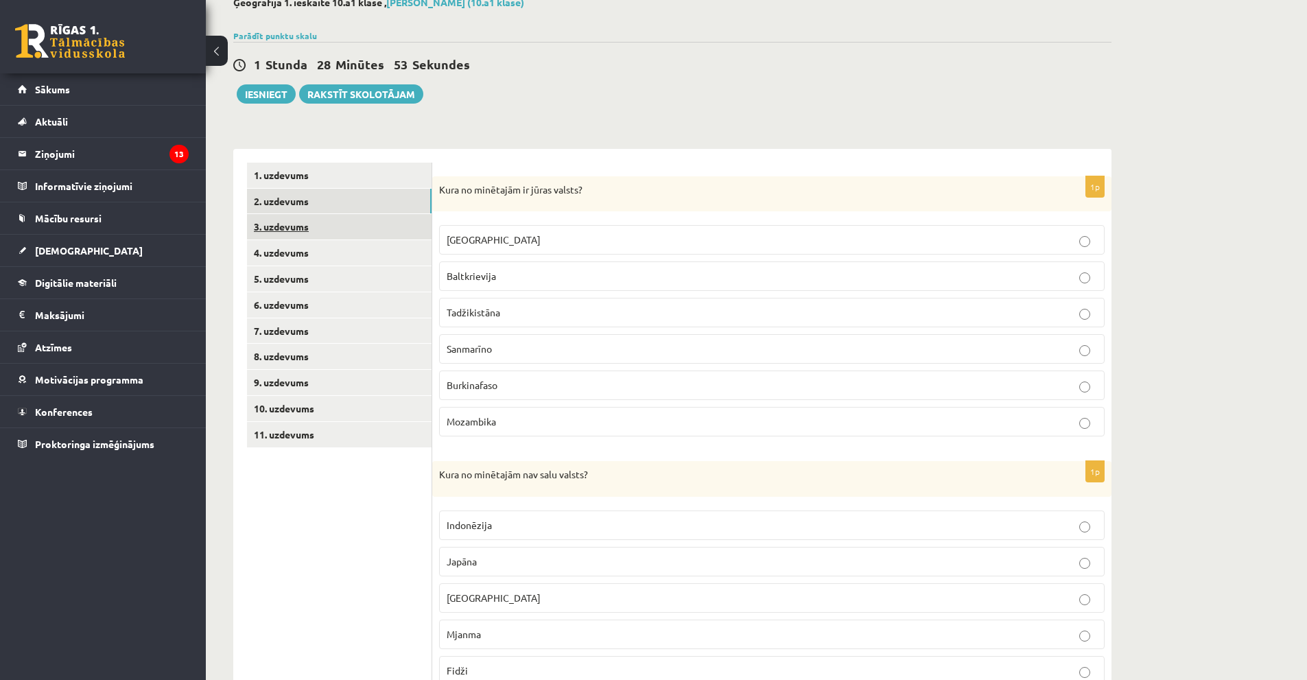
click at [282, 224] on link "3. uzdevums" at bounding box center [339, 226] width 185 height 25
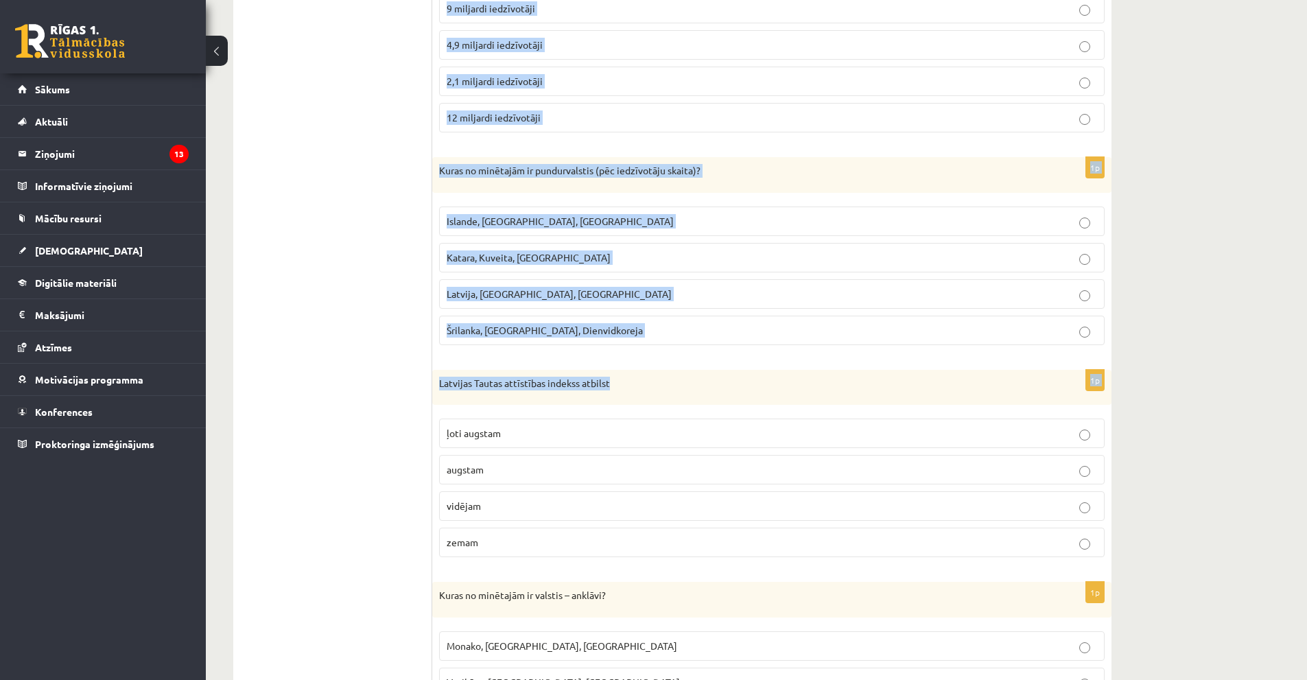
scroll to position [743, 0]
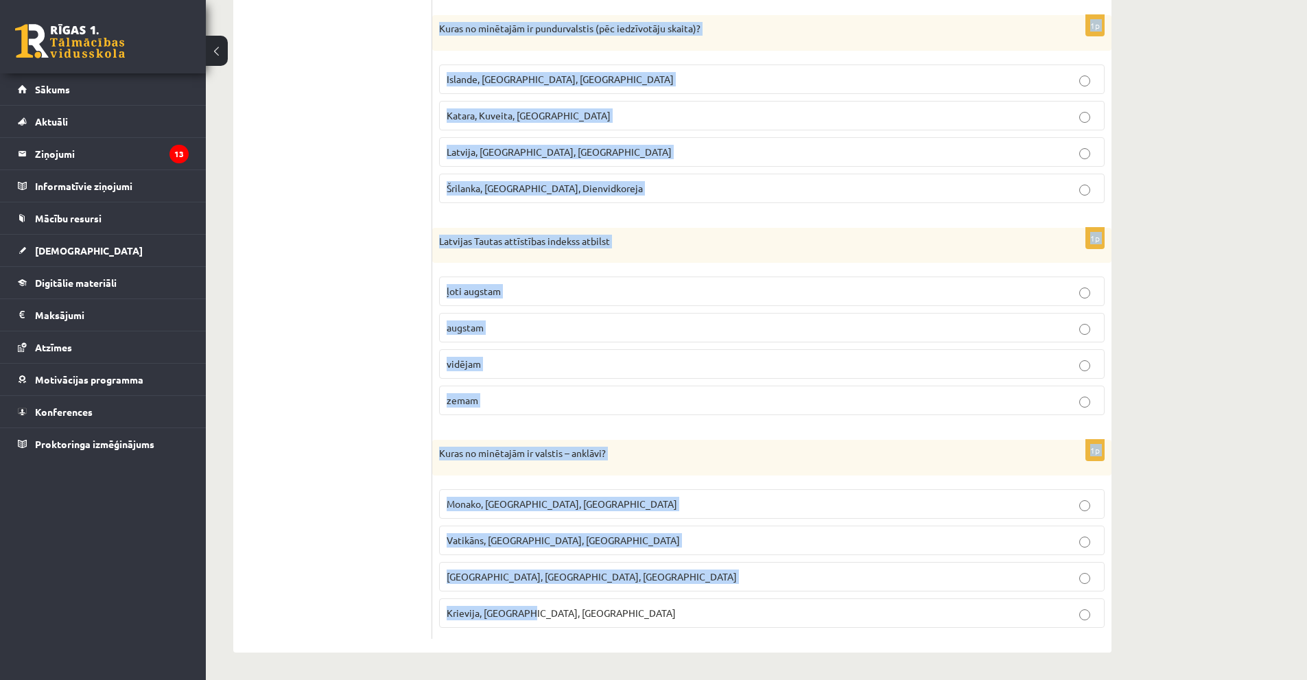
drag, startPoint x: 448, startPoint y: 189, endPoint x: 805, endPoint y: 635, distance: 571.0
click at [805, 635] on form "1p Kuras no minētajām ir pundurvalstis (pēc platības)? Latvija, Lietuva, Igauni…" at bounding box center [772, 71] width 652 height 1135
copy form "Kuras no minētajām ir pundurvalstis (pēc platības)? Latvija, Lietuva, Igaunija …"
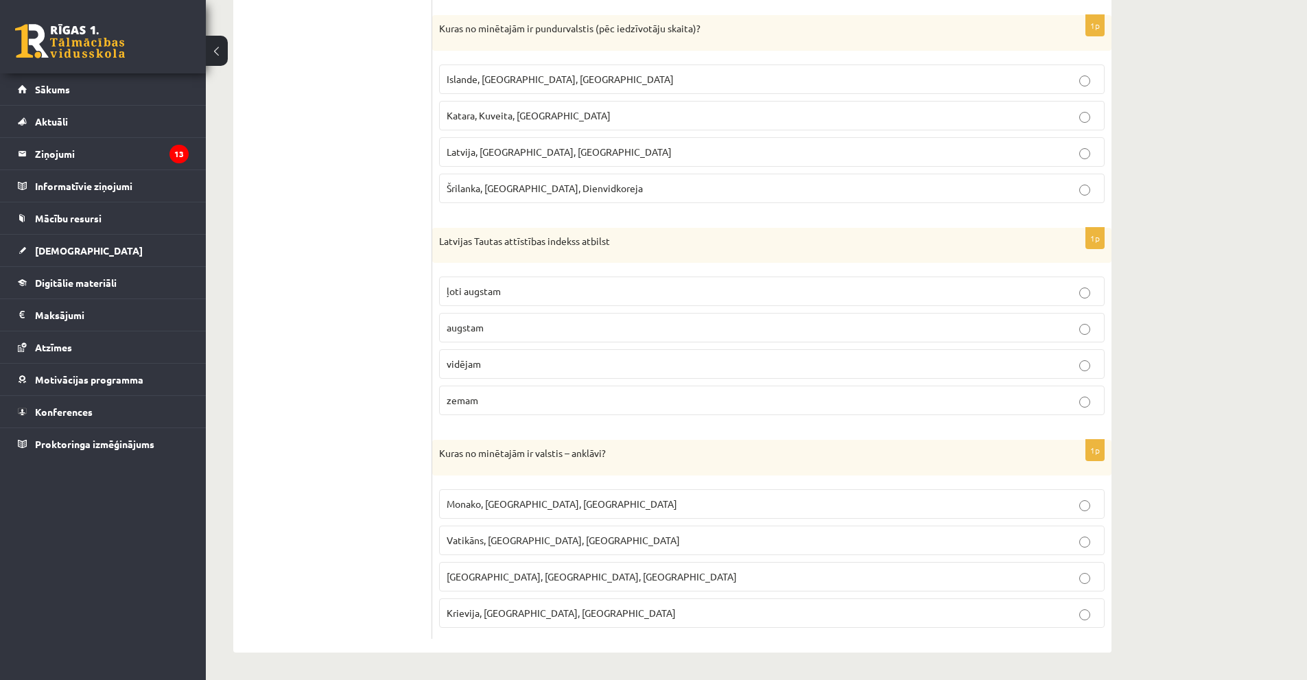
click at [413, 226] on ul "1. uzdevums 2. uzdevums 3. uzdevums 4. uzdevums 5. uzdevums 6. uzdevums 7. uzde…" at bounding box center [339, 71] width 185 height 1135
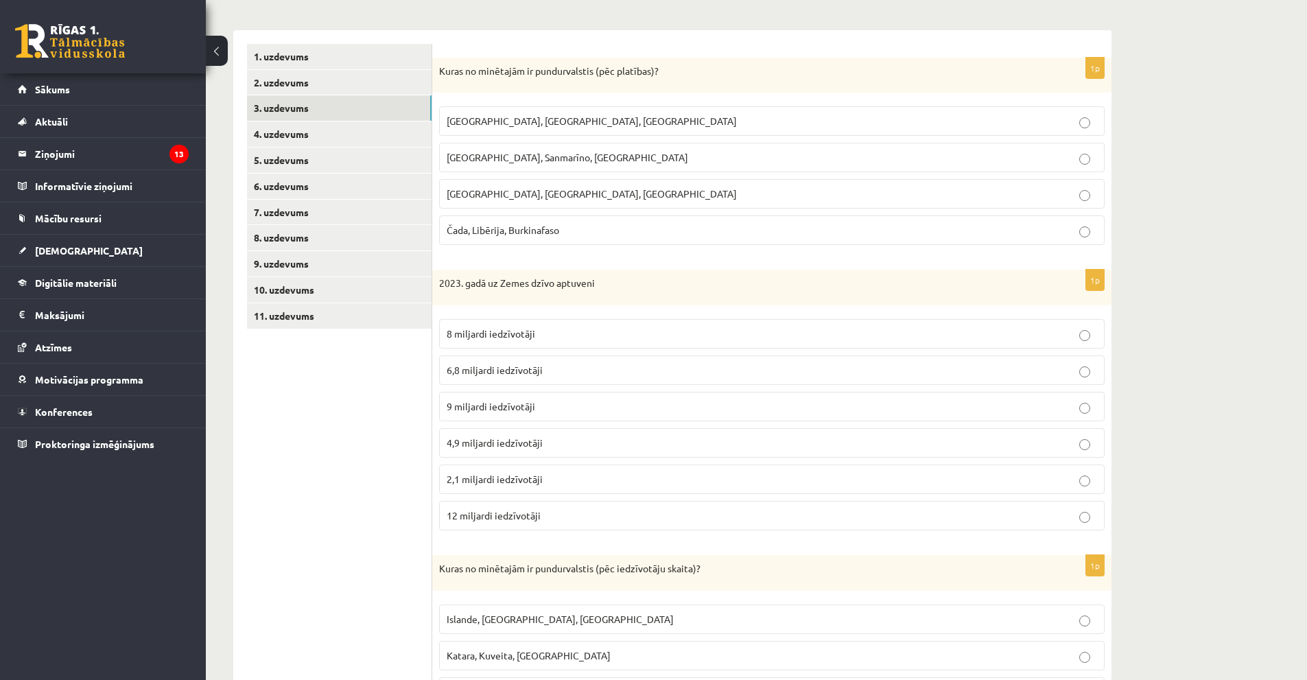
scroll to position [0, 0]
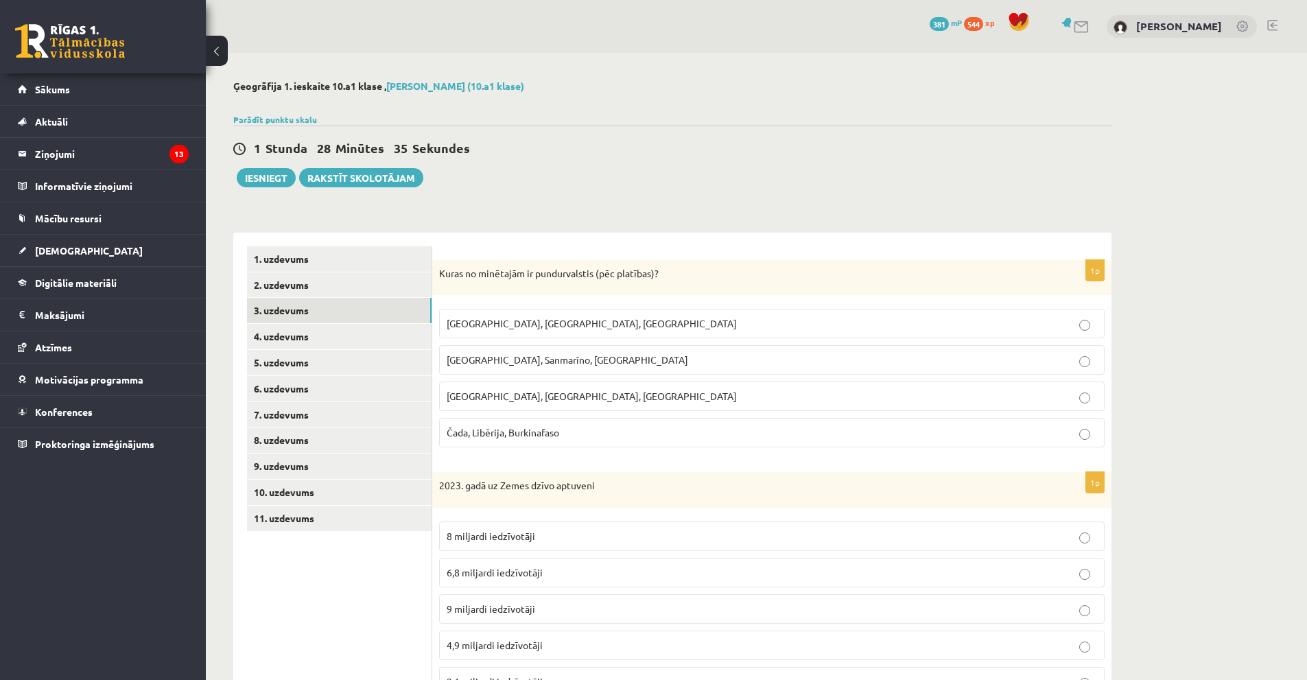
click at [525, 364] on span "Monako, Sanmarīno, Luksemburga" at bounding box center [568, 359] width 242 height 12
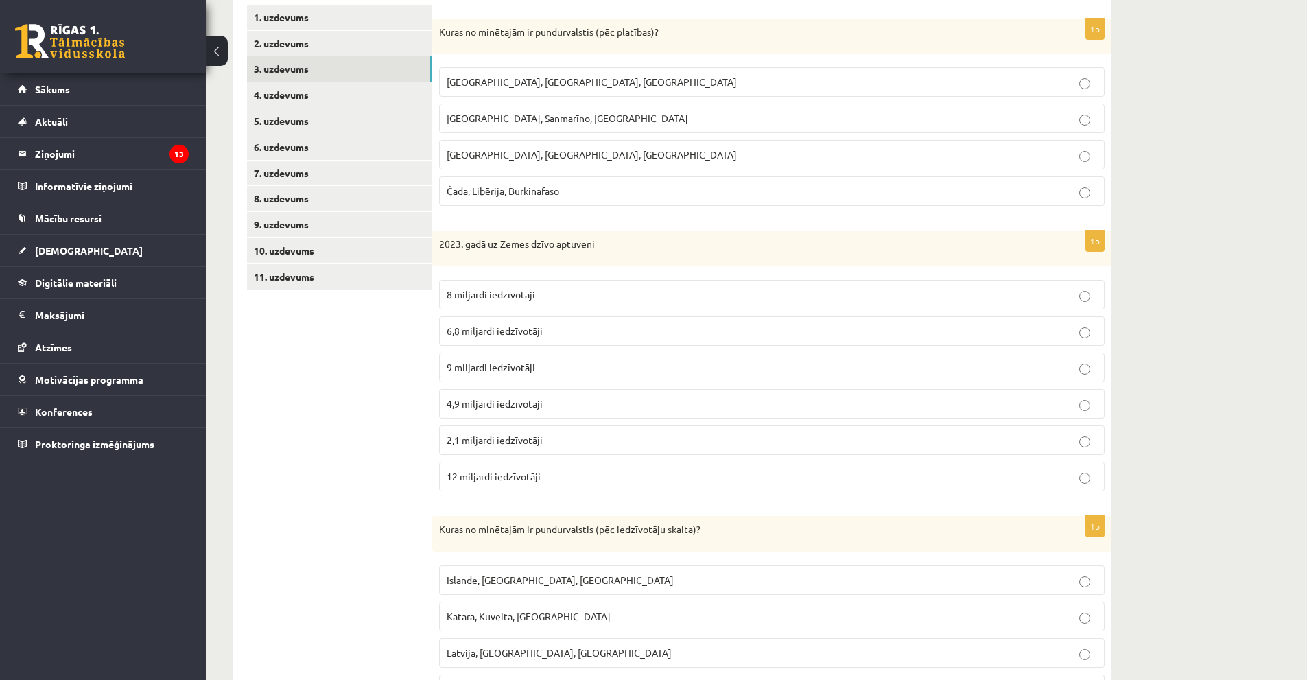
scroll to position [274, 0]
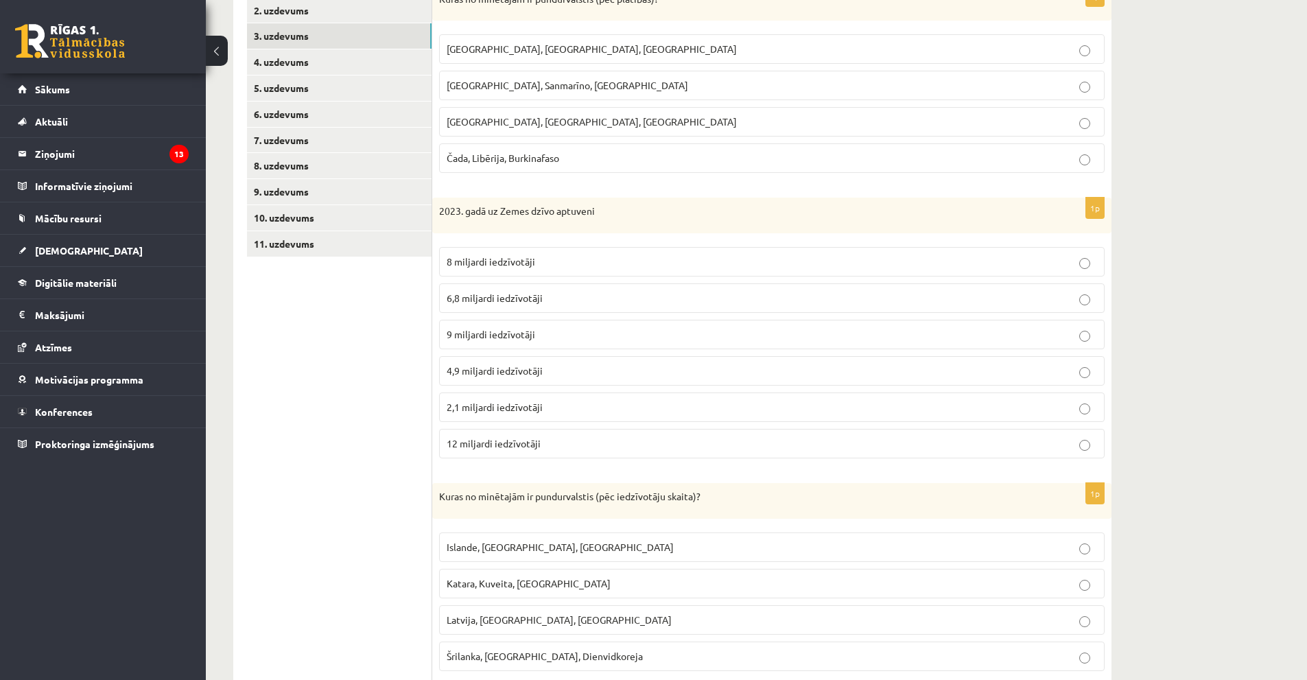
click at [524, 264] on span "8 miljardi iedzīvotāji" at bounding box center [491, 261] width 89 height 12
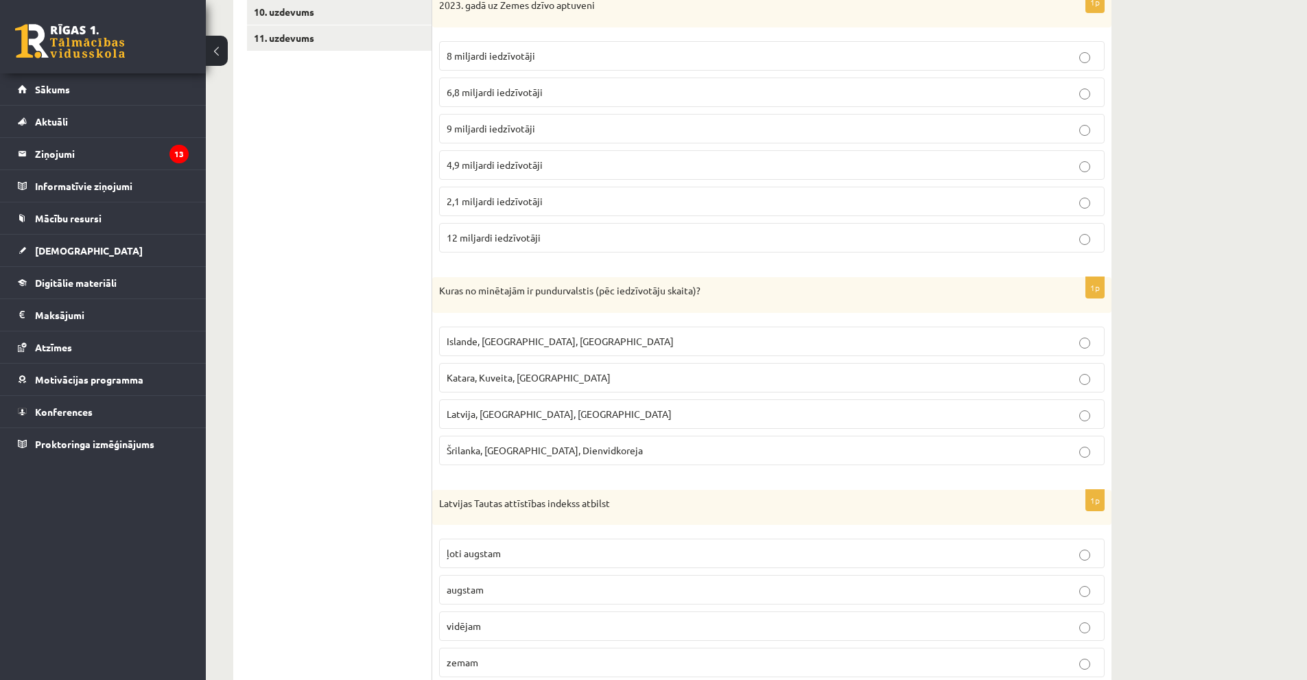
scroll to position [549, 0]
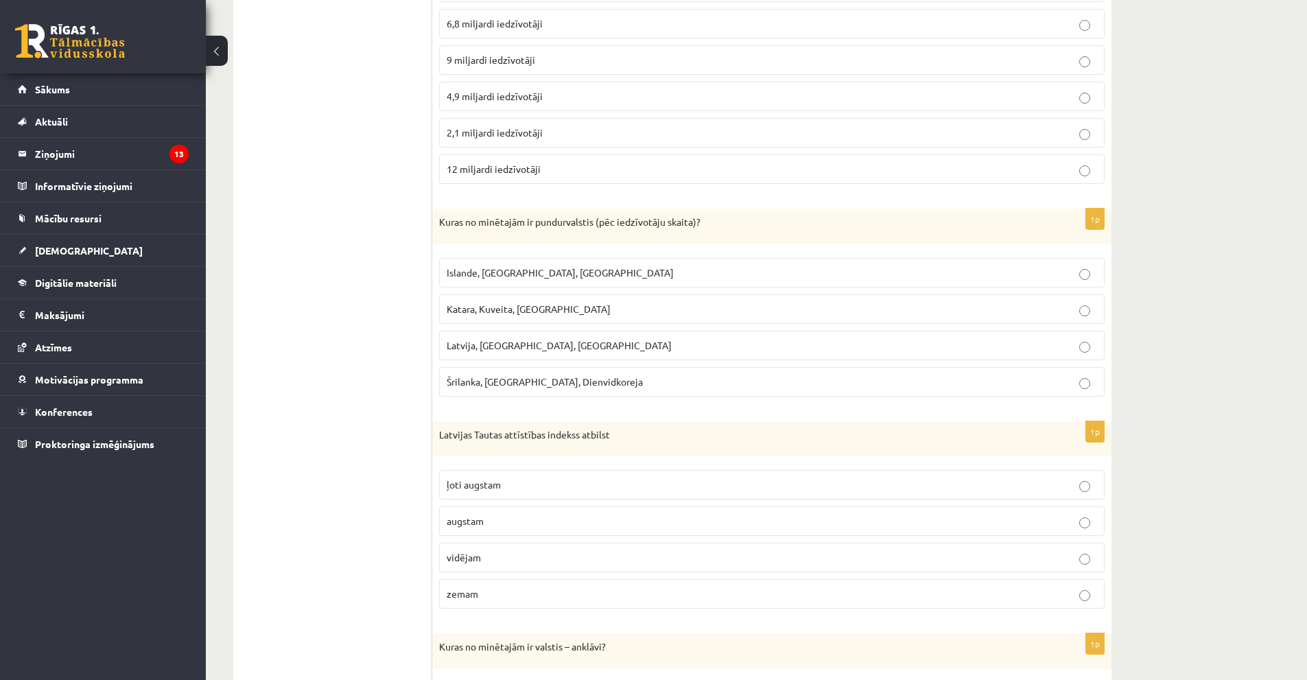
click at [491, 275] on span "Islande, Malta, Surinama" at bounding box center [560, 272] width 227 height 12
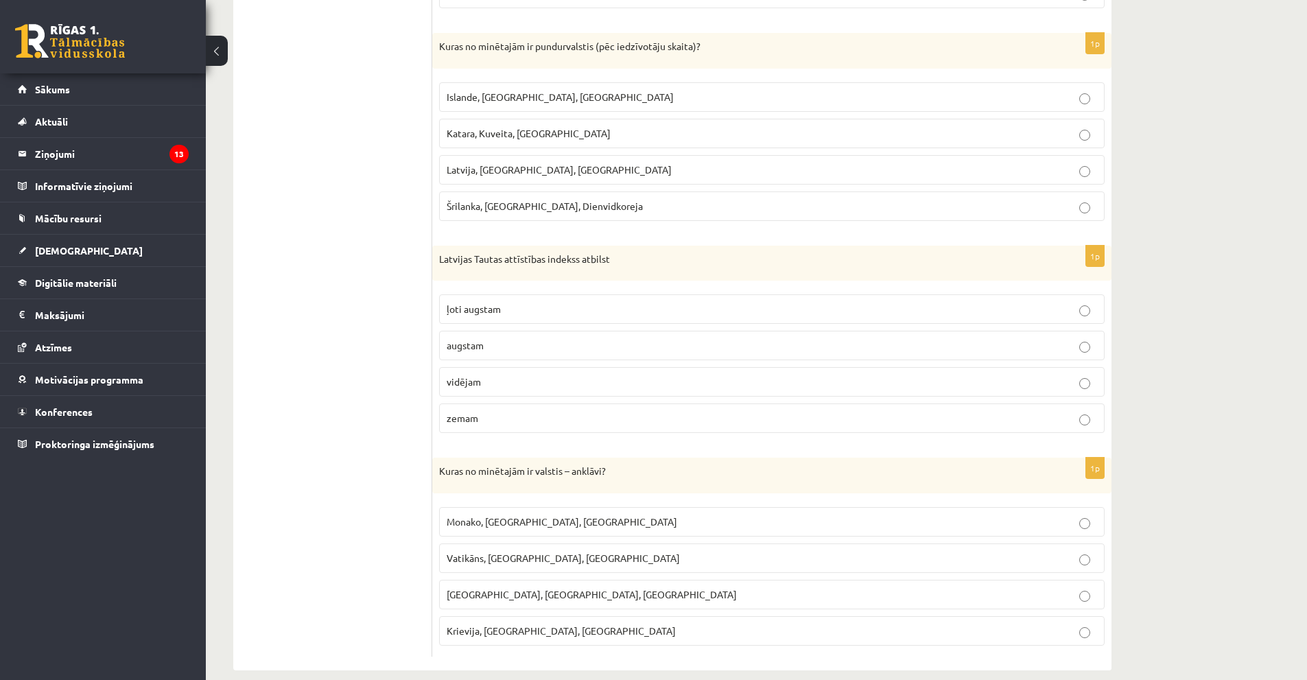
scroll to position [743, 0]
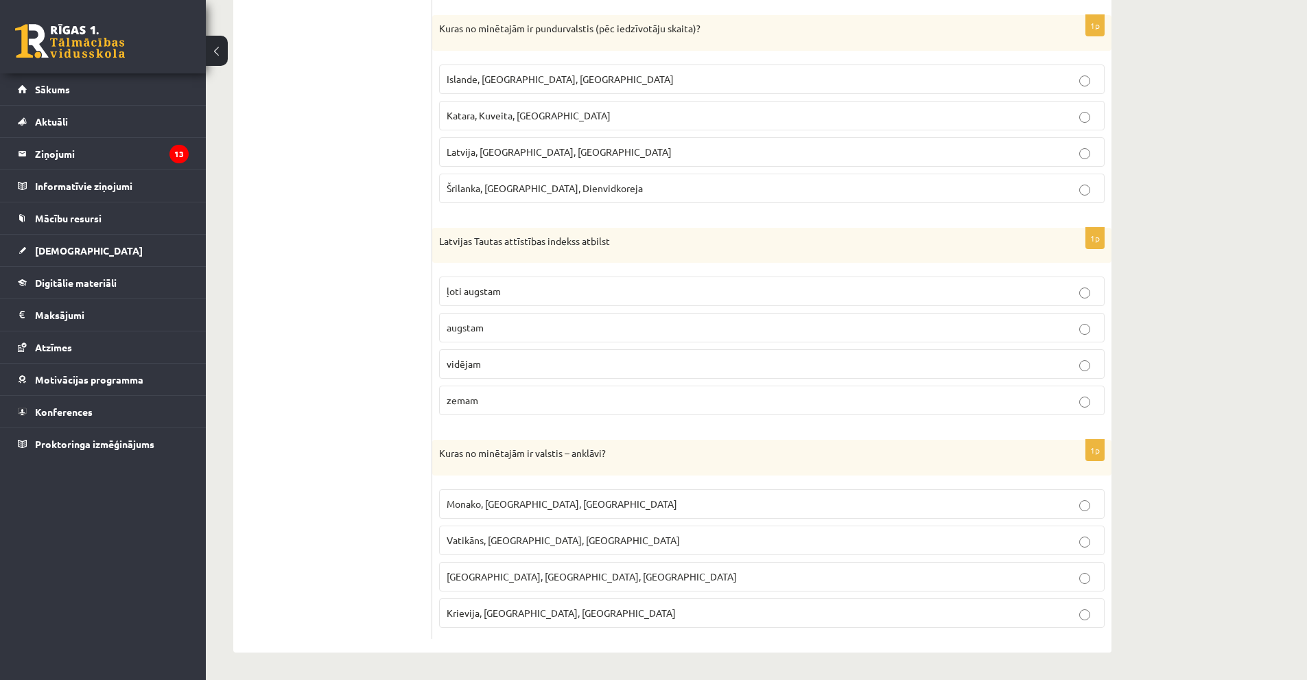
click at [536, 297] on p "ļoti augstam" at bounding box center [772, 291] width 650 height 14
click at [510, 545] on p "Vatikāns, Lesoto, Sanmarīno" at bounding box center [772, 540] width 650 height 14
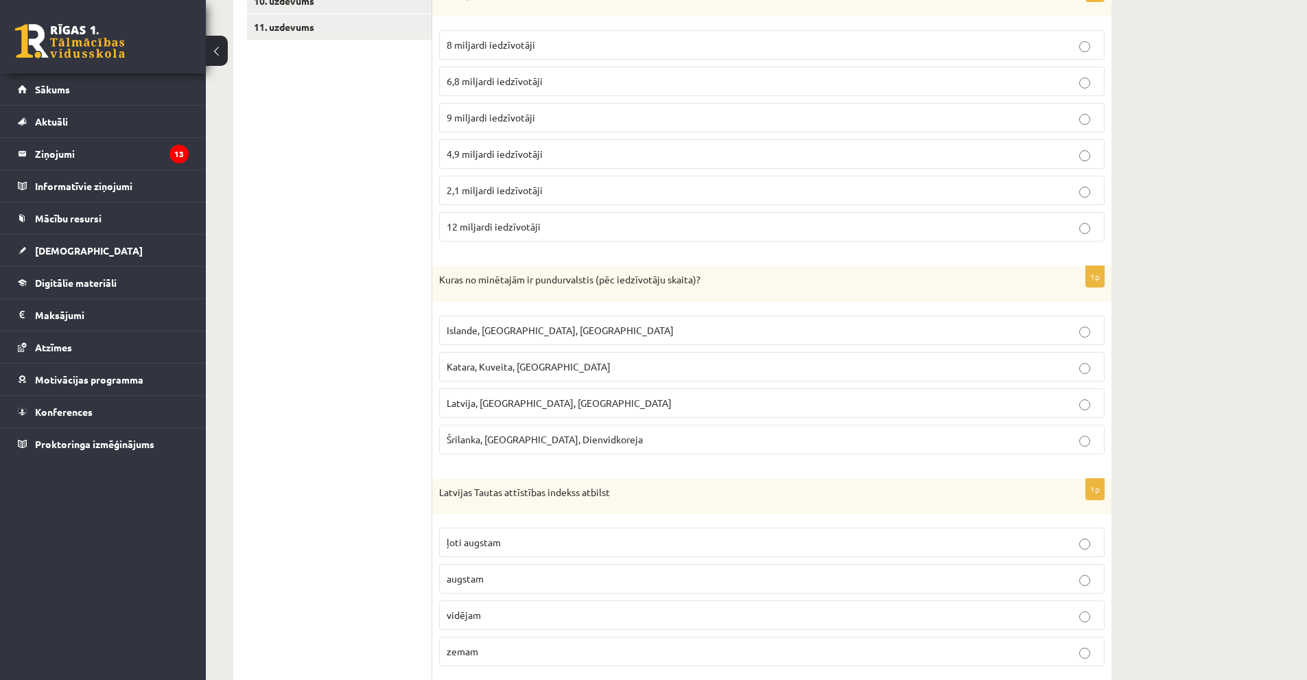
scroll to position [263, 0]
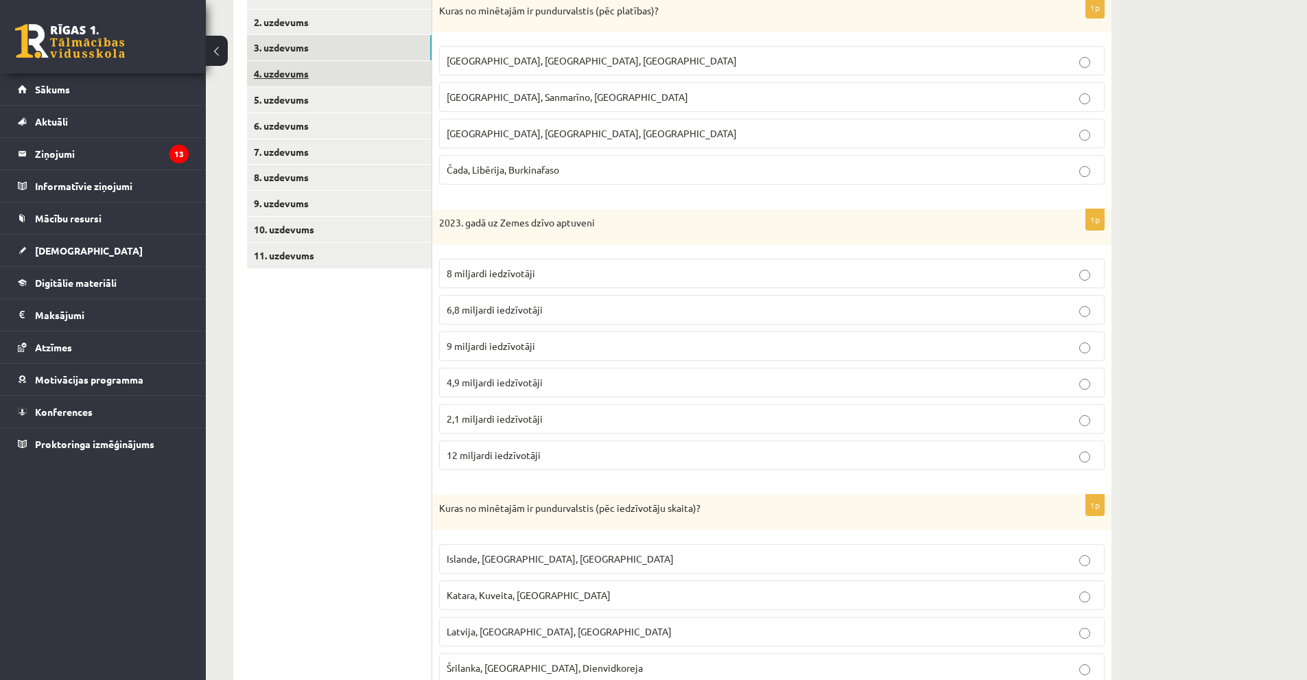
click at [279, 78] on link "4. uzdevums" at bounding box center [339, 73] width 185 height 25
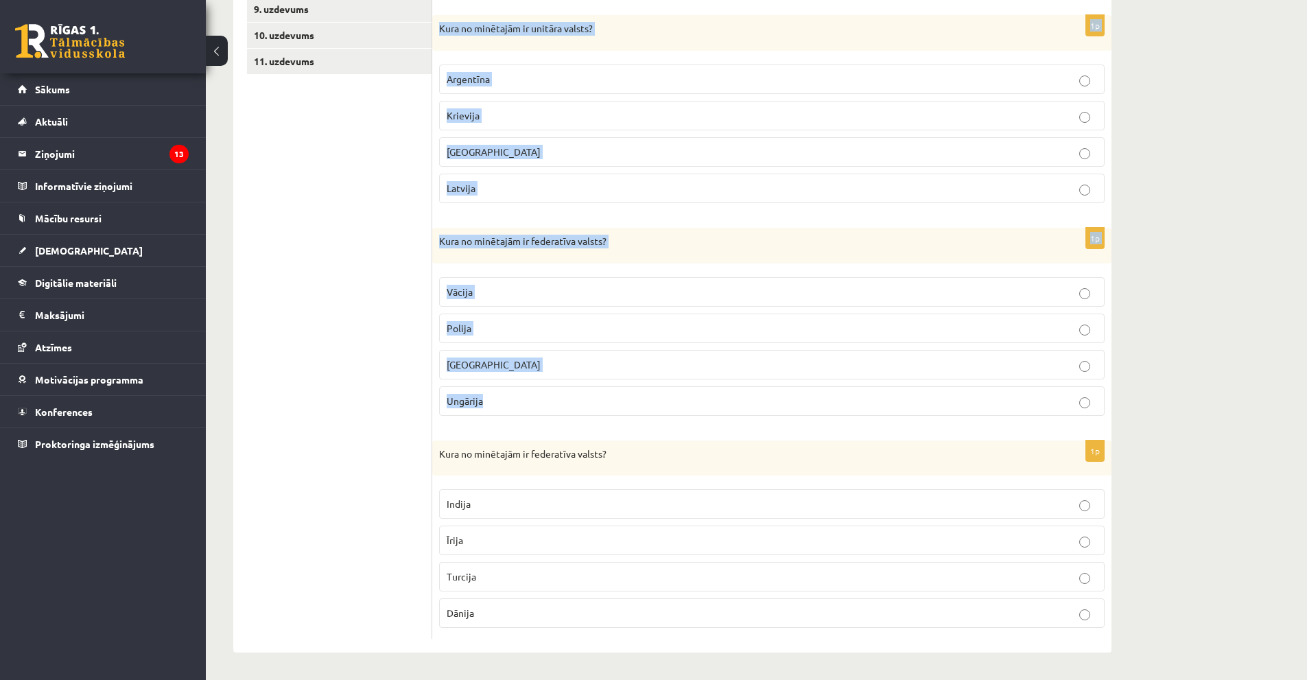
scroll to position [458, 0]
drag, startPoint x: 434, startPoint y: 267, endPoint x: 722, endPoint y: 628, distance: 461.9
click at [722, 628] on form "1p Kura no minētajām ir unitāra valsts? ASV Kanāda Austrālija Francija 1p Kura …" at bounding box center [772, 213] width 652 height 849
copy form "Kura no minētajām ir unitāra valsts? ASV Kanāda Austrālija Francija 1p Kura no …"
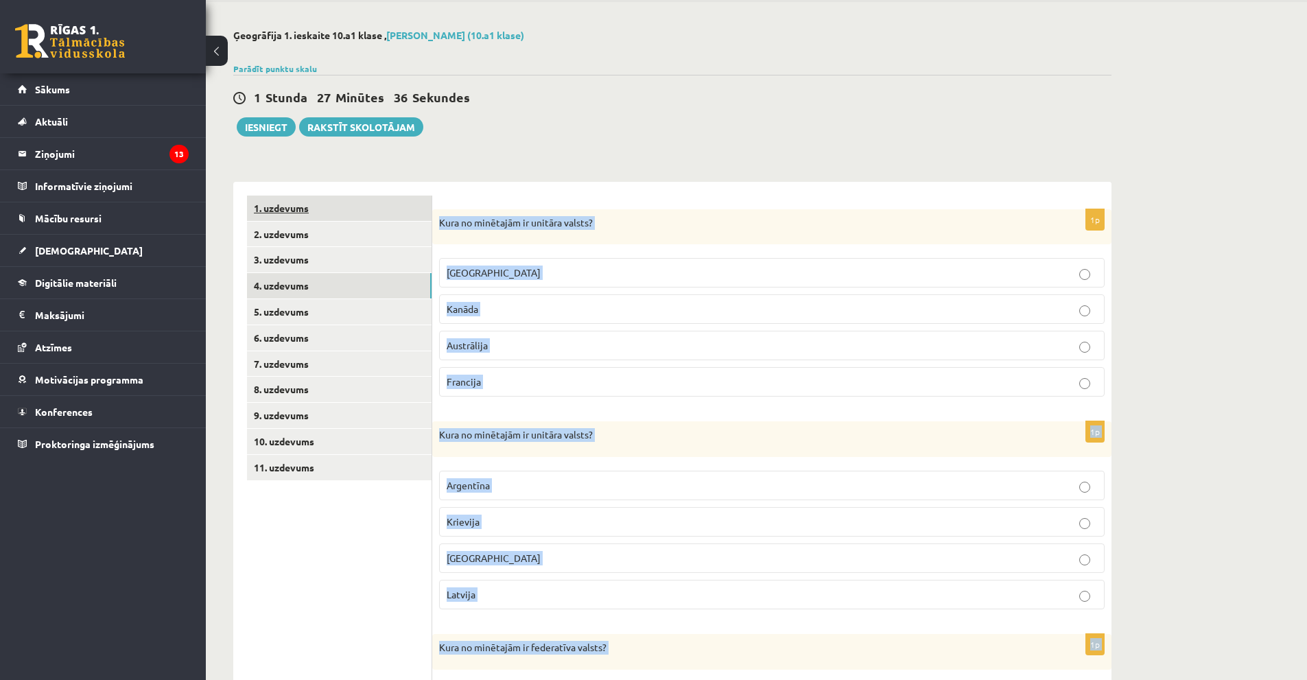
scroll to position [0, 0]
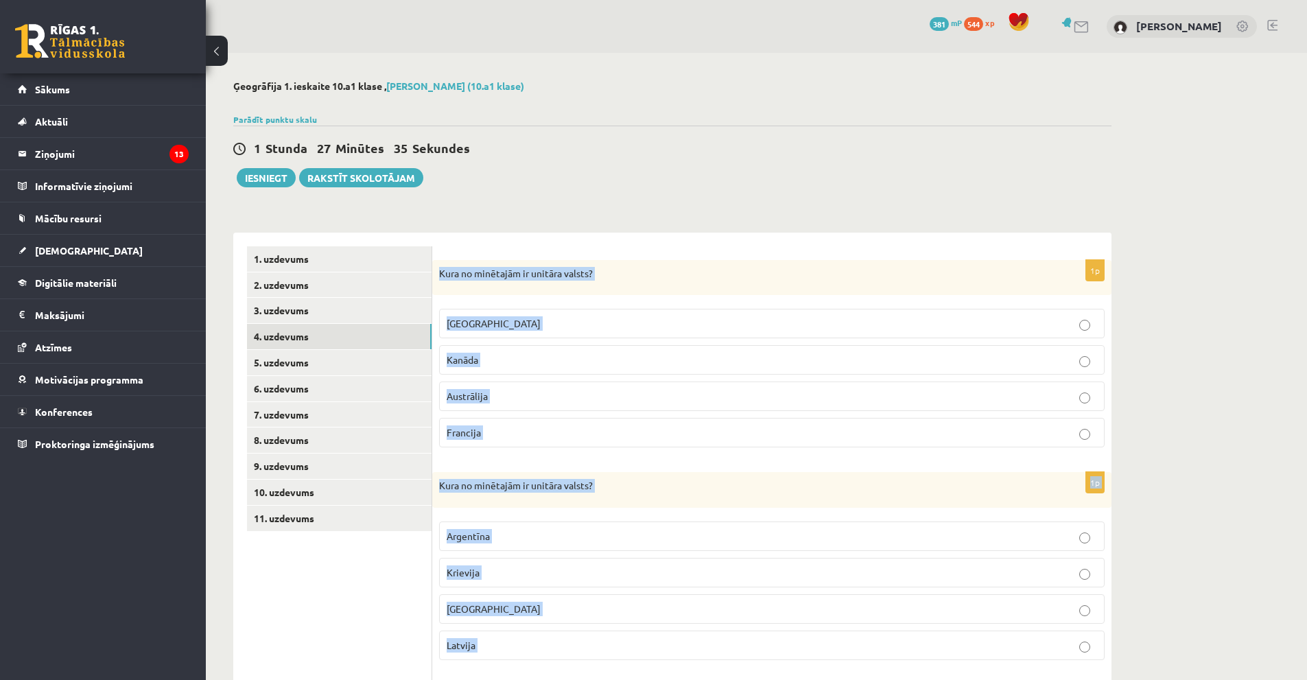
click at [521, 192] on div "**********" at bounding box center [672, 595] width 933 height 1084
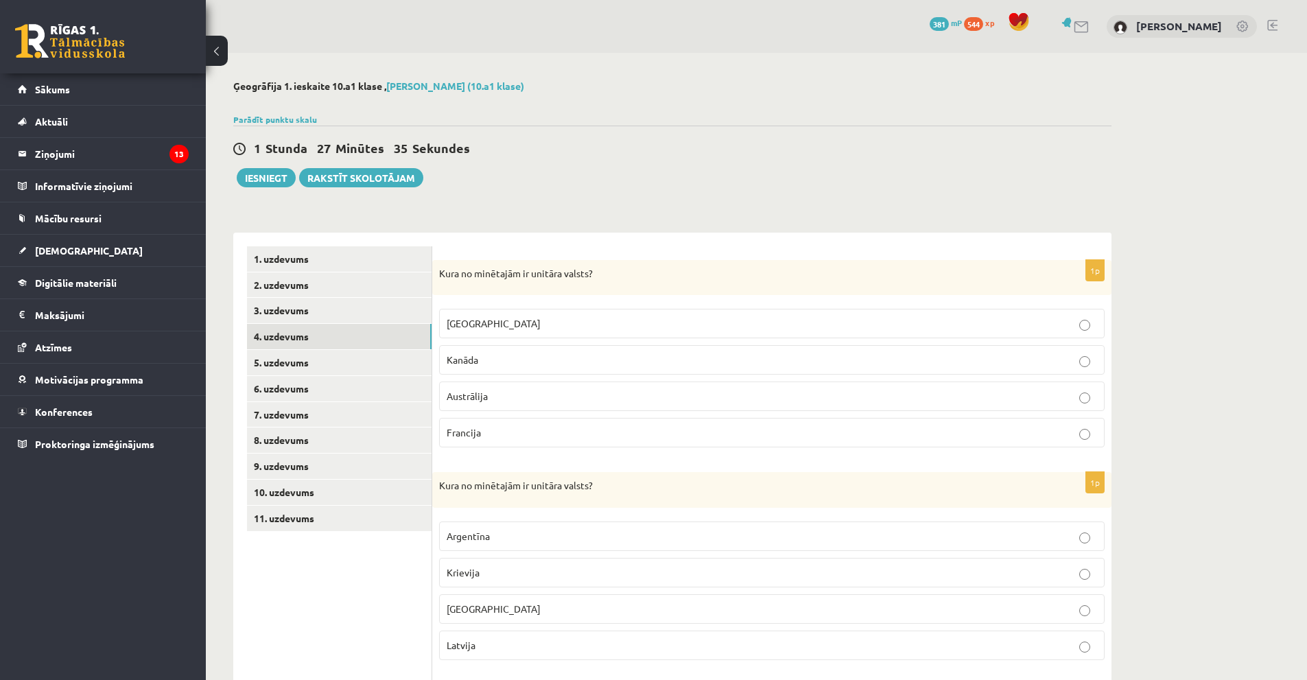
click at [622, 120] on div "Parādīt punktu skalu Atzīme No Līdz 1 0 7 2 8 13 3 14 20 4 21 25 5 26 30 6 31 3…" at bounding box center [672, 119] width 878 height 12
click at [652, 154] on div "1 Stunda 27 Minūtes 34 Sekundes" at bounding box center [672, 149] width 878 height 18
click at [489, 431] on p "Francija" at bounding box center [772, 432] width 650 height 14
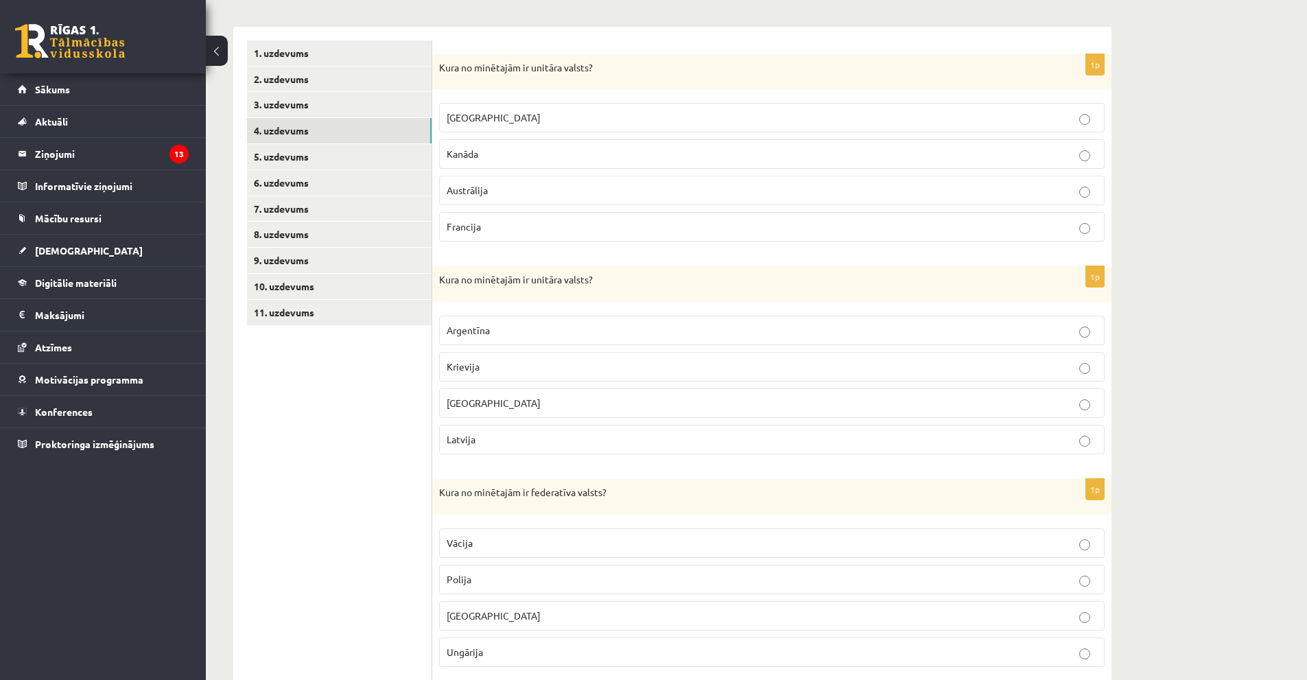
click at [489, 439] on p "Latvija" at bounding box center [772, 439] width 650 height 14
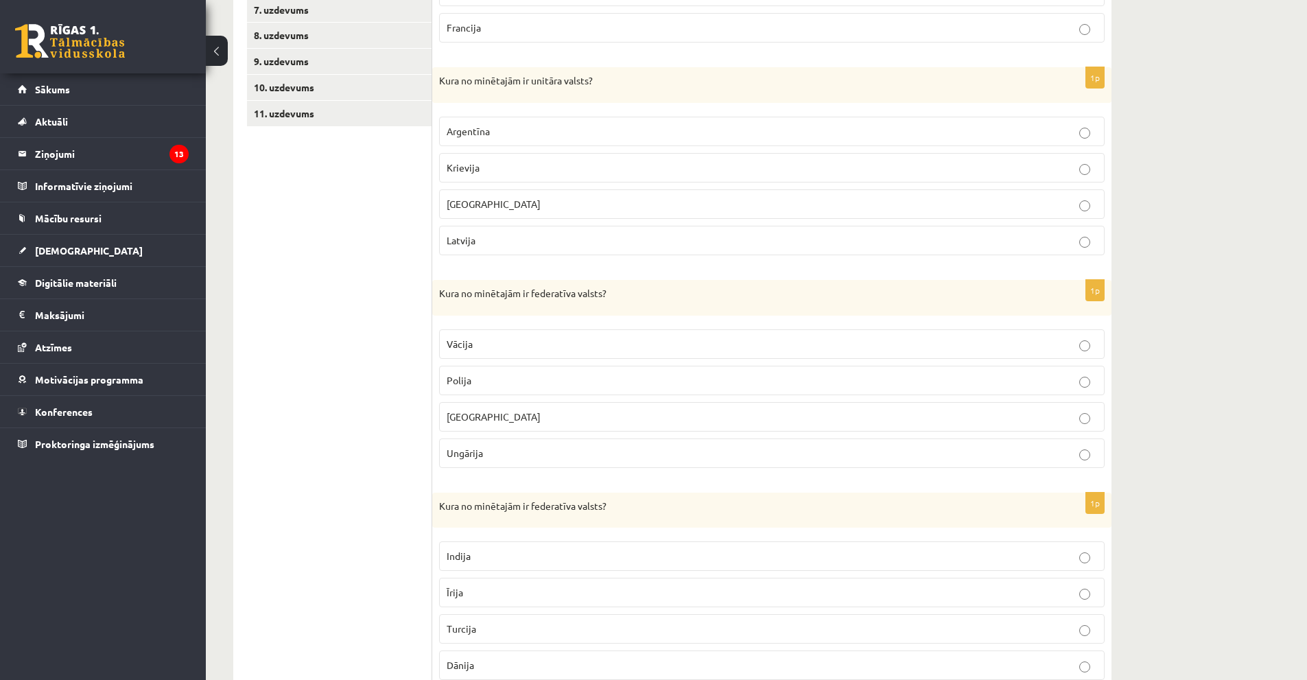
scroll to position [412, 0]
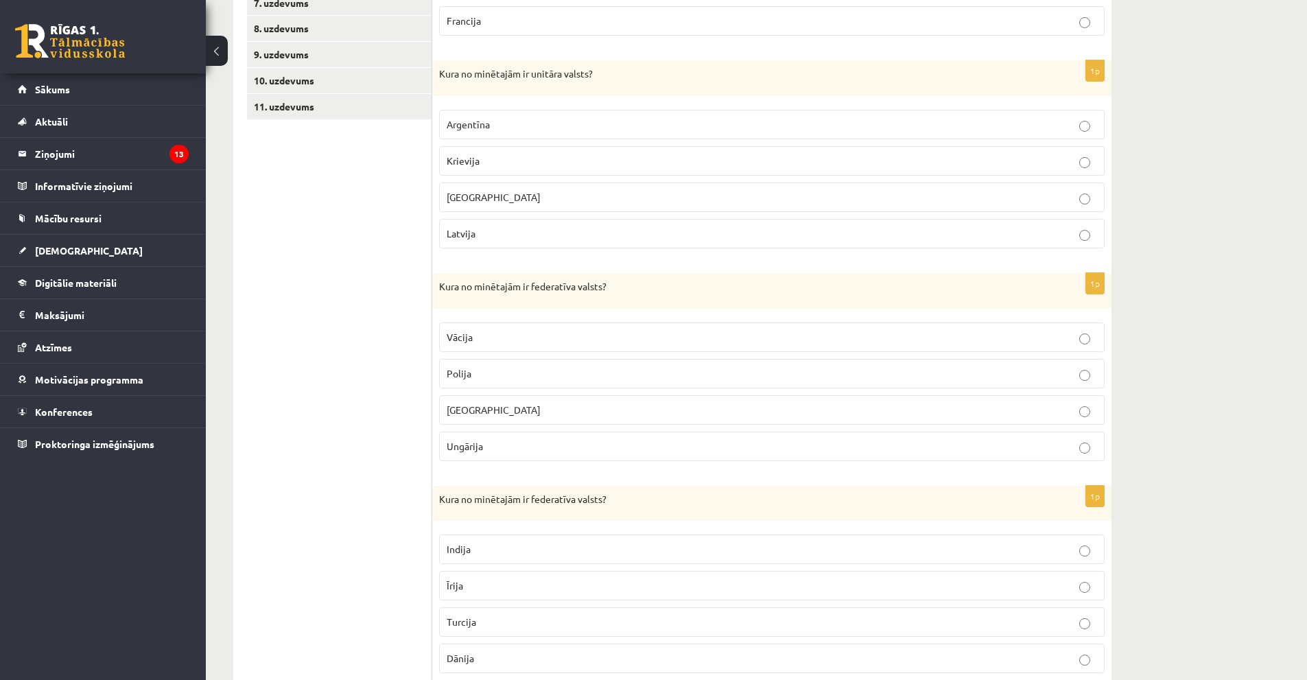
click at [473, 343] on p "Vācija" at bounding box center [772, 337] width 650 height 14
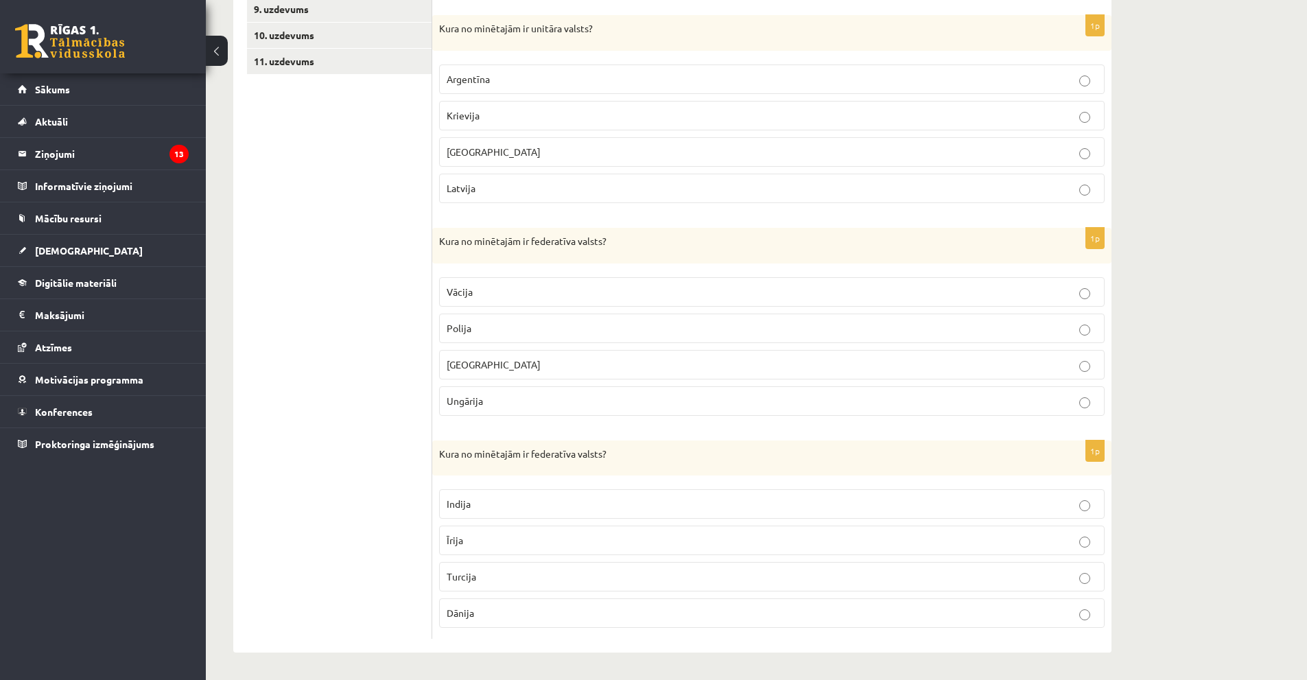
click at [463, 506] on span "Indija" at bounding box center [459, 503] width 24 height 12
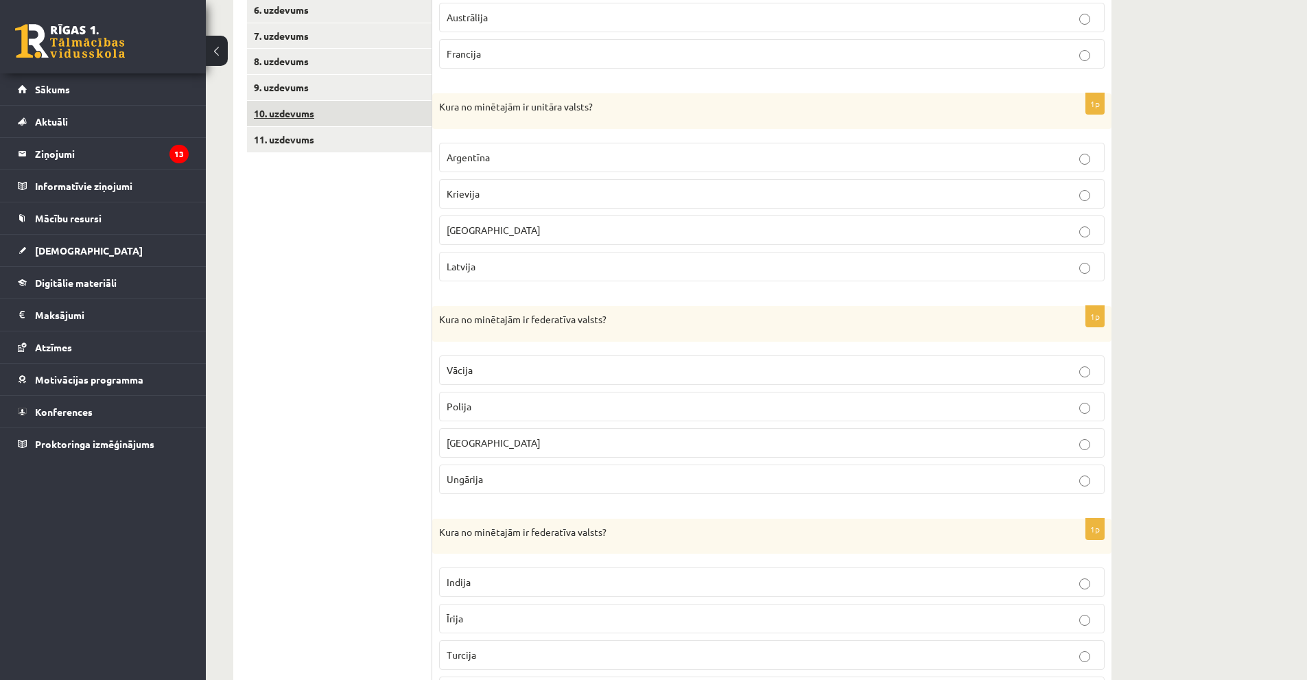
scroll to position [183, 0]
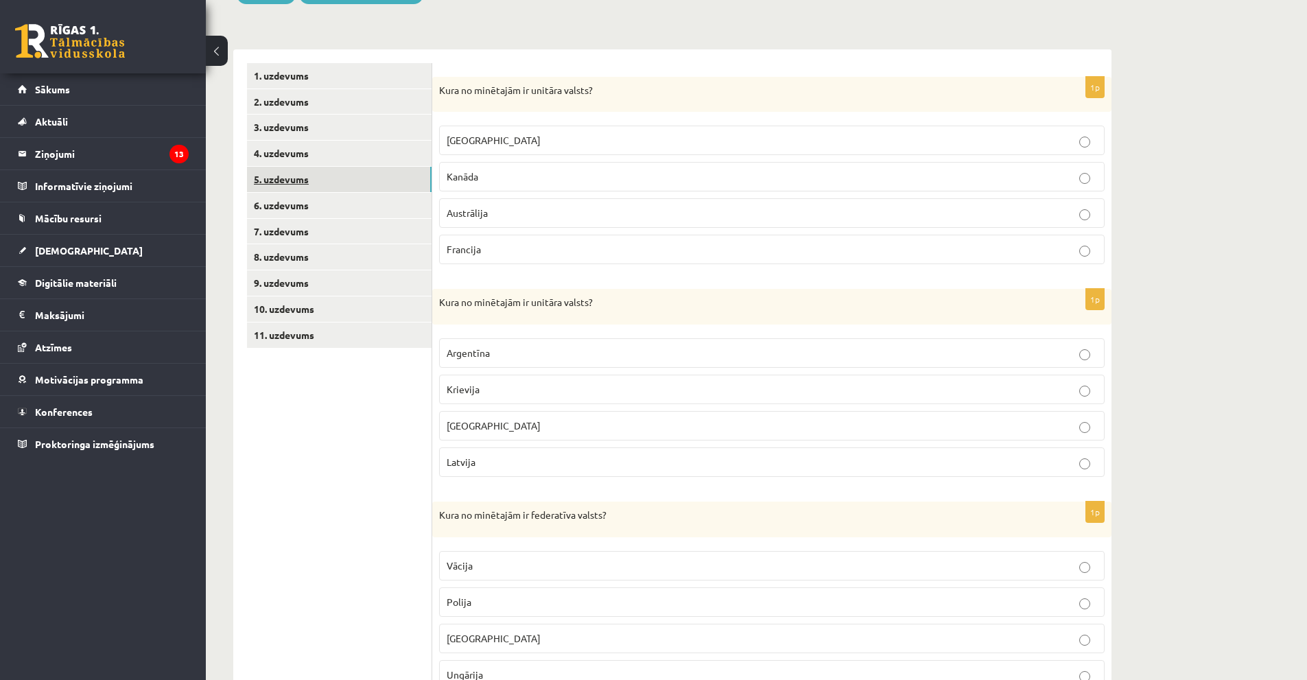
click at [283, 181] on link "5. uzdevums" at bounding box center [339, 179] width 185 height 25
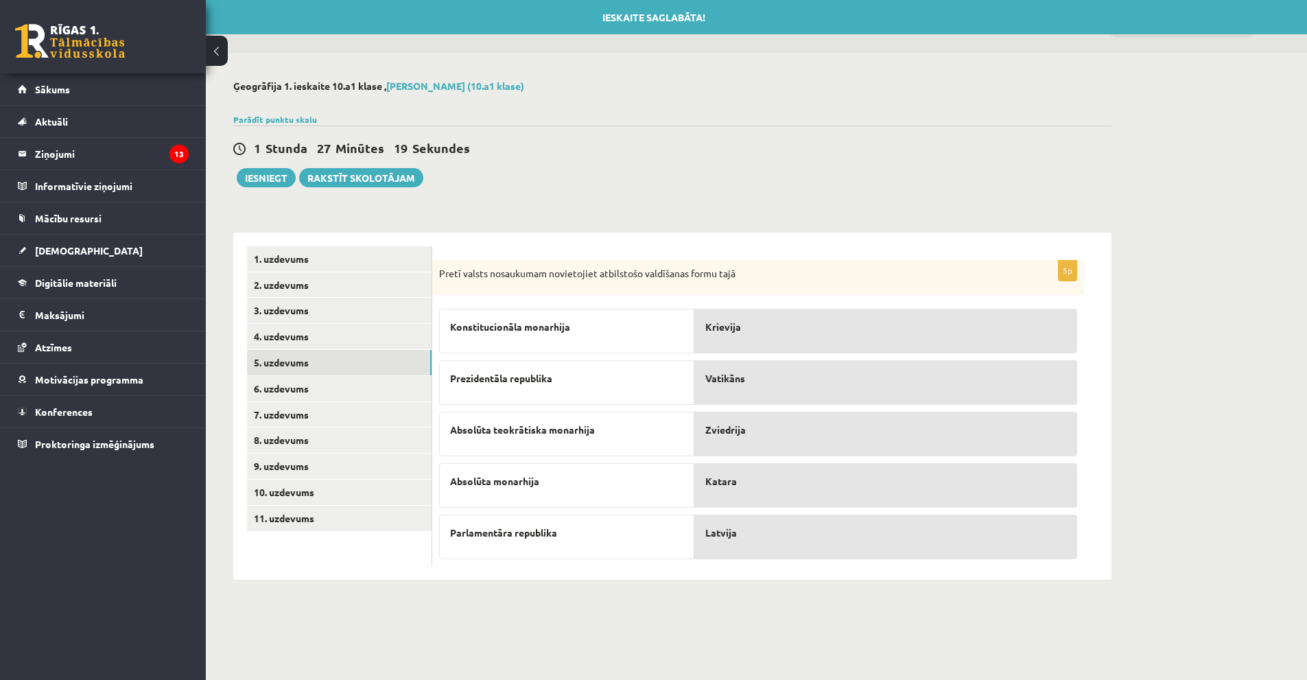
scroll to position [0, 0]
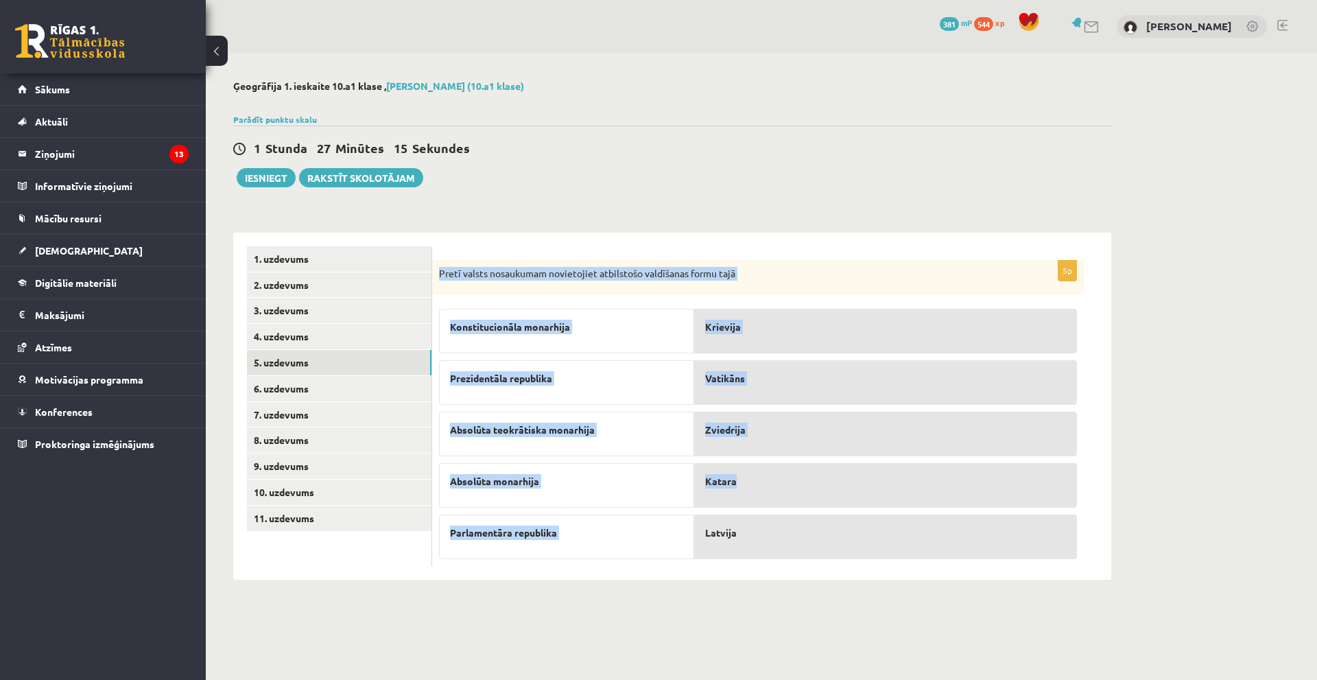
drag, startPoint x: 449, startPoint y: 274, endPoint x: 768, endPoint y: 489, distance: 384.6
click at [782, 489] on div "5p Pretī valsts nosaukumam novietojiet atbilstošo valdīšanas formu tajā Konstit…" at bounding box center [758, 413] width 652 height 307
copy div "Pretī valsts nosaukumam novietojiet atbilstošo valdīšanas formu tajā Konstituci…"
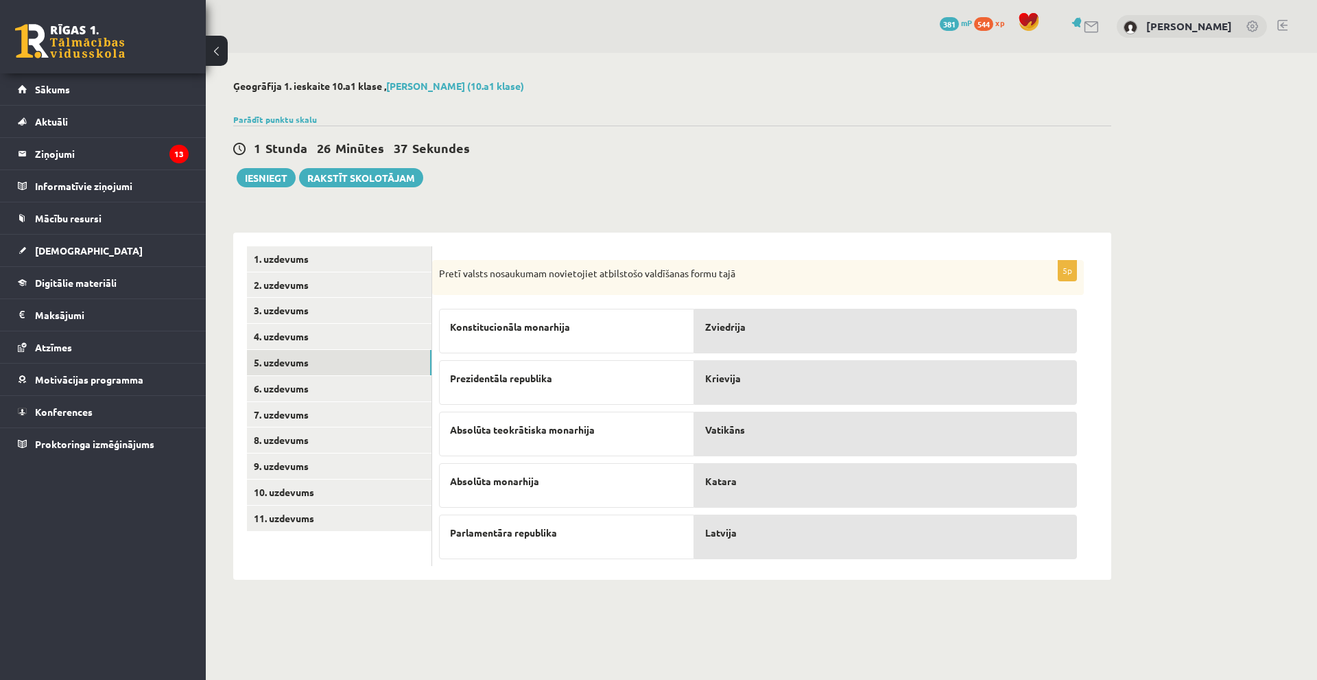
click at [742, 333] on span "Zviedrija" at bounding box center [725, 327] width 40 height 14
click at [306, 388] on link "6. uzdevums" at bounding box center [339, 388] width 185 height 25
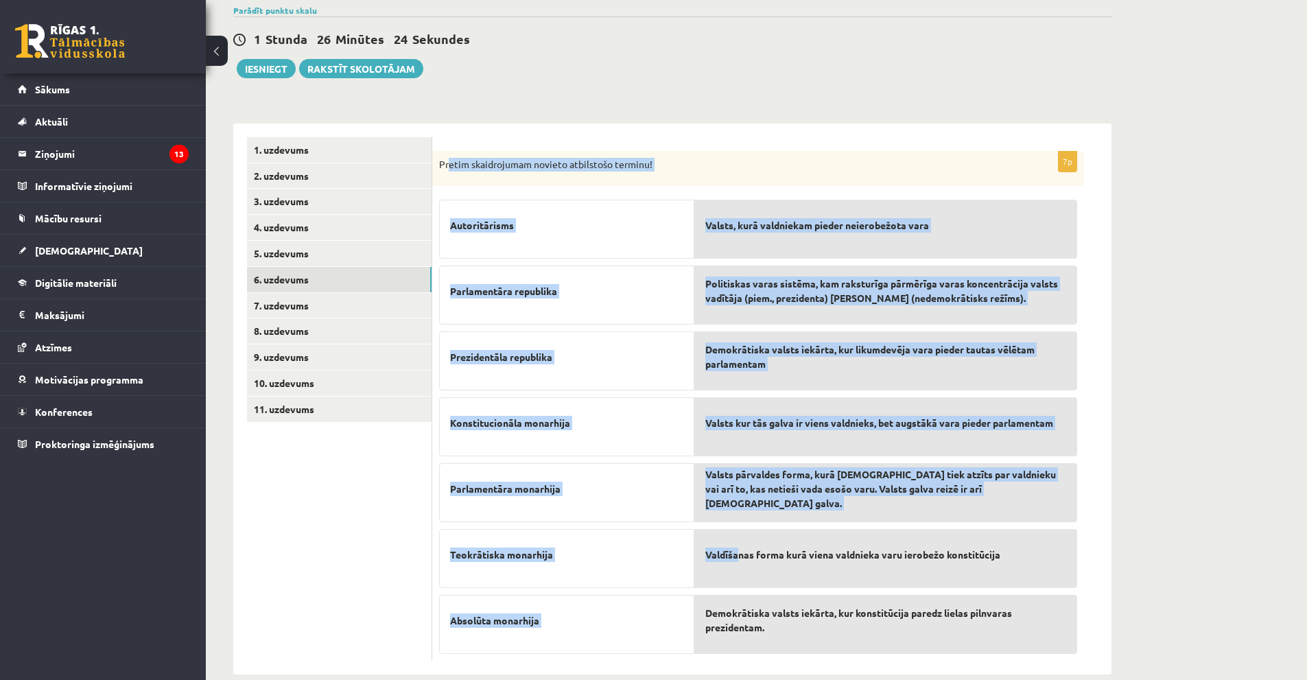
scroll to position [132, 0]
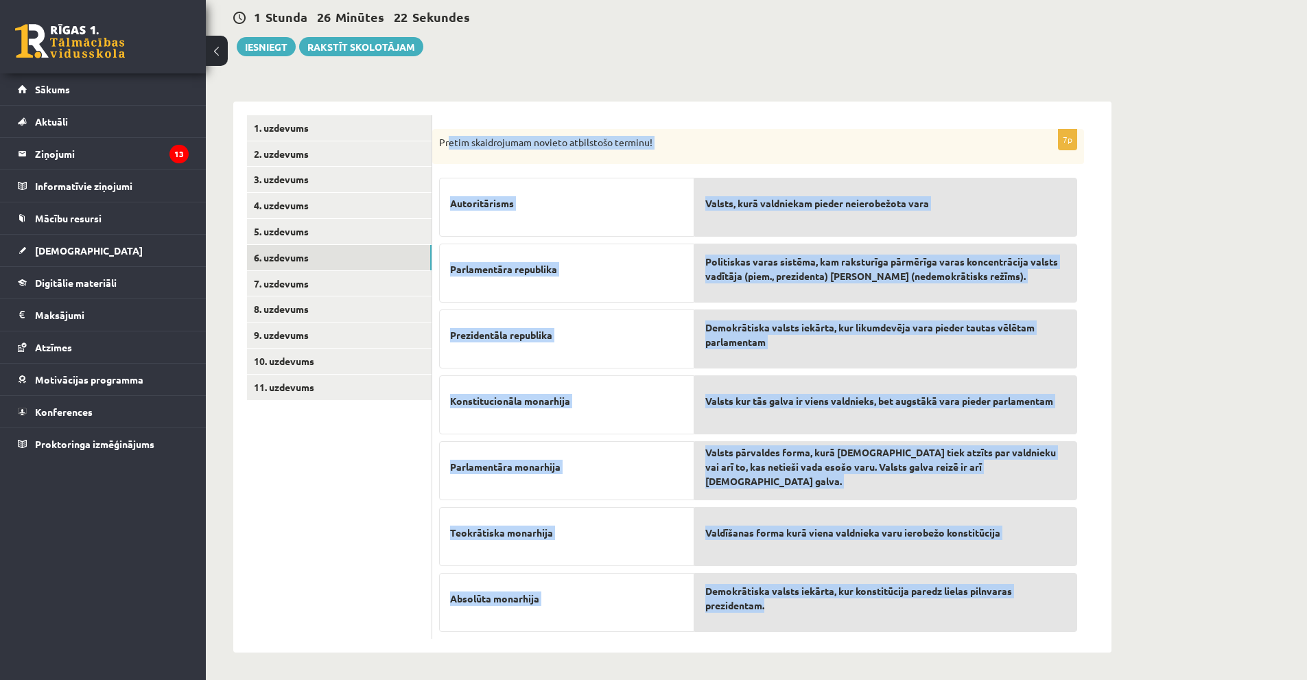
drag, startPoint x: 447, startPoint y: 210, endPoint x: 946, endPoint y: 614, distance: 642.0
click at [946, 614] on div "7p Pretim skaidrojumam novieto atbilstošo terminu! Autoritārisms Parlamentāra r…" at bounding box center [758, 384] width 652 height 510
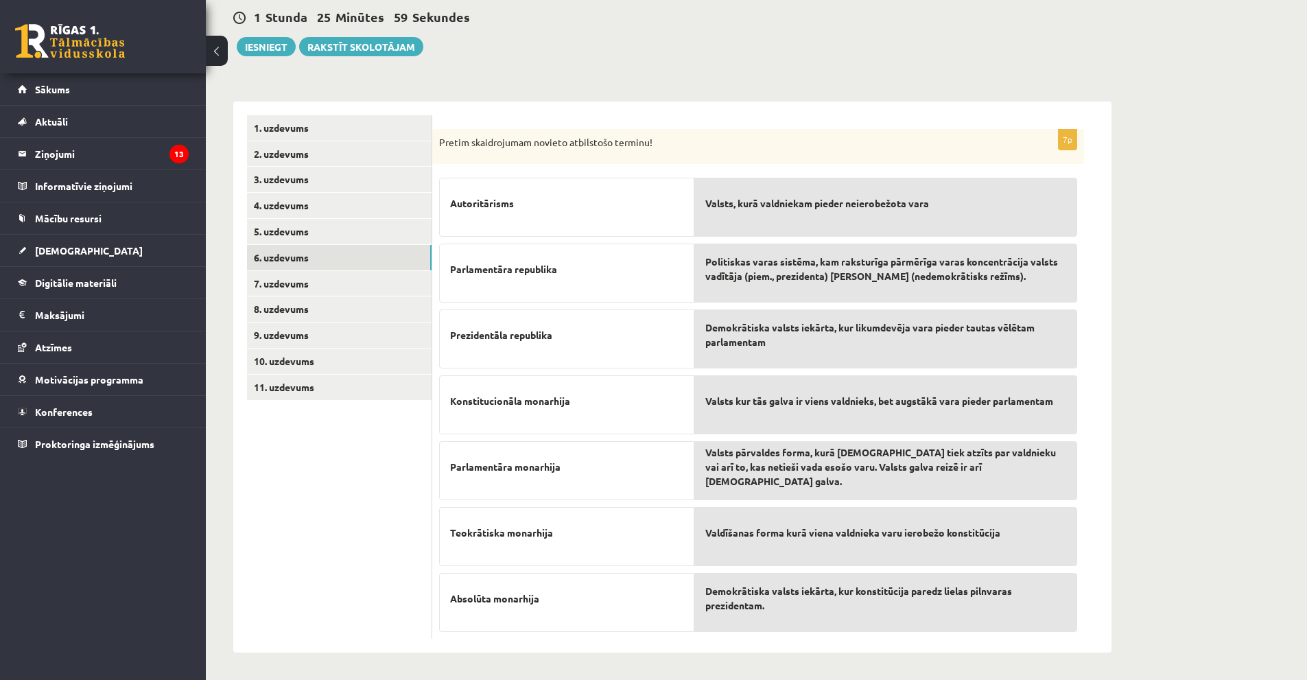
click at [764, 218] on div "Valsts, kurā valdniekam pieder neierobežota vara" at bounding box center [885, 207] width 383 height 59
click at [764, 217] on p "Valsts, kurā valdniekam pieder neierobežota vara" at bounding box center [885, 203] width 361 height 29
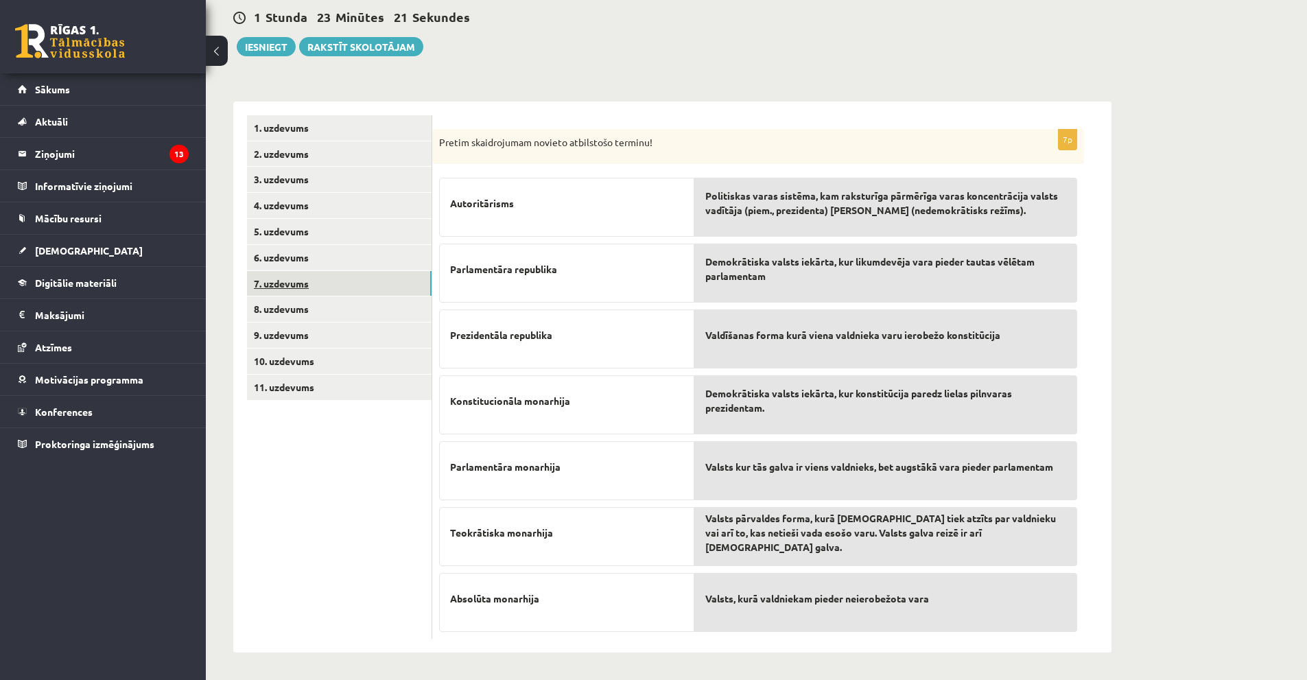
click at [299, 280] on link "7. uzdevums" at bounding box center [339, 283] width 185 height 25
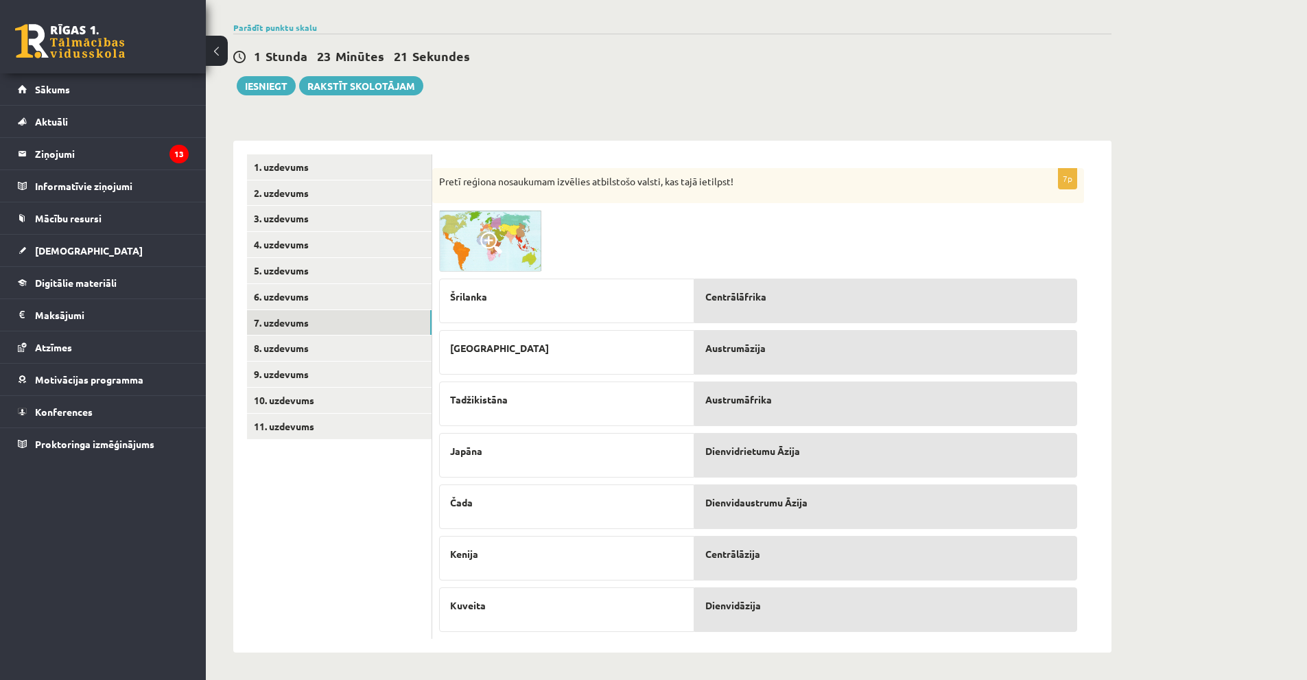
scroll to position [93, 0]
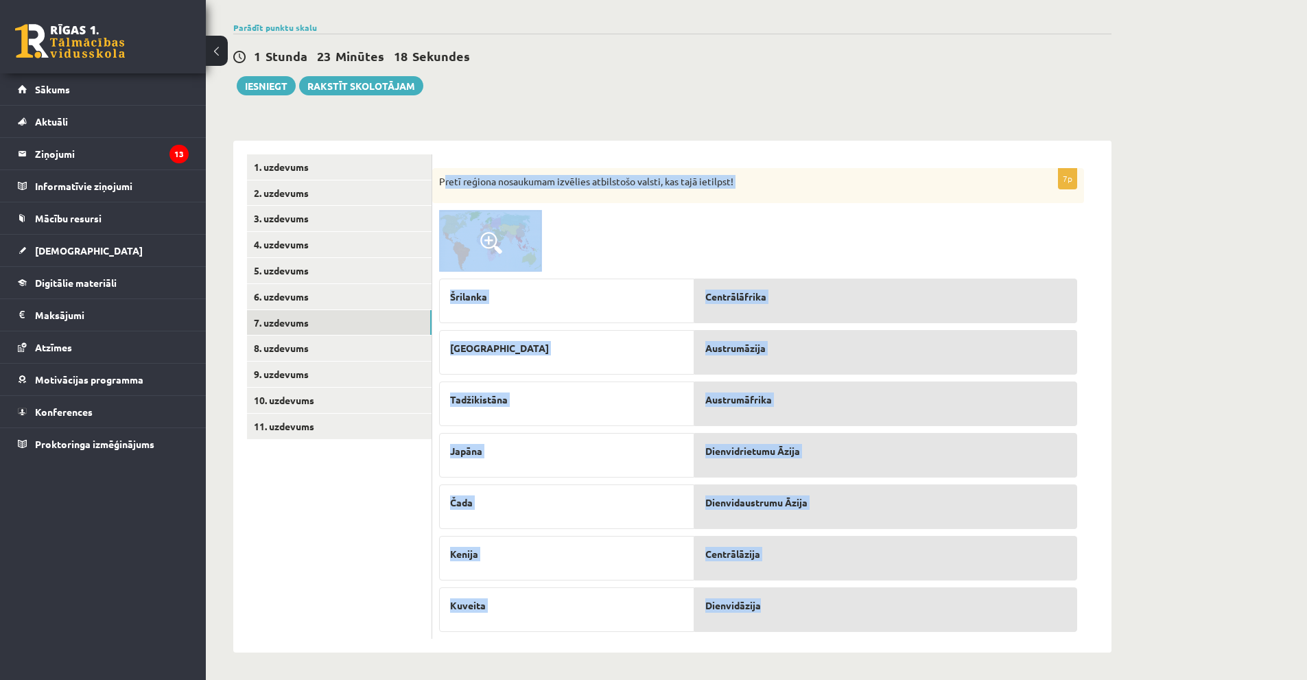
drag, startPoint x: 532, startPoint y: 184, endPoint x: 621, endPoint y: 508, distance: 335.7
click at [887, 622] on div "7p Pretī reģiona nosaukumam izvēlies atbilstošo valsti, kas tajā ietilpst! Šril…" at bounding box center [758, 403] width 652 height 471
click at [718, 224] on div at bounding box center [758, 241] width 638 height 62
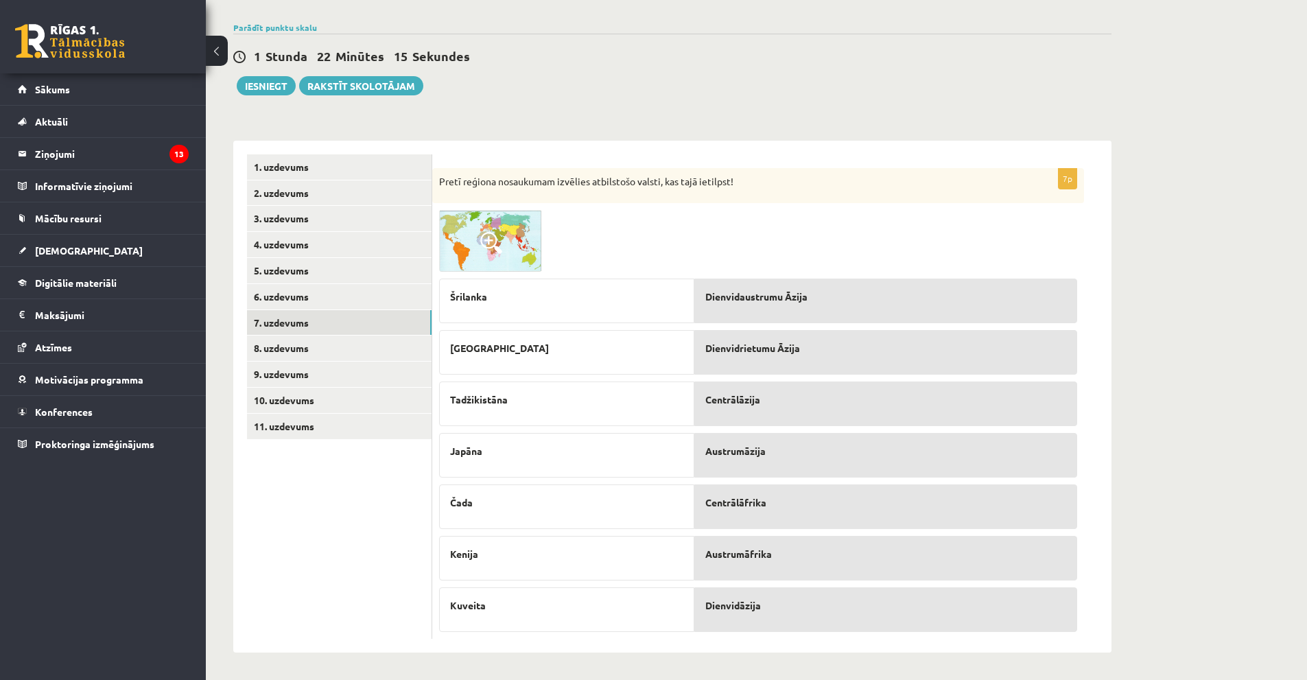
click at [780, 355] on span "Dienvidrietumu Āzija" at bounding box center [752, 348] width 95 height 14
click at [322, 346] on link "8. uzdevums" at bounding box center [339, 348] width 185 height 25
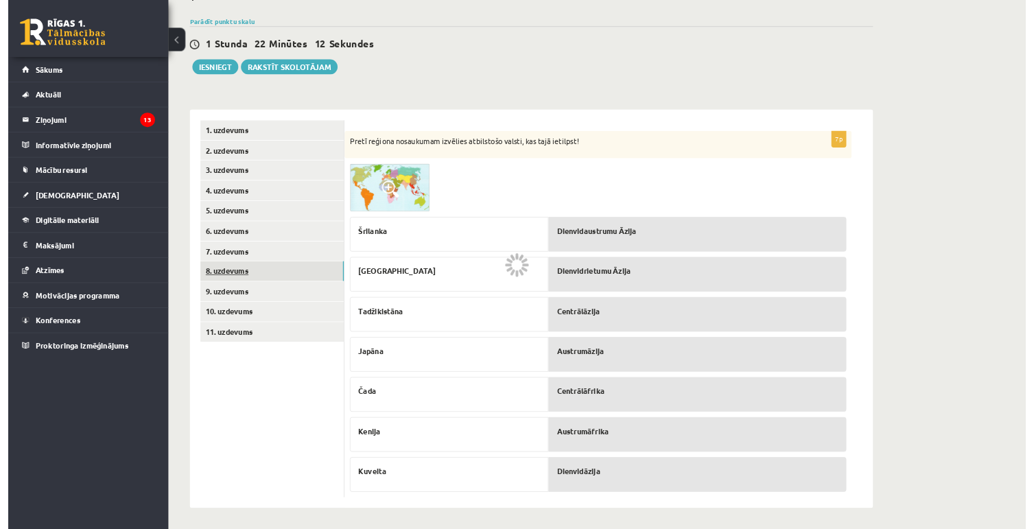
scroll to position [0, 0]
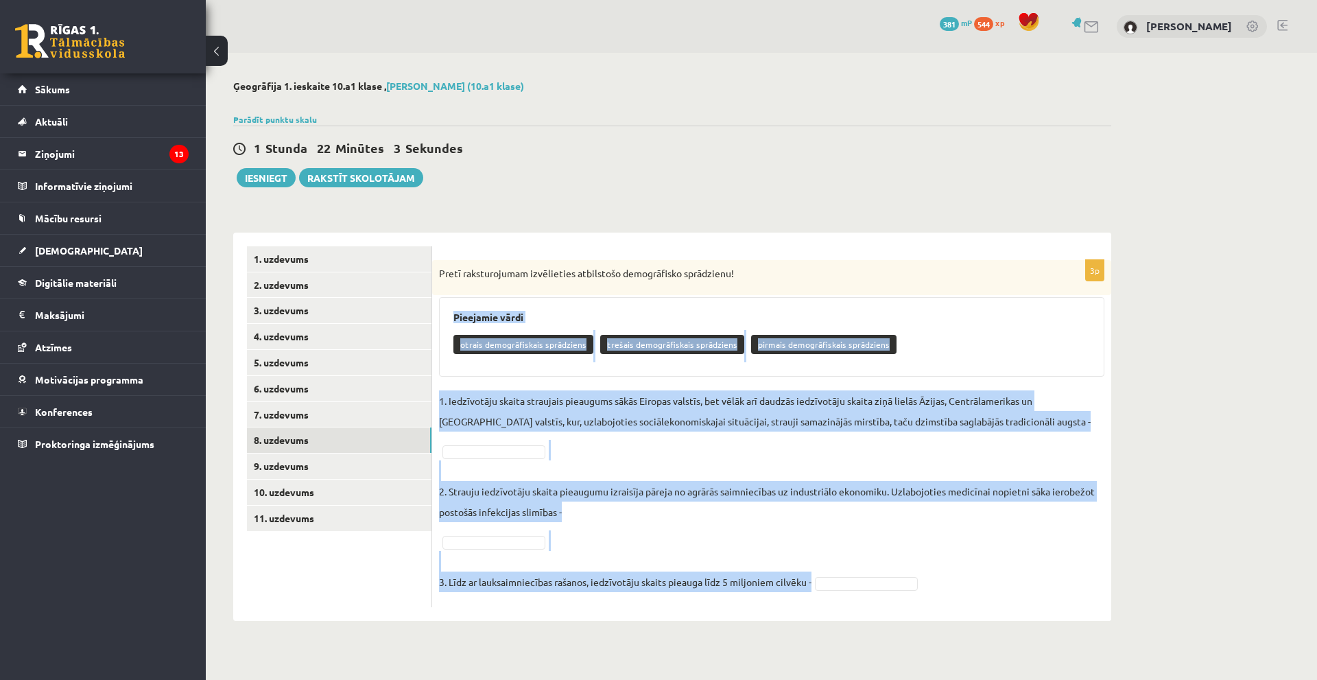
drag, startPoint x: 456, startPoint y: 317, endPoint x: 1009, endPoint y: 597, distance: 619.8
click at [1009, 597] on div "3p Pretī raksturojumam izvēlieties atbilstošo demogrāfisko sprādzienu! Pieejami…" at bounding box center [771, 433] width 679 height 347
click at [658, 325] on div "Pieejamie vārdi otrais demogrāfiskais sprādziens trešais demogrāfiskais sprādzi…" at bounding box center [772, 337] width 666 height 80
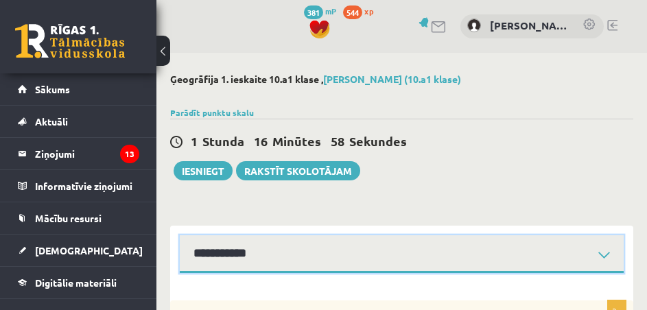
click at [272, 247] on select "**********" at bounding box center [402, 254] width 444 height 38
click at [180, 235] on select "**********" at bounding box center [402, 254] width 444 height 38
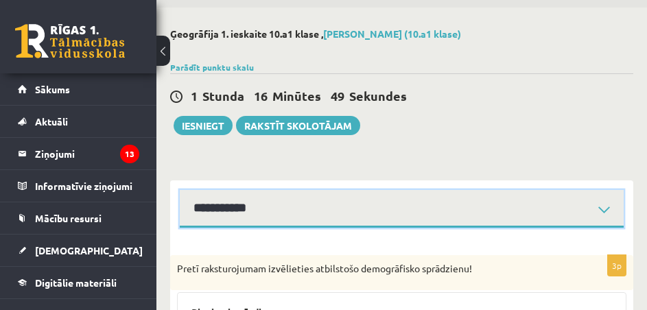
scroll to position [38, 0]
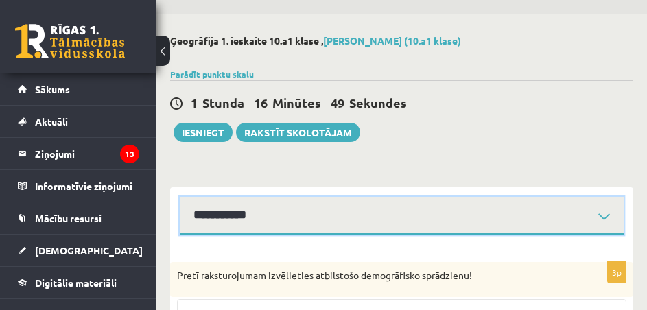
drag, startPoint x: 303, startPoint y: 214, endPoint x: 302, endPoint y: 234, distance: 19.9
click at [303, 214] on select "**********" at bounding box center [402, 216] width 444 height 38
click at [180, 197] on select "**********" at bounding box center [402, 216] width 444 height 38
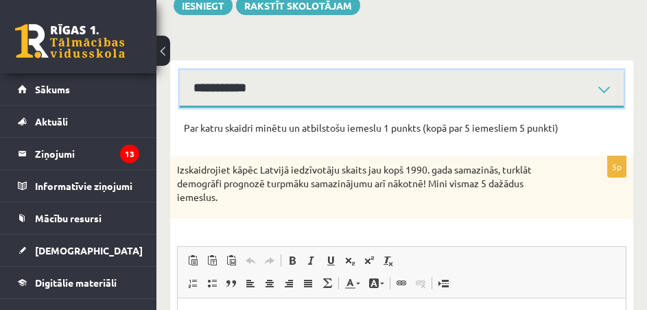
scroll to position [148, 0]
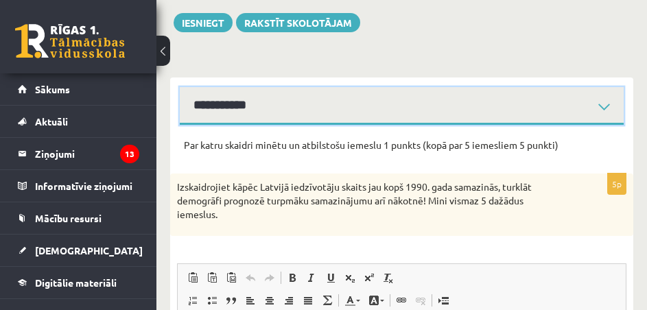
drag, startPoint x: 283, startPoint y: 117, endPoint x: 287, endPoint y: 124, distance: 8.0
click at [284, 117] on select "**********" at bounding box center [402, 106] width 444 height 38
click at [180, 87] on select "**********" at bounding box center [402, 106] width 444 height 38
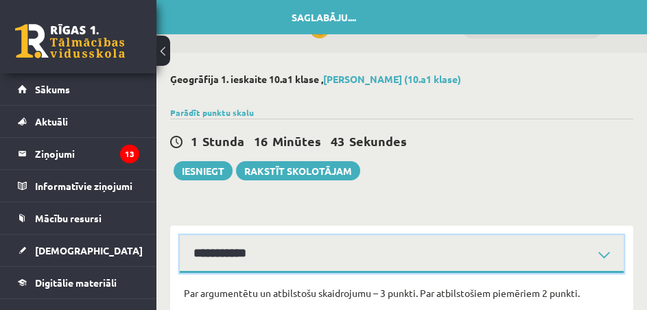
click at [281, 257] on select "**********" at bounding box center [402, 254] width 444 height 38
click at [180, 235] on select "**********" at bounding box center [402, 254] width 444 height 38
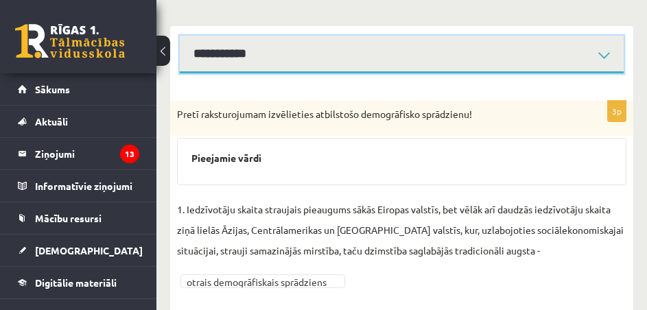
scroll to position [176, 0]
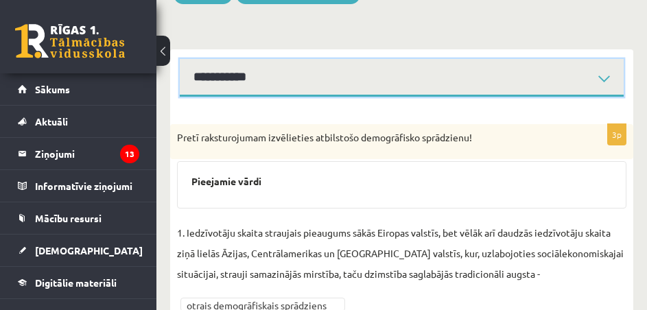
drag, startPoint x: 277, startPoint y: 82, endPoint x: 277, endPoint y: 96, distance: 14.4
click at [277, 82] on select "**********" at bounding box center [402, 78] width 444 height 38
select select "**********"
click at [180, 59] on select "**********" at bounding box center [402, 78] width 444 height 38
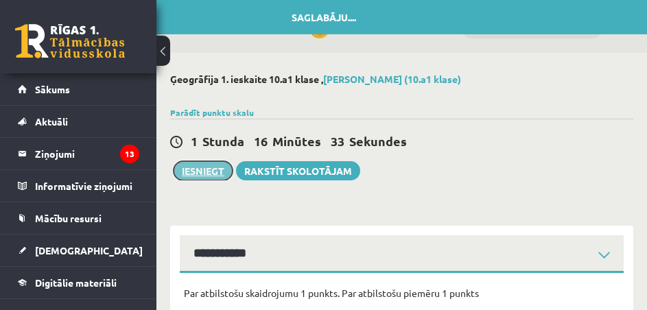
click at [208, 171] on button "Iesniegt" at bounding box center [203, 170] width 59 height 19
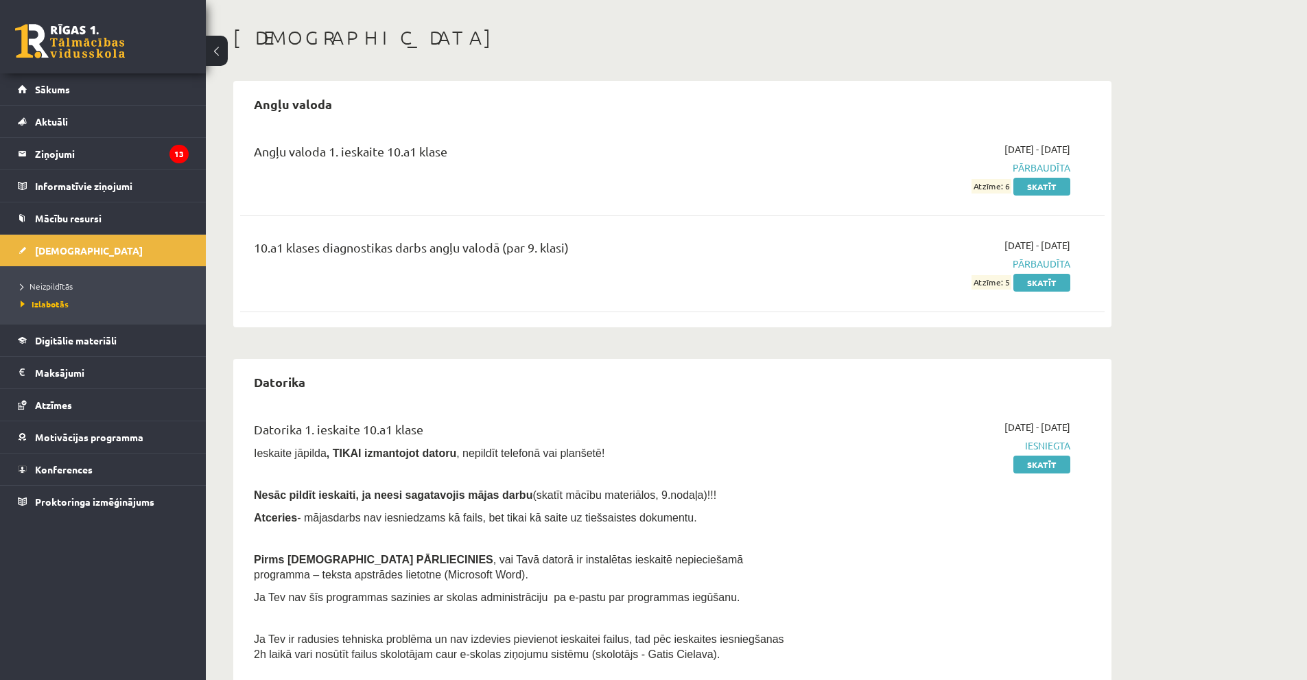
scroll to position [137, 0]
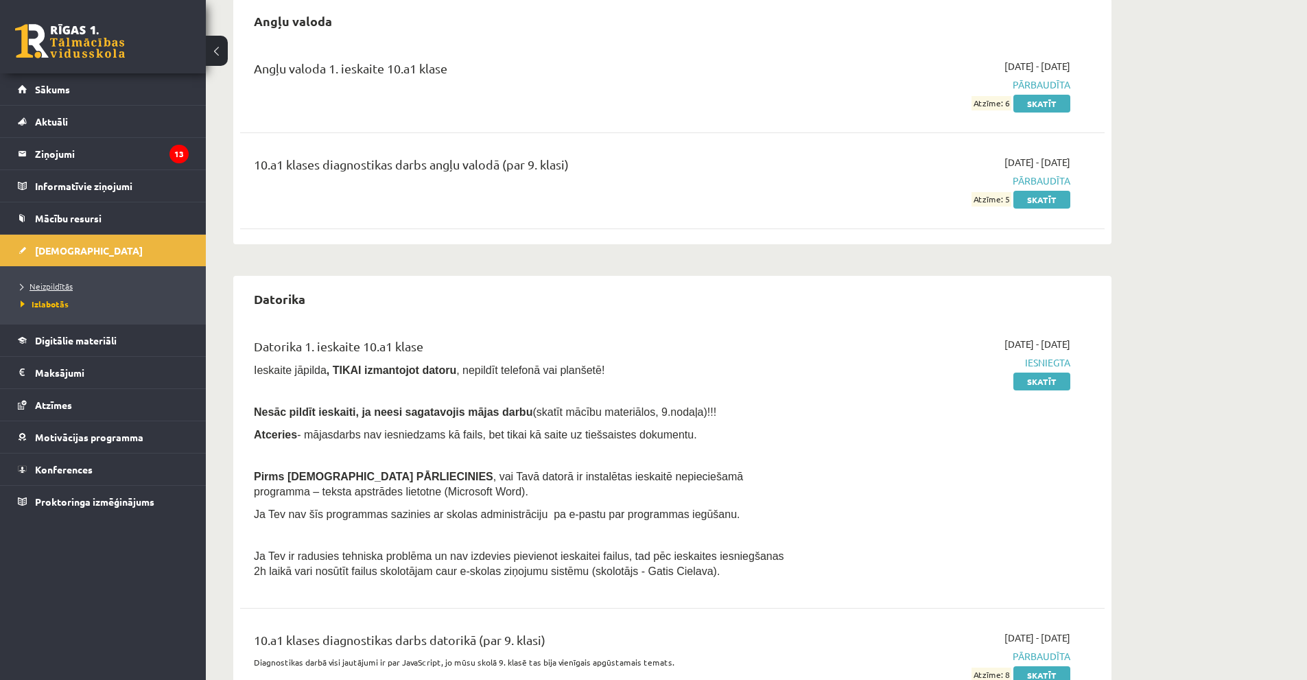
click at [58, 291] on link "Neizpildītās" at bounding box center [107, 286] width 172 height 12
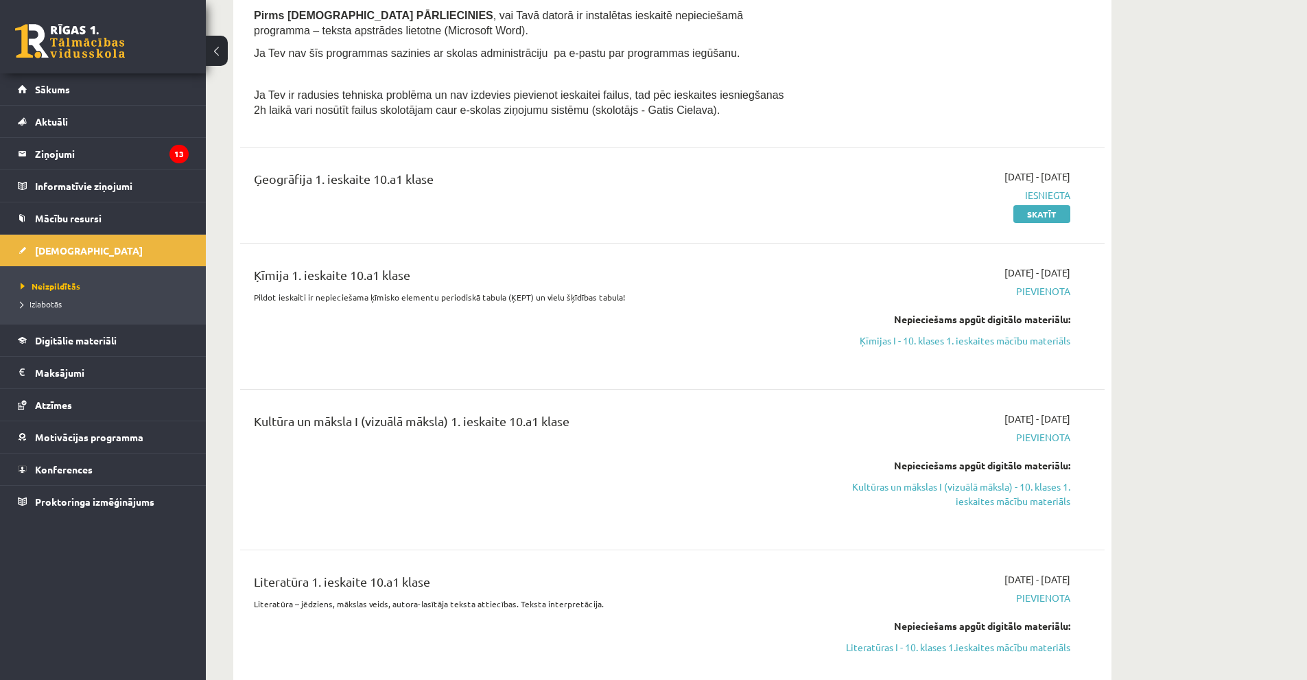
scroll to position [892, 0]
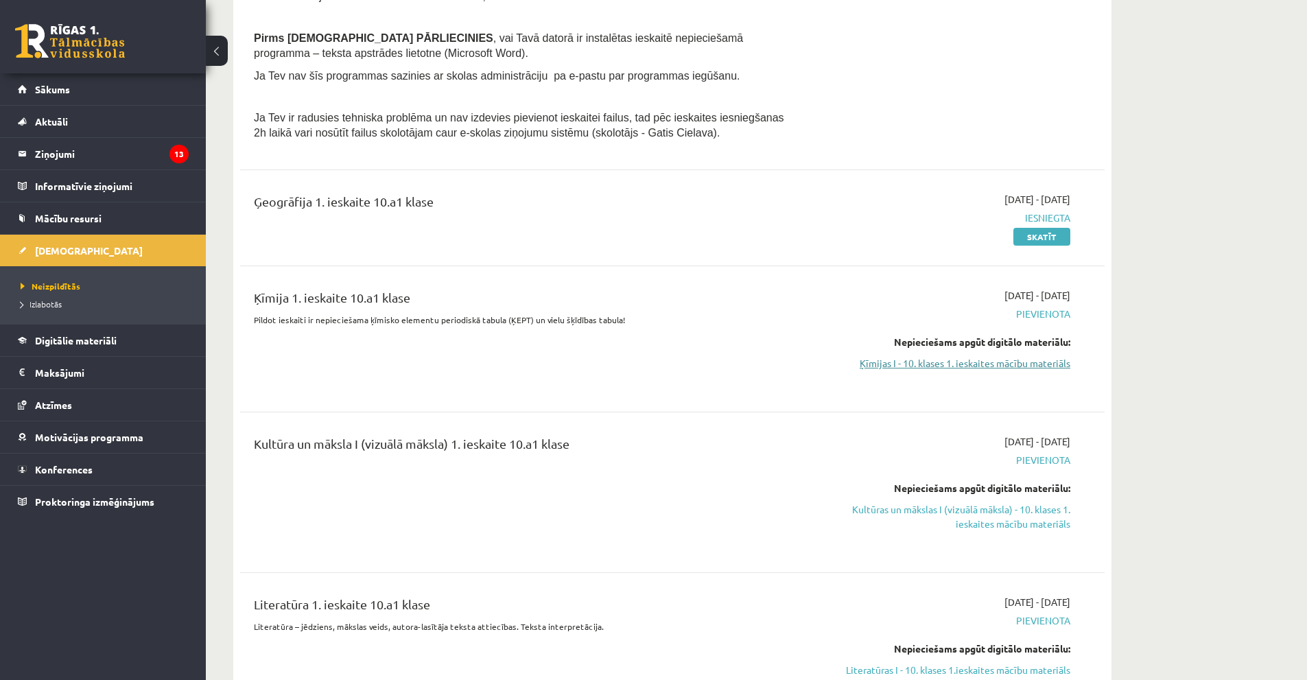
click at [646, 309] on link "Ķīmijas I - 10. klases 1. ieskaites mācību materiāls" at bounding box center [941, 363] width 259 height 14
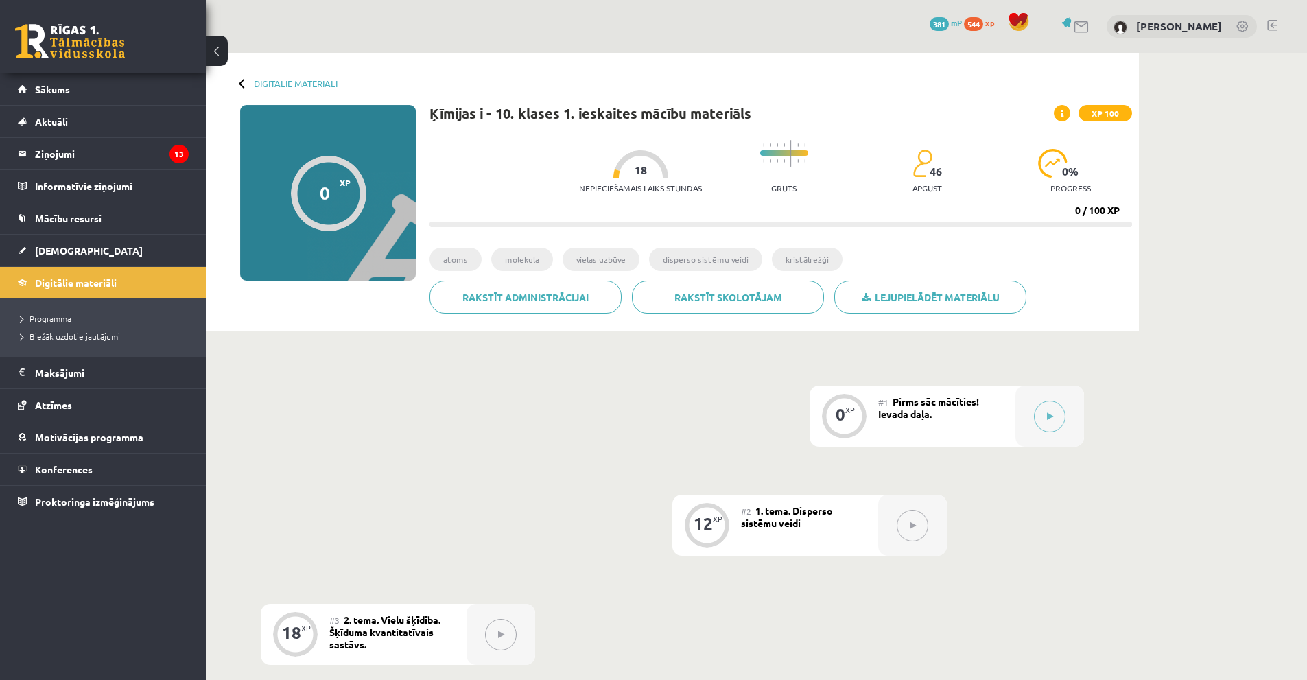
click at [839, 412] on div "0" at bounding box center [841, 414] width 10 height 12
click at [1053, 421] on button at bounding box center [1050, 417] width 32 height 32
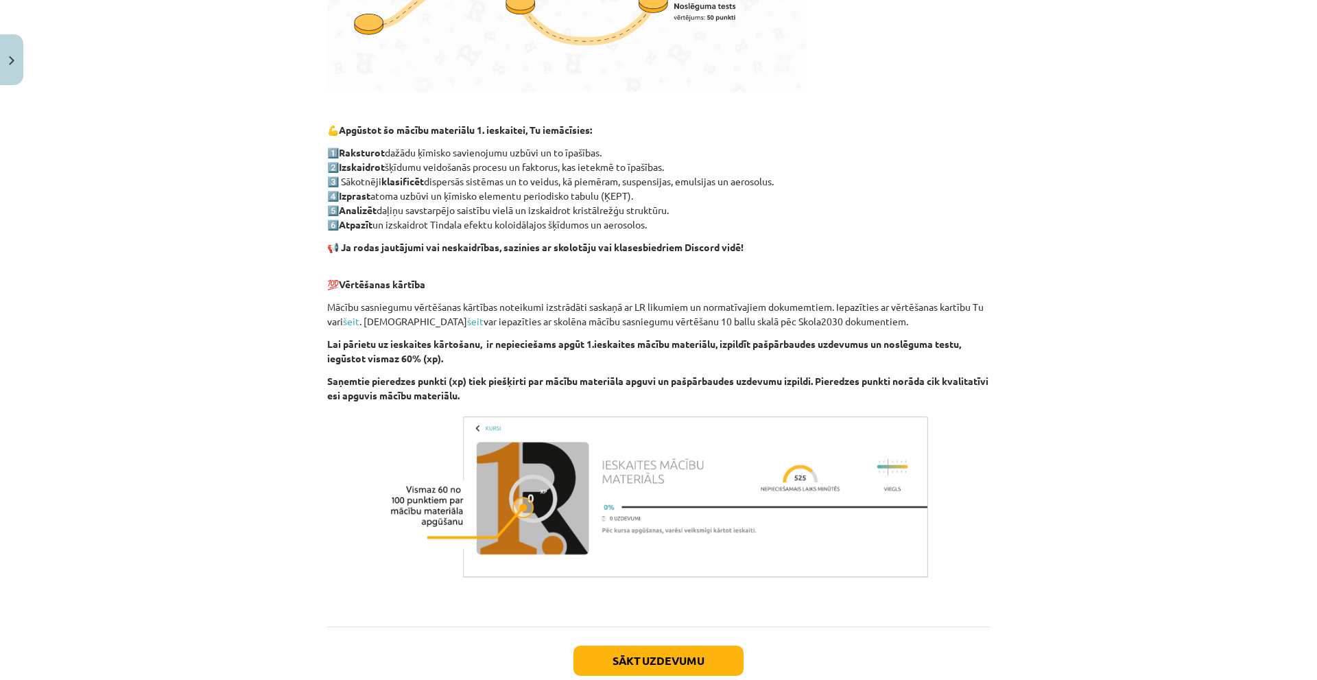
scroll to position [654, 0]
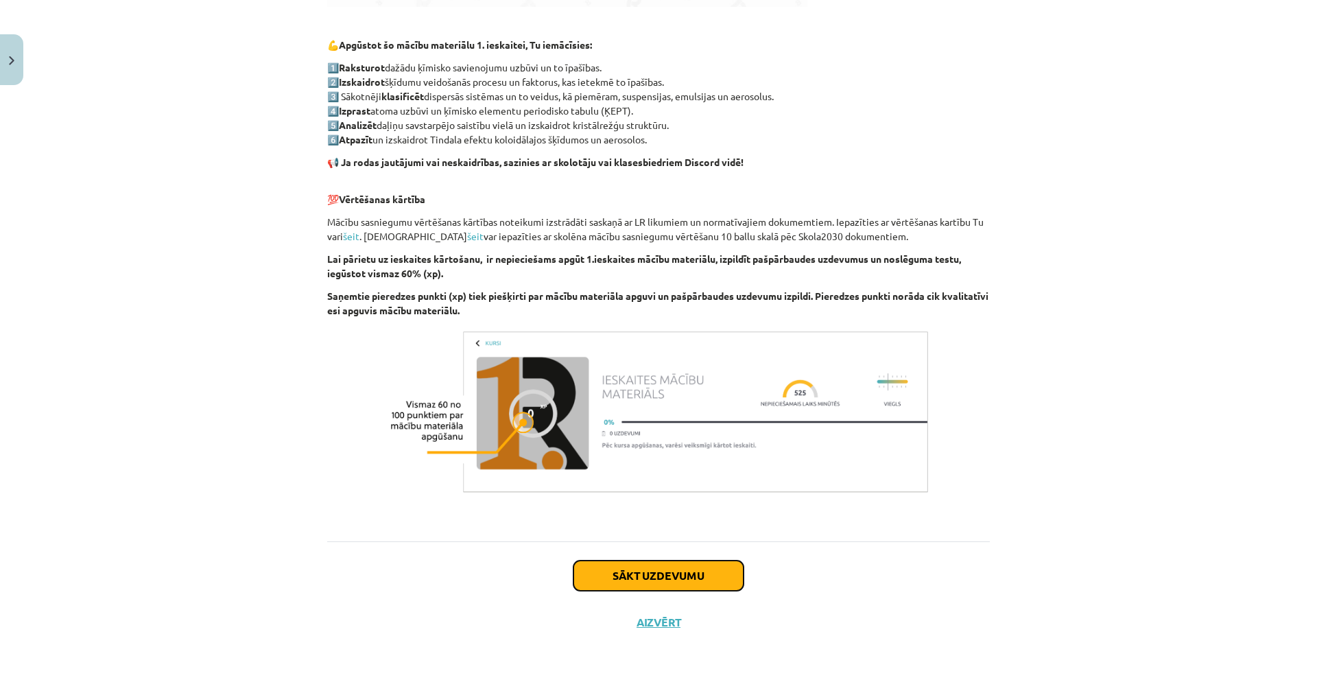
click at [664, 567] on button "Sākt uzdevumu" at bounding box center [659, 576] width 170 height 30
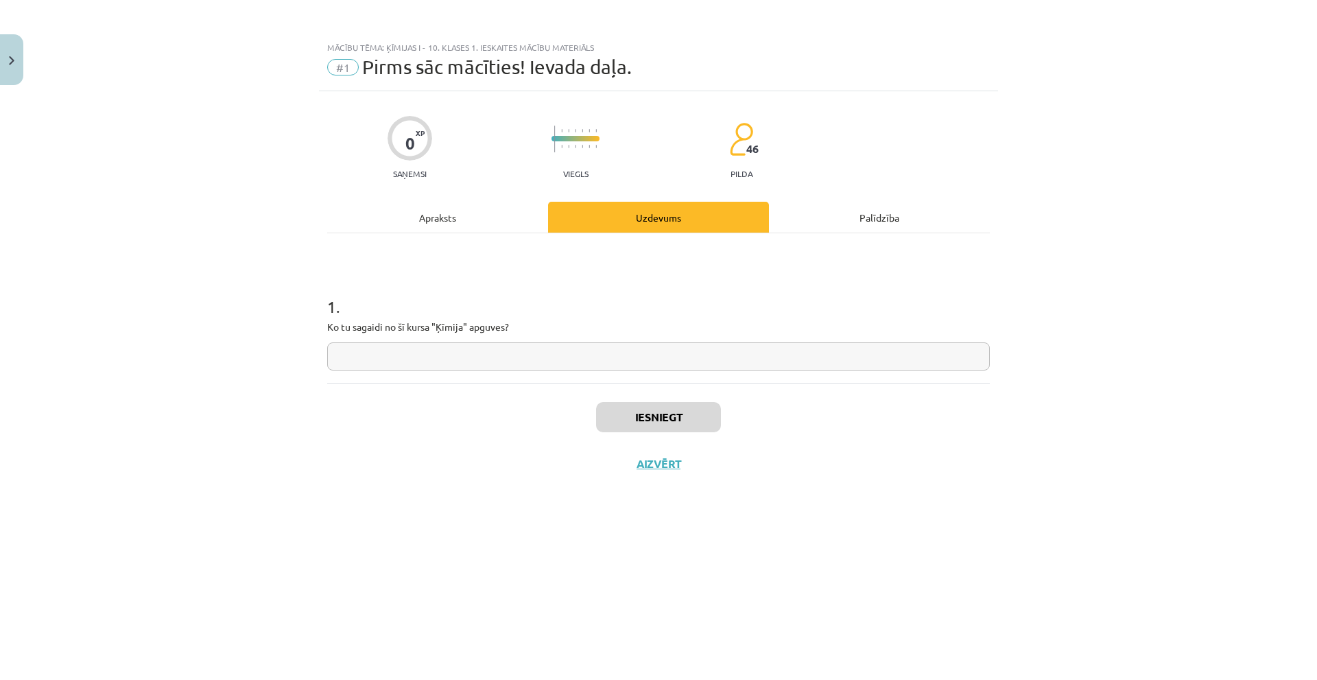
click at [425, 357] on input "text" at bounding box center [658, 356] width 663 height 28
type input "**"
click at [658, 424] on button "Iesniegt" at bounding box center [658, 417] width 125 height 30
click at [680, 471] on button "Nākamā nodarbība" at bounding box center [658, 473] width 134 height 32
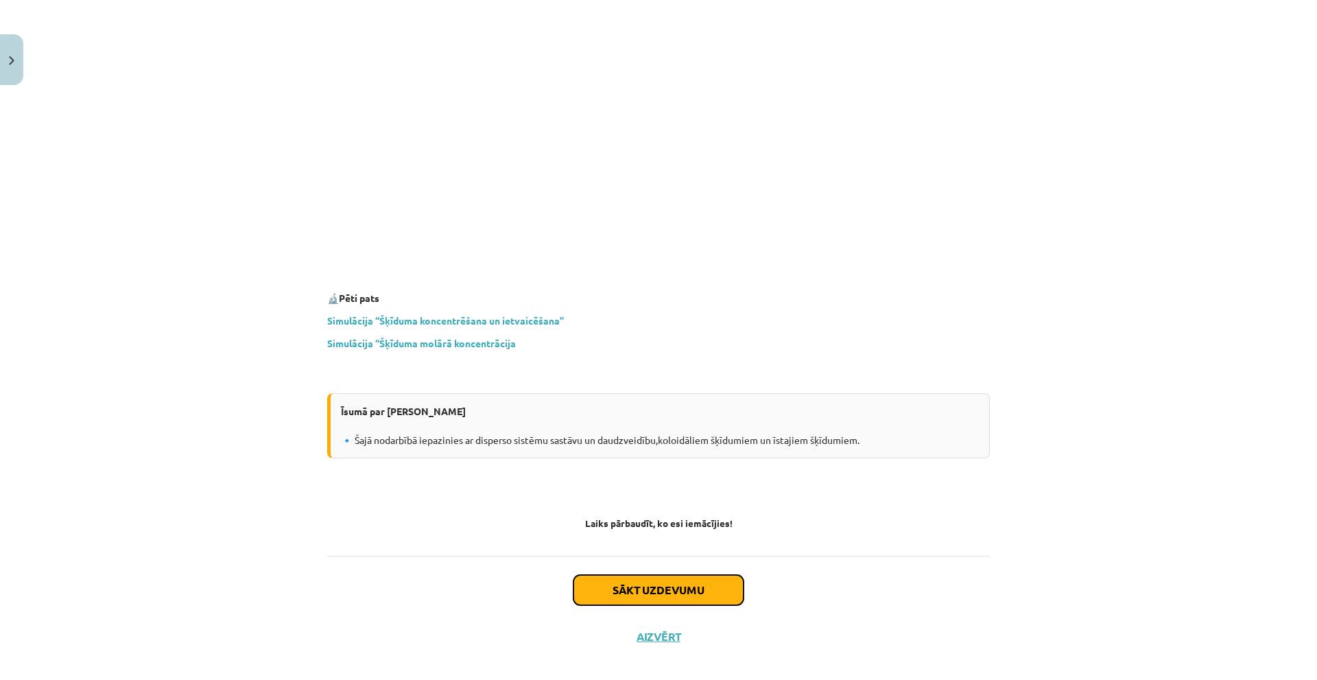
click at [630, 576] on button "Sākt uzdevumu" at bounding box center [659, 590] width 170 height 30
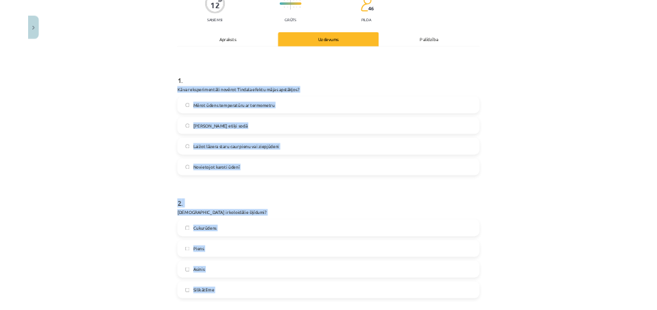
scroll to position [548, 0]
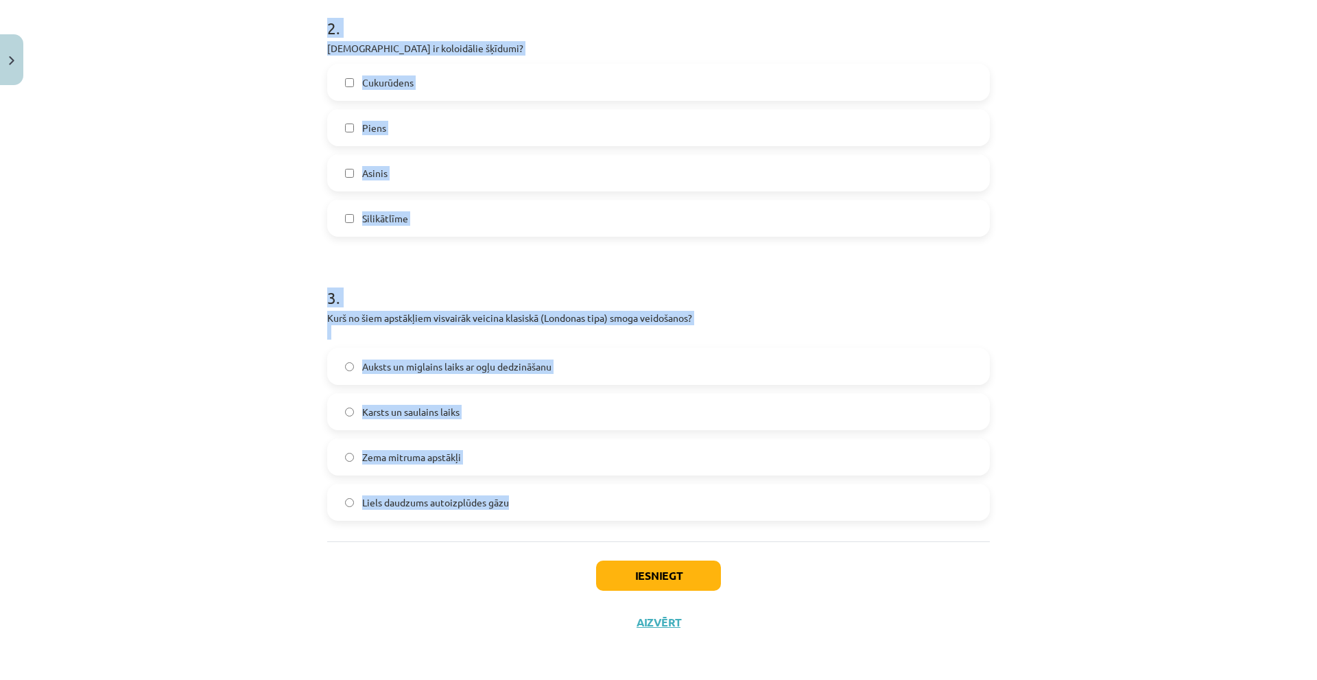
drag, startPoint x: 303, startPoint y: 315, endPoint x: 792, endPoint y: 502, distance: 524.5
click at [792, 502] on div "Mācību tēma: Ķīmijas i - 10. klases 1. ieskaites mācību materiāls #2 1. tema. D…" at bounding box center [658, 340] width 1317 height 680
copy form "Kā var eksperimentāli novērot Tindala efektu mājas apstākļos? Mērot ūdens tempe…"
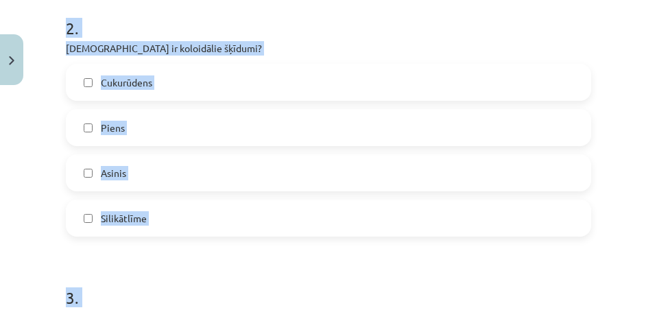
click at [282, 40] on div "2 . Kuri ir koloidālie šķīdumi? Cukurūdens Piens Asinis Silikātlīme" at bounding box center [329, 116] width 526 height 242
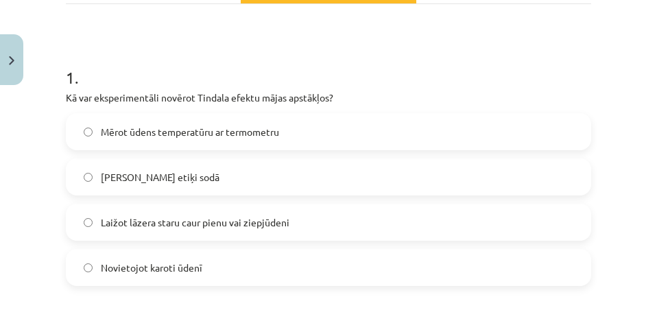
scroll to position [205, 0]
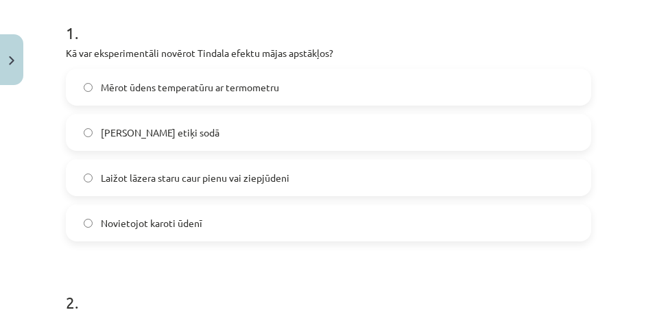
click at [191, 182] on span "Laižot lāzera staru caur pienu vai ziepjūdeni" at bounding box center [195, 178] width 189 height 14
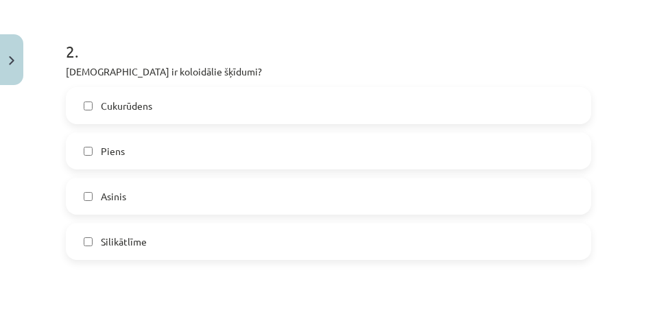
scroll to position [548, 0]
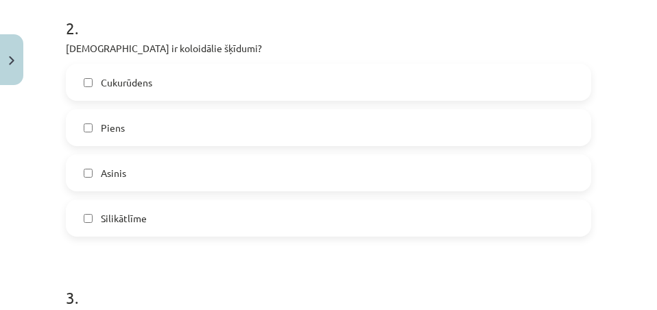
click at [161, 137] on label "Piens" at bounding box center [328, 127] width 523 height 34
click at [163, 175] on label "Asinis" at bounding box center [328, 173] width 523 height 34
click at [157, 218] on label "Silikātlīme" at bounding box center [328, 218] width 523 height 34
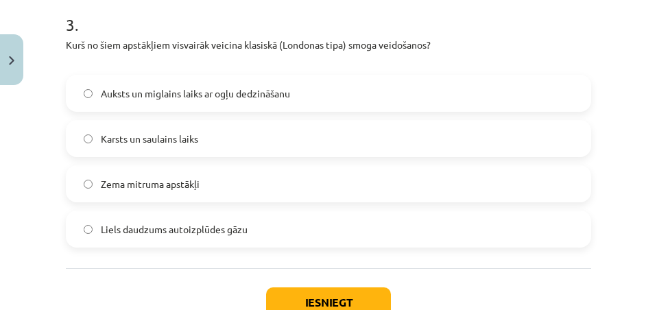
scroll to position [823, 0]
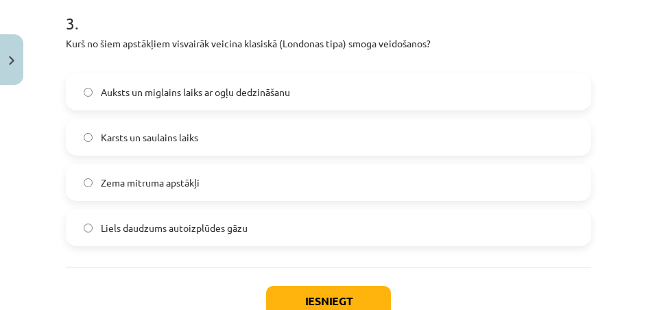
click at [156, 100] on label "Auksts un miglains laiks ar ogļu dedzināšanu" at bounding box center [328, 92] width 523 height 34
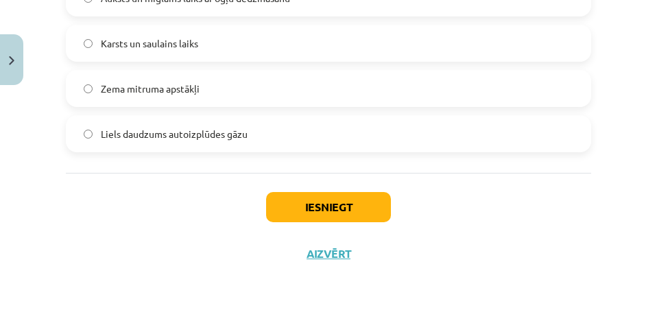
scroll to position [918, 0]
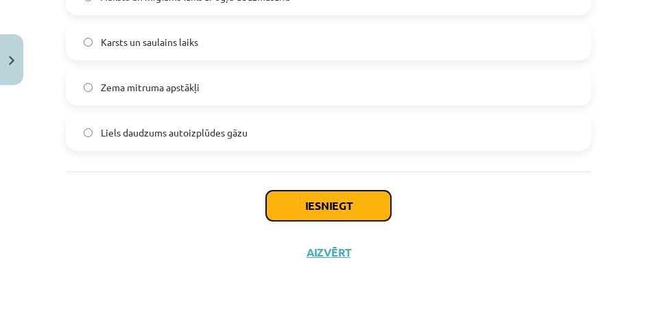
click at [297, 214] on button "Iesniegt" at bounding box center [328, 206] width 125 height 30
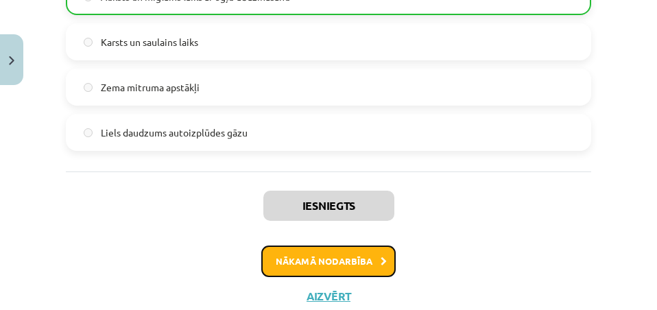
click at [347, 255] on button "Nākamā nodarbība" at bounding box center [328, 262] width 134 height 32
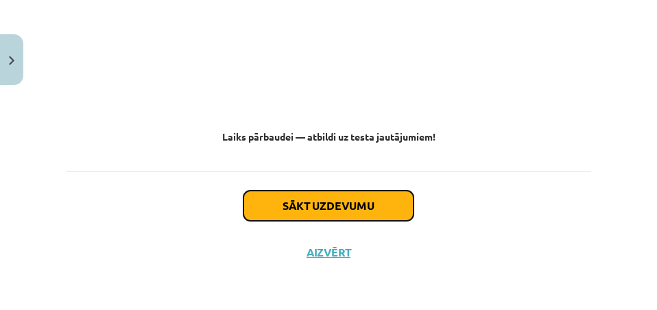
click at [353, 209] on button "Sākt uzdevumu" at bounding box center [329, 206] width 170 height 30
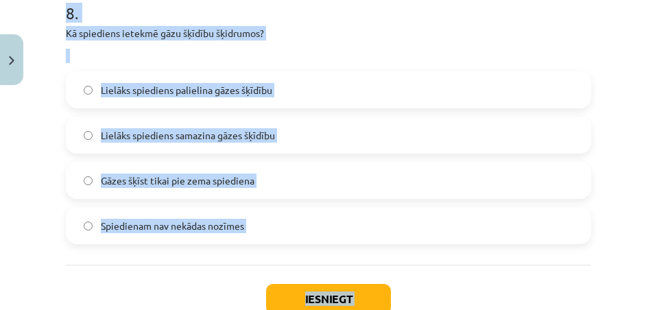
scroll to position [2326, 0]
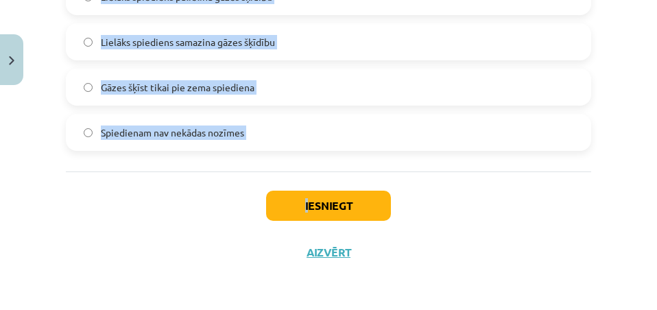
drag, startPoint x: 162, startPoint y: 272, endPoint x: 304, endPoint y: 179, distance: 169.6
click at [304, 179] on div "Mācību tēma: Ķīmijas i - 10. klases 1. ieskaites mācību materiāls #3 2. tema. V…" at bounding box center [328, 155] width 657 height 310
copy div "5 . Lore ip dol sitame co adipisc? Elitse doeius Tempor Incidid utlabor 8 . Et …"
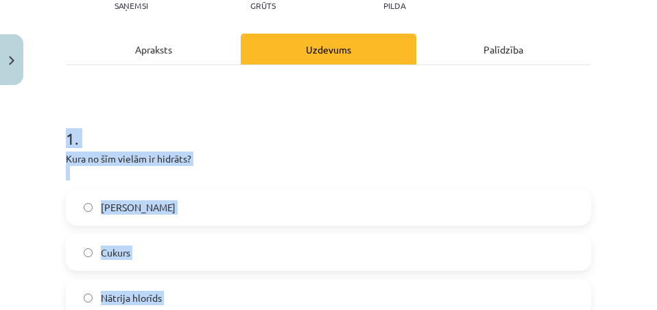
scroll to position [336, 0]
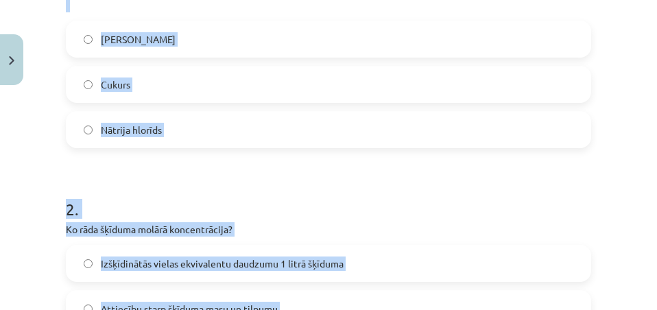
click at [39, 146] on div "Mācību tēma: Ķīmijas i - 10. klases 1. ieskaites mācību materiāls #3 2. tema. V…" at bounding box center [328, 155] width 657 height 310
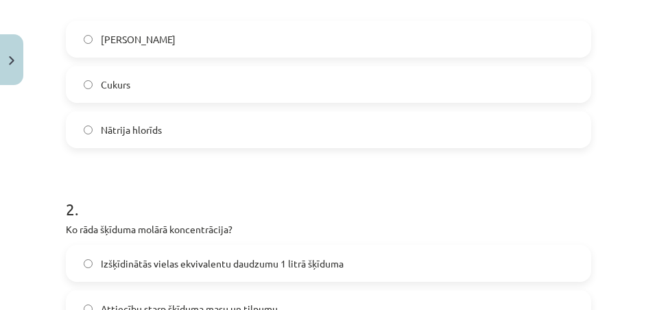
click at [101, 85] on span "Cukurs" at bounding box center [116, 85] width 30 height 14
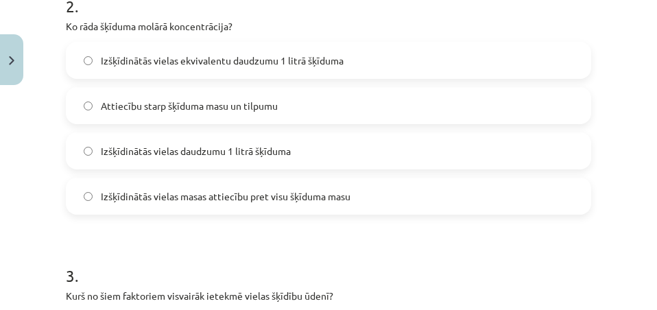
scroll to position [542, 0]
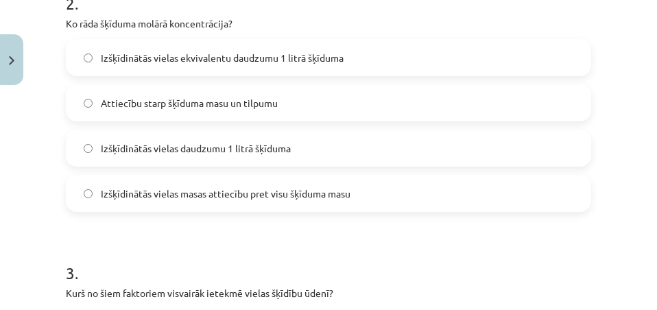
click at [188, 65] on label "Izšķīdinātās vielas ekvivalentu daudzumu 1 litrā šķīduma" at bounding box center [328, 57] width 523 height 34
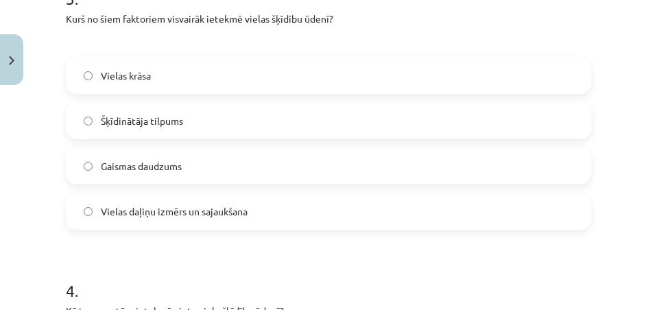
scroll to position [748, 0]
click at [176, 224] on label "Vielas daļiņu izmērs un sajaukšana" at bounding box center [328, 211] width 523 height 34
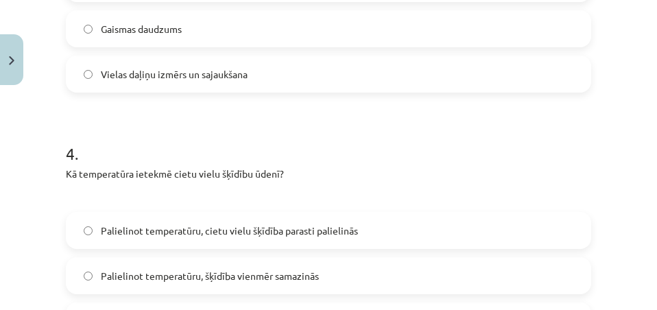
scroll to position [1022, 0]
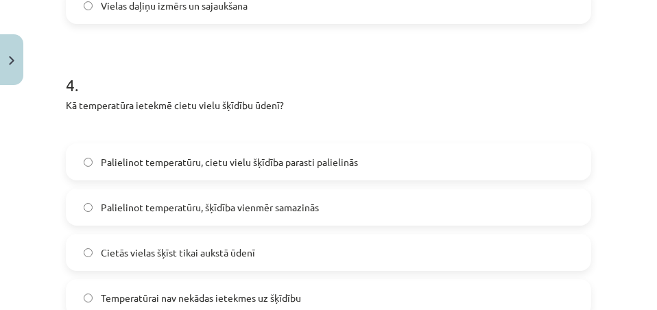
click at [220, 167] on span "Palielinot temperatūru, cietu vielu šķīdība parasti palielinās" at bounding box center [229, 162] width 257 height 14
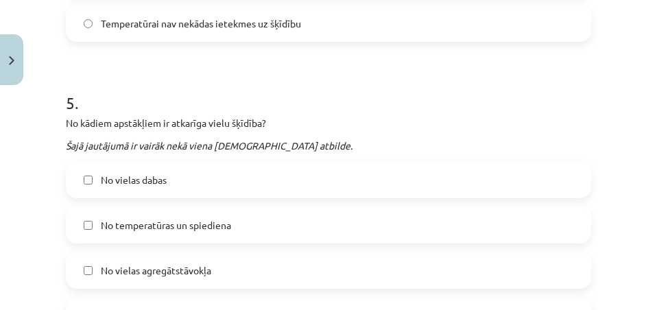
scroll to position [1365, 0]
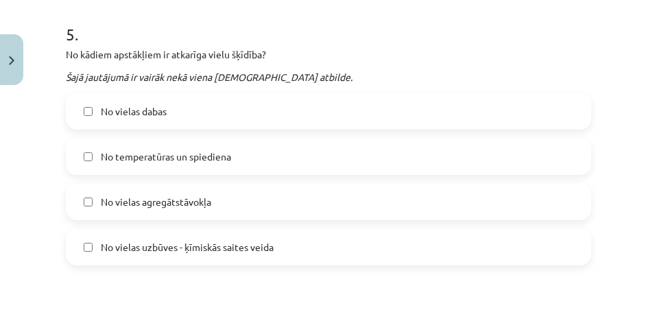
click at [205, 119] on label "No vielas dabas" at bounding box center [328, 111] width 523 height 34
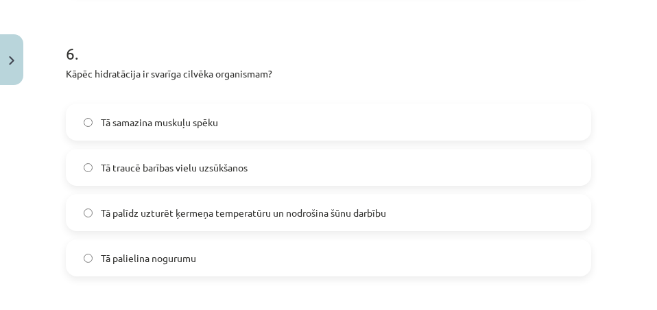
scroll to position [1640, 0]
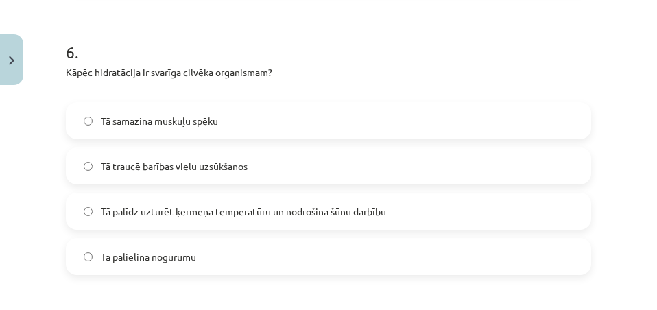
click at [198, 215] on span "Tā palīdz uzturēt ķermeņa temperatūru un nodrošina šūnu darbību" at bounding box center [243, 211] width 285 height 14
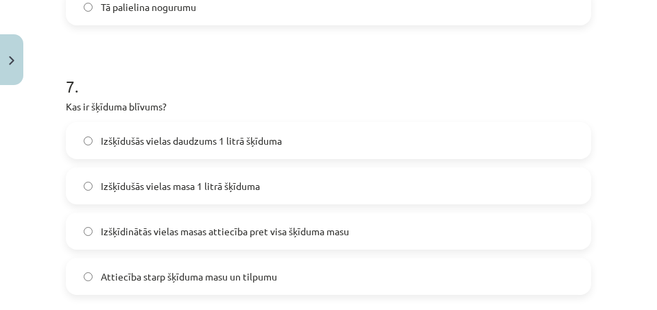
scroll to position [1914, 0]
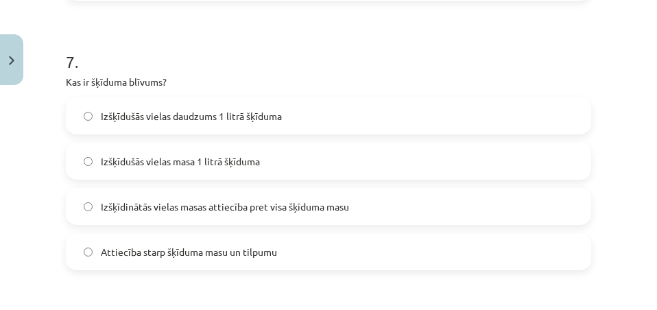
click at [172, 261] on label "Attiecība starp šķīduma masu un tilpumu" at bounding box center [328, 252] width 523 height 34
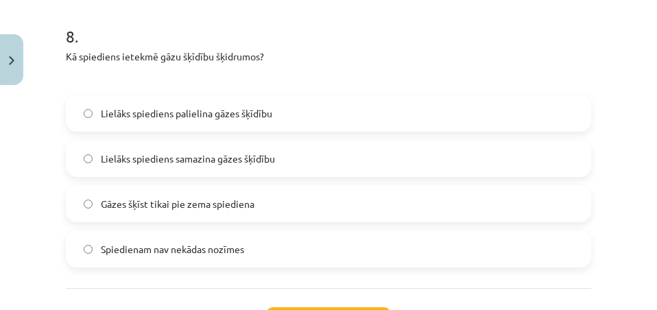
scroll to position [2189, 0]
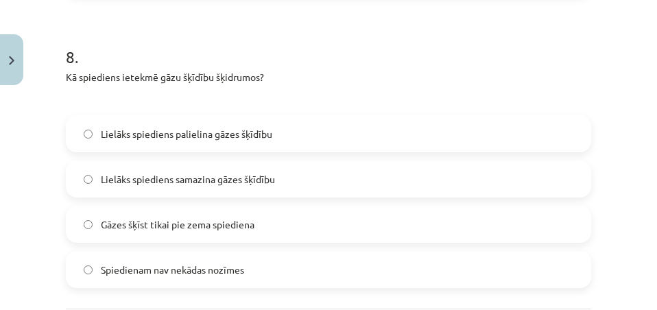
click at [193, 139] on span "Lielāks spiediens palielina gāzes šķīdību" at bounding box center [187, 134] width 172 height 14
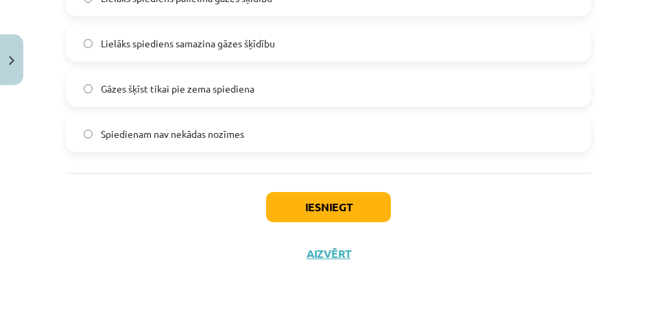
scroll to position [2326, 0]
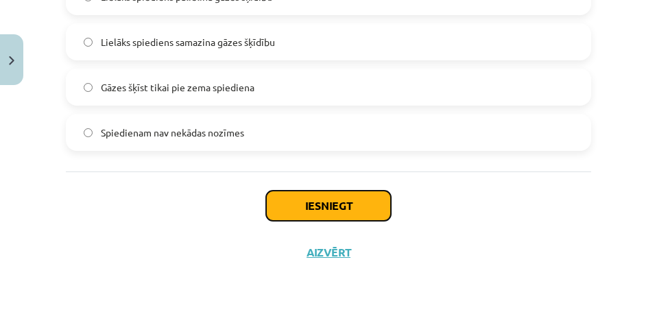
click at [290, 195] on button "Iesniegt" at bounding box center [328, 206] width 125 height 30
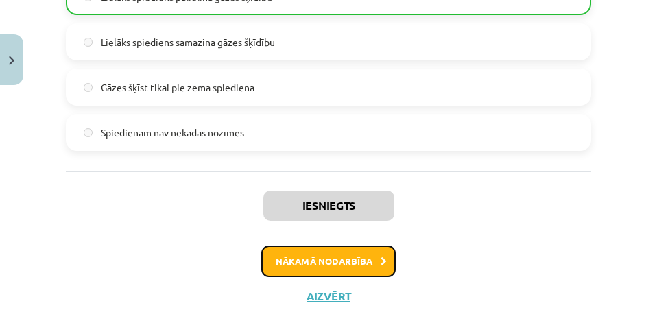
click at [308, 253] on button "Nākamā nodarbība" at bounding box center [328, 262] width 134 height 32
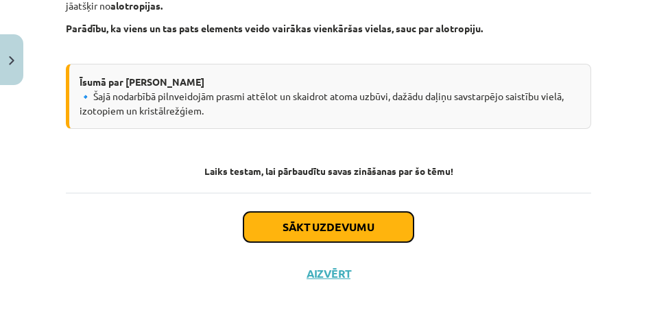
click at [328, 216] on button "Sākt uzdevumu" at bounding box center [329, 227] width 170 height 30
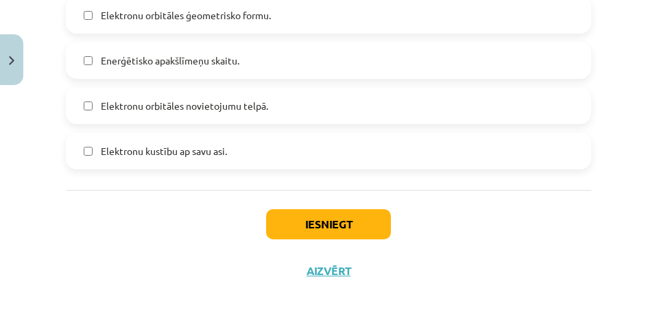
click at [152, 108] on span "Elektronu orbitāles novietojumu telpā." at bounding box center [184, 106] width 167 height 14
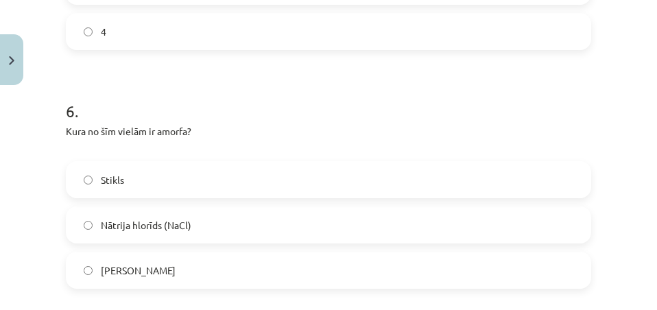
click at [157, 193] on label "Stikls" at bounding box center [328, 180] width 523 height 34
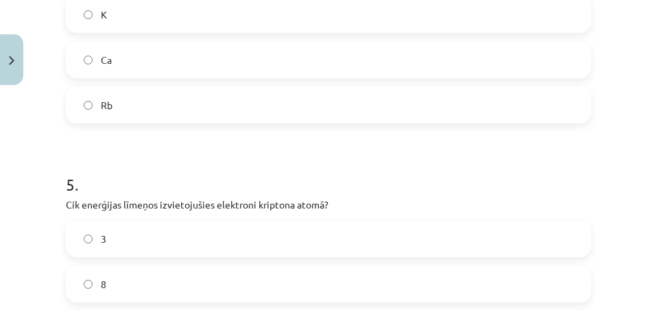
click at [182, 180] on h1 "5 ." at bounding box center [329, 172] width 526 height 43
click at [162, 246] on label "3" at bounding box center [328, 239] width 523 height 34
drag, startPoint x: 201, startPoint y: 83, endPoint x: 207, endPoint y: 77, distance: 8.3
click at [201, 82] on div "Zn K Ca Rb" at bounding box center [329, 37] width 526 height 173
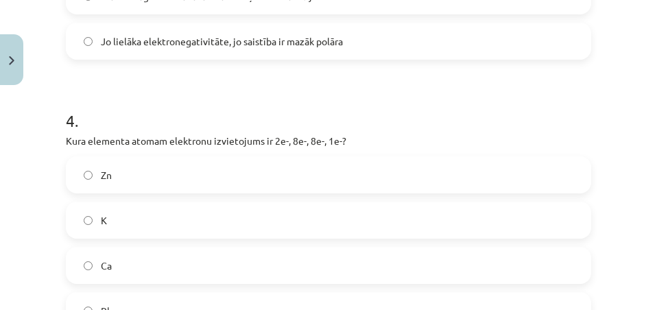
click at [210, 239] on div "Zn K Ca Rb" at bounding box center [329, 242] width 526 height 173
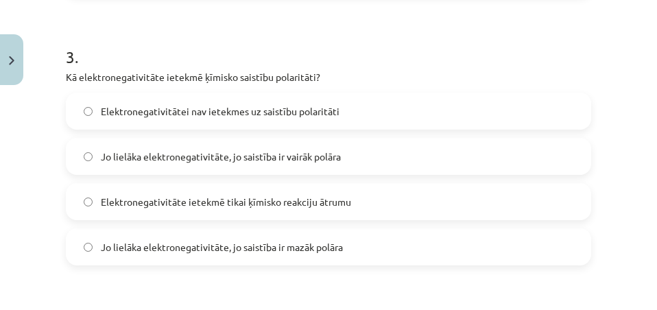
click at [206, 189] on label "Elektronegativitāte ietekmē tikai ķīmisko reakciju ātrumu" at bounding box center [328, 202] width 523 height 34
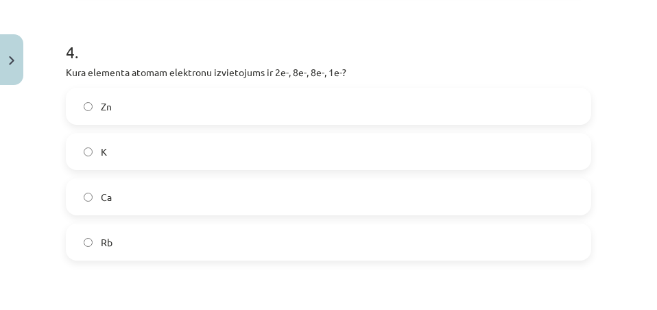
click at [176, 193] on label "Ca" at bounding box center [328, 197] width 523 height 34
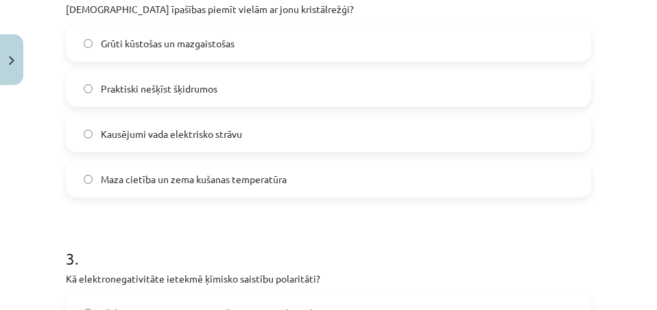
scroll to position [515, 0]
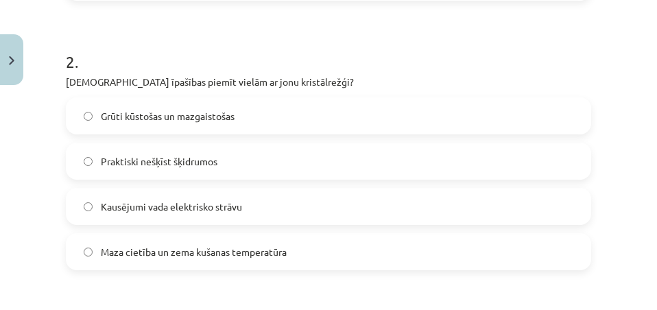
click at [213, 137] on div "Grūti kūstošas un mazgaistošas Praktiski nešķīst šķidrumos Kausējumi vada elekt…" at bounding box center [329, 183] width 526 height 173
click at [213, 158] on span "Praktiski nešķīst šķidrumos" at bounding box center [159, 161] width 117 height 14
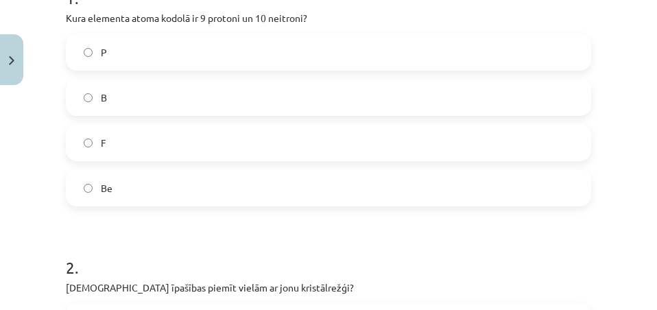
click at [167, 139] on label "F" at bounding box center [328, 143] width 523 height 34
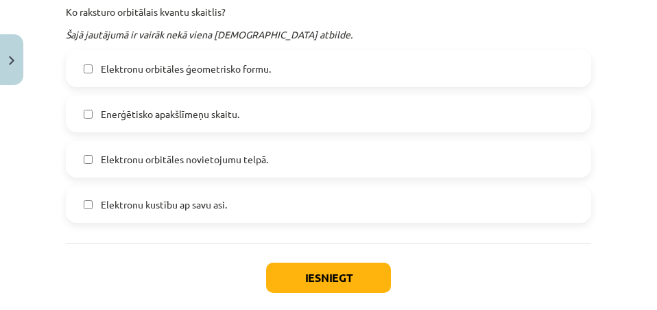
scroll to position [1974, 0]
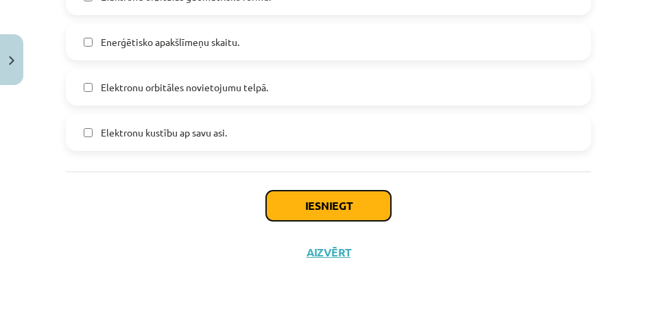
click at [319, 205] on button "Iesniegt" at bounding box center [328, 206] width 125 height 30
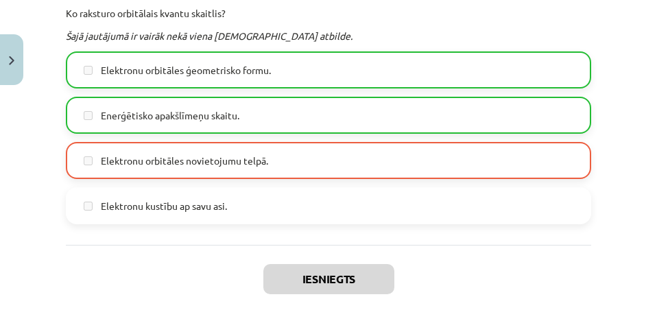
scroll to position [2018, 0]
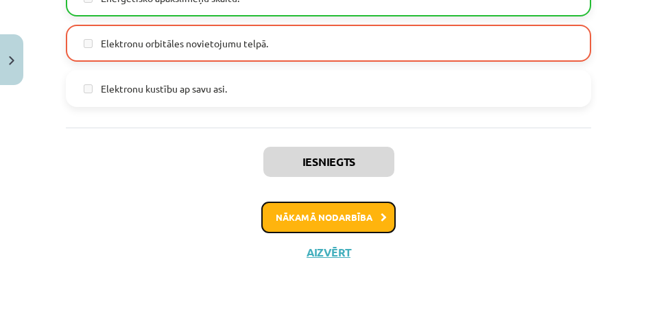
click at [333, 221] on button "Nākamā nodarbība" at bounding box center [328, 218] width 134 height 32
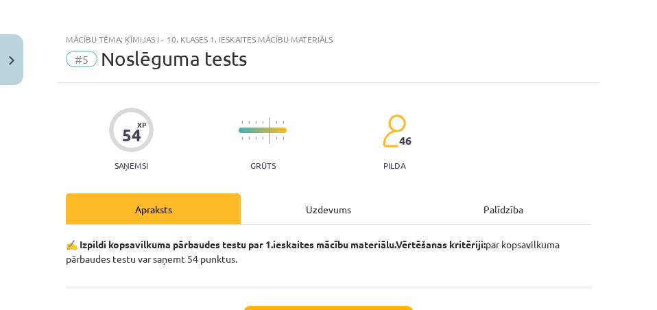
scroll to position [0, 0]
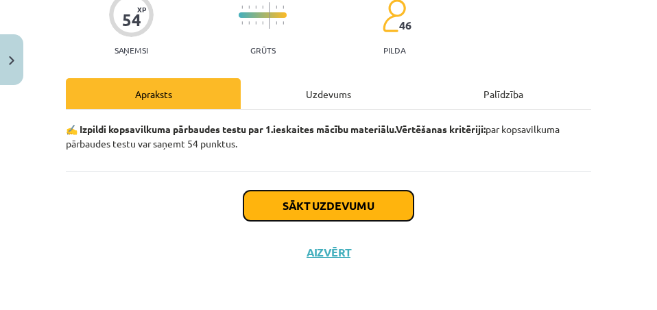
click at [342, 215] on button "Sākt uzdevumu" at bounding box center [329, 206] width 170 height 30
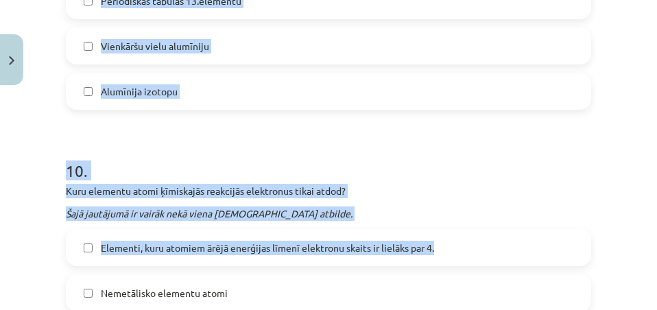
scroll to position [2927, 0]
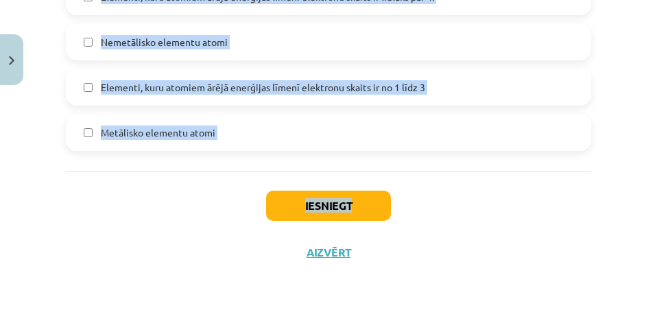
drag, startPoint x: 45, startPoint y: 157, endPoint x: 392, endPoint y: 171, distance: 348.1
click at [482, 180] on div "Mācību tēma: Ķīmijas i - 10. klases 1. ieskaites mācību materiāls #5 Noslēguma …" at bounding box center [328, 155] width 657 height 310
copy div "3 . Lo ipsu dolorsi, amet 976 consec adipi 85E seddoeiusmo te incididuntu 89 l …"
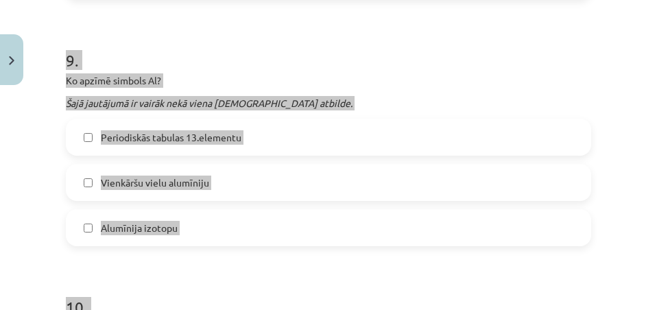
scroll to position [2858, 0]
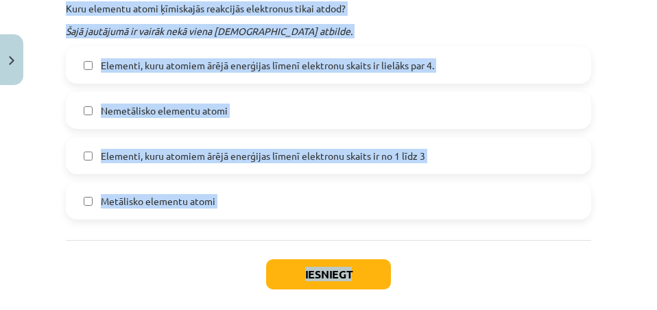
drag, startPoint x: 64, startPoint y: 223, endPoint x: 73, endPoint y: 213, distance: 12.7
drag, startPoint x: 17, startPoint y: 180, endPoint x: 24, endPoint y: 181, distance: 7.0
click at [19, 181] on div "Mācību tēma: Ķīmijas i - 10. klases 1. ieskaites mācību materiāls #5 Noslēguma …" at bounding box center [328, 155] width 657 height 310
click at [43, 173] on div "Mācību tēma: Ķīmijas i - 10. klases 1. ieskaites mācību materiāls #5 Noslēguma …" at bounding box center [328, 155] width 657 height 310
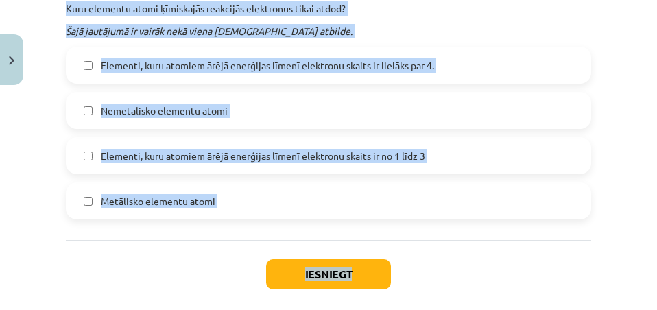
click at [143, 152] on span "Elementi, kuru atomiem ārējā enerģijas līmenī elektronu skaits ir no 1 līdz 3" at bounding box center [263, 156] width 325 height 14
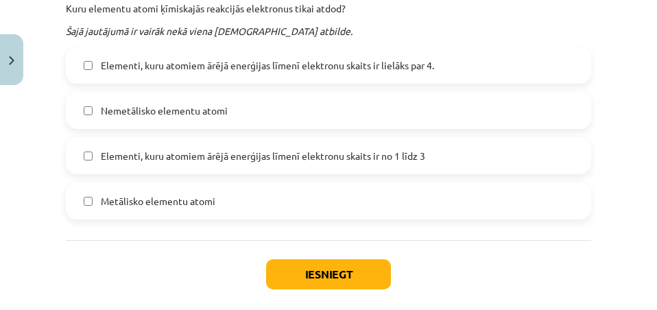
click at [93, 64] on label "Elementi, kuru atomiem ārējā enerģijas līmenī elektronu skaits ir lielāks par 4." at bounding box center [328, 65] width 523 height 34
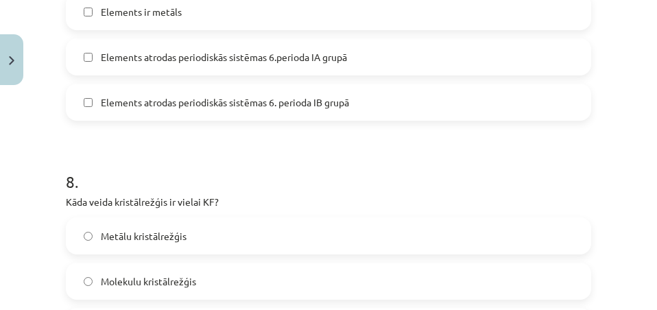
scroll to position [2172, 0]
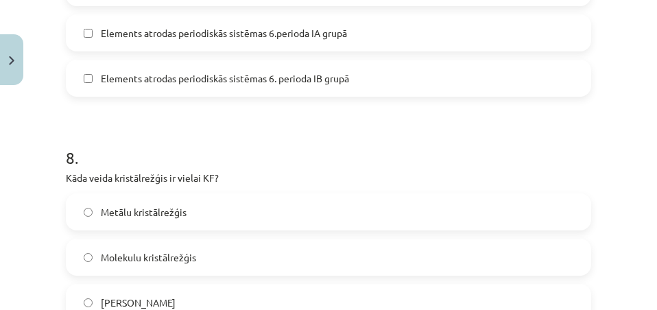
drag, startPoint x: 80, startPoint y: 262, endPoint x: 110, endPoint y: 259, distance: 30.3
click at [81, 262] on label "Molekulu kristālrežģis" at bounding box center [328, 257] width 523 height 34
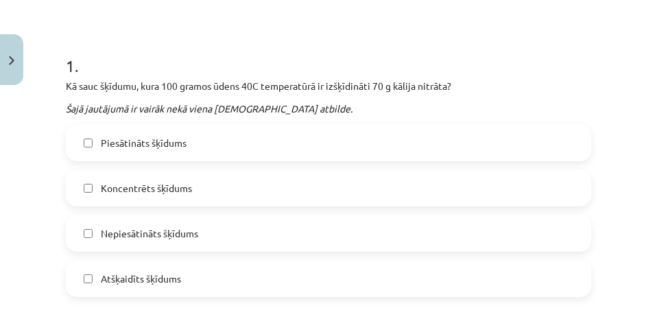
scroll to position [274, 0]
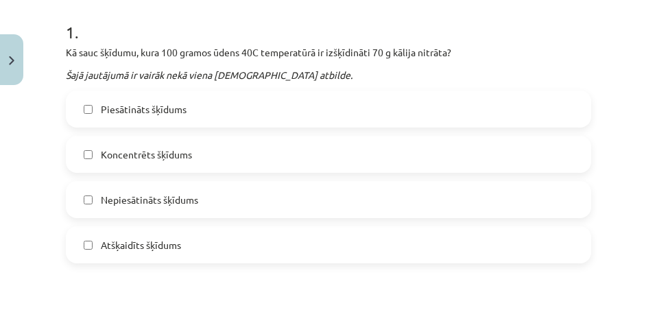
click at [199, 118] on label "Piesātināts šķīdums" at bounding box center [328, 109] width 523 height 34
click at [204, 167] on label "Koncentrēts šķīdums" at bounding box center [328, 154] width 523 height 34
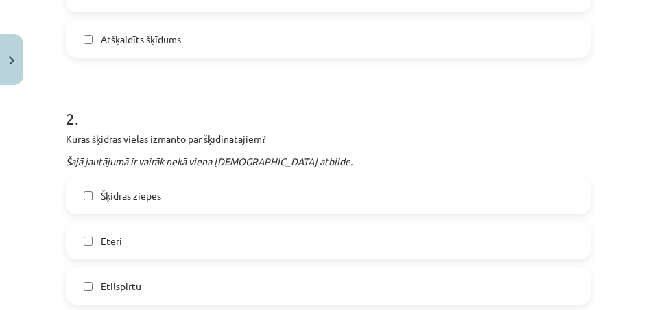
scroll to position [549, 0]
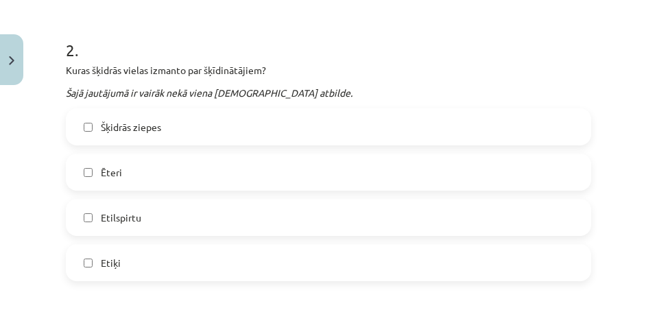
click at [149, 172] on label "Ēteri" at bounding box center [328, 172] width 523 height 34
click at [165, 227] on label "Etilspirtu" at bounding box center [328, 217] width 523 height 34
click at [169, 272] on label "Etiķi" at bounding box center [328, 263] width 523 height 34
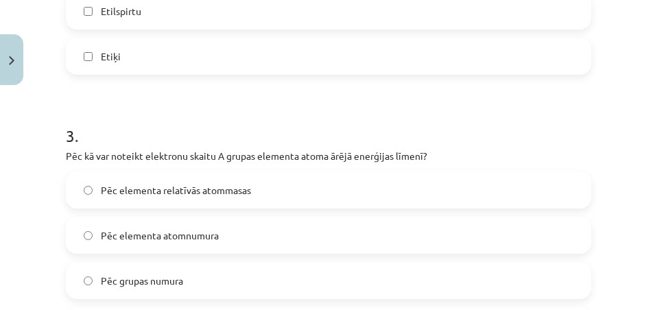
scroll to position [823, 0]
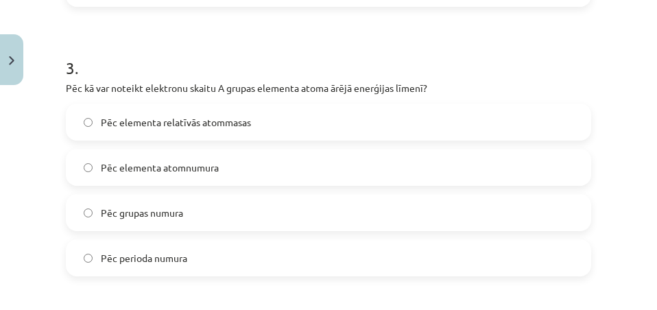
click at [196, 217] on label "Pēc grupas numura" at bounding box center [328, 213] width 523 height 34
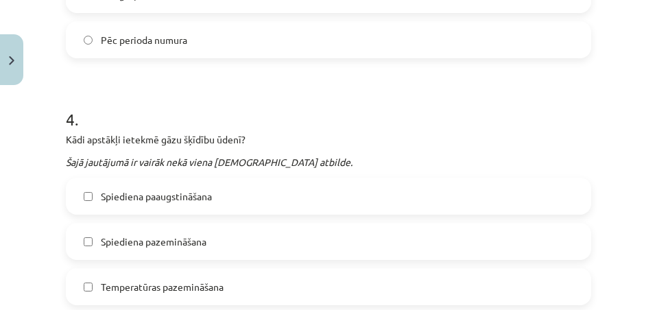
scroll to position [1098, 0]
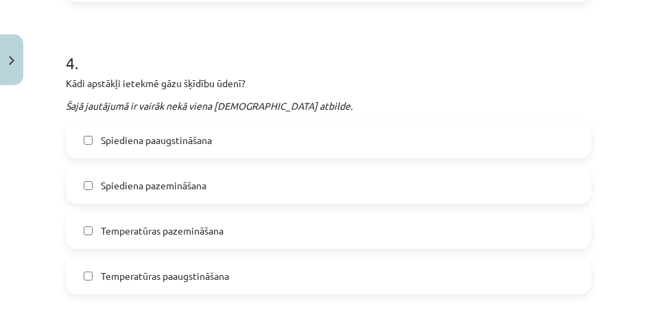
click at [196, 148] on label "Spiediena paaugstināšana" at bounding box center [328, 140] width 523 height 34
drag, startPoint x: 207, startPoint y: 228, endPoint x: 230, endPoint y: 228, distance: 23.3
click at [207, 228] on span "Temperatūras pazemināšana" at bounding box center [162, 231] width 123 height 14
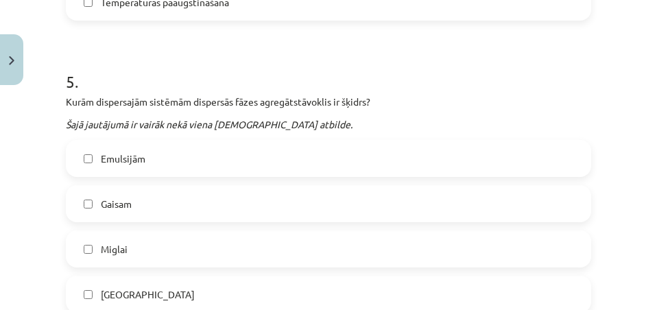
scroll to position [1372, 0]
click at [318, 176] on div "Emulsijām" at bounding box center [329, 157] width 526 height 37
click at [320, 164] on label "Emulsijām" at bounding box center [328, 158] width 523 height 34
click at [172, 245] on label "Miglai" at bounding box center [328, 248] width 523 height 34
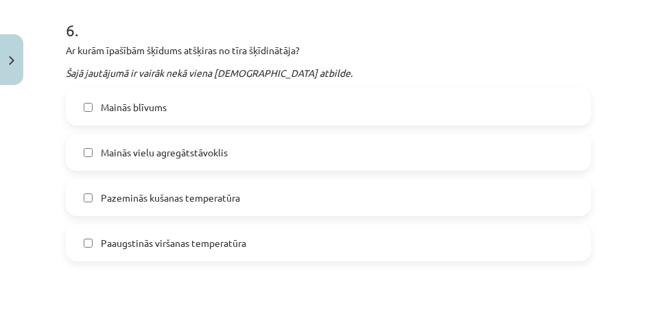
scroll to position [1647, 0]
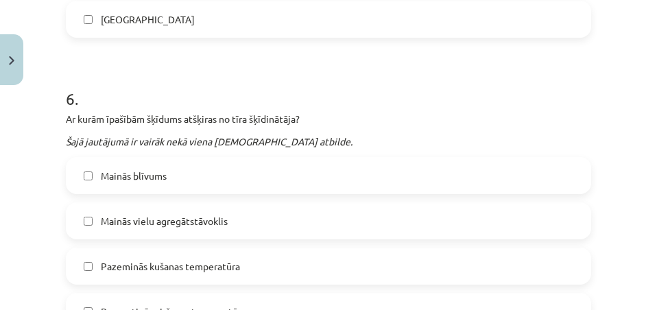
click at [185, 169] on label "Mainās blīvums" at bounding box center [328, 175] width 523 height 34
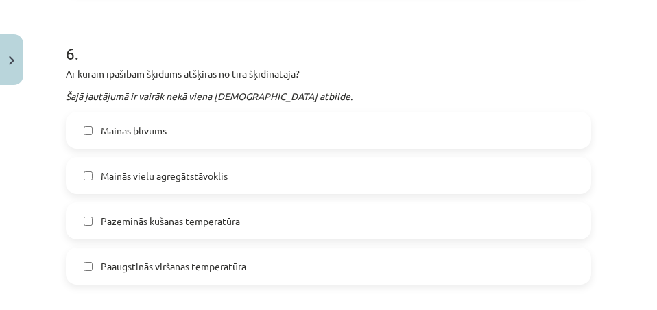
scroll to position [1715, 0]
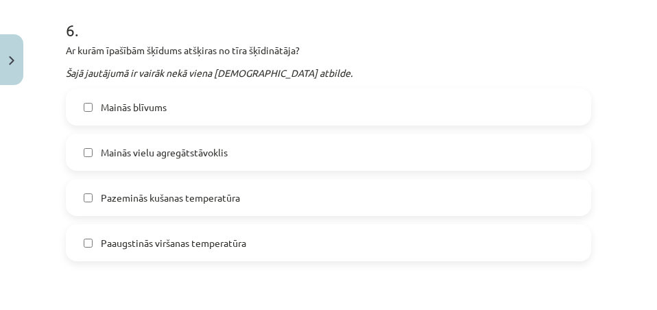
click at [198, 202] on span "Pazeminās kušanas temperatūra" at bounding box center [170, 198] width 139 height 14
click at [202, 155] on span "Mainās vielu agregātstāvoklis" at bounding box center [164, 152] width 127 height 14
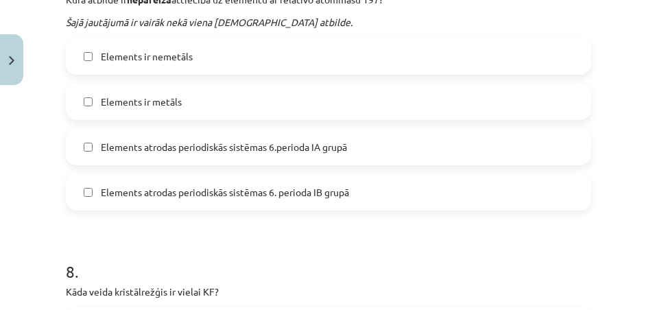
scroll to position [1990, 0]
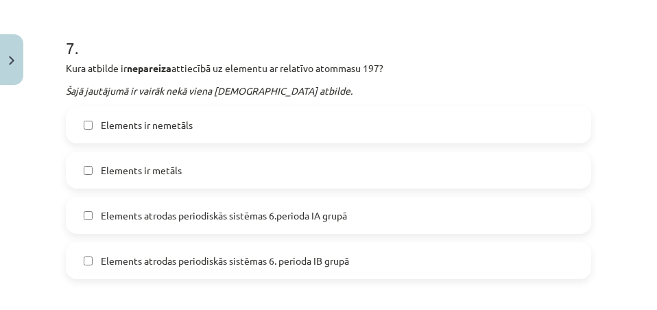
click at [240, 123] on label "Elements ir nemetāls" at bounding box center [328, 125] width 523 height 34
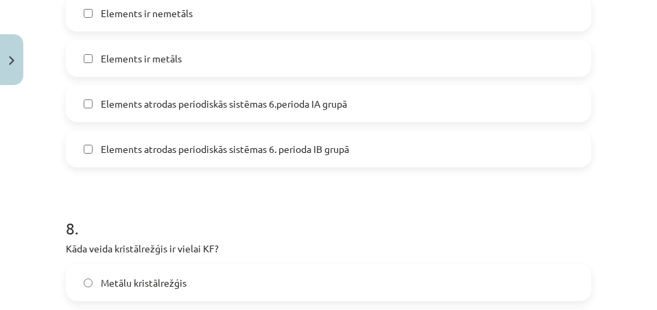
scroll to position [2058, 0]
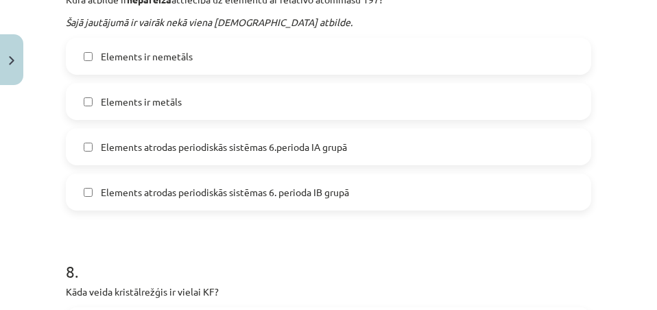
click at [248, 152] on span "Elements atrodas periodiskās sistēmas 6.perioda IA grupā" at bounding box center [224, 147] width 246 height 14
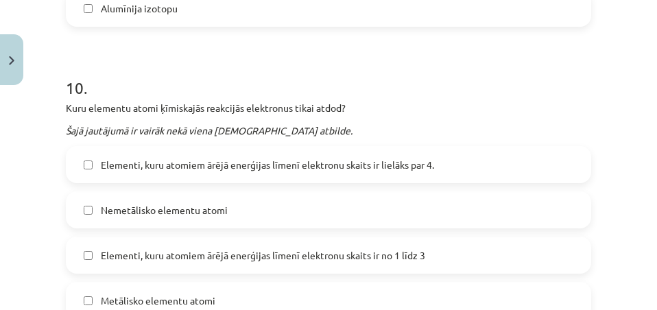
scroll to position [2927, 0]
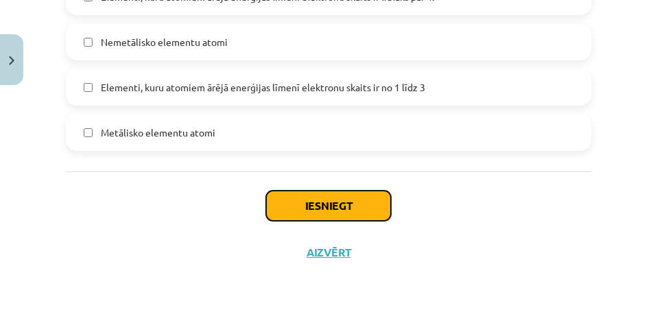
click at [349, 211] on button "Iesniegt" at bounding box center [328, 206] width 125 height 30
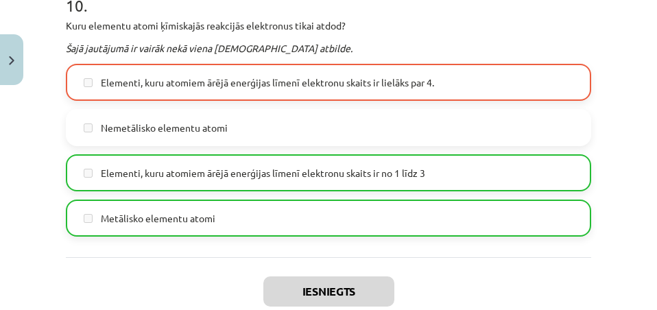
scroll to position [2971, 0]
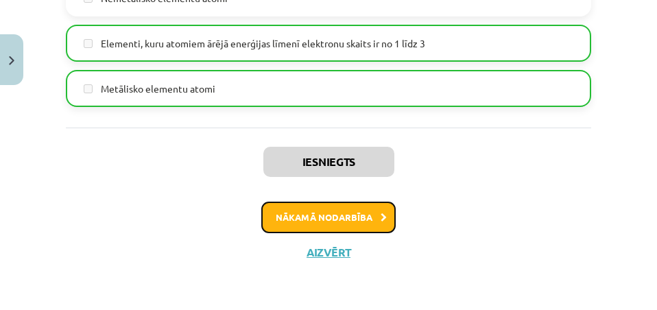
click at [373, 209] on button "Nākamā nodarbība" at bounding box center [328, 218] width 134 height 32
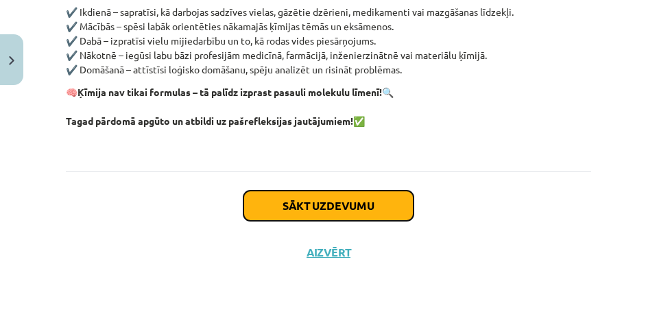
click at [366, 196] on button "Sākt uzdevumu" at bounding box center [329, 206] width 170 height 30
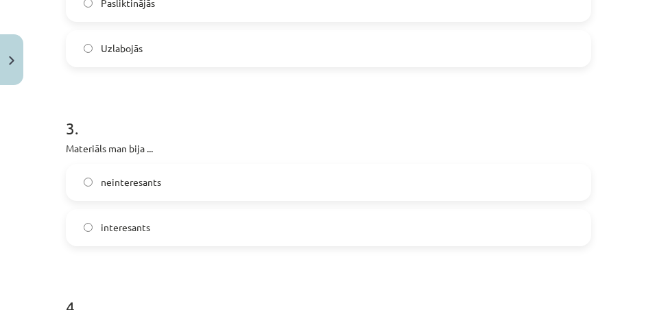
scroll to position [673, 0]
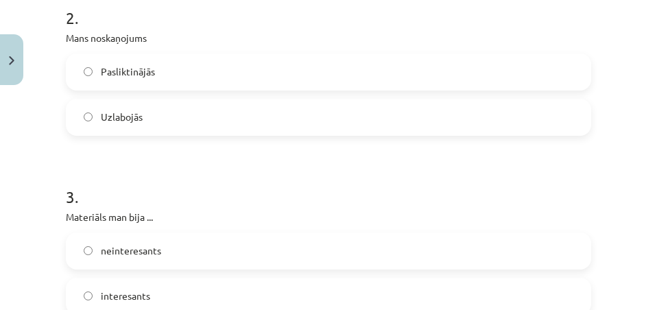
drag, startPoint x: 159, startPoint y: 71, endPoint x: 163, endPoint y: 86, distance: 16.3
click at [159, 73] on label "Pasliktinājās" at bounding box center [328, 72] width 523 height 34
click at [185, 94] on div "Pasliktinājās Uzlabojās" at bounding box center [329, 95] width 526 height 82
click at [184, 116] on label "Uzlabojās" at bounding box center [328, 117] width 523 height 34
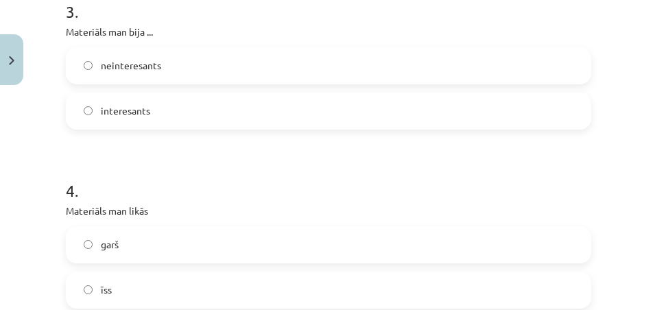
scroll to position [879, 0]
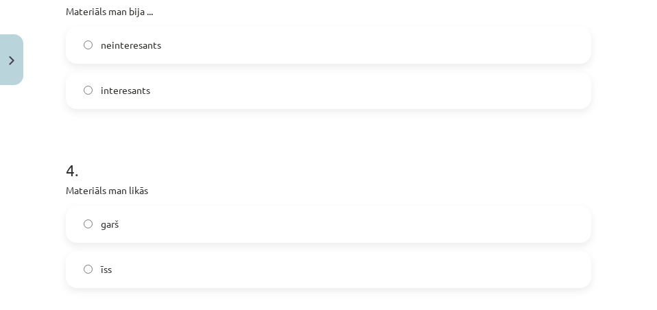
click at [189, 99] on label "interesants" at bounding box center [328, 90] width 523 height 34
click at [189, 275] on label "īss" at bounding box center [328, 269] width 523 height 34
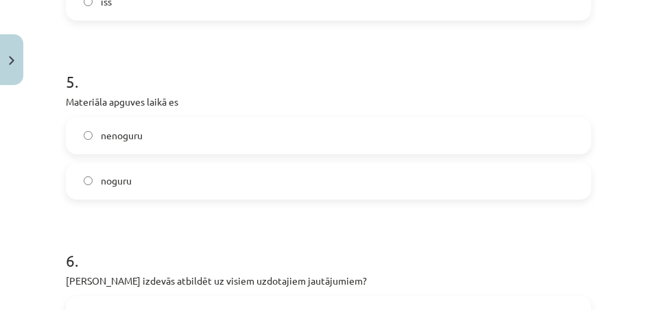
scroll to position [1222, 0]
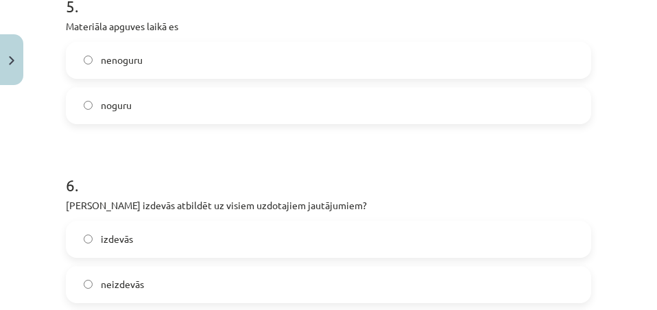
click at [198, 71] on label "nenoguru" at bounding box center [328, 60] width 523 height 34
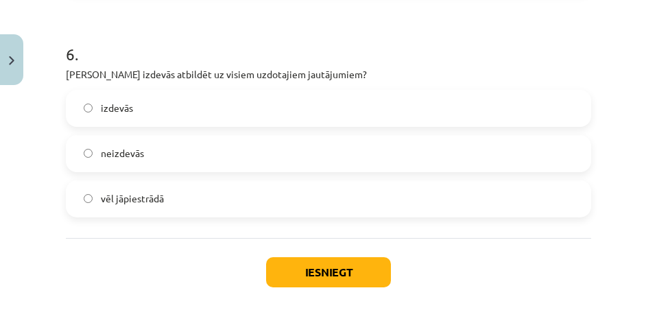
scroll to position [1359, 0]
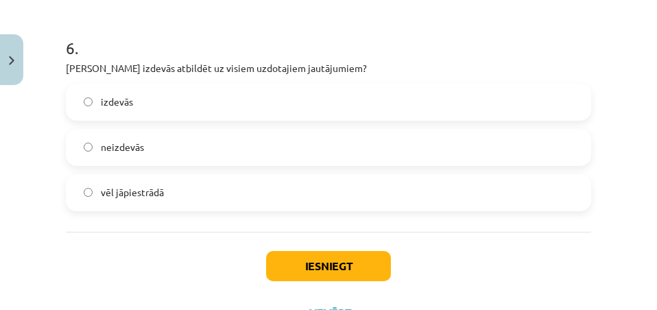
click at [227, 197] on label "vēl jāpiestrādā" at bounding box center [328, 193] width 523 height 34
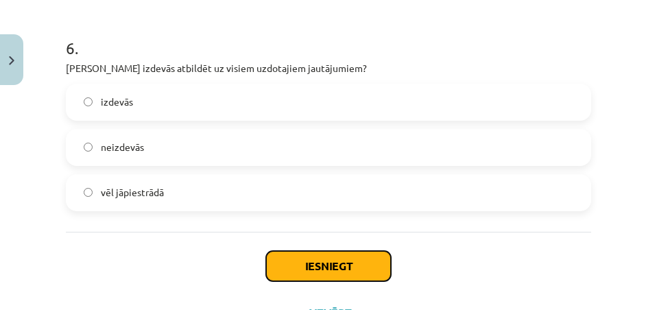
click at [311, 269] on button "Iesniegt" at bounding box center [328, 266] width 125 height 30
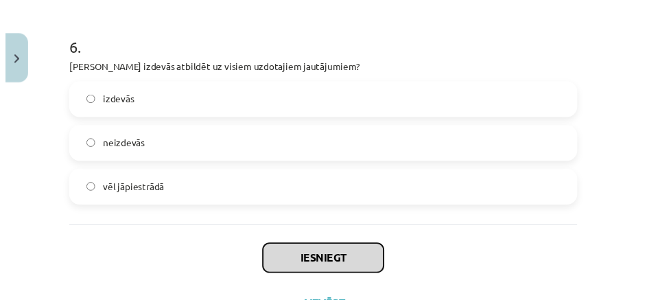
scroll to position [1420, 0]
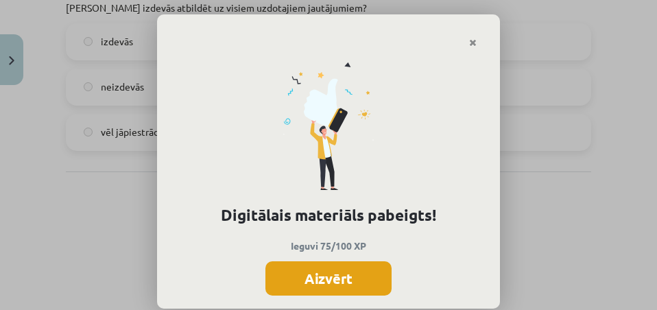
click at [364, 270] on button "Aizvērt" at bounding box center [329, 278] width 126 height 34
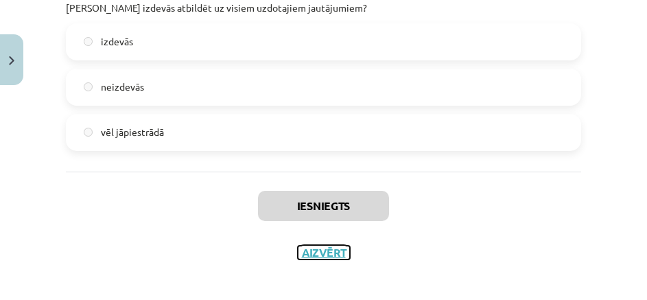
click at [309, 255] on button "Aizvērt" at bounding box center [324, 253] width 52 height 14
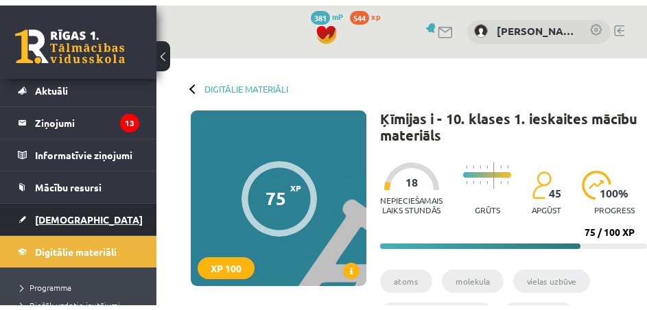
scroll to position [69, 0]
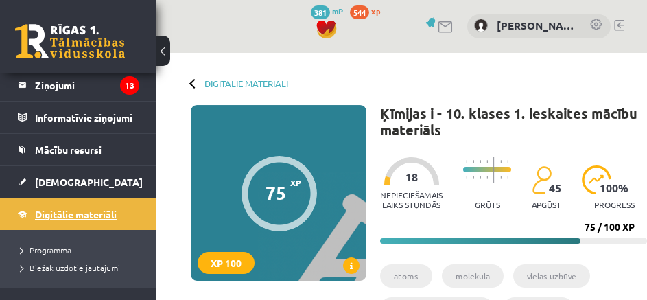
click at [86, 217] on span "Digitālie materiāli" at bounding box center [76, 214] width 82 height 12
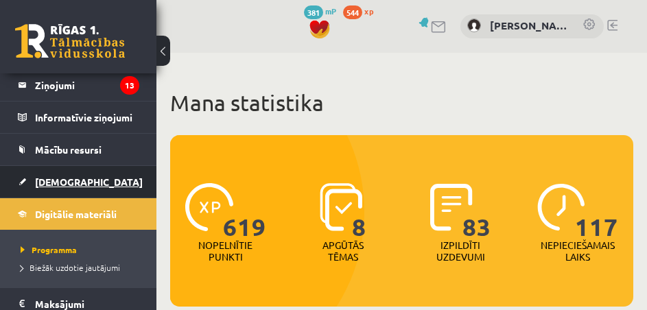
click at [62, 184] on span "[DEMOGRAPHIC_DATA]" at bounding box center [89, 182] width 108 height 12
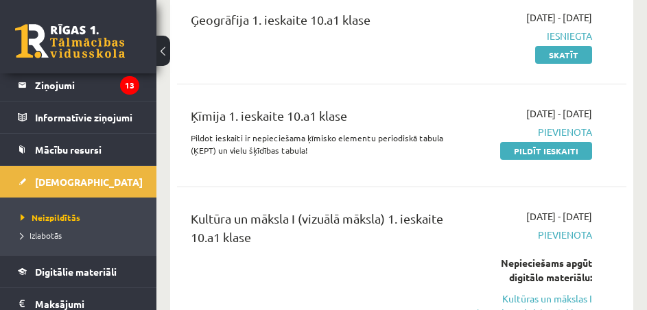
scroll to position [1509, 0]
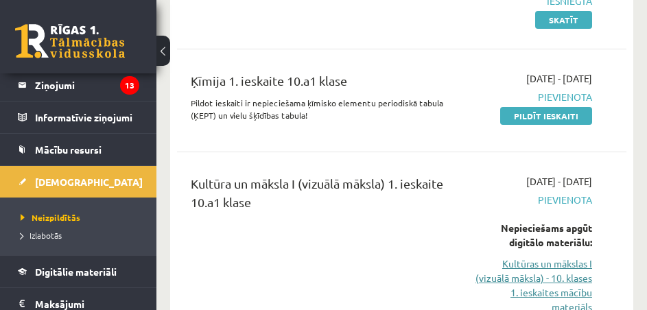
click at [545, 257] on link "Kultūras un mākslas I (vizuālā māksla) - 10. klases 1. ieskaites mācību materiā…" at bounding box center [532, 286] width 120 height 58
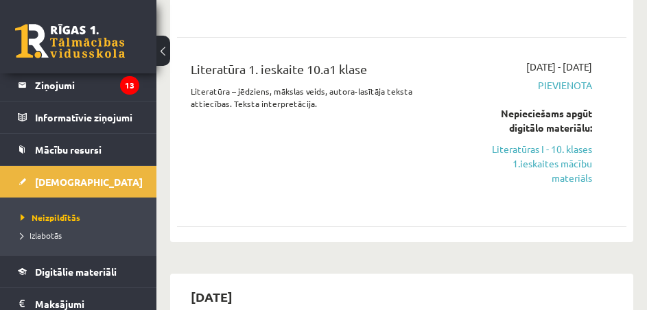
scroll to position [1853, 0]
